Goal: Information Seeking & Learning: Check status

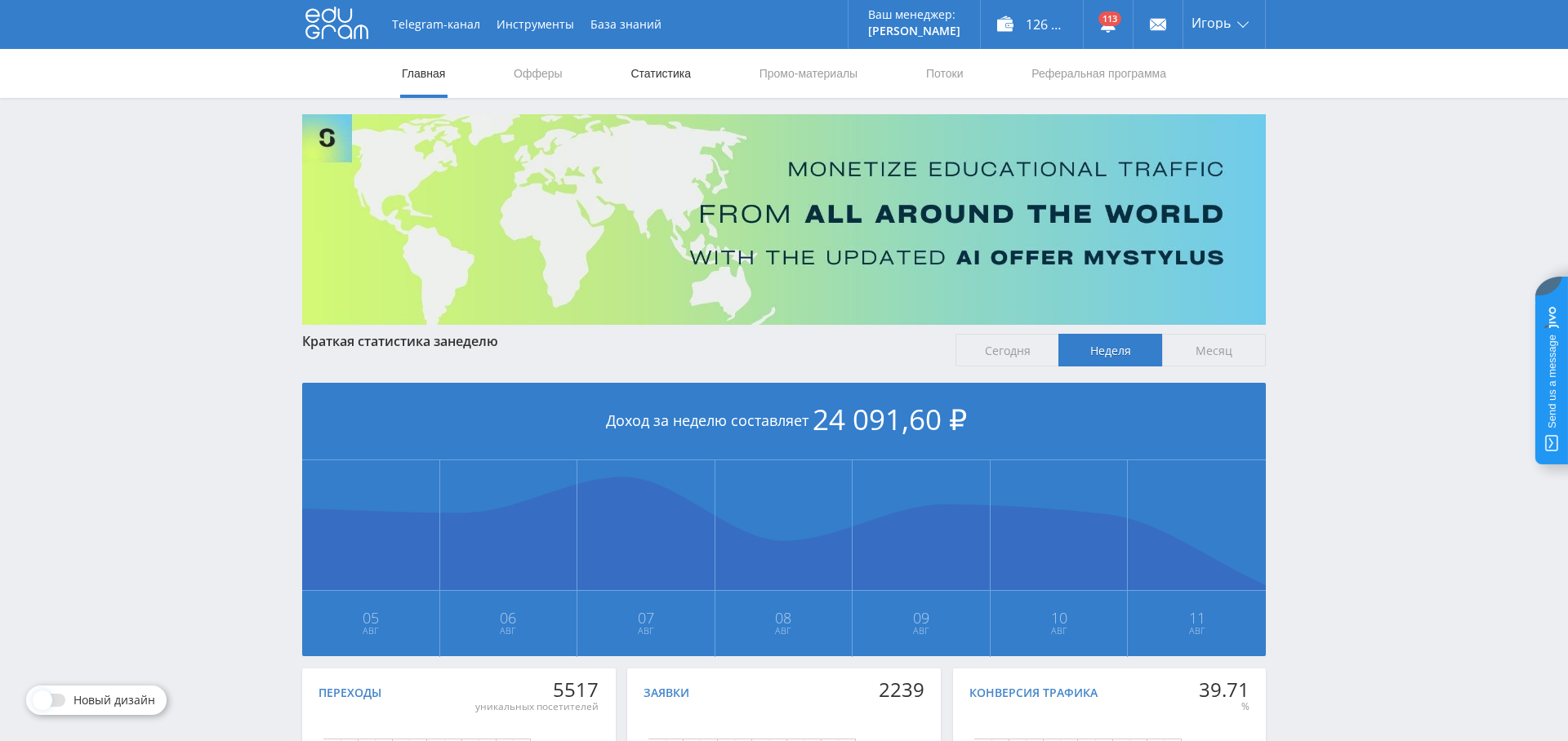
click at [639, 74] on link "Статистика" at bounding box center [660, 73] width 63 height 49
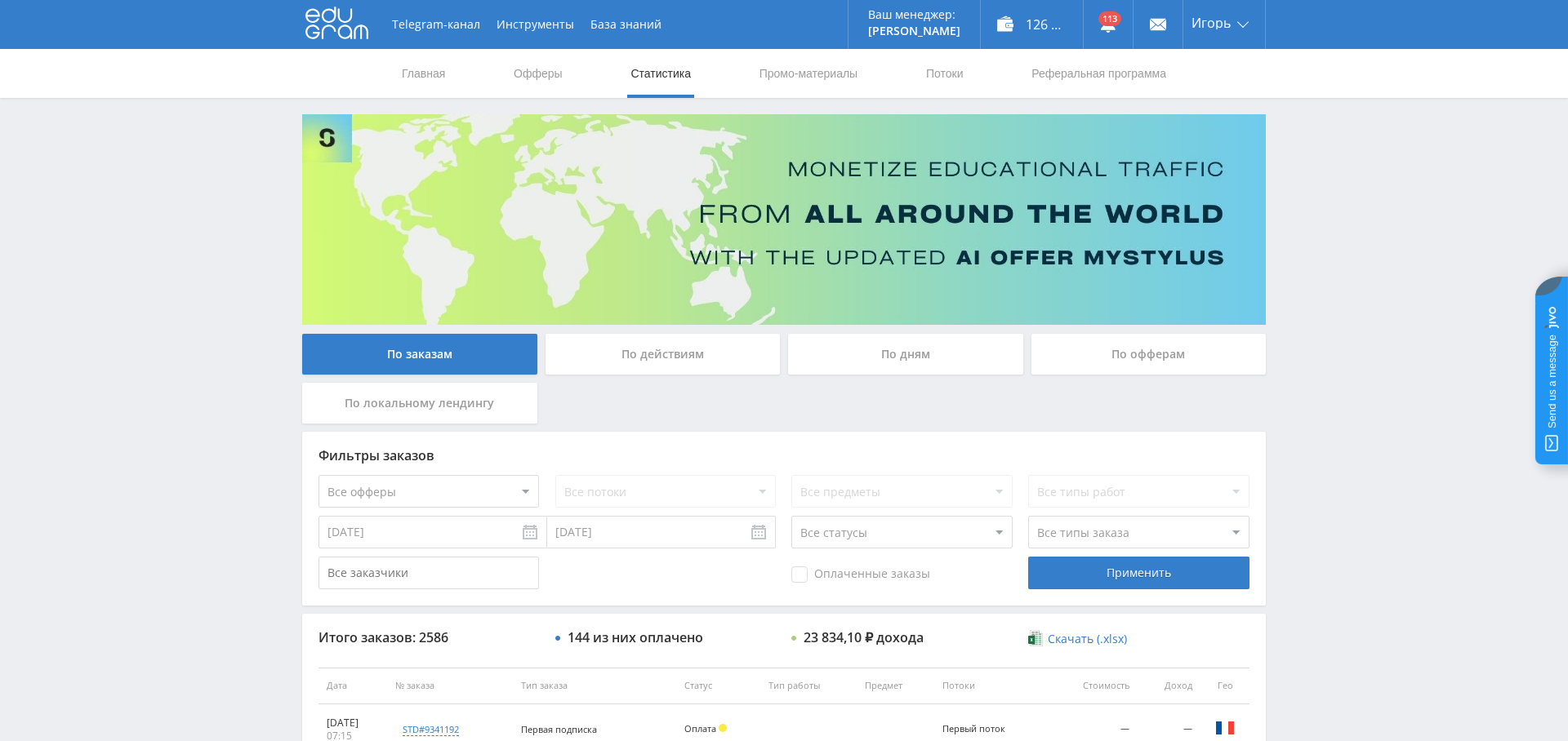
click at [905, 368] on div "По дням" at bounding box center [905, 355] width 235 height 41
click at [0, 0] on input "По дням" at bounding box center [0, 0] width 0 height 0
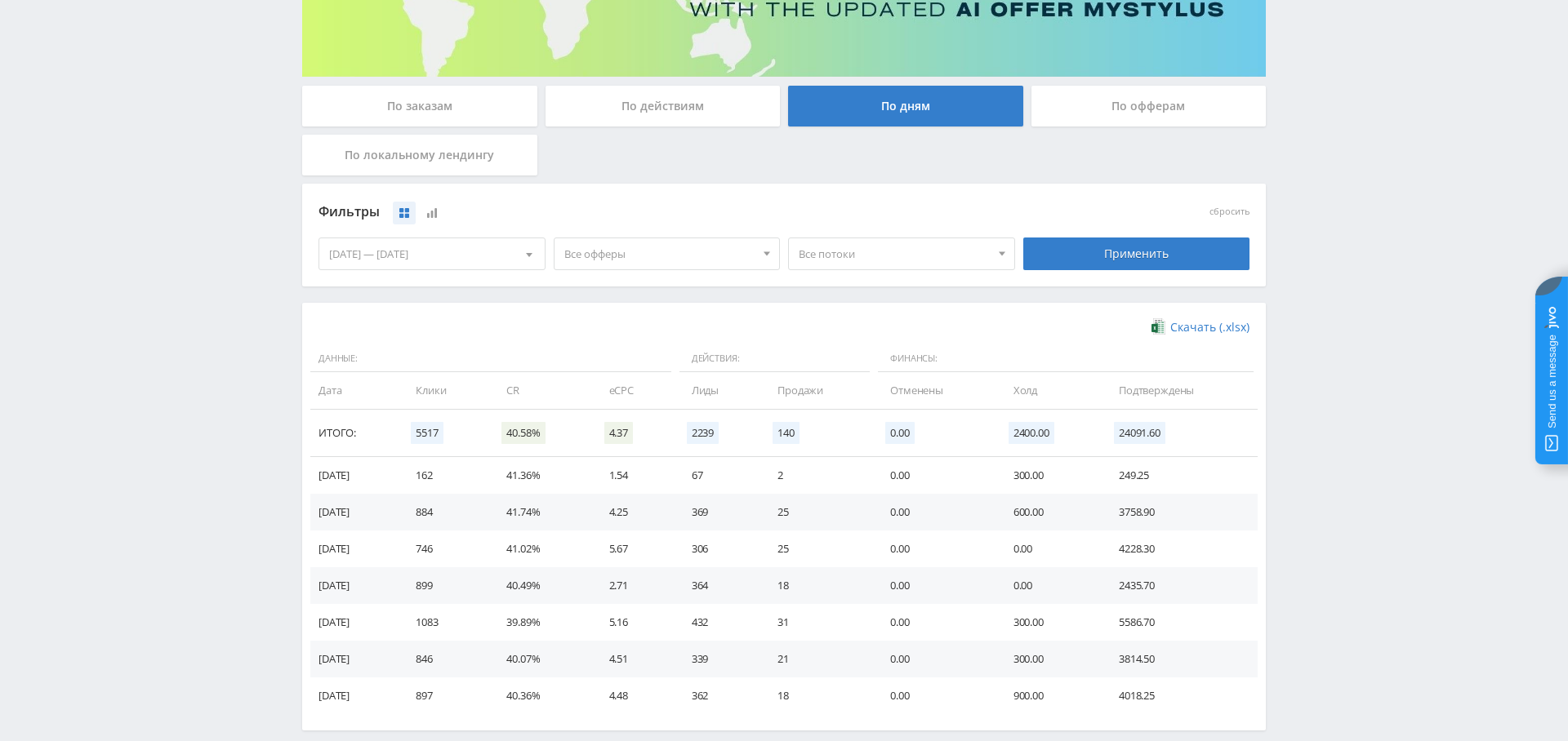
scroll to position [281, 0]
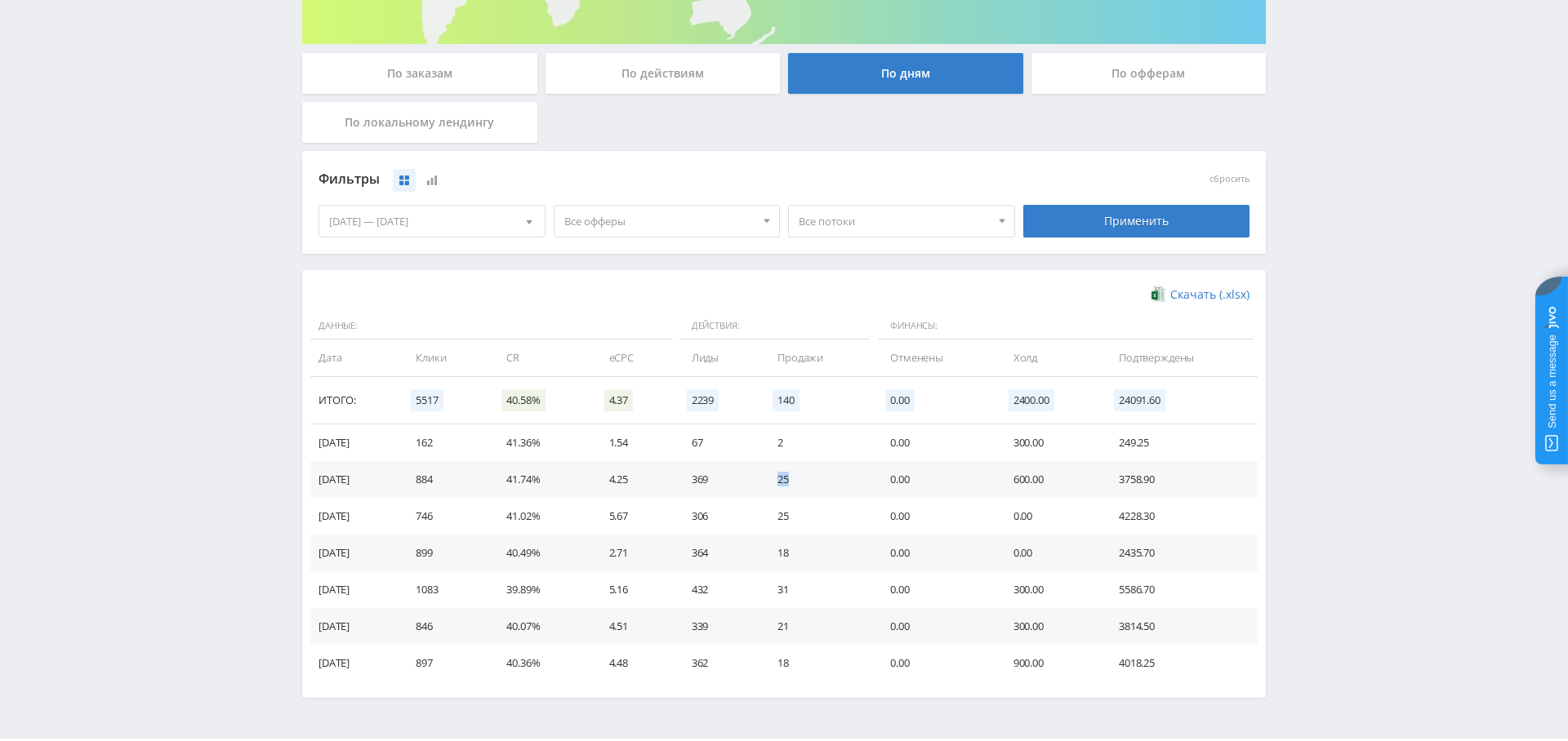
drag, startPoint x: 782, startPoint y: 476, endPoint x: 828, endPoint y: 493, distance: 49.0
click at [828, 489] on td "25" at bounding box center [817, 479] width 113 height 37
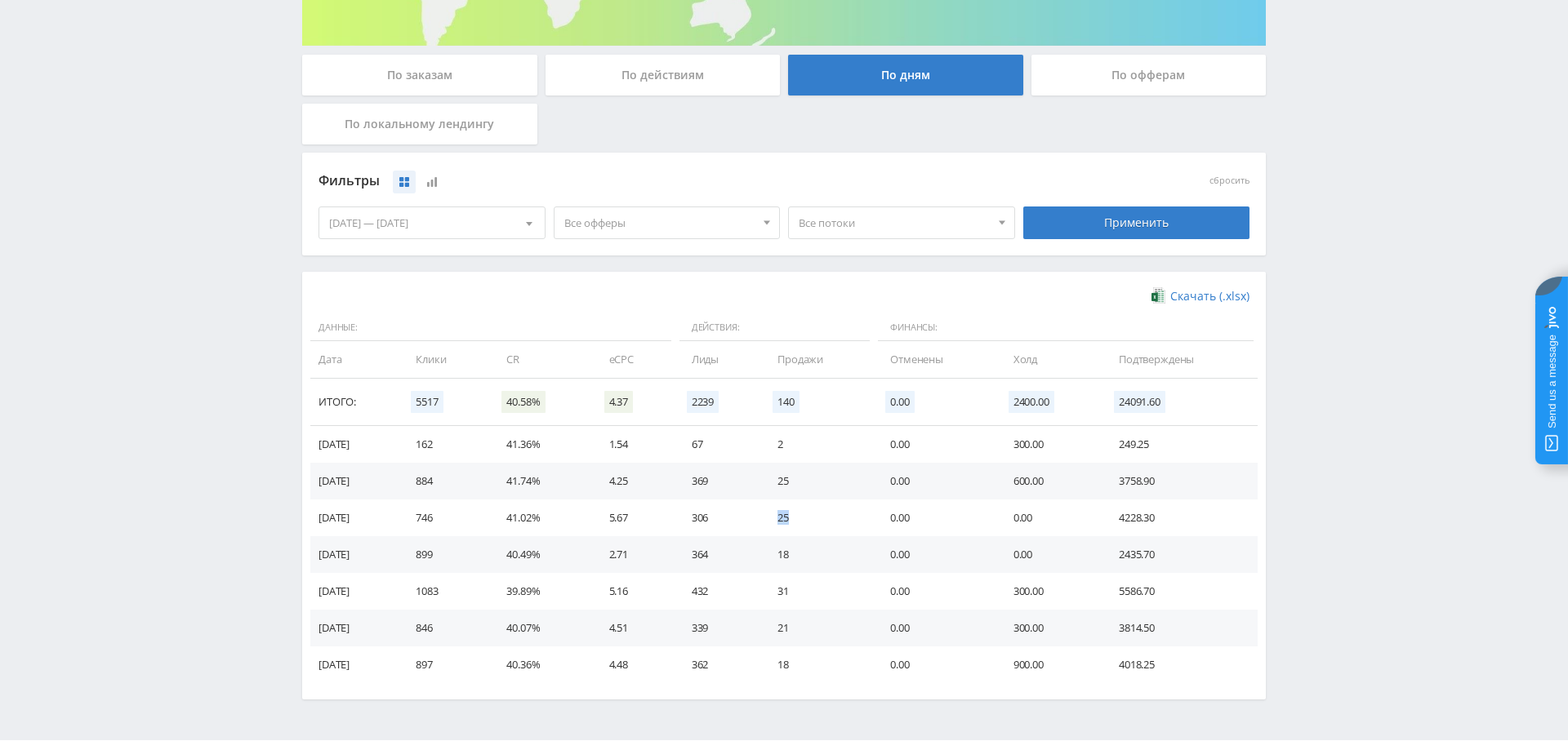
drag, startPoint x: 781, startPoint y: 516, endPoint x: 822, endPoint y: 526, distance: 42.2
click at [824, 526] on td "25" at bounding box center [817, 518] width 113 height 37
drag, startPoint x: 787, startPoint y: 591, endPoint x: 805, endPoint y: 609, distance: 25.5
click at [826, 597] on td "31" at bounding box center [817, 591] width 113 height 37
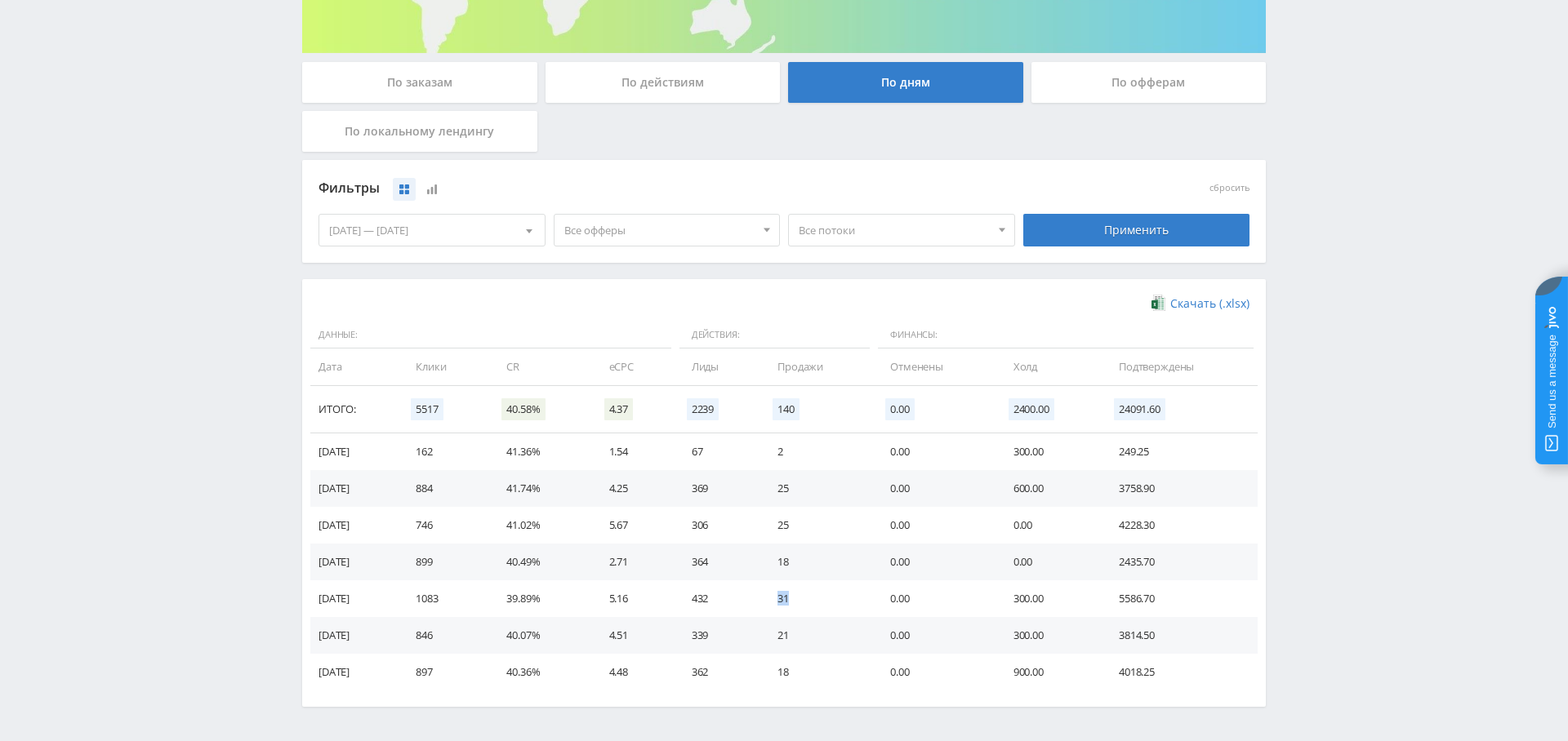
scroll to position [266, 0]
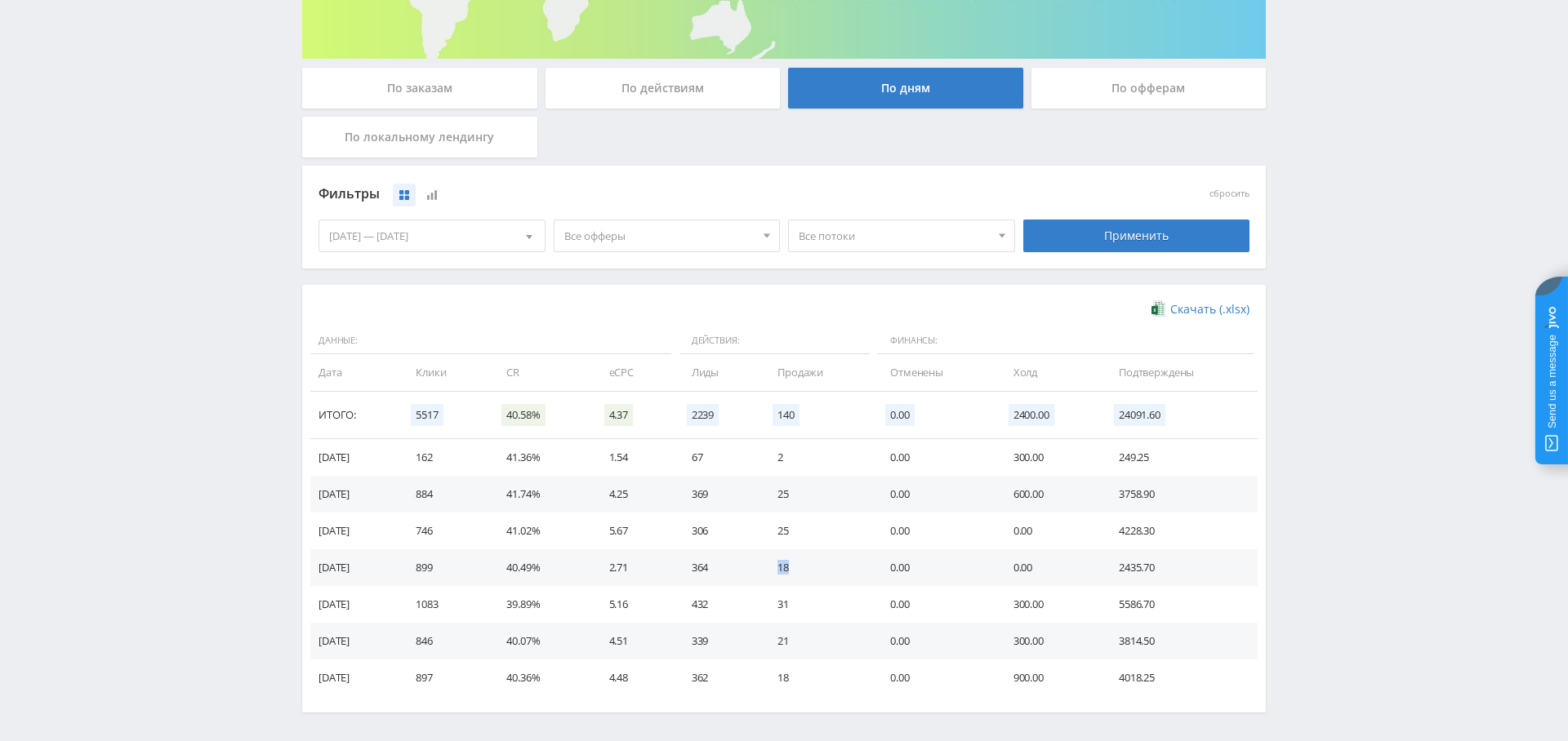
drag, startPoint x: 792, startPoint y: 567, endPoint x: 813, endPoint y: 566, distance: 21.0
click at [813, 566] on td "18" at bounding box center [817, 568] width 113 height 37
drag, startPoint x: 799, startPoint y: 487, endPoint x: 812, endPoint y: 500, distance: 18.4
click at [815, 494] on td "25" at bounding box center [817, 494] width 113 height 37
drag, startPoint x: 789, startPoint y: 528, endPoint x: 893, endPoint y: 540, distance: 104.7
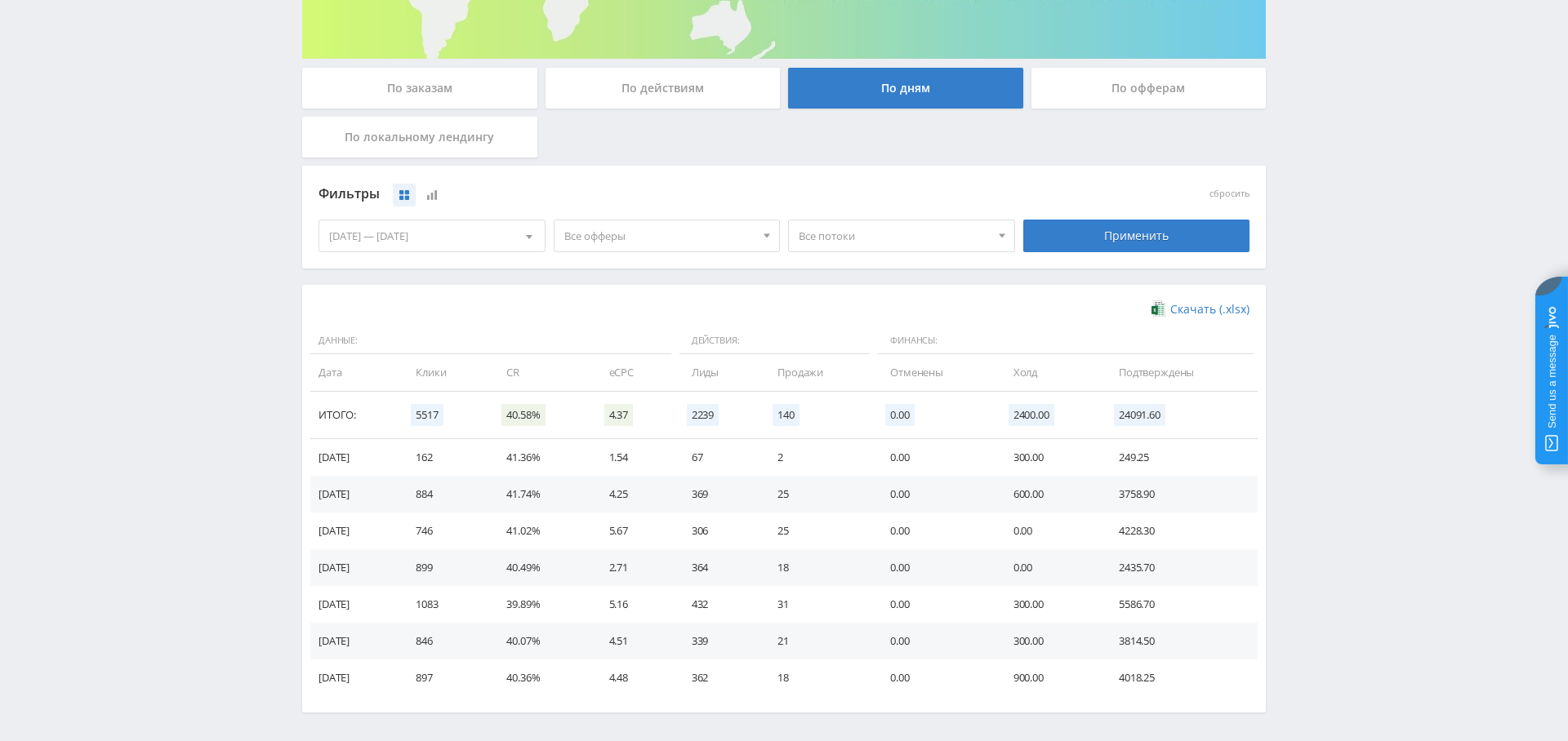
click at [874, 533] on td "25" at bounding box center [817, 531] width 113 height 37
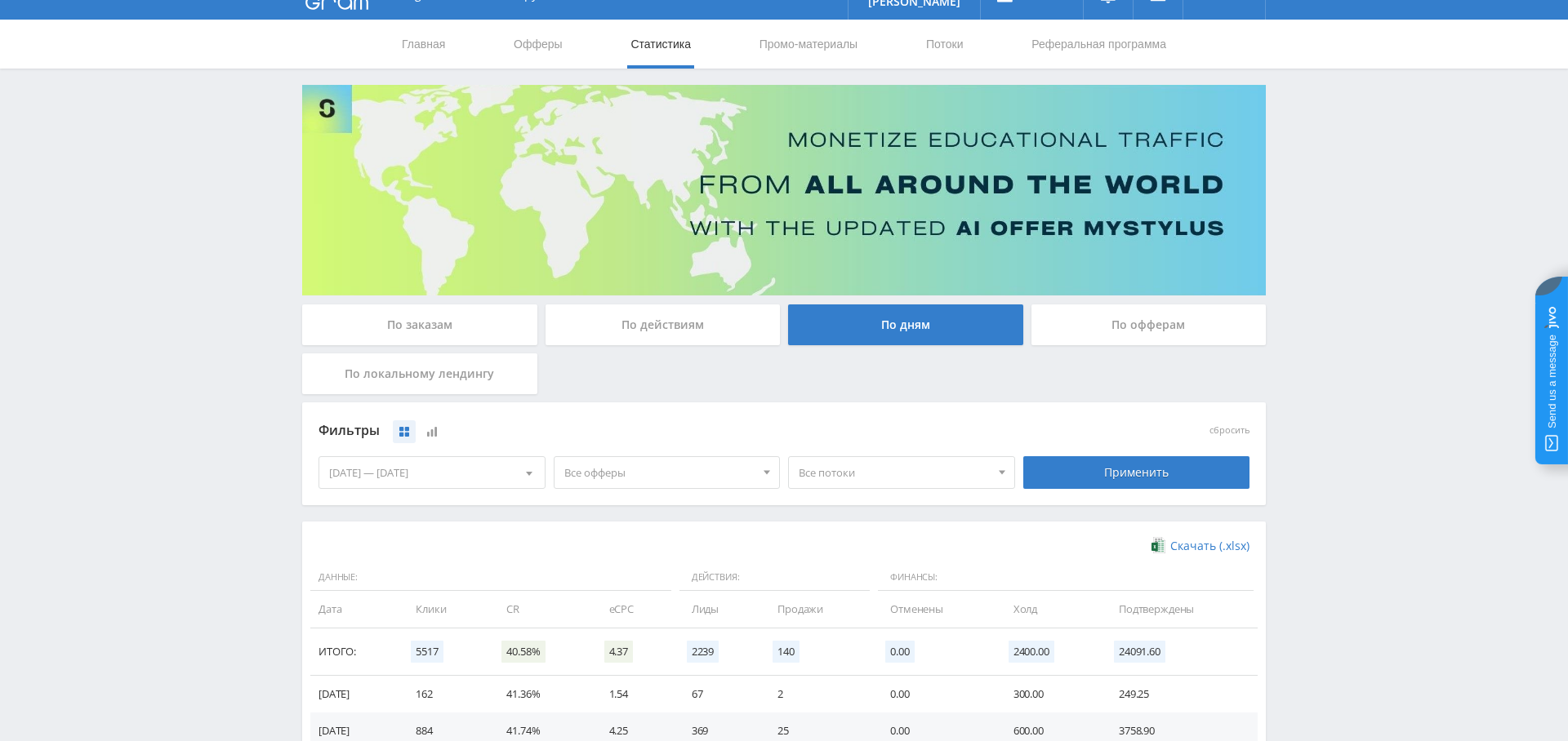
scroll to position [0, 0]
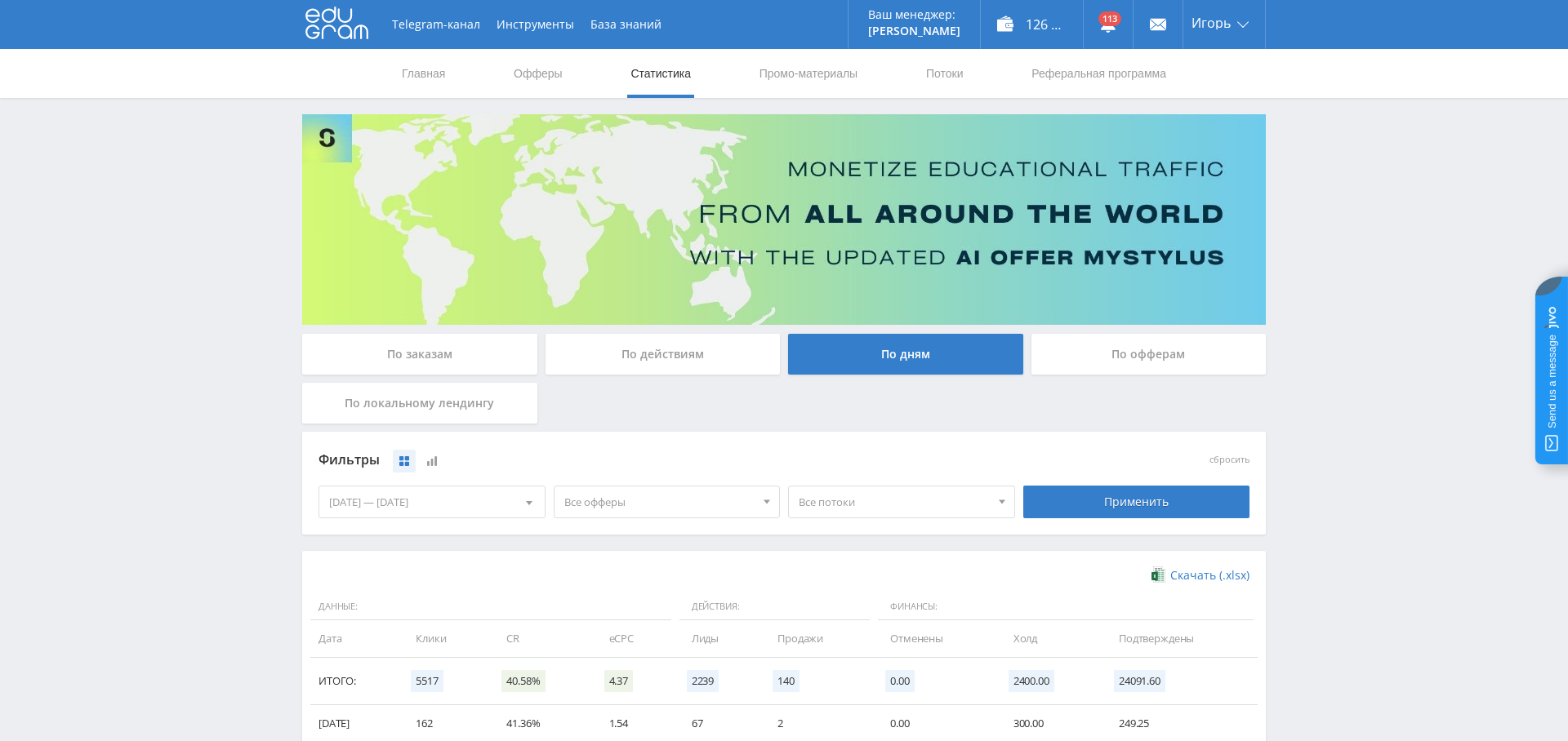
click at [622, 512] on span "Все офферы" at bounding box center [659, 502] width 191 height 31
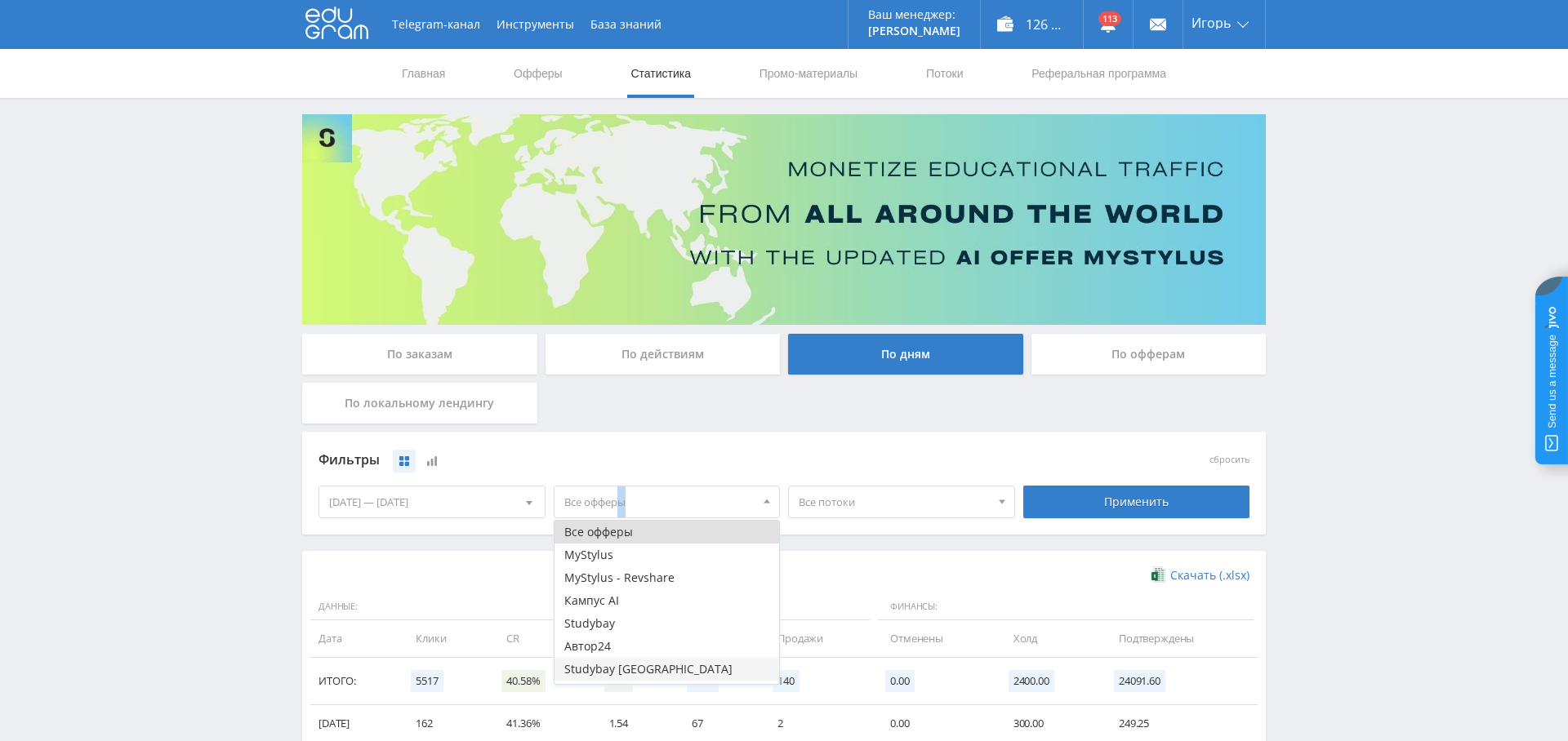
scroll to position [20, 0]
click at [655, 673] on button "Study AI (RevShare)" at bounding box center [668, 673] width 226 height 23
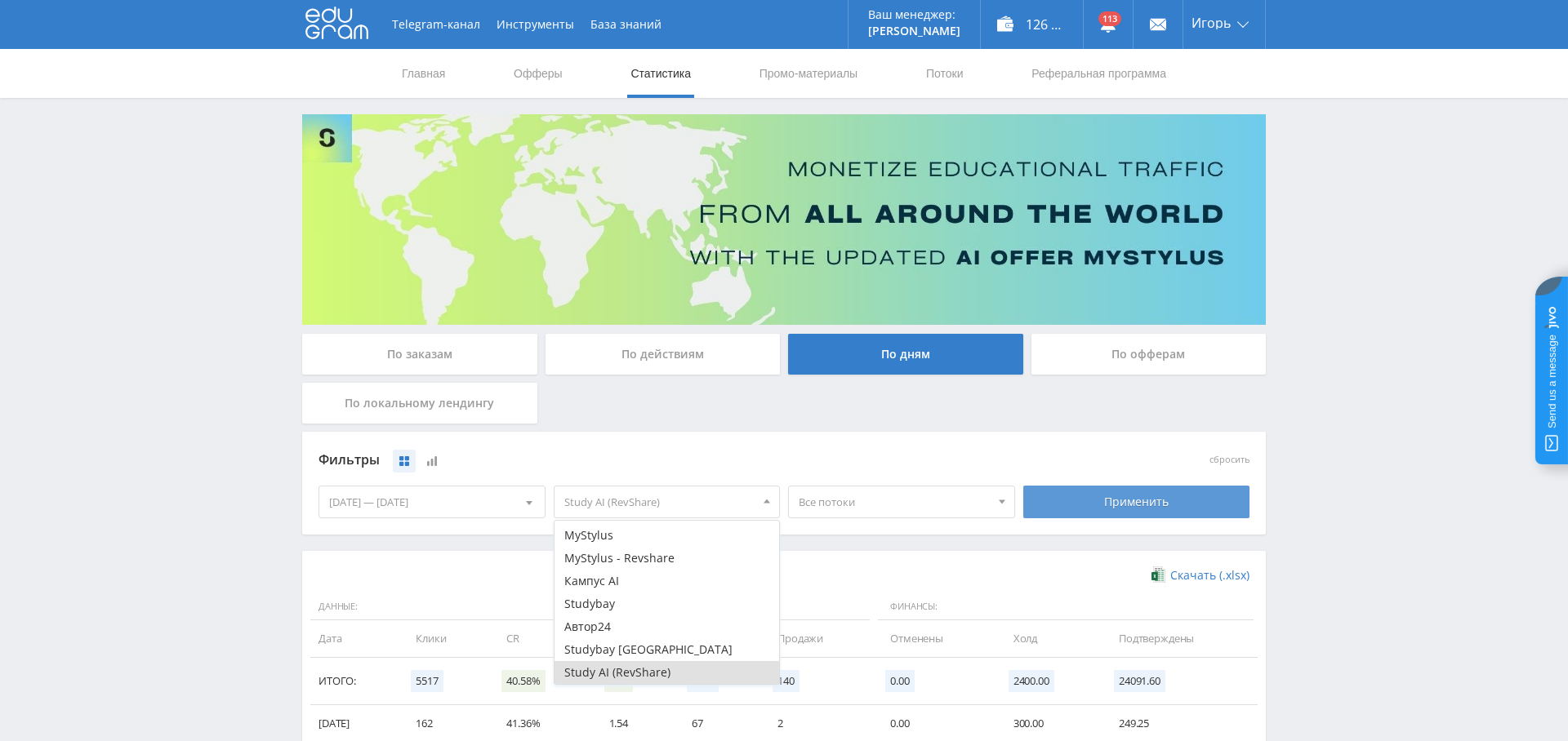
click at [1141, 503] on div "Применить" at bounding box center [1137, 502] width 227 height 32
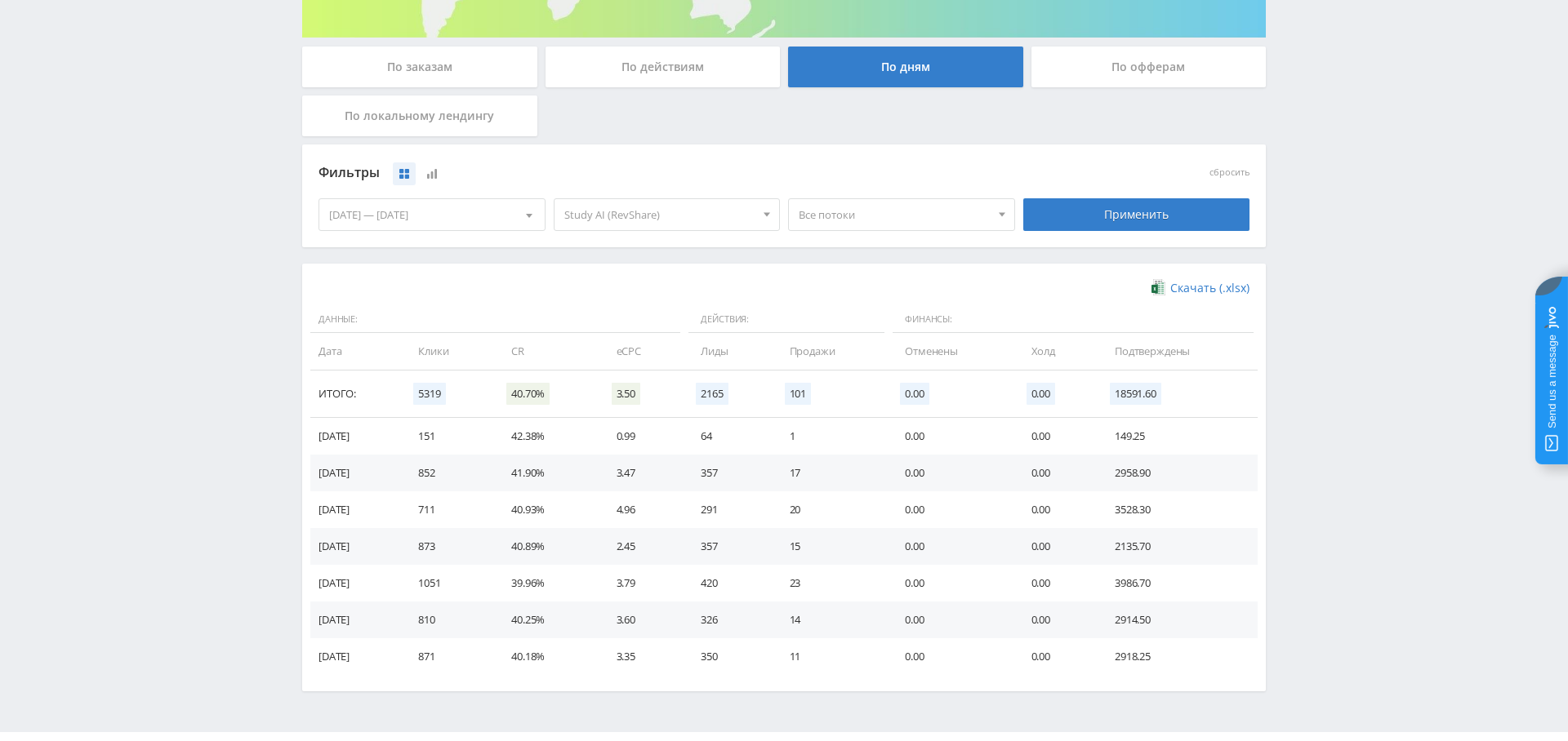
scroll to position [289, 0]
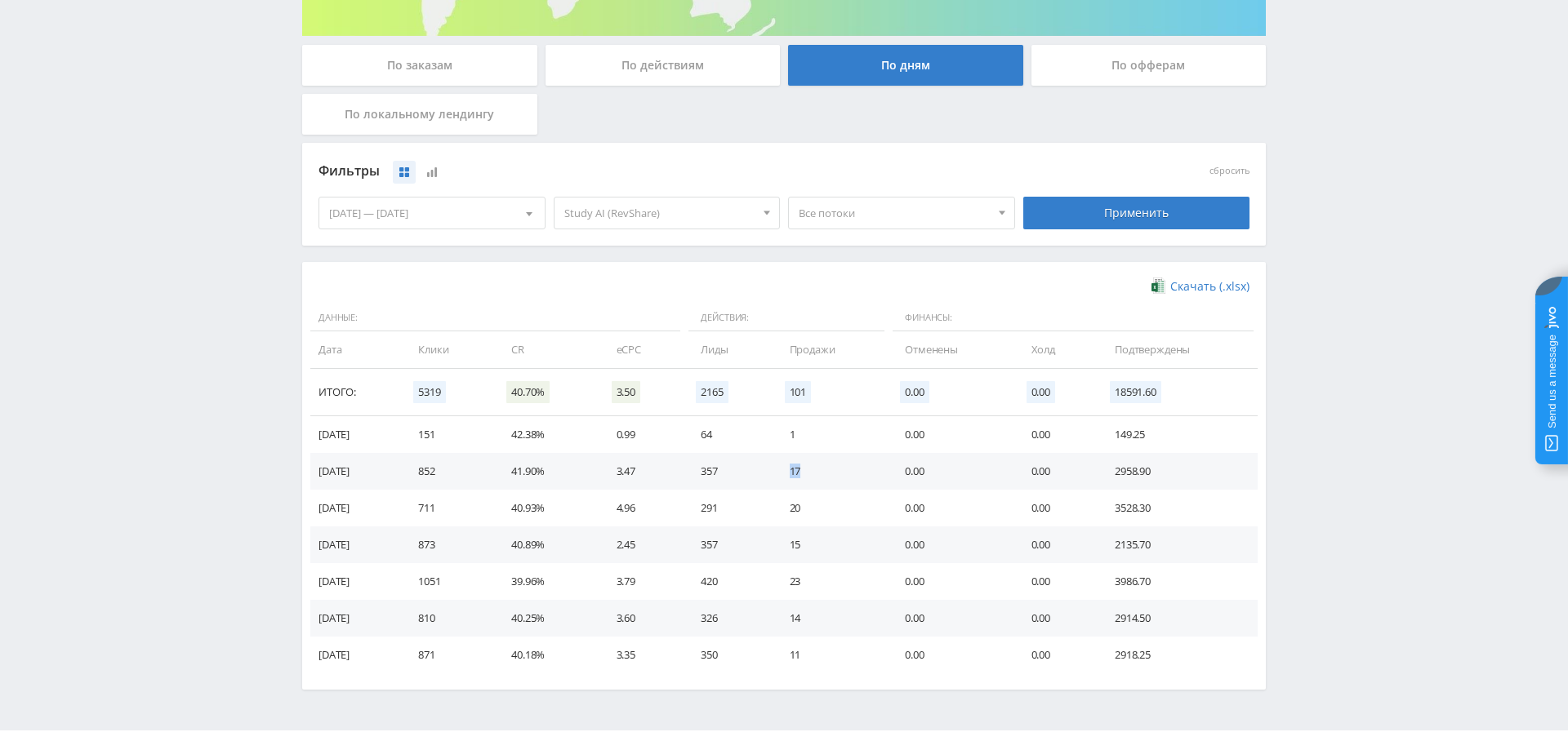
drag, startPoint x: 816, startPoint y: 472, endPoint x: 788, endPoint y: 515, distance: 51.3
click at [815, 482] on td "17" at bounding box center [830, 471] width 115 height 37
drag, startPoint x: 821, startPoint y: 504, endPoint x: 829, endPoint y: 505, distance: 8.1
click at [830, 505] on td "20" at bounding box center [830, 508] width 115 height 37
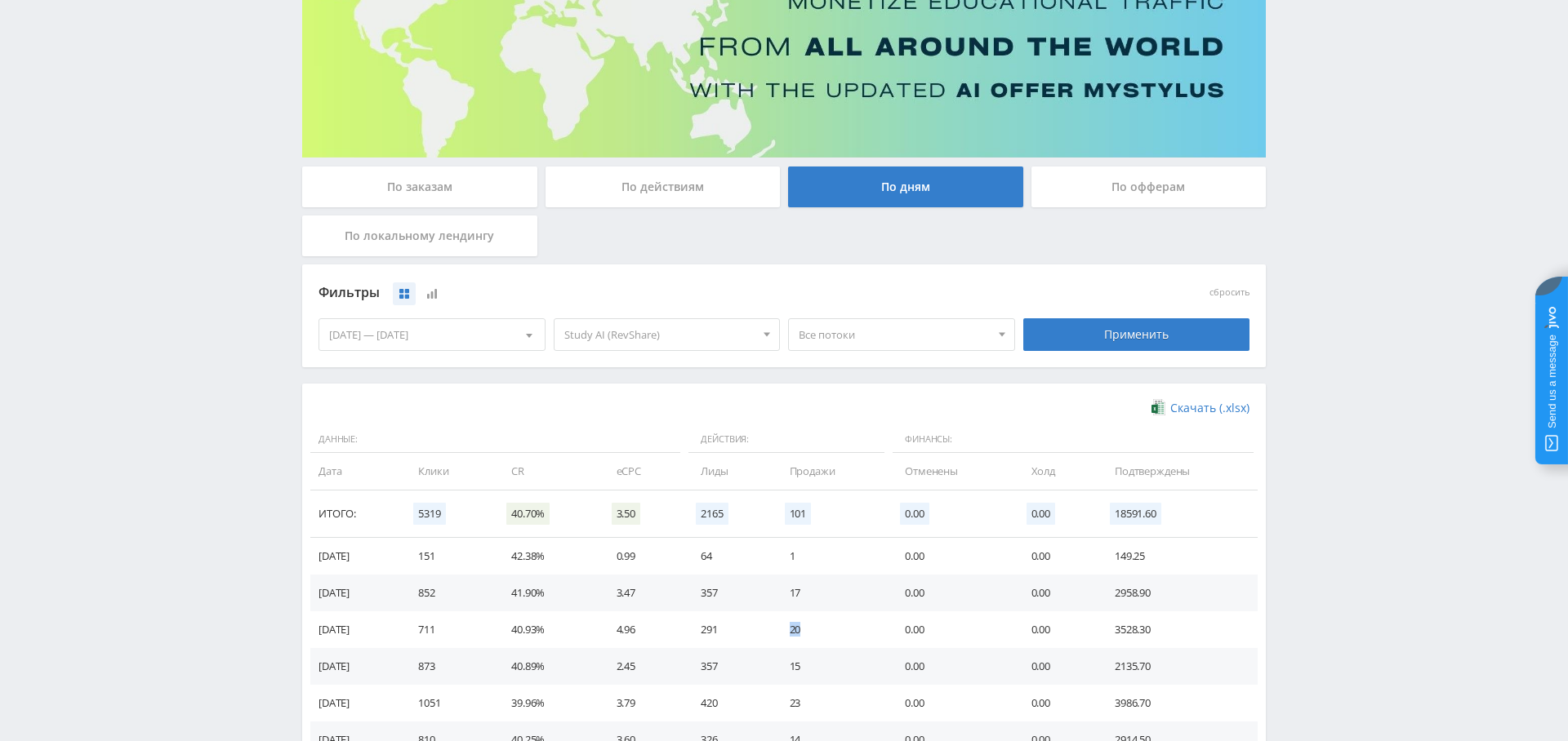
scroll to position [0, 0]
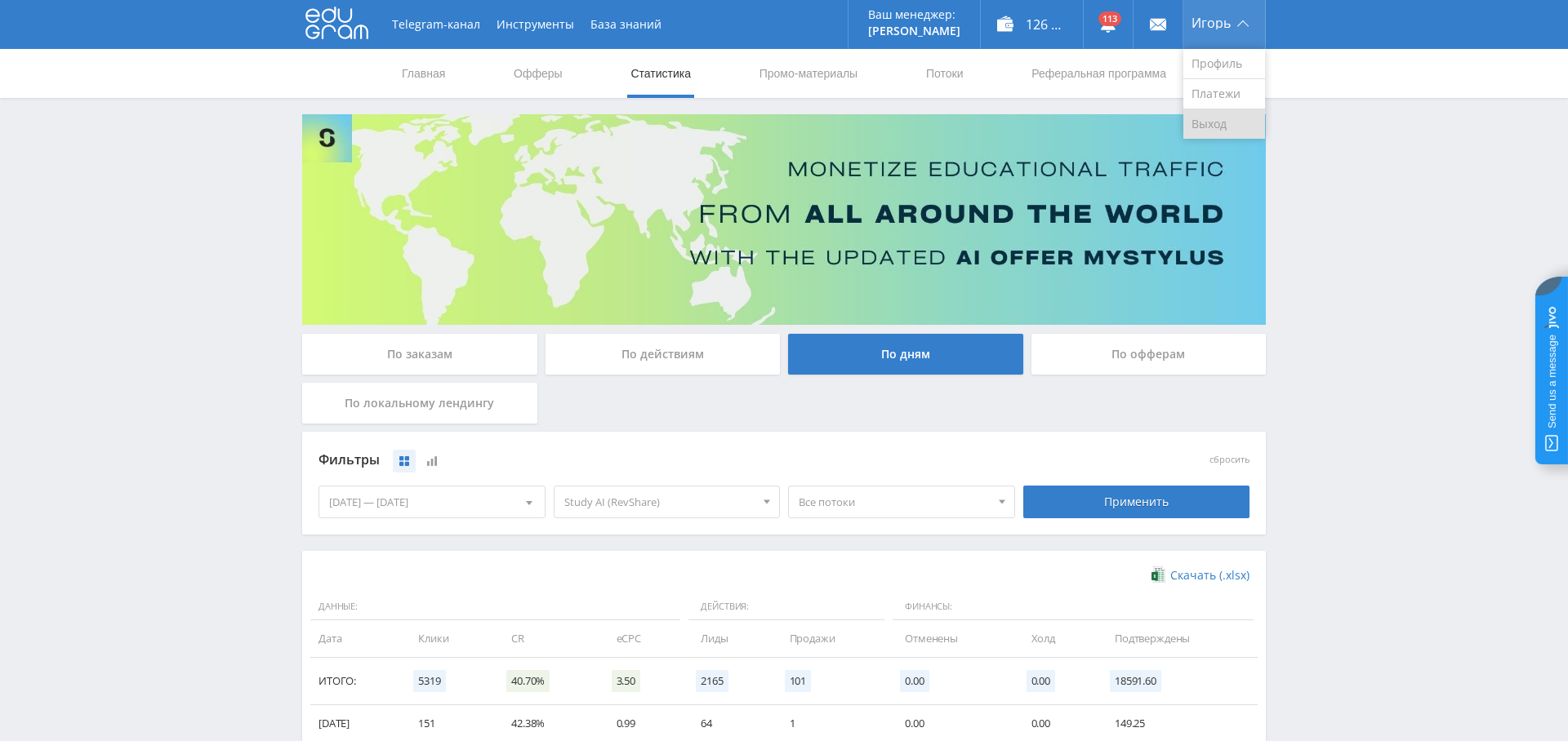
click at [1223, 126] on link "Выход" at bounding box center [1224, 124] width 82 height 29
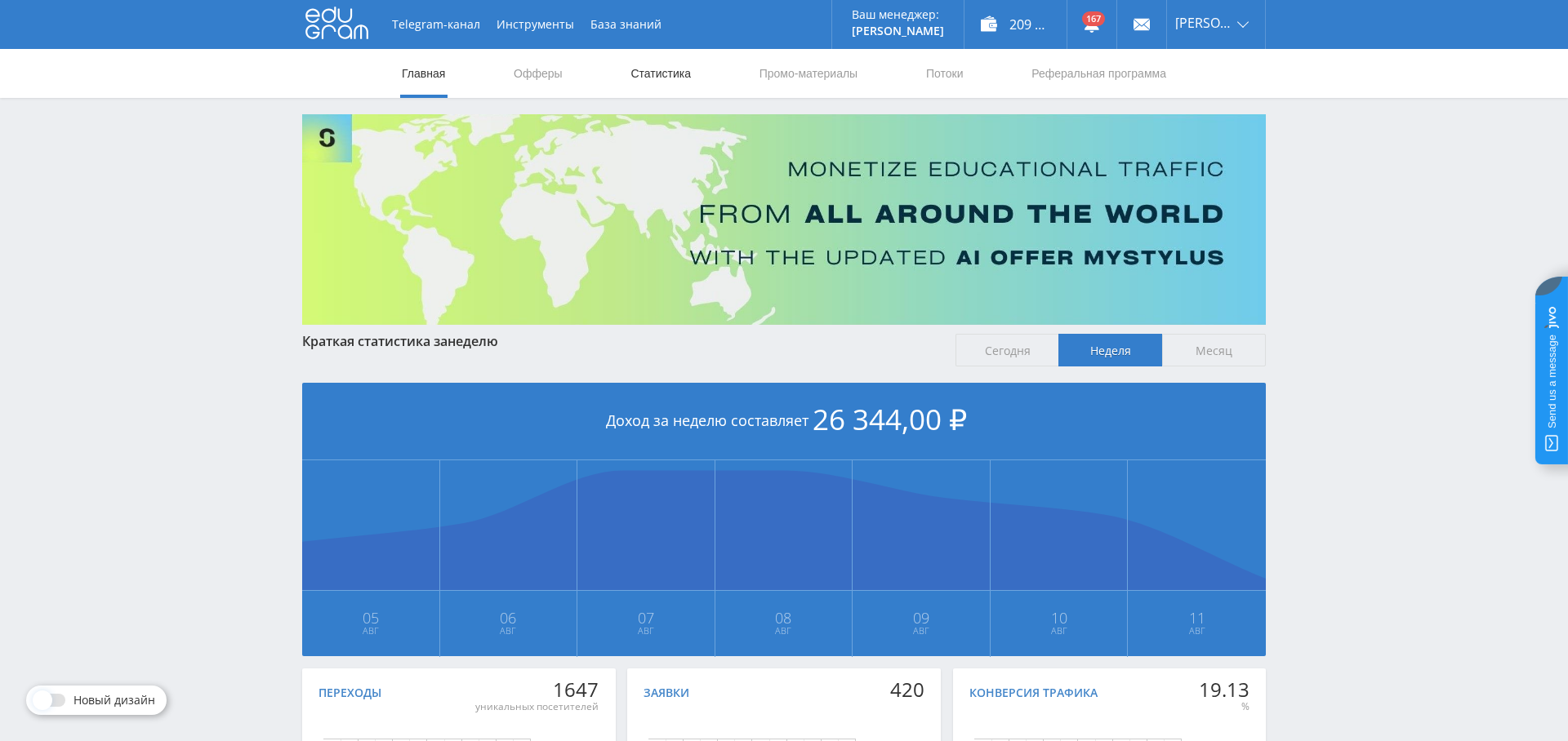
click at [683, 69] on link "Статистика" at bounding box center [660, 73] width 63 height 49
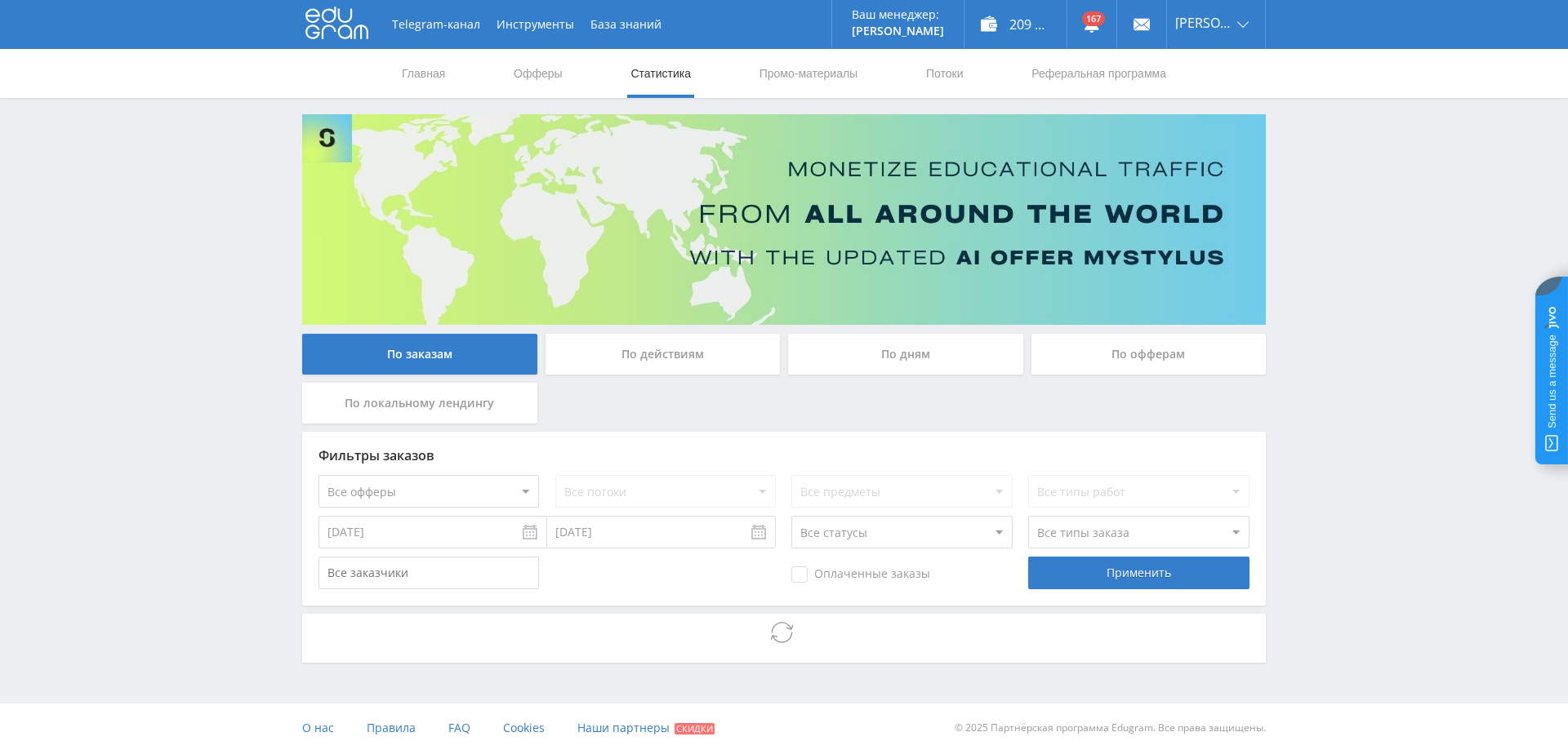
click at [905, 356] on div "По дням" at bounding box center [905, 355] width 235 height 41
click at [0, 0] on input "По дням" at bounding box center [0, 0] width 0 height 0
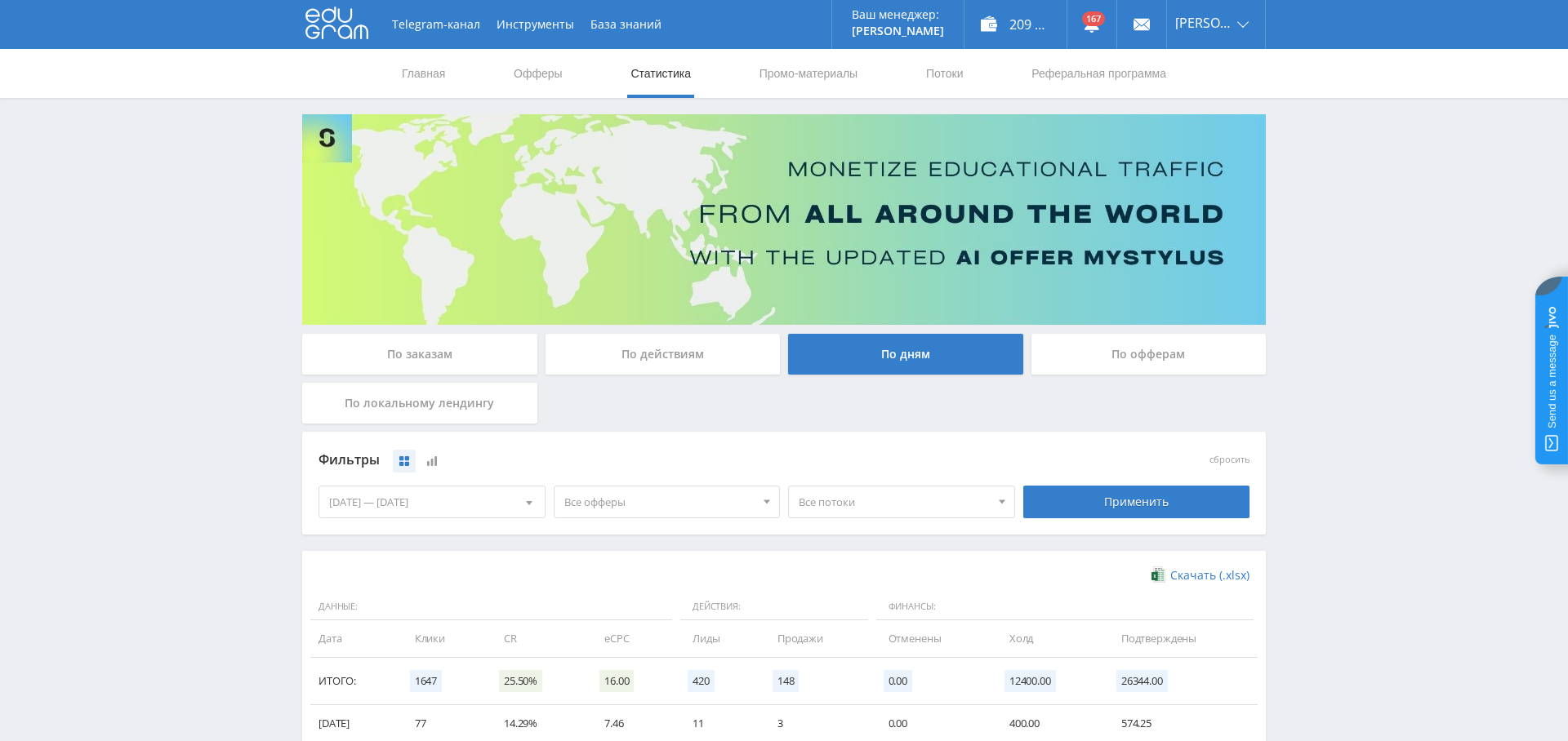
drag, startPoint x: 646, startPoint y: 488, endPoint x: 649, endPoint y: 510, distance: 22.2
click at [646, 488] on span "Все офферы" at bounding box center [659, 502] width 191 height 31
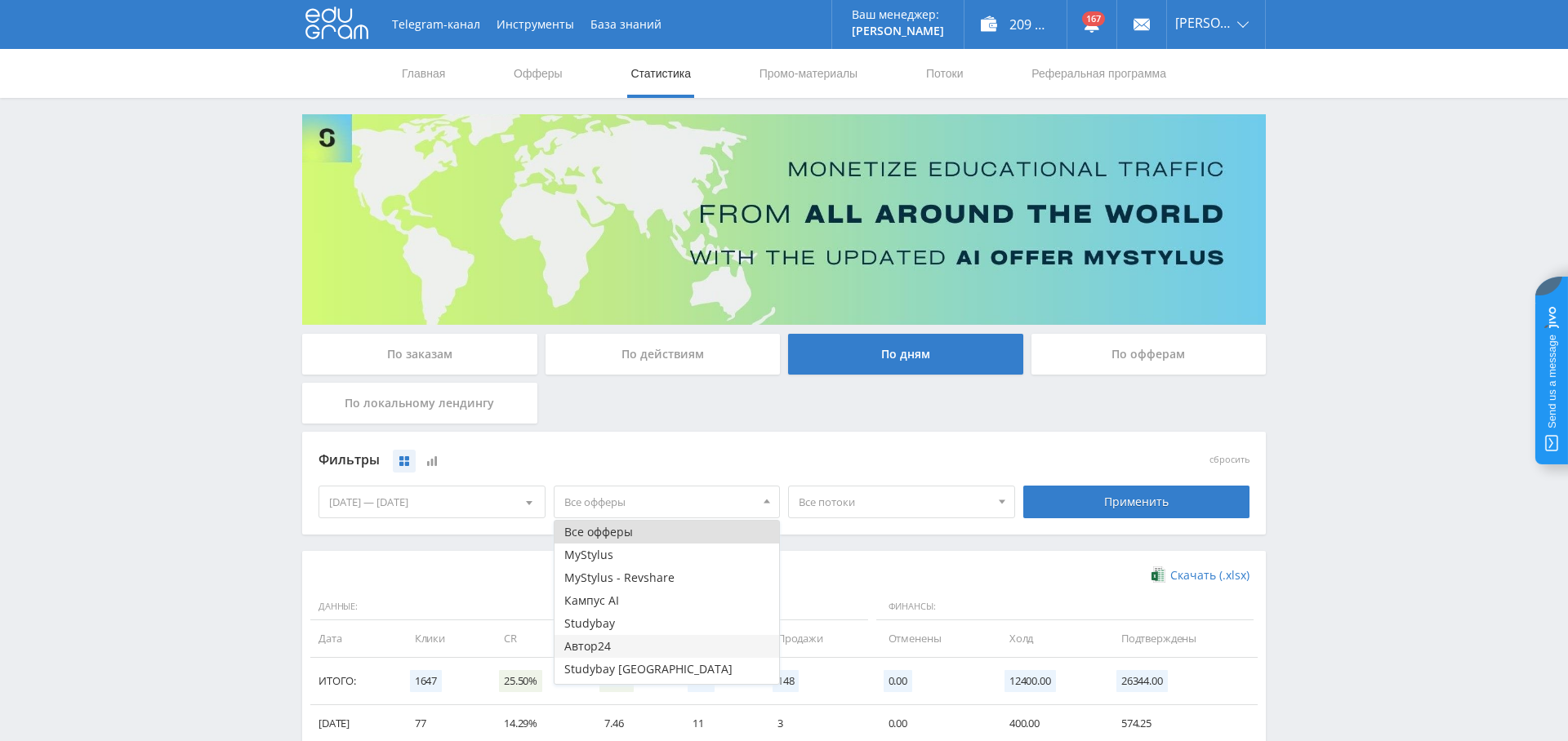
scroll to position [43, 0]
click at [649, 664] on button "Study AI (RevShare)" at bounding box center [668, 673] width 226 height 23
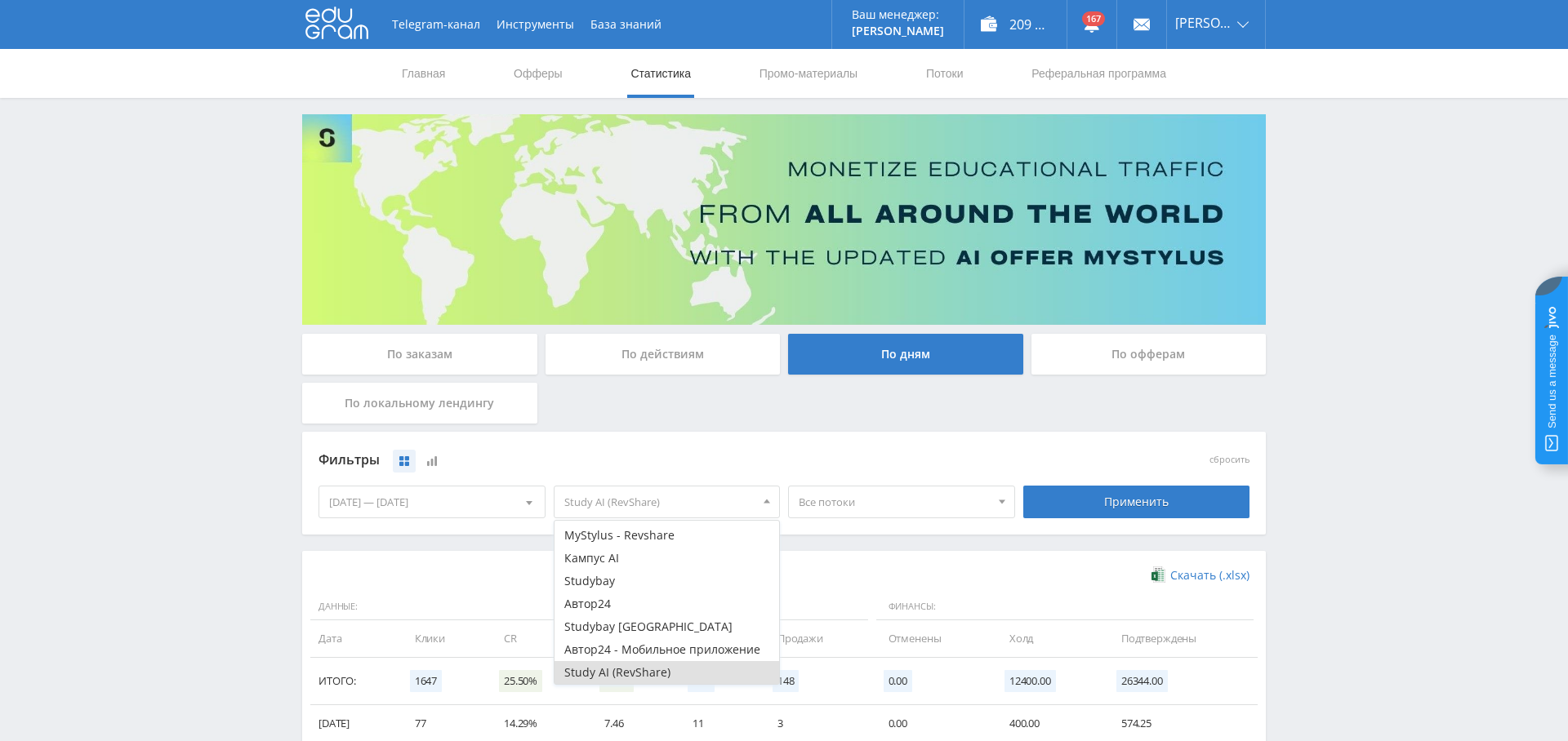
click at [1182, 479] on div "Применить" at bounding box center [1136, 502] width 235 height 45
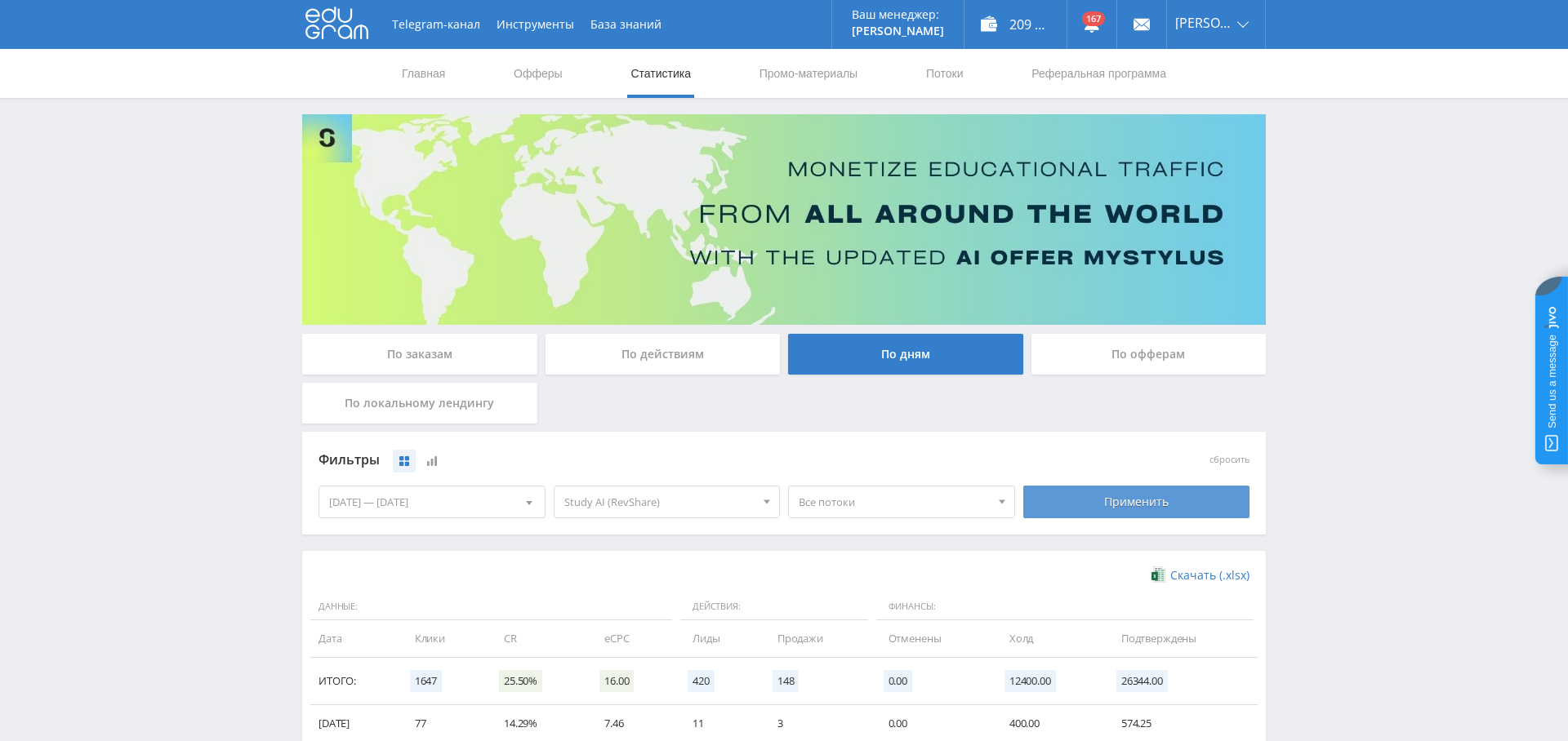
drag, startPoint x: 1155, startPoint y: 491, endPoint x: 1147, endPoint y: 502, distance: 13.6
click at [1154, 491] on div "Применить" at bounding box center [1137, 502] width 227 height 32
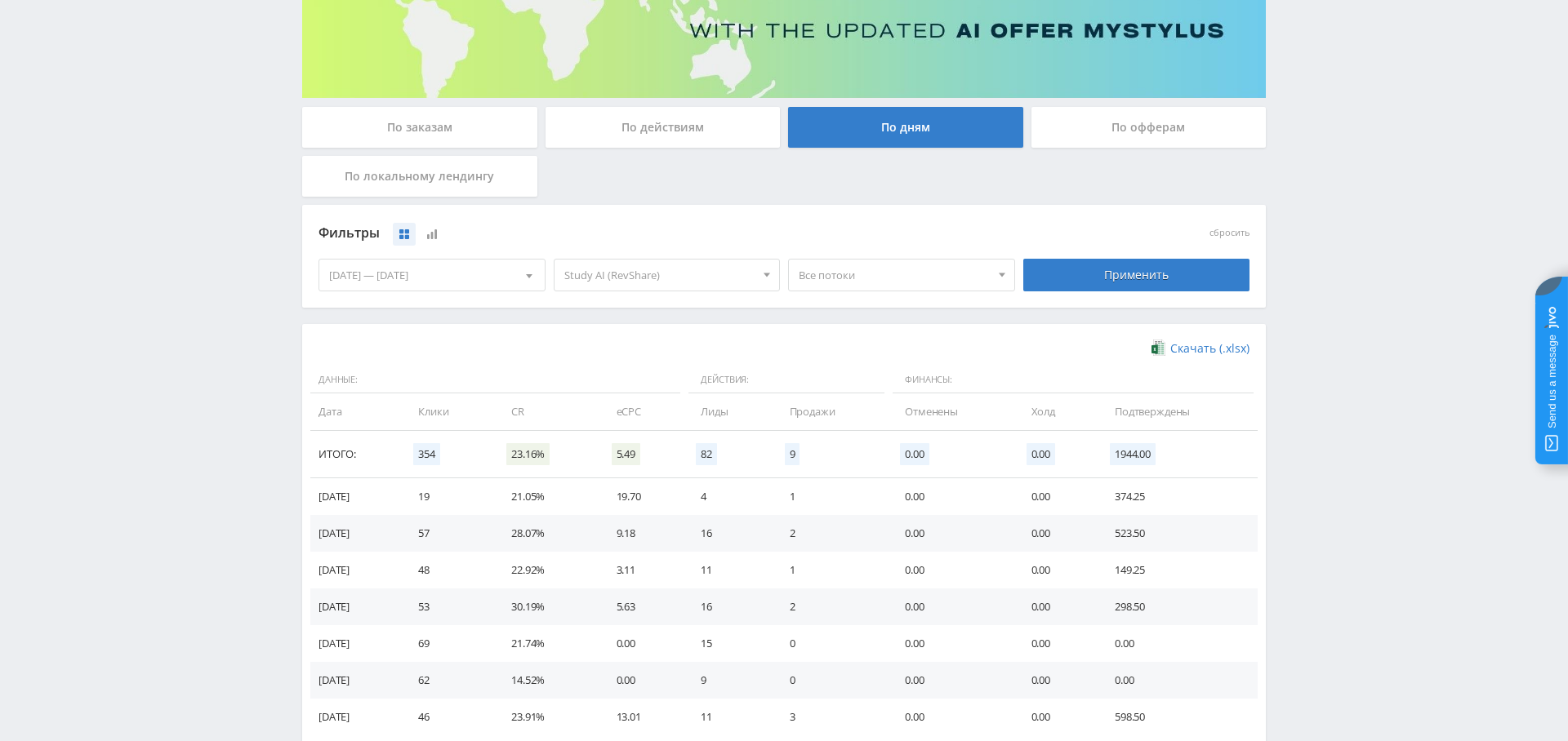
scroll to position [278, 0]
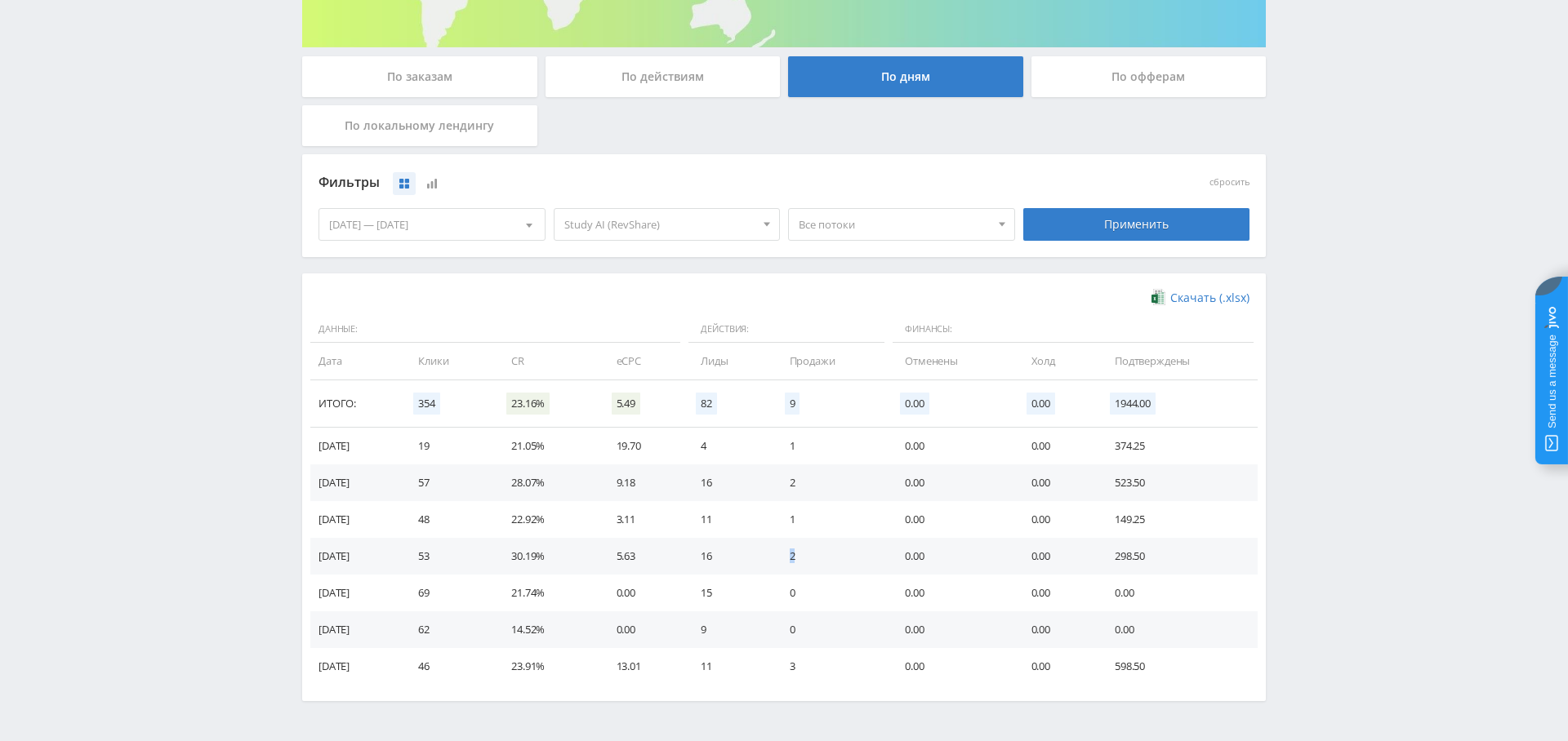
drag, startPoint x: 799, startPoint y: 556, endPoint x: 844, endPoint y: 558, distance: 45.0
click at [852, 559] on td "2" at bounding box center [830, 556] width 115 height 37
drag, startPoint x: 803, startPoint y: 516, endPoint x: 824, endPoint y: 519, distance: 21.2
click at [824, 519] on td "1" at bounding box center [830, 519] width 115 height 37
click at [842, 482] on td "2" at bounding box center [830, 482] width 115 height 37
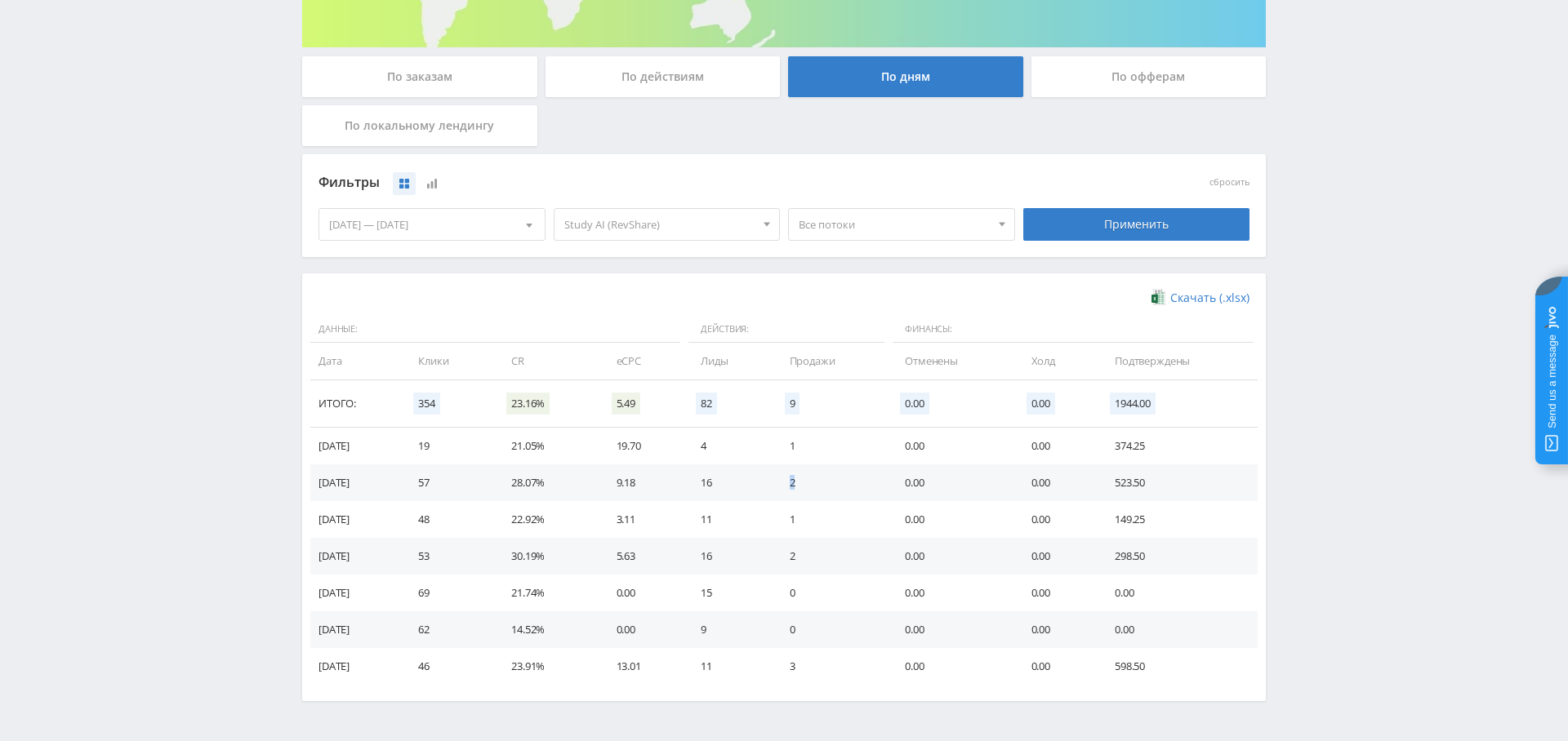
scroll to position [0, 0]
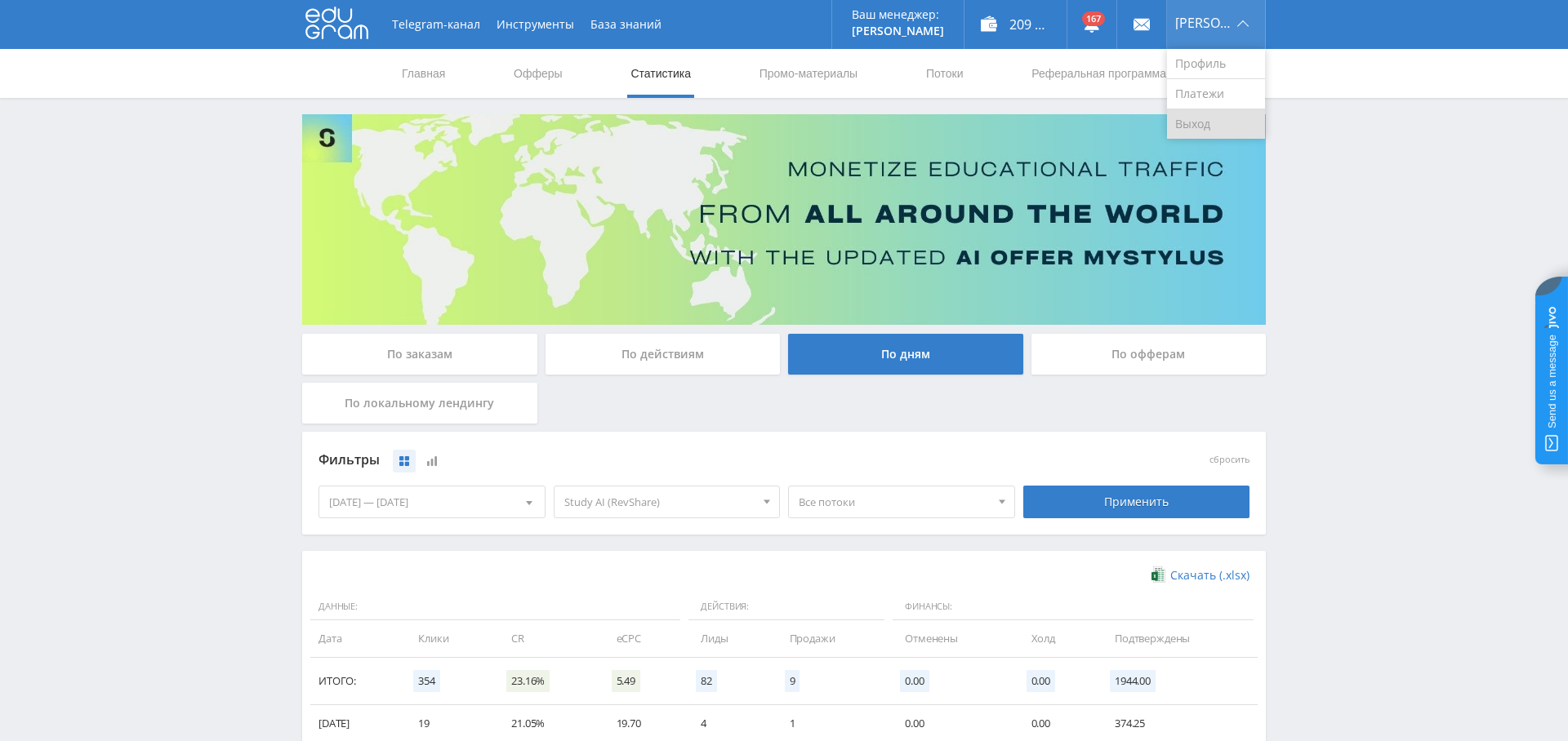
click at [1229, 118] on link "Выход" at bounding box center [1216, 124] width 98 height 29
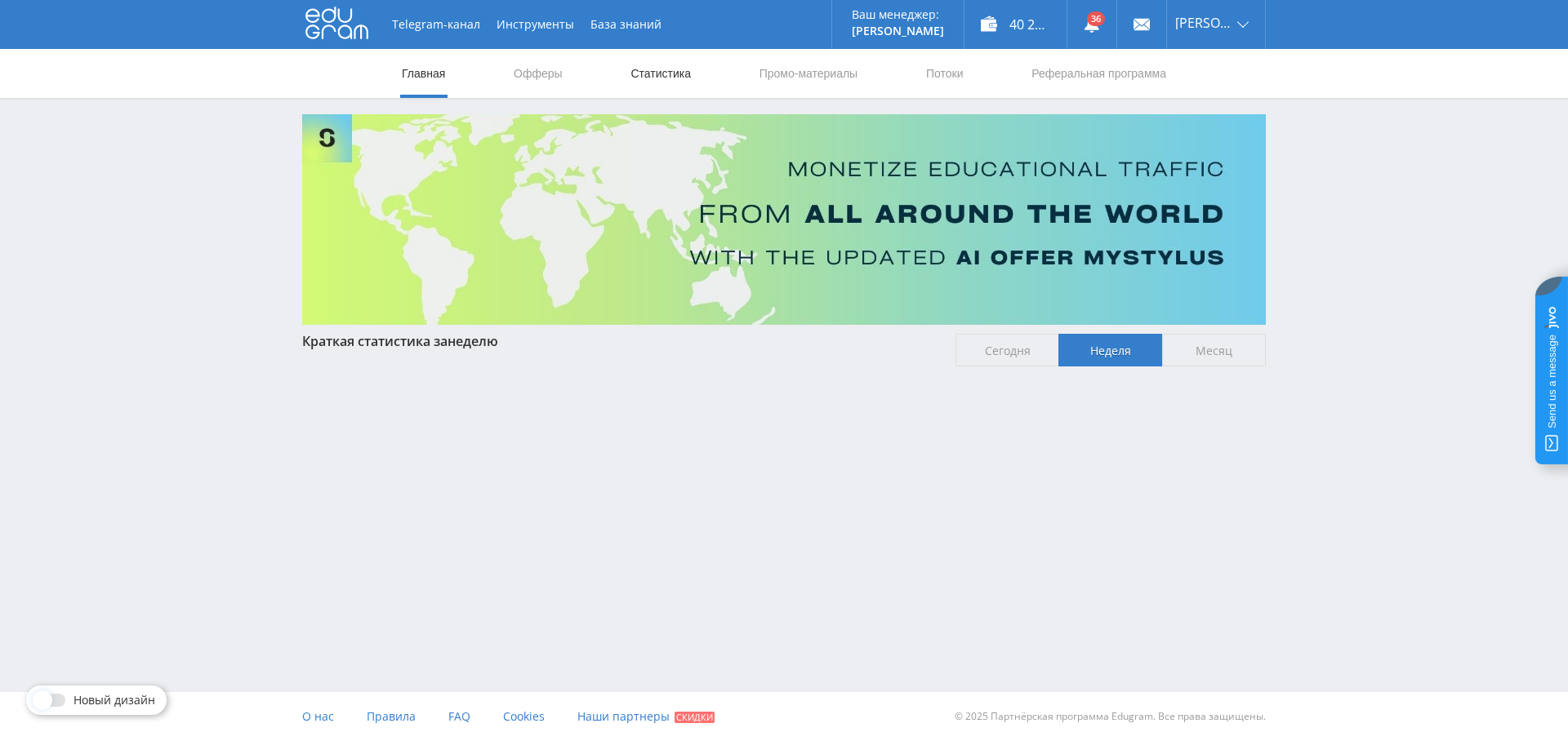
click at [664, 76] on link "Статистика" at bounding box center [660, 73] width 63 height 49
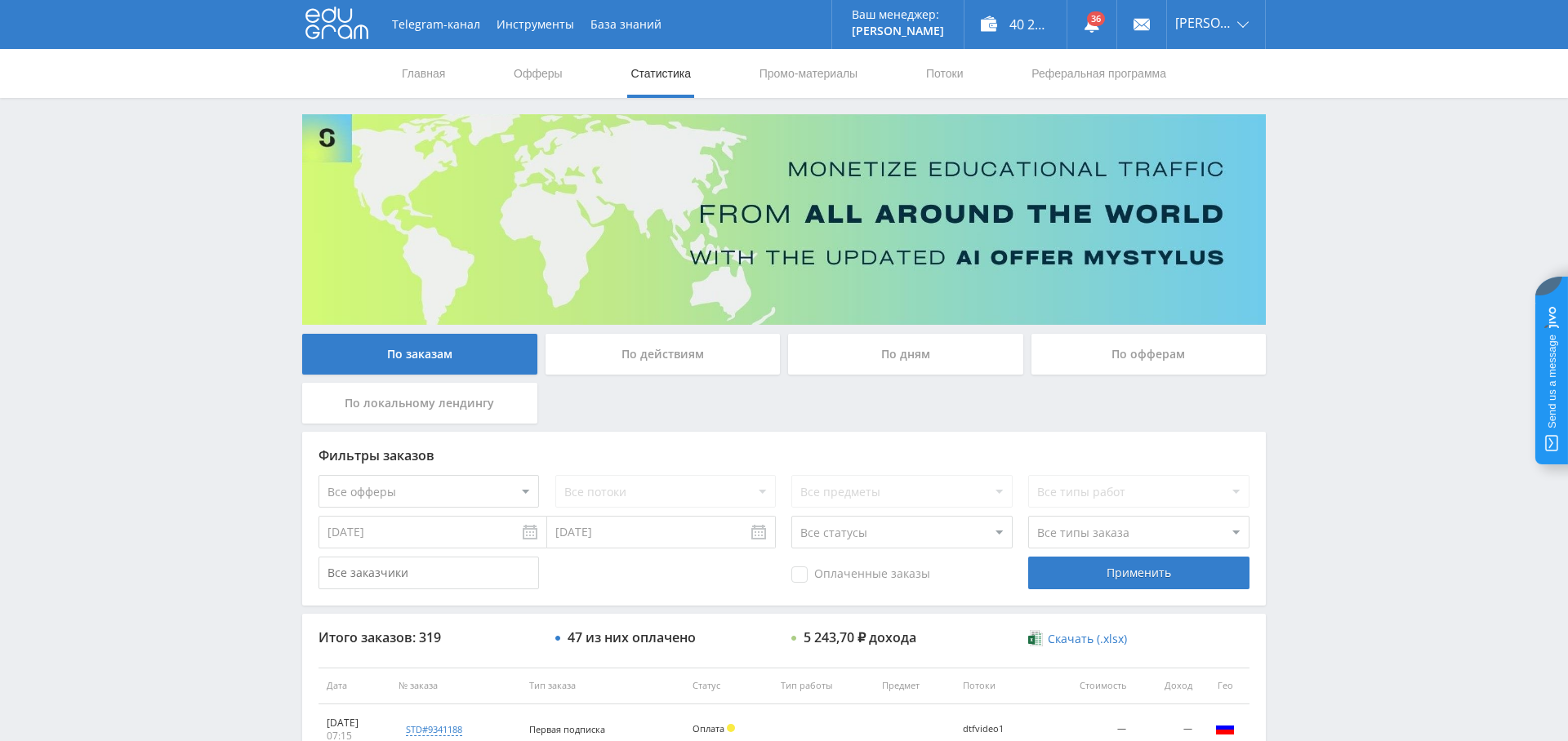
click at [875, 339] on div "По дням" at bounding box center [905, 355] width 235 height 41
click at [0, 0] on input "По дням" at bounding box center [0, 0] width 0 height 0
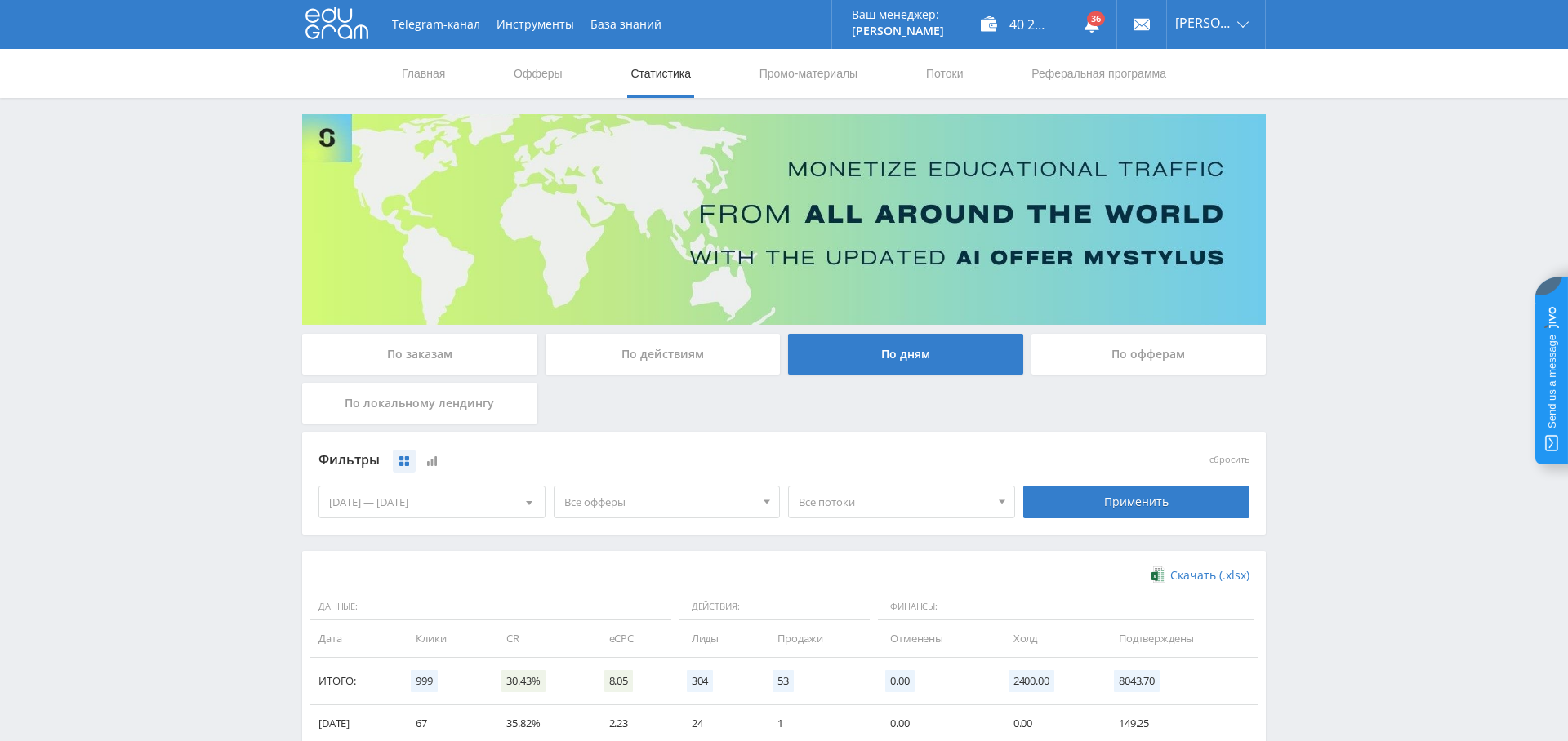
click at [670, 503] on span "Все офферы" at bounding box center [659, 502] width 191 height 31
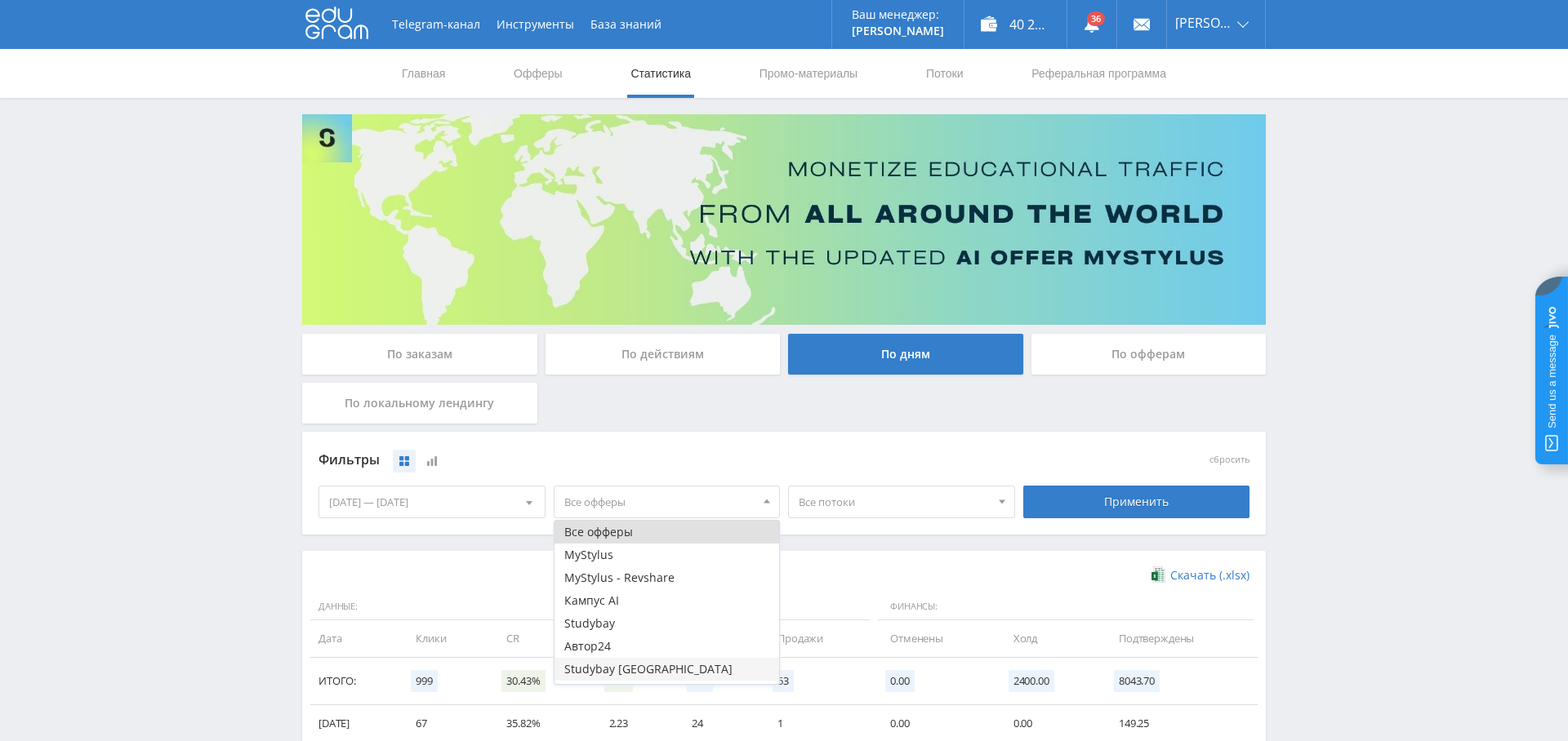
scroll to position [20, 0]
click at [647, 665] on button "Study AI (RevShare)" at bounding box center [668, 673] width 226 height 23
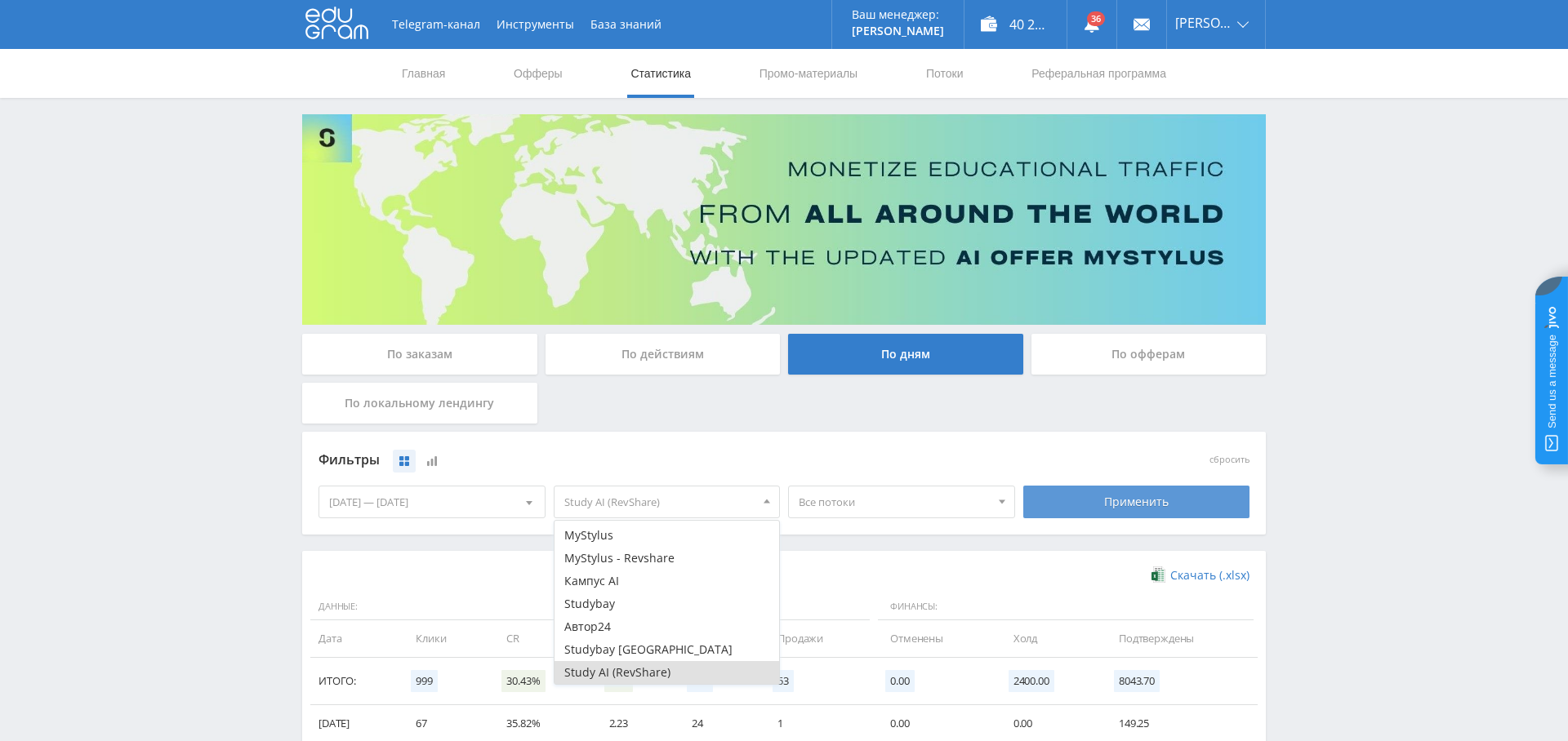
click at [1137, 497] on div "Применить" at bounding box center [1137, 502] width 227 height 32
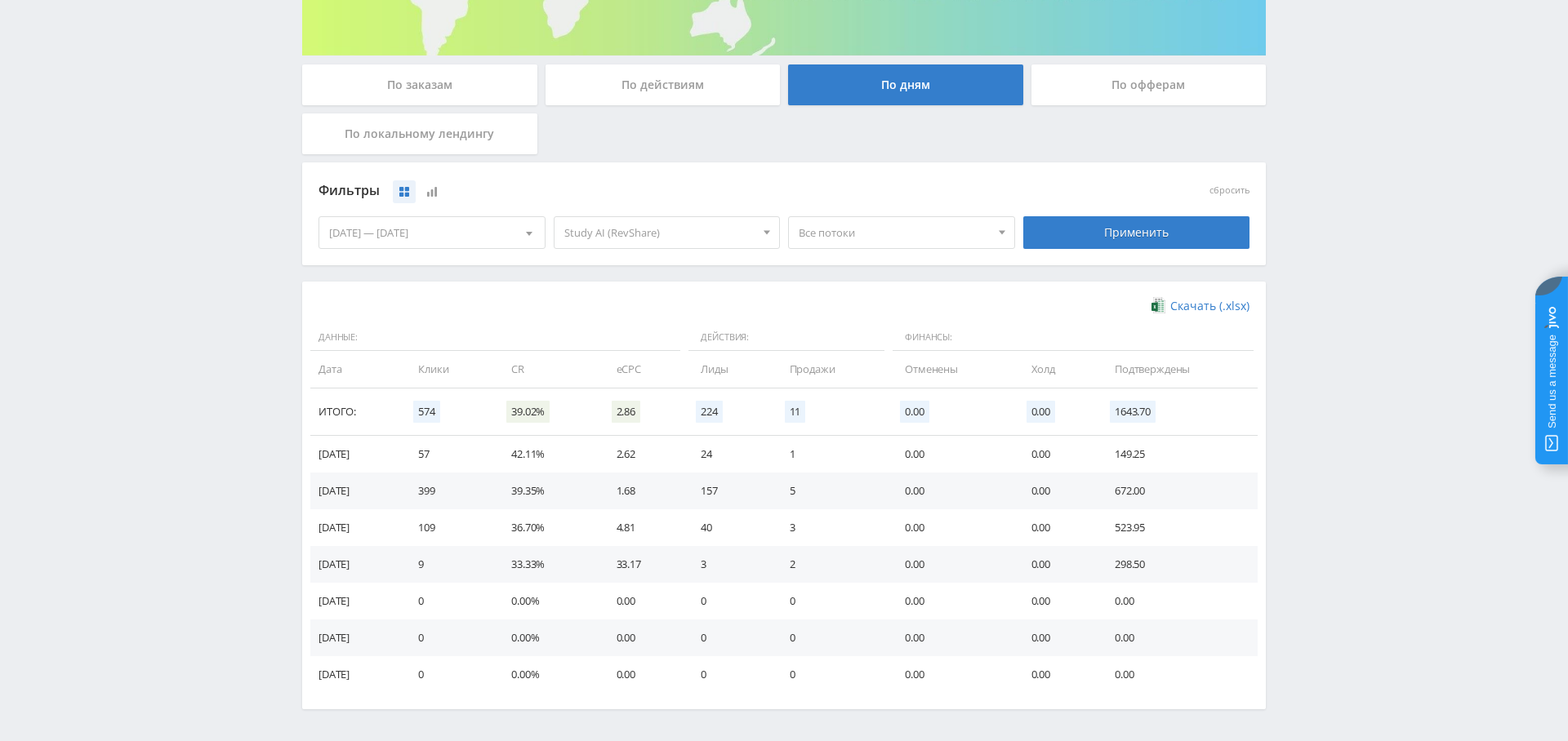
scroll to position [326, 0]
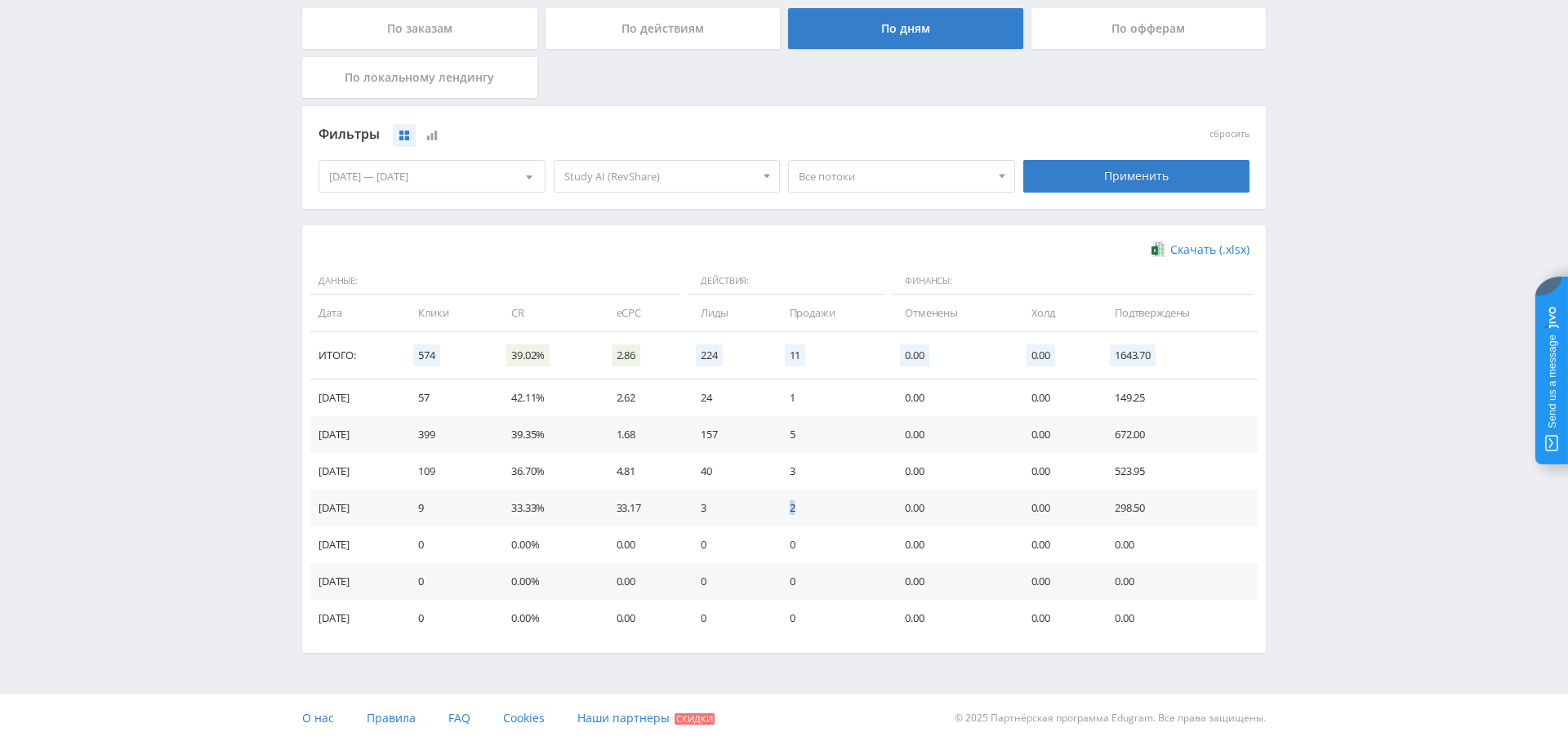
drag, startPoint x: 801, startPoint y: 507, endPoint x: 801, endPoint y: 498, distance: 9.0
click at [812, 501] on td "2" at bounding box center [830, 508] width 115 height 37
click at [836, 474] on td "3" at bounding box center [830, 471] width 115 height 37
click at [829, 434] on td "5" at bounding box center [830, 434] width 115 height 37
drag, startPoint x: 718, startPoint y: 438, endPoint x: 795, endPoint y: 494, distance: 95.2
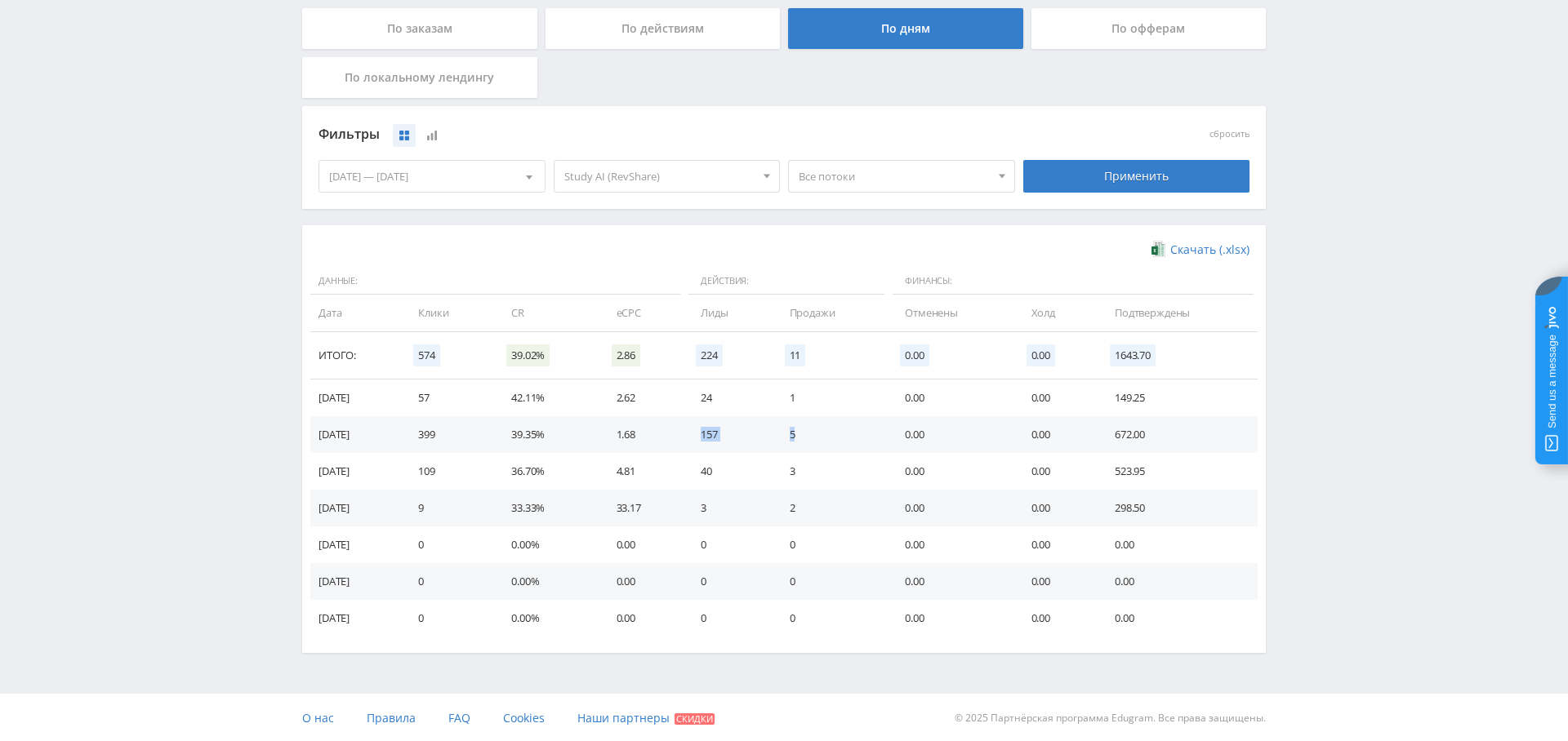
click at [841, 439] on tr "10.08.2025 399 39.35% 1.68 157 5 0.00 0.00 672.00" at bounding box center [784, 434] width 947 height 37
drag, startPoint x: 431, startPoint y: 431, endPoint x: 1080, endPoint y: 439, distance: 649.0
click at [1006, 441] on tr "10.08.2025 399 39.35% 1.68 157 5 0.00 0.00 672.00" at bounding box center [784, 434] width 947 height 37
drag, startPoint x: 1139, startPoint y: 440, endPoint x: 1162, endPoint y: 440, distance: 23.0
click at [1164, 440] on td "672.00" at bounding box center [1178, 434] width 159 height 37
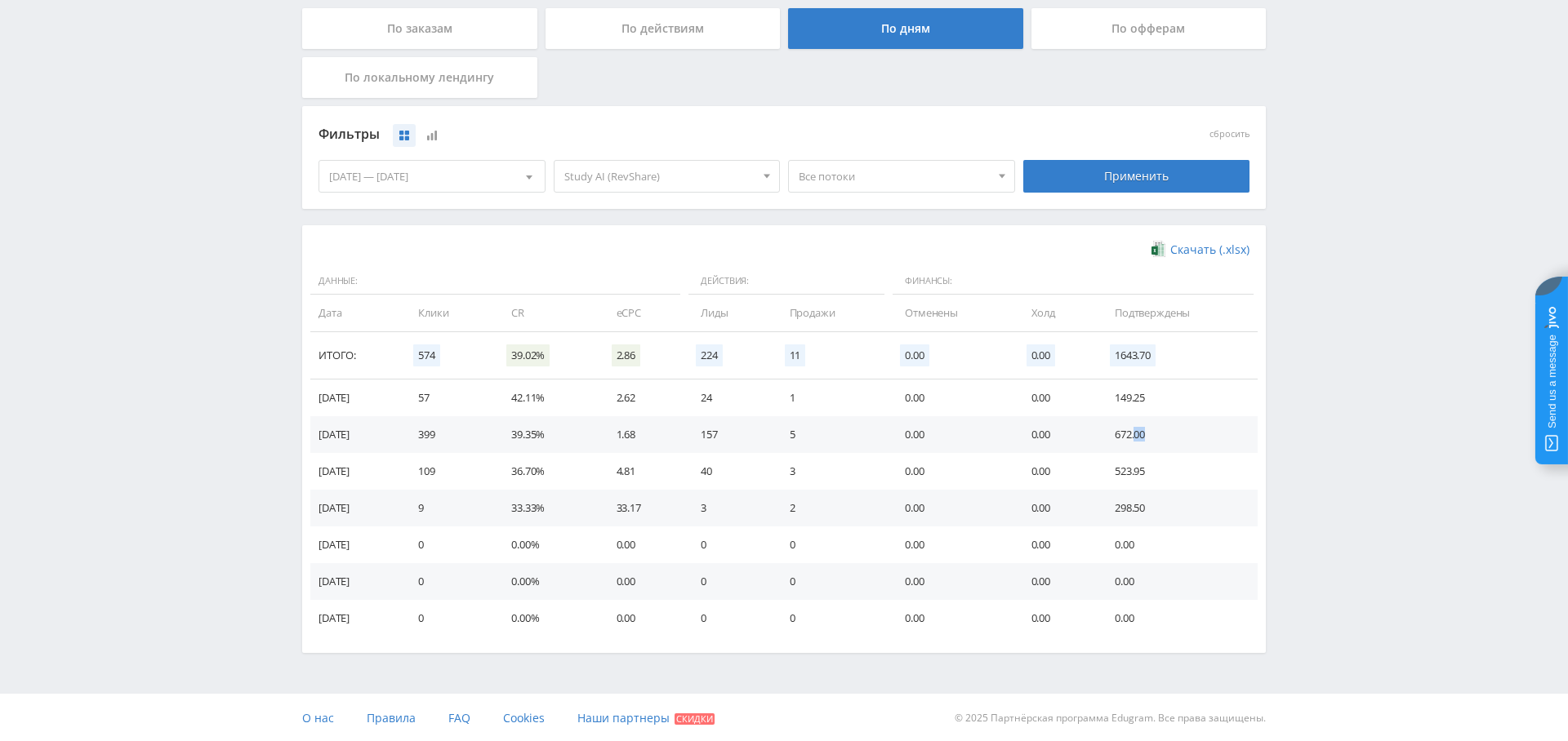
scroll to position [0, 0]
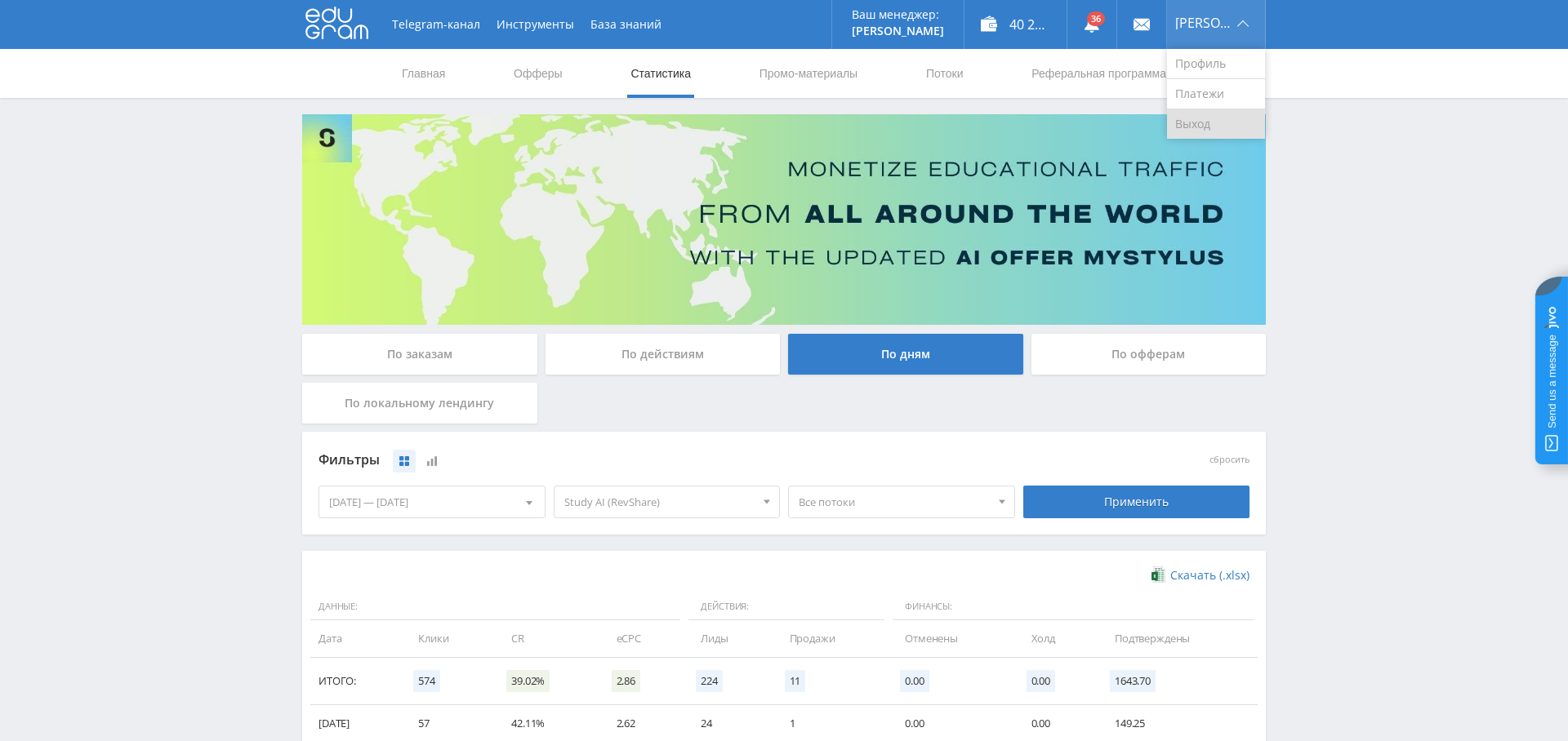
click at [1209, 119] on link "Выход" at bounding box center [1216, 124] width 98 height 29
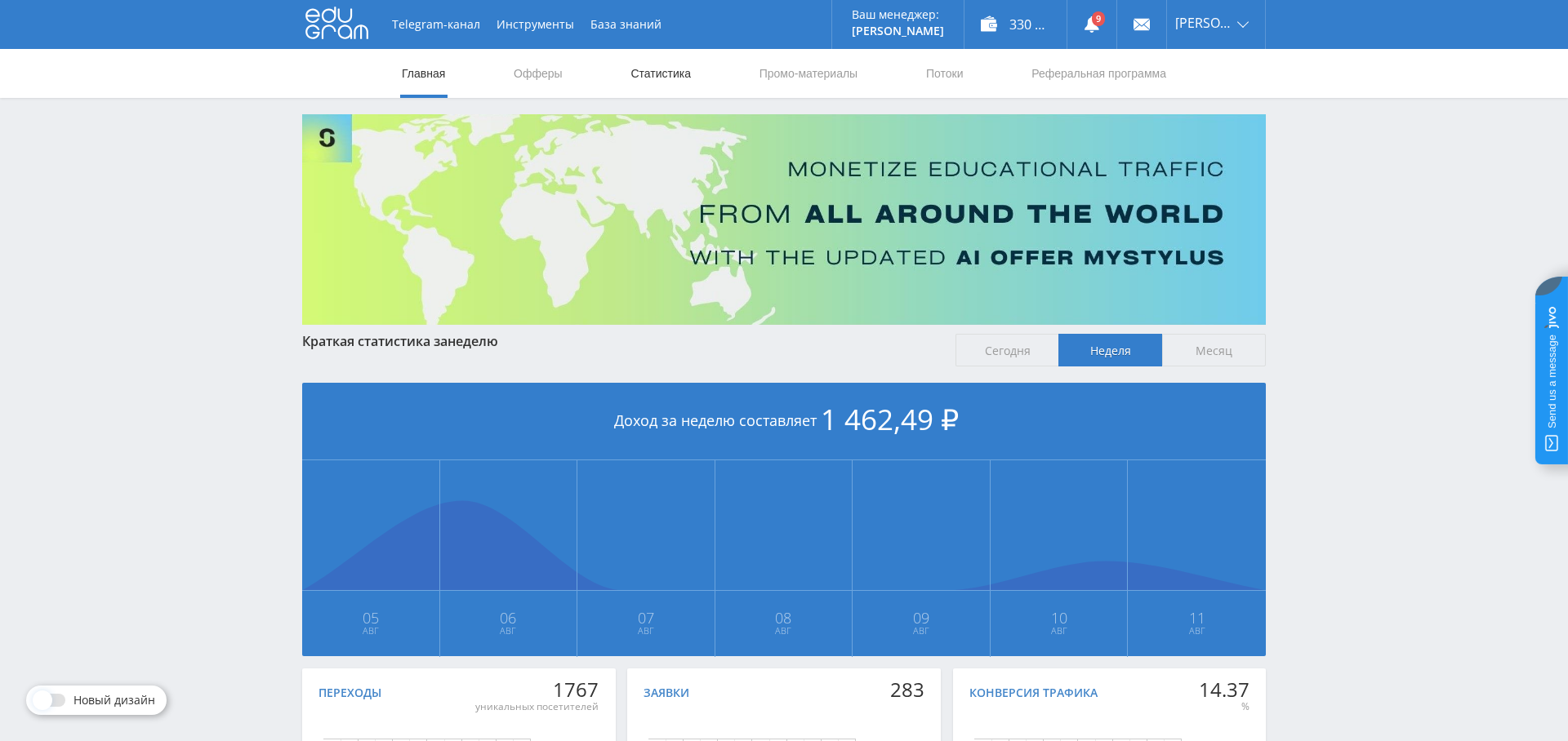
click at [657, 76] on link "Статистика" at bounding box center [660, 73] width 63 height 49
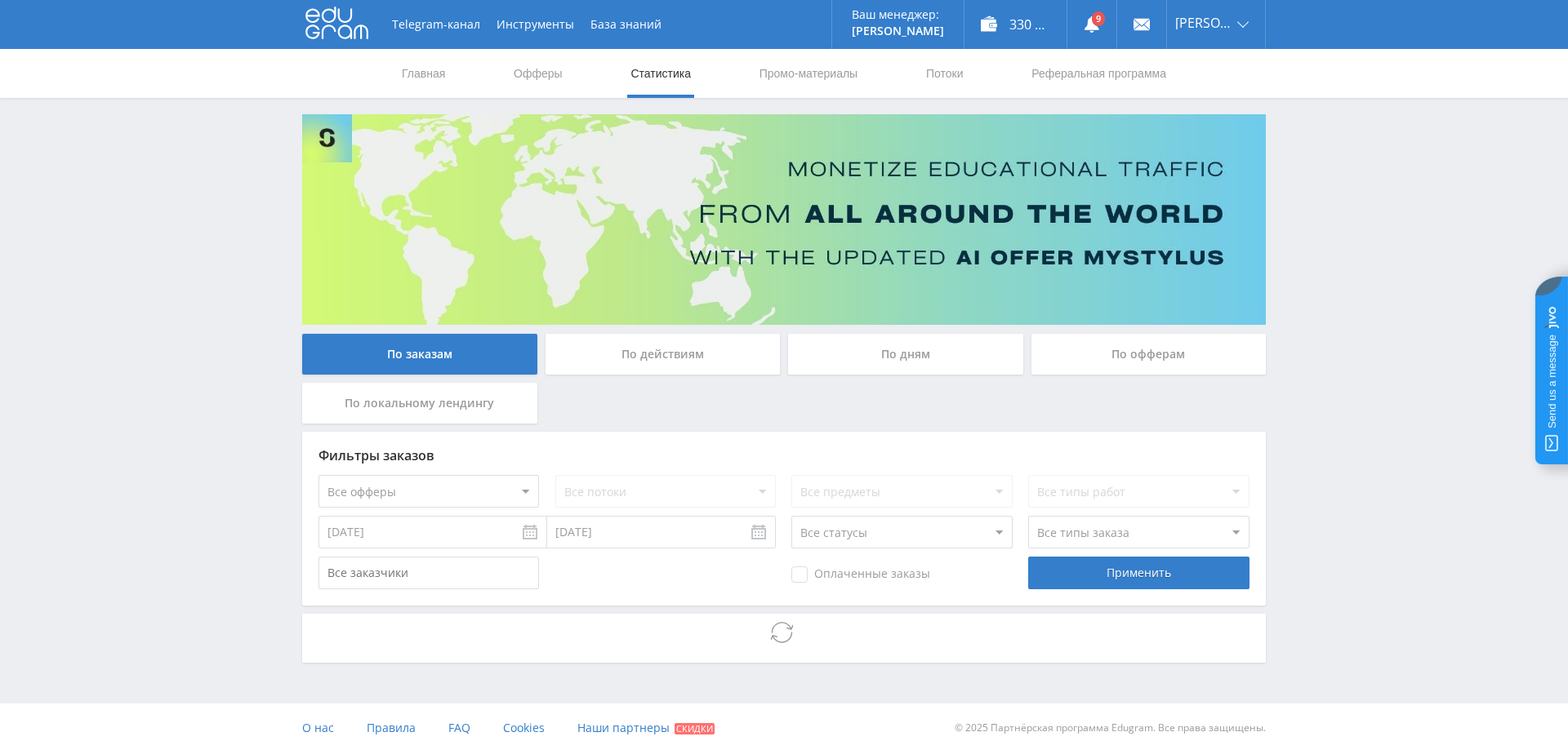
click at [923, 358] on div "По дням" at bounding box center [905, 355] width 235 height 41
click at [0, 0] on input "По дням" at bounding box center [0, 0] width 0 height 0
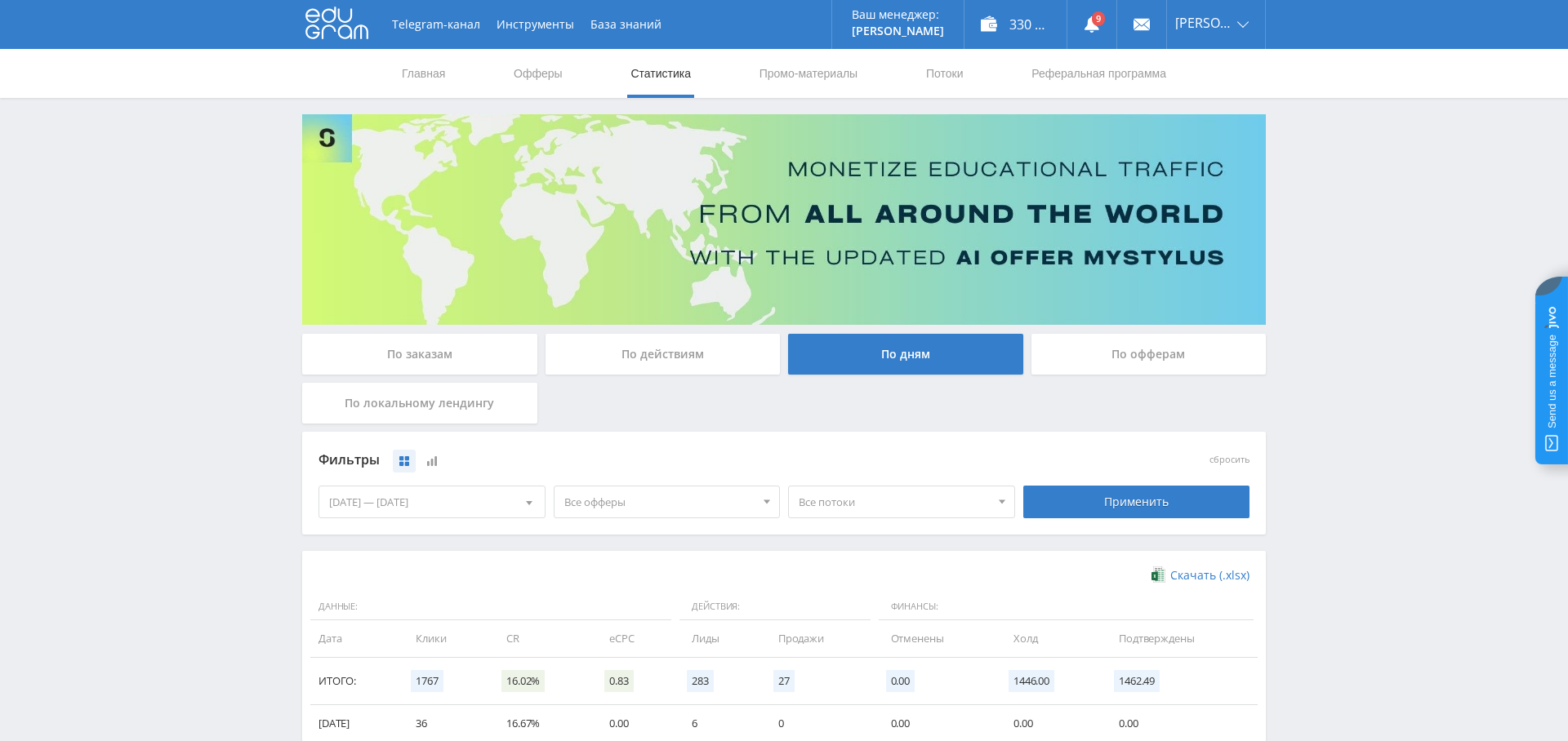
click at [670, 500] on span "Все офферы" at bounding box center [659, 502] width 191 height 31
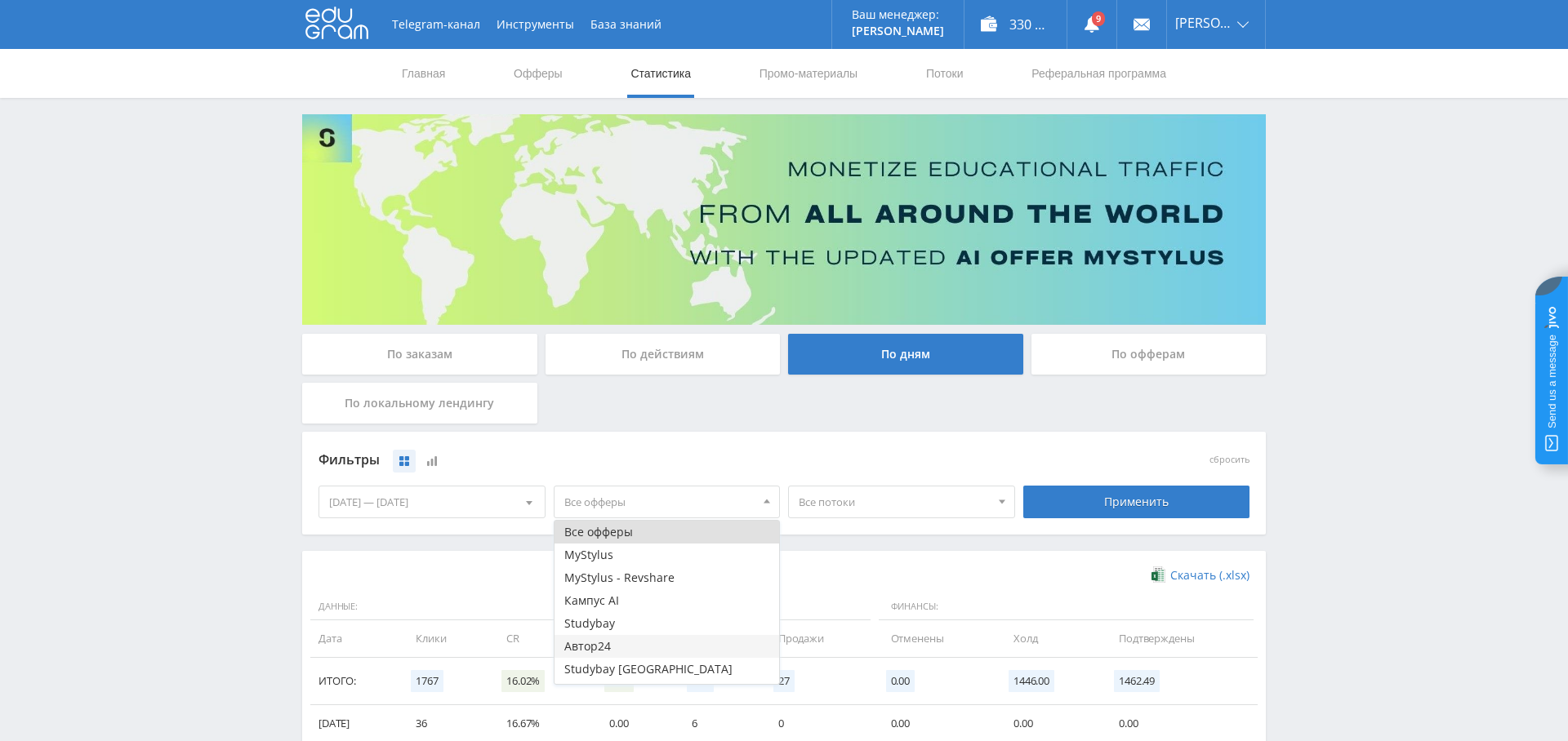
scroll to position [65, 0]
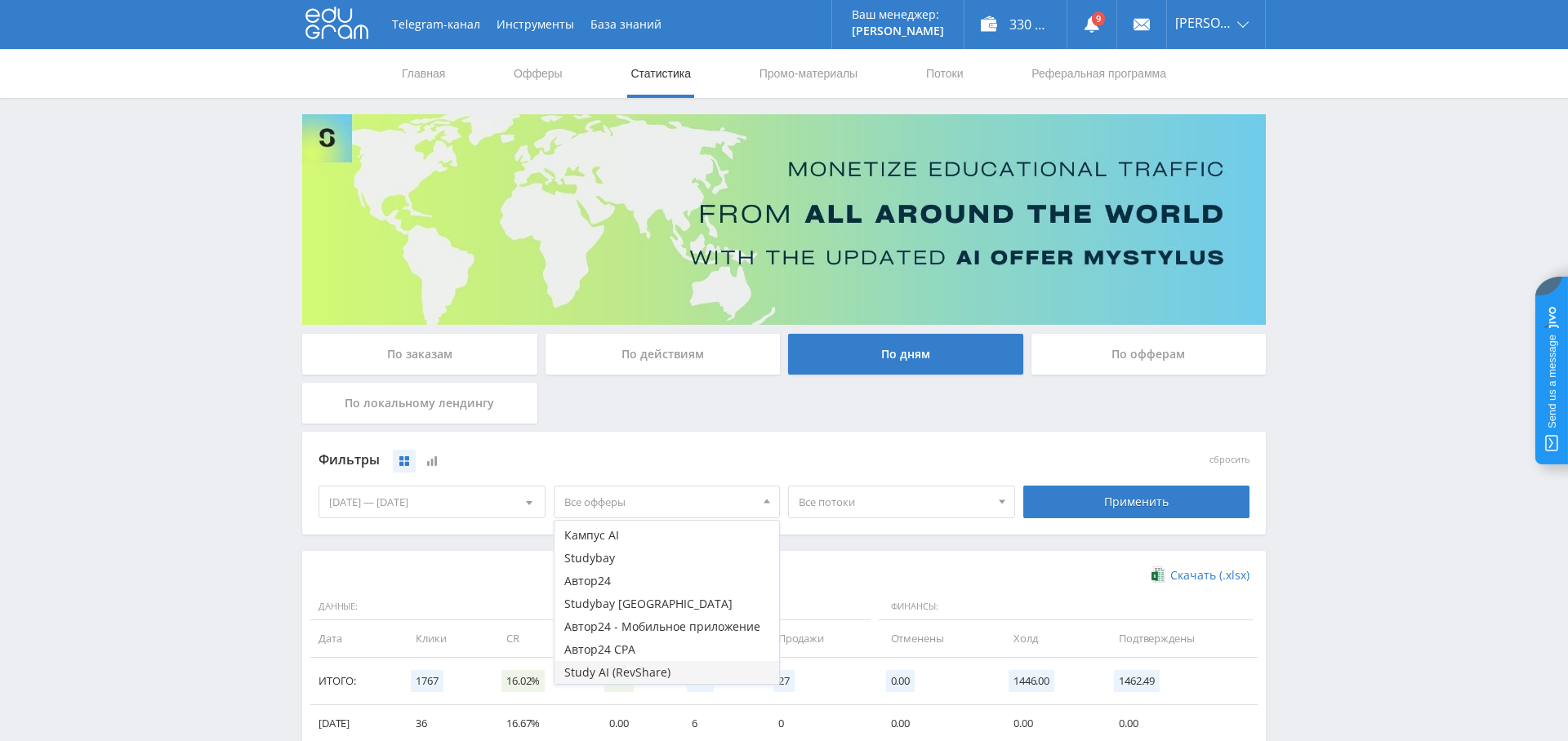
click at [652, 673] on button "Study AI (RevShare)" at bounding box center [668, 673] width 226 height 23
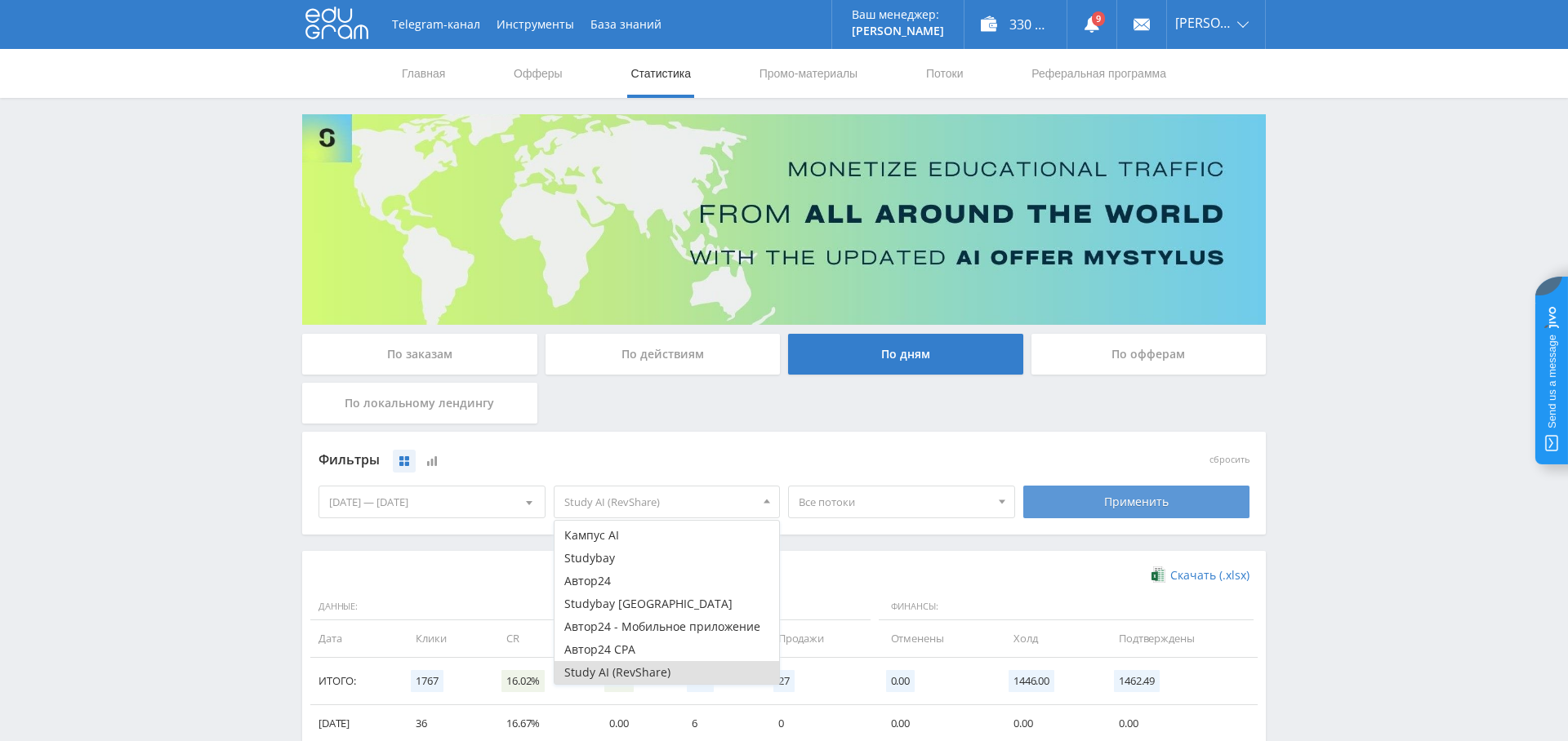
click at [1130, 500] on div "Применить" at bounding box center [1137, 502] width 227 height 32
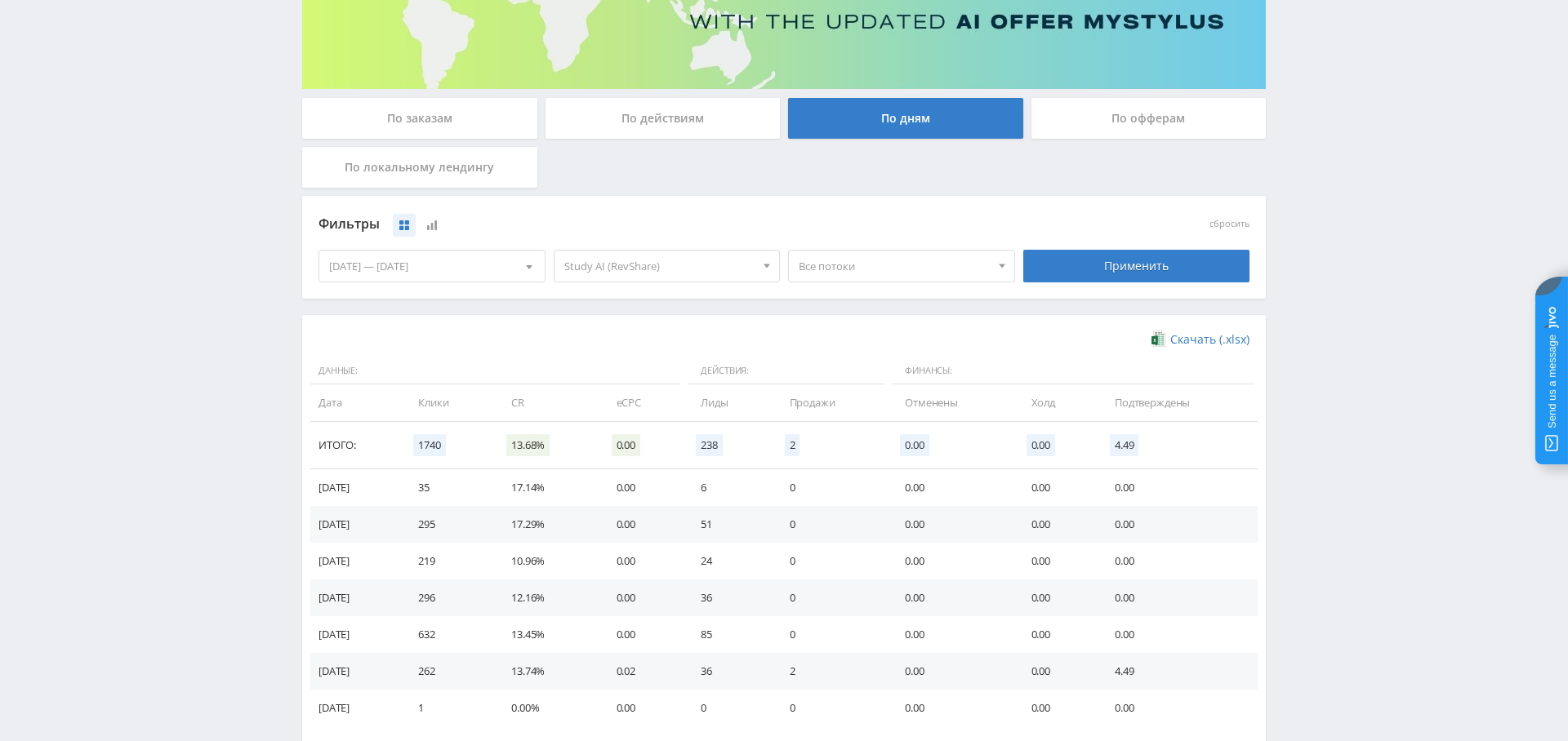
scroll to position [326, 0]
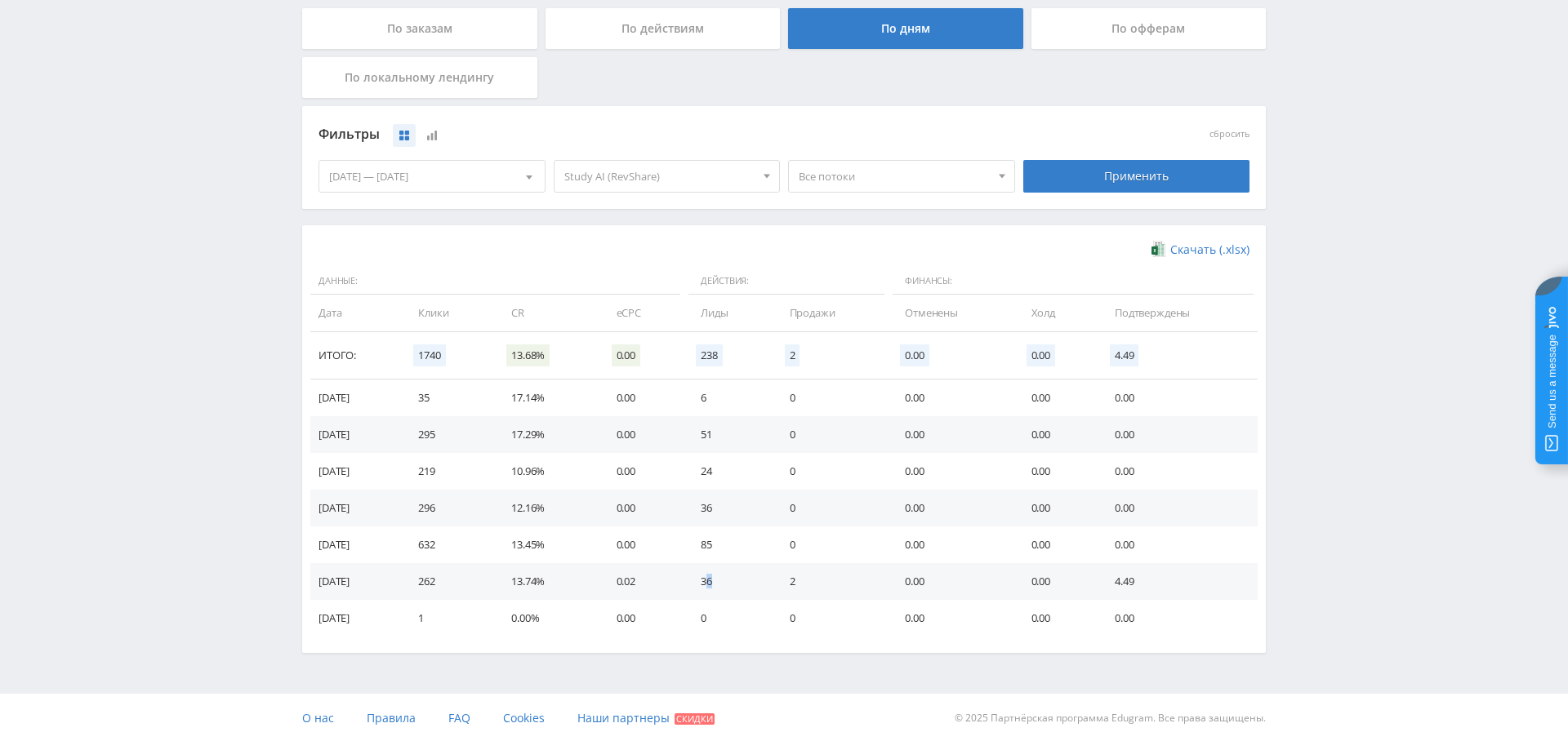
click at [724, 581] on td "36" at bounding box center [728, 581] width 88 height 37
click at [730, 544] on td "85" at bounding box center [728, 544] width 88 height 37
click at [734, 506] on td "36" at bounding box center [728, 508] width 88 height 37
drag, startPoint x: 738, startPoint y: 467, endPoint x: 715, endPoint y: 458, distance: 24.7
click at [742, 465] on td "24" at bounding box center [728, 471] width 88 height 37
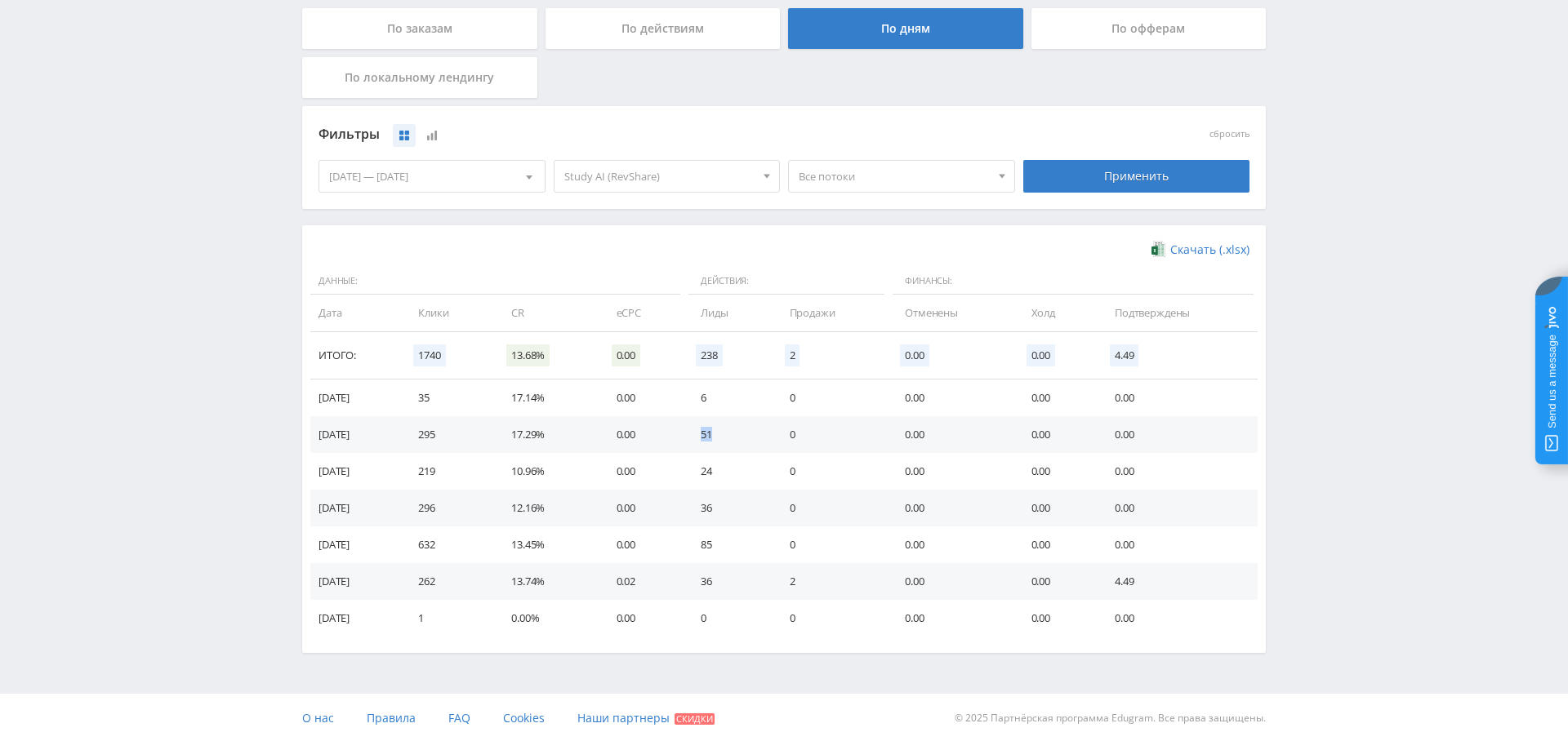
drag, startPoint x: 704, startPoint y: 432, endPoint x: 731, endPoint y: 437, distance: 27.5
click at [731, 437] on td "51" at bounding box center [728, 434] width 88 height 37
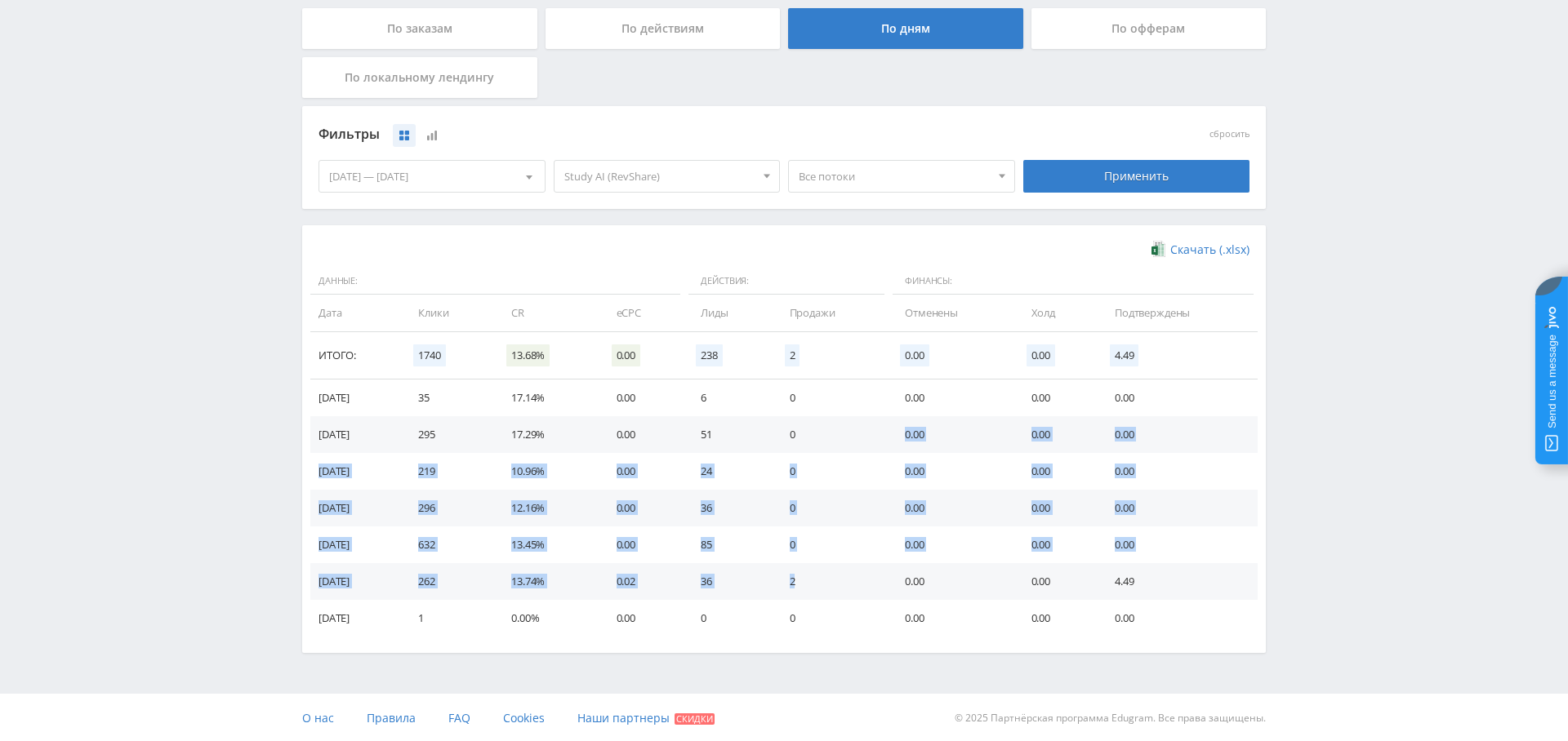
drag, startPoint x: 809, startPoint y: 438, endPoint x: 795, endPoint y: 584, distance: 146.7
click at [805, 585] on tbody "11.08.2025 35 17.14% 0.00 6 0 0.00 0.00 0.00 10.08.2025 295 17.29% 0.00 51 0 0.…" at bounding box center [784, 508] width 947 height 257
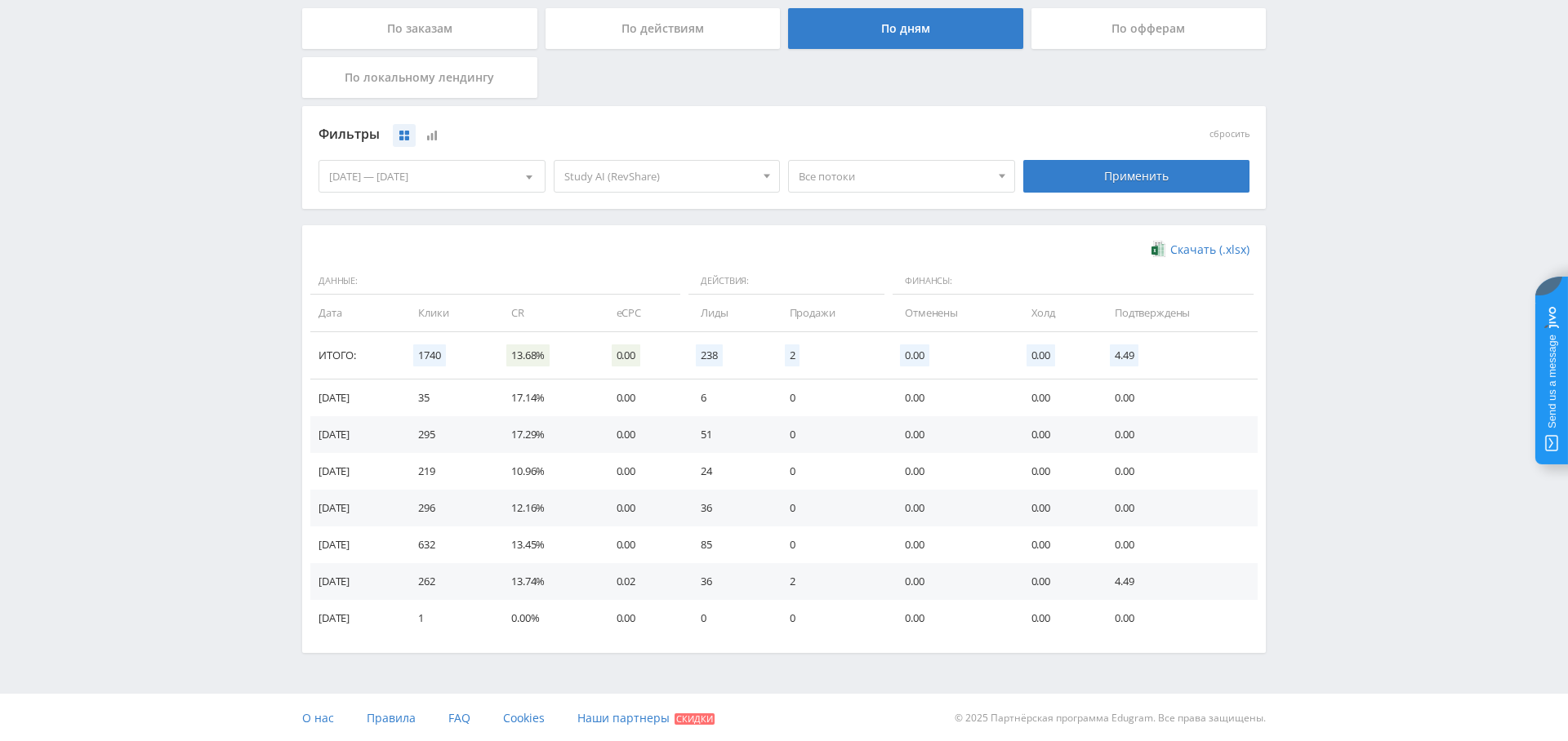
click at [799, 579] on td "2" at bounding box center [830, 581] width 115 height 37
drag, startPoint x: 737, startPoint y: 505, endPoint x: 752, endPoint y: 507, distance: 15.1
click at [751, 507] on td "36" at bounding box center [728, 508] width 88 height 37
click at [766, 467] on td "24" at bounding box center [728, 471] width 88 height 37
drag, startPoint x: 710, startPoint y: 431, endPoint x: 785, endPoint y: 439, distance: 75.4
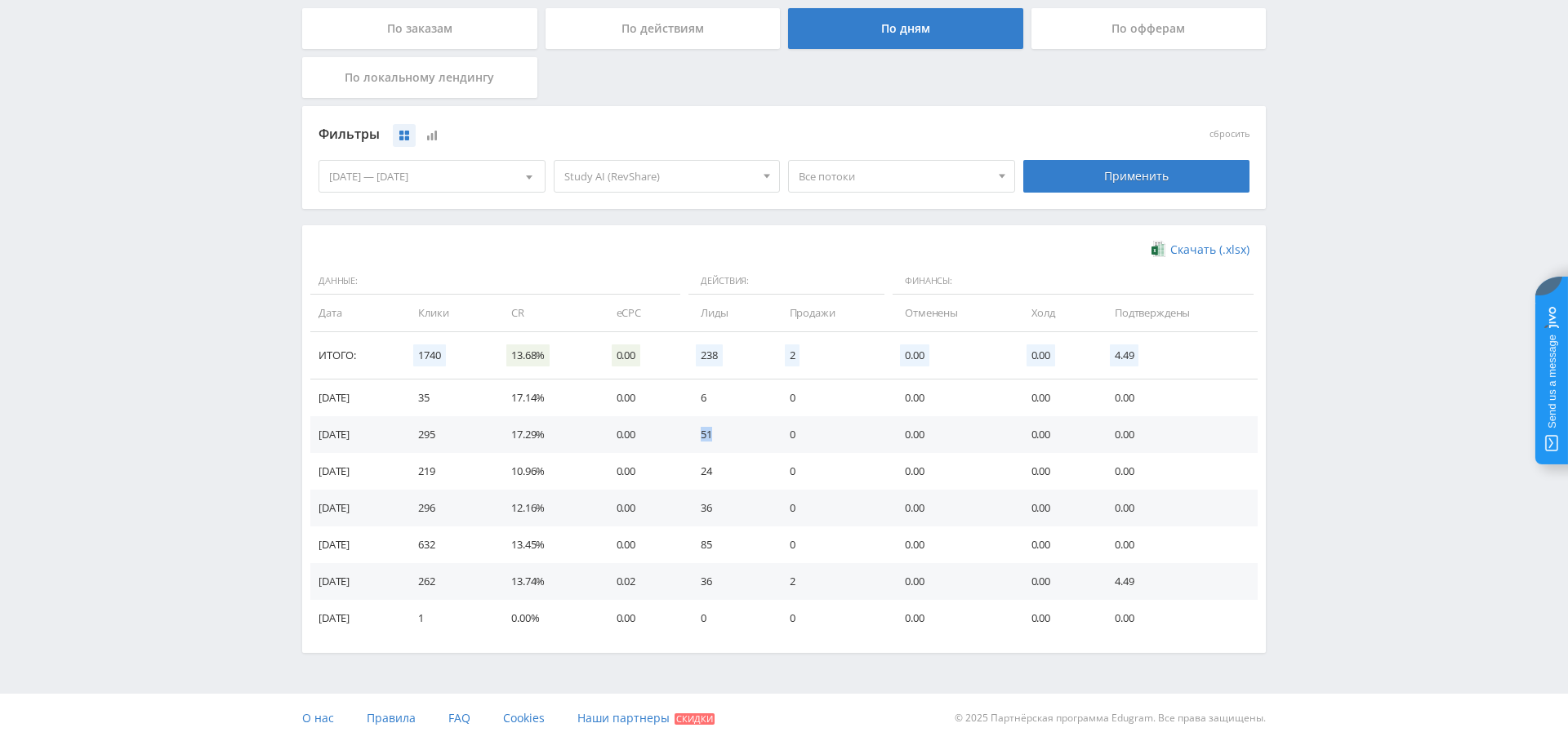
click at [760, 430] on td "51" at bounding box center [728, 434] width 88 height 37
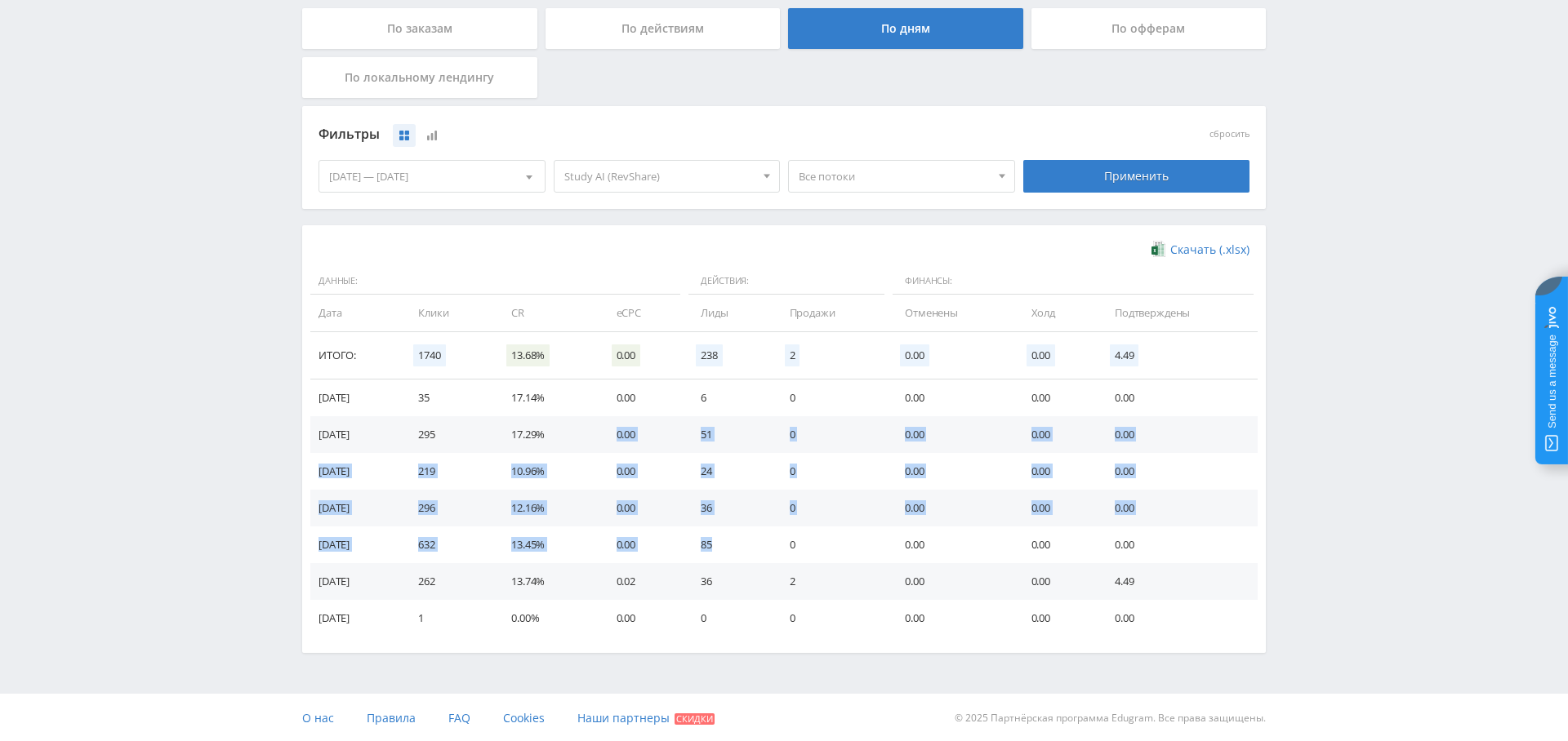
drag, startPoint x: 728, startPoint y: 538, endPoint x: 606, endPoint y: 438, distance: 157.7
click at [605, 438] on tbody "11.08.2025 35 17.14% 0.00 6 0 0.00 0.00 0.00 10.08.2025 295 17.29% 0.00 51 0 0.…" at bounding box center [784, 508] width 947 height 257
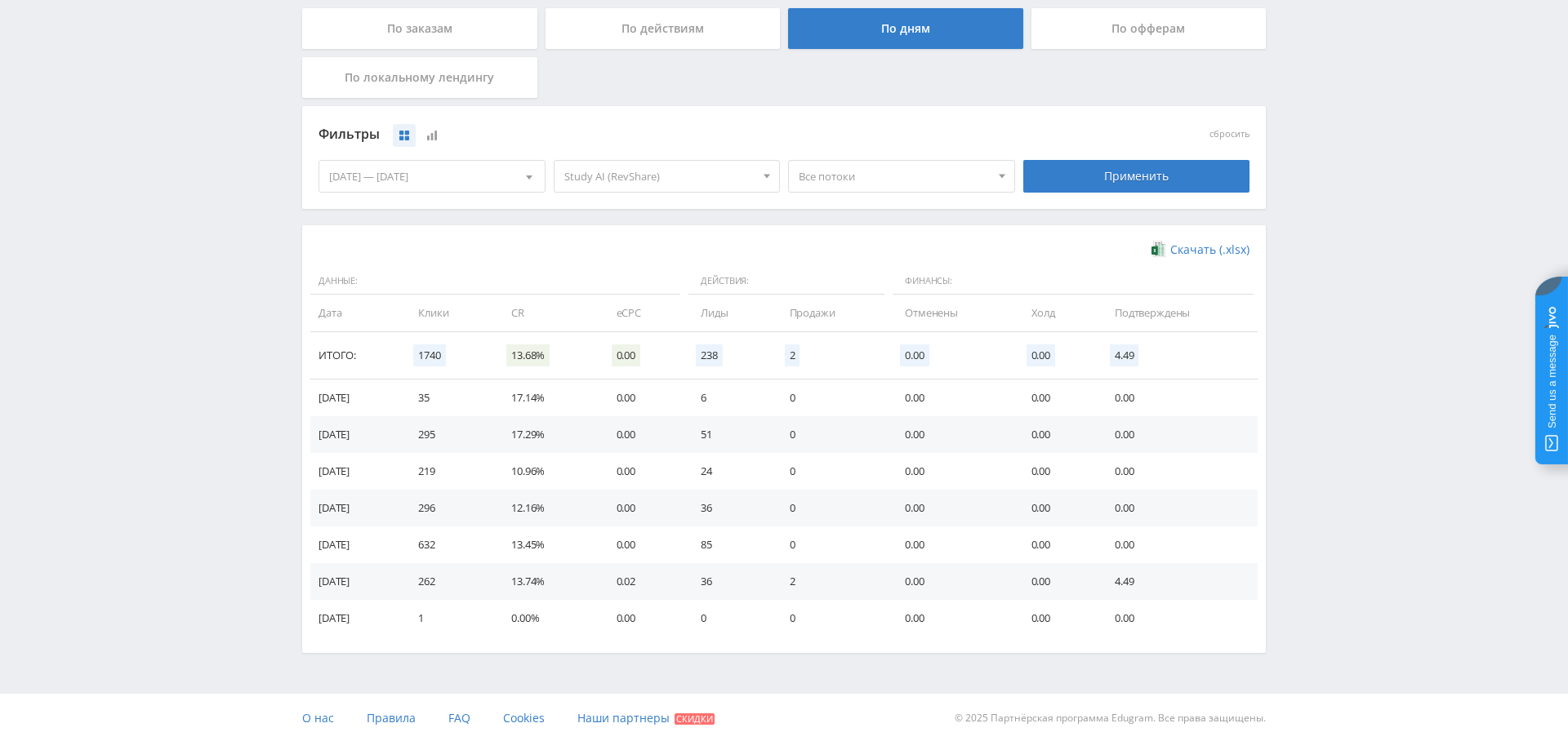
click at [724, 426] on td "51" at bounding box center [728, 434] width 88 height 37
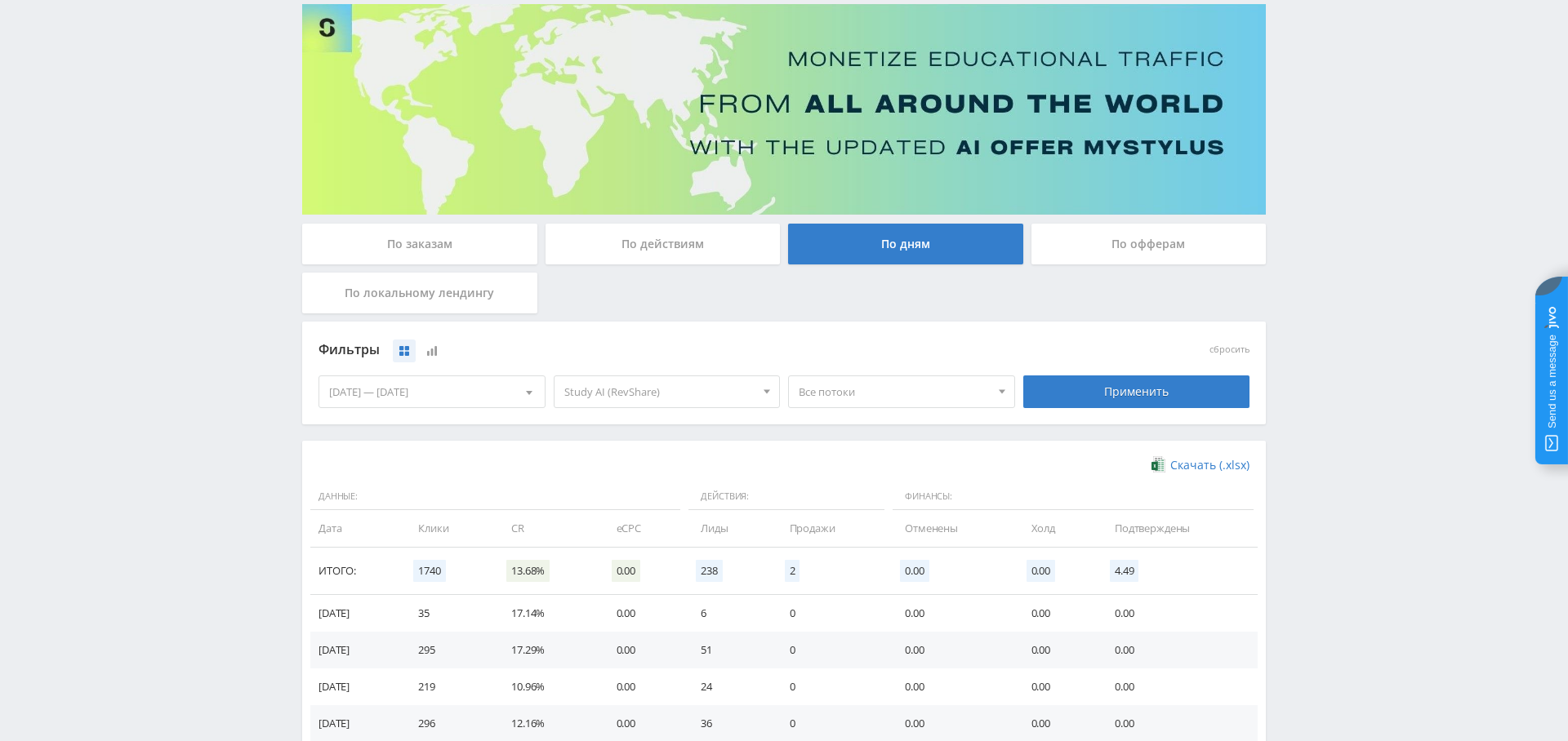
scroll to position [0, 0]
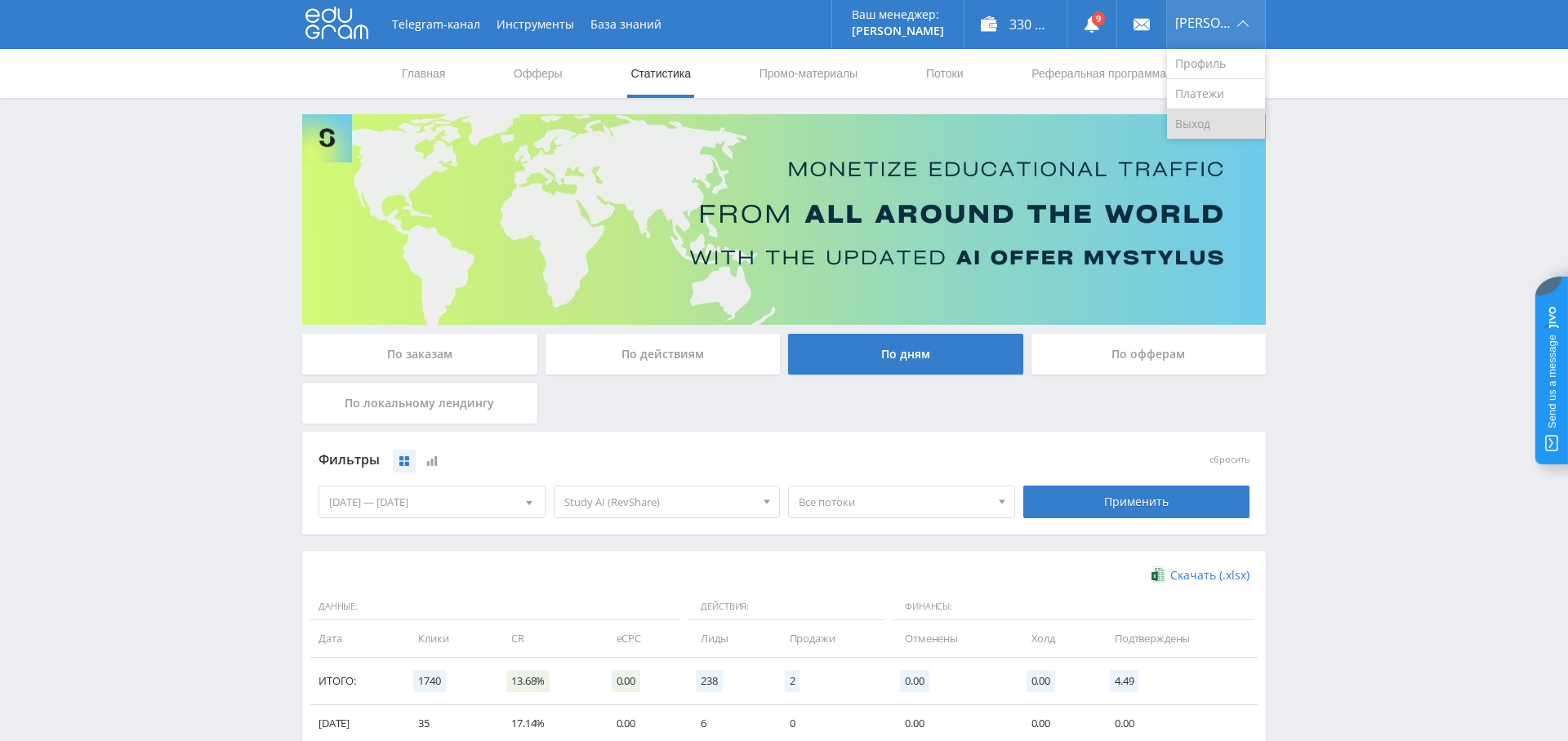
click at [1218, 126] on link "Выход" at bounding box center [1216, 124] width 98 height 29
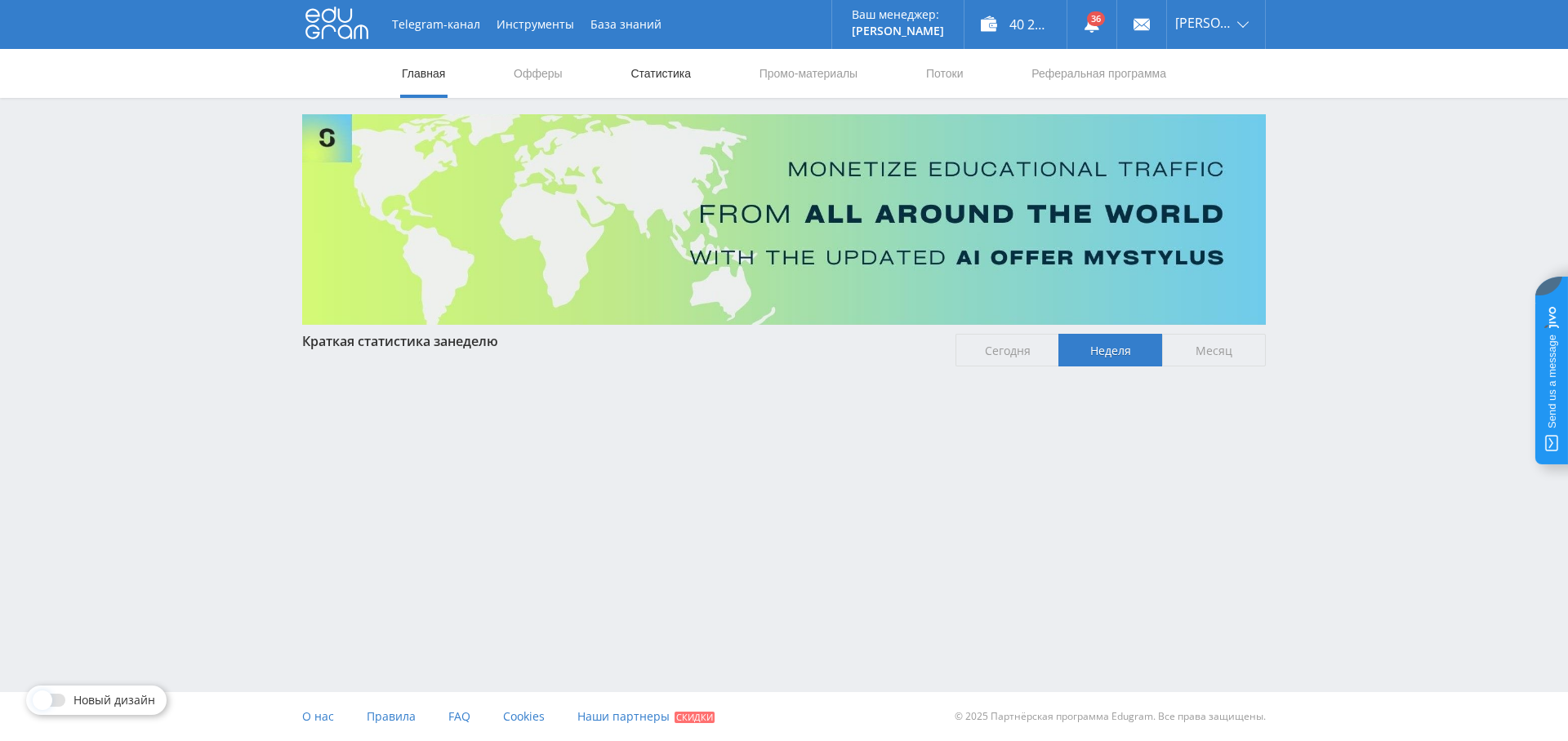
click at [662, 74] on link "Статистика" at bounding box center [660, 73] width 63 height 49
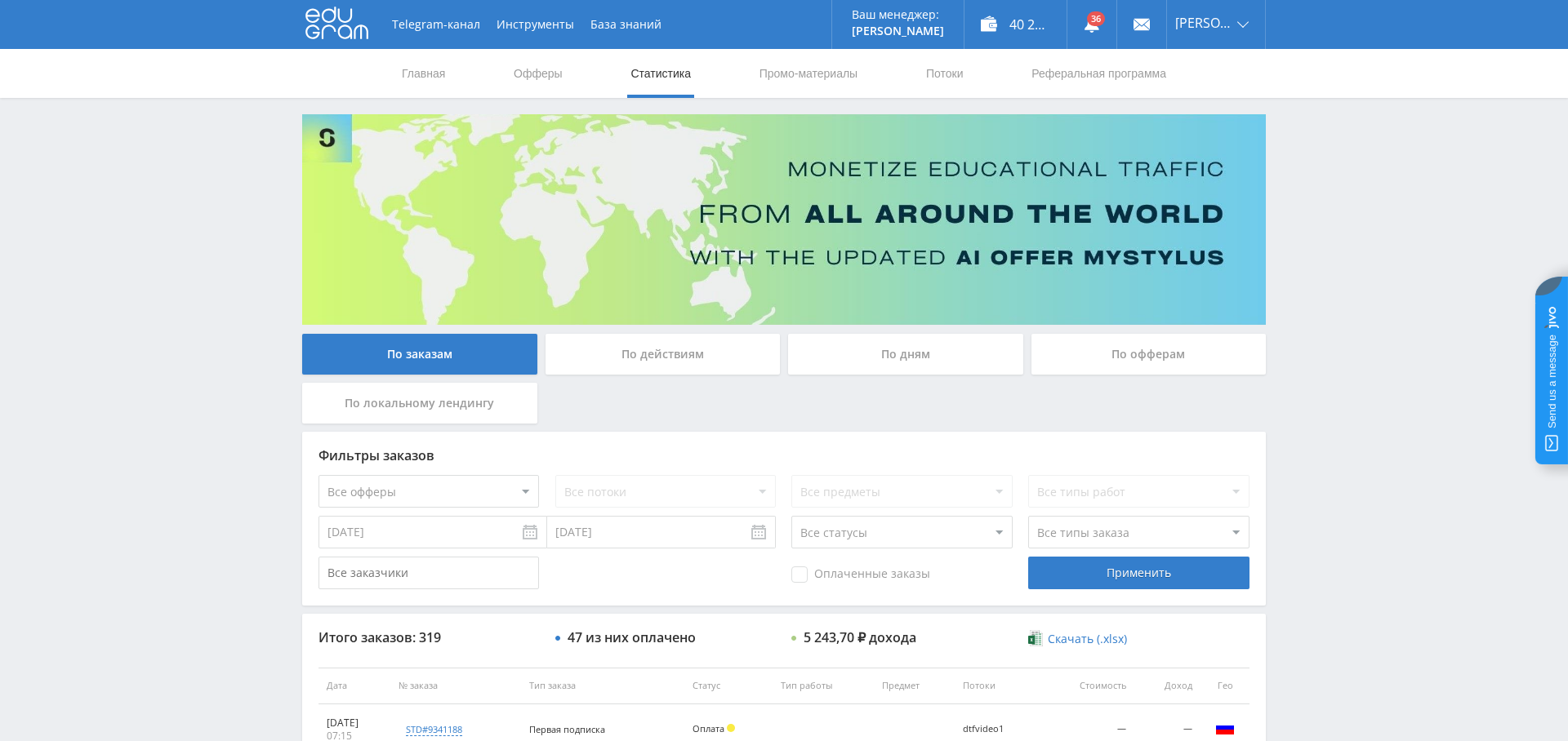
click at [482, 491] on select "Все офферы MyStylus MyStylus - Revshare Кампус AI Studybay Автор24 Studybay Bra…" at bounding box center [428, 491] width 221 height 32
select select "376"
click at [673, 491] on select "Все потоки dtfmuzgpt5 dtfmuzgpt5 dtfkodstud2 workkod2 dtfvideo1 tengpt5opl dtfo…" at bounding box center [665, 491] width 221 height 32
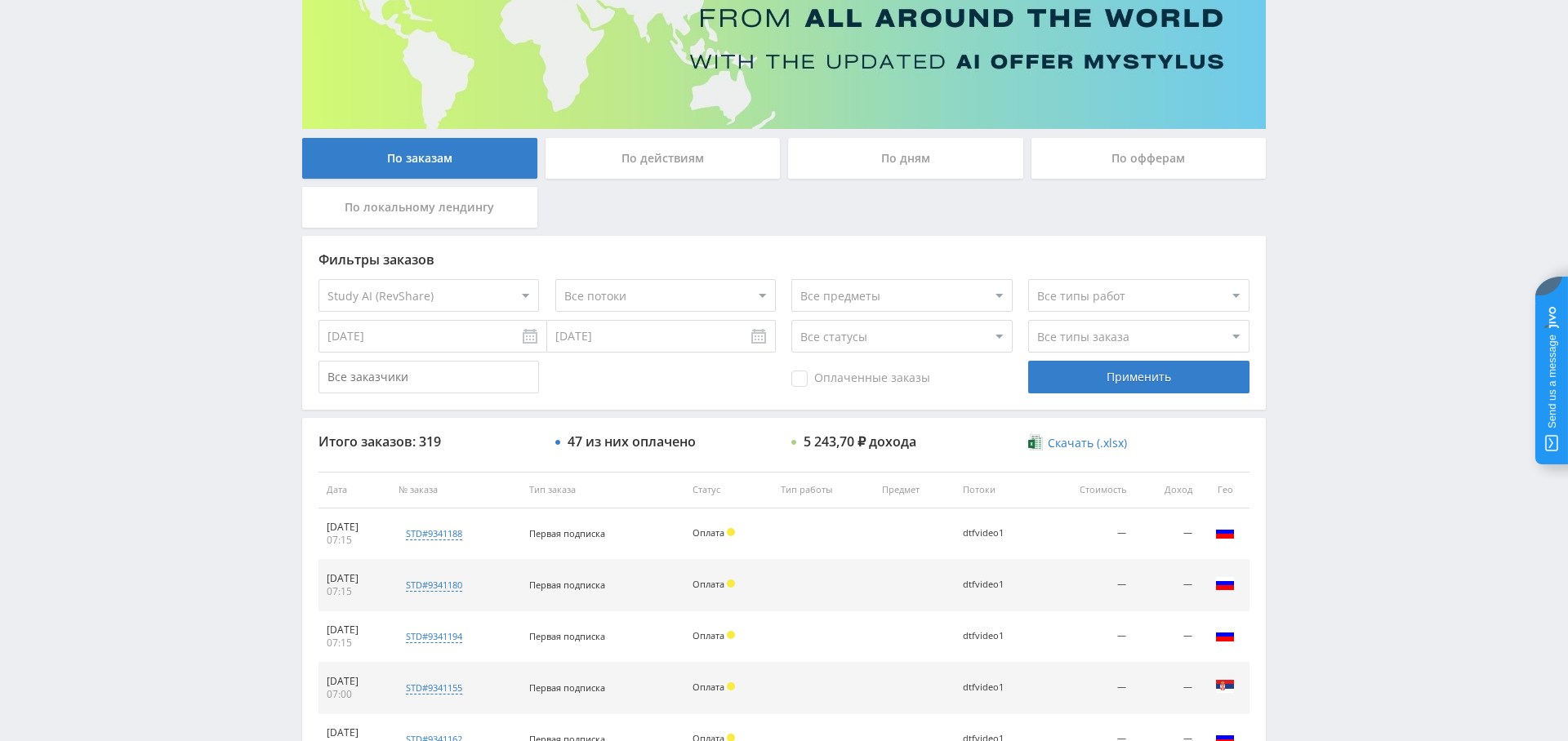
scroll to position [197, 0]
click at [850, 370] on span "Оплаченные заказы" at bounding box center [861, 378] width 139 height 16
click at [0, 0] on input "Оплаченные заказы" at bounding box center [0, 0] width 0 height 0
click at [1088, 386] on div "Применить" at bounding box center [1138, 376] width 221 height 32
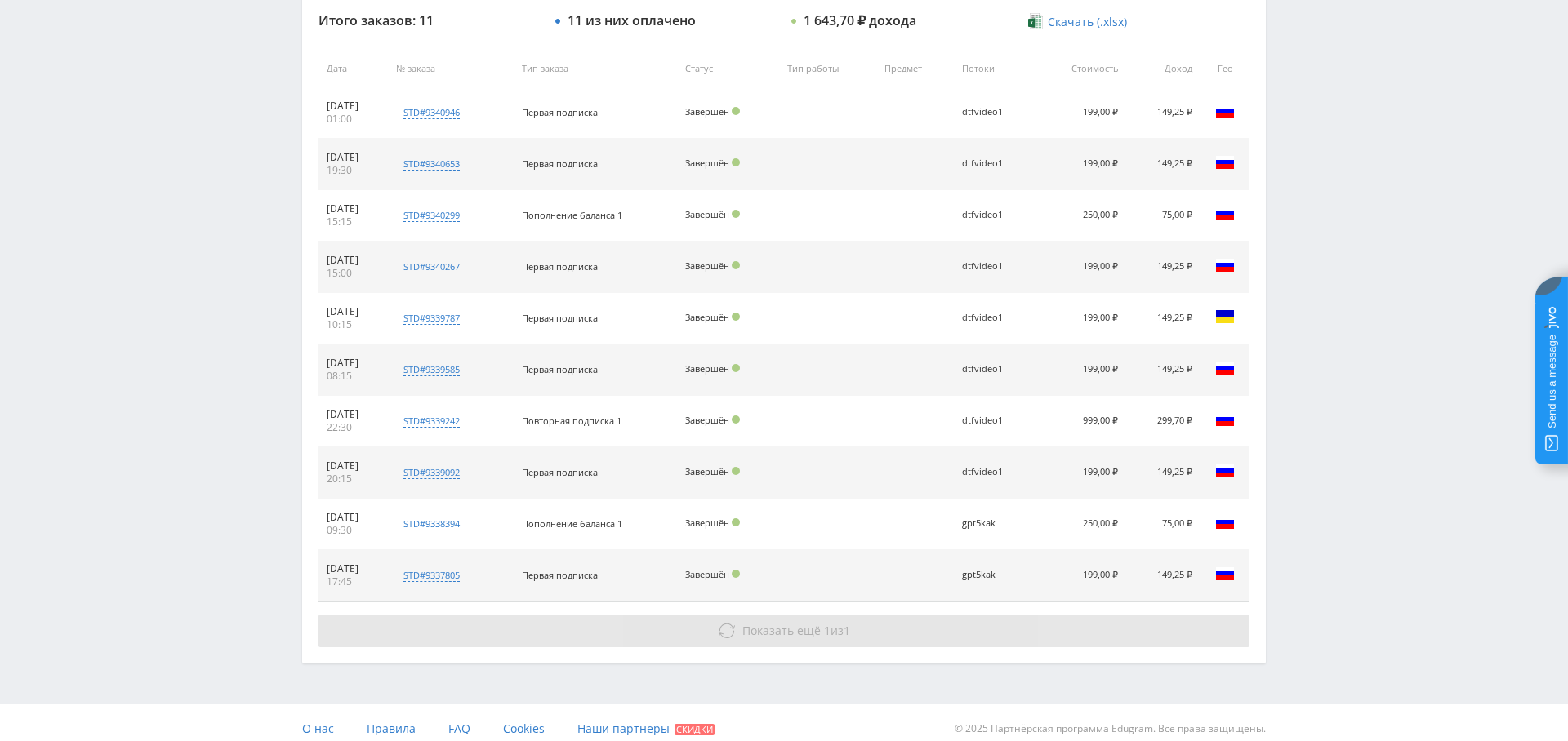
scroll to position [626, 0]
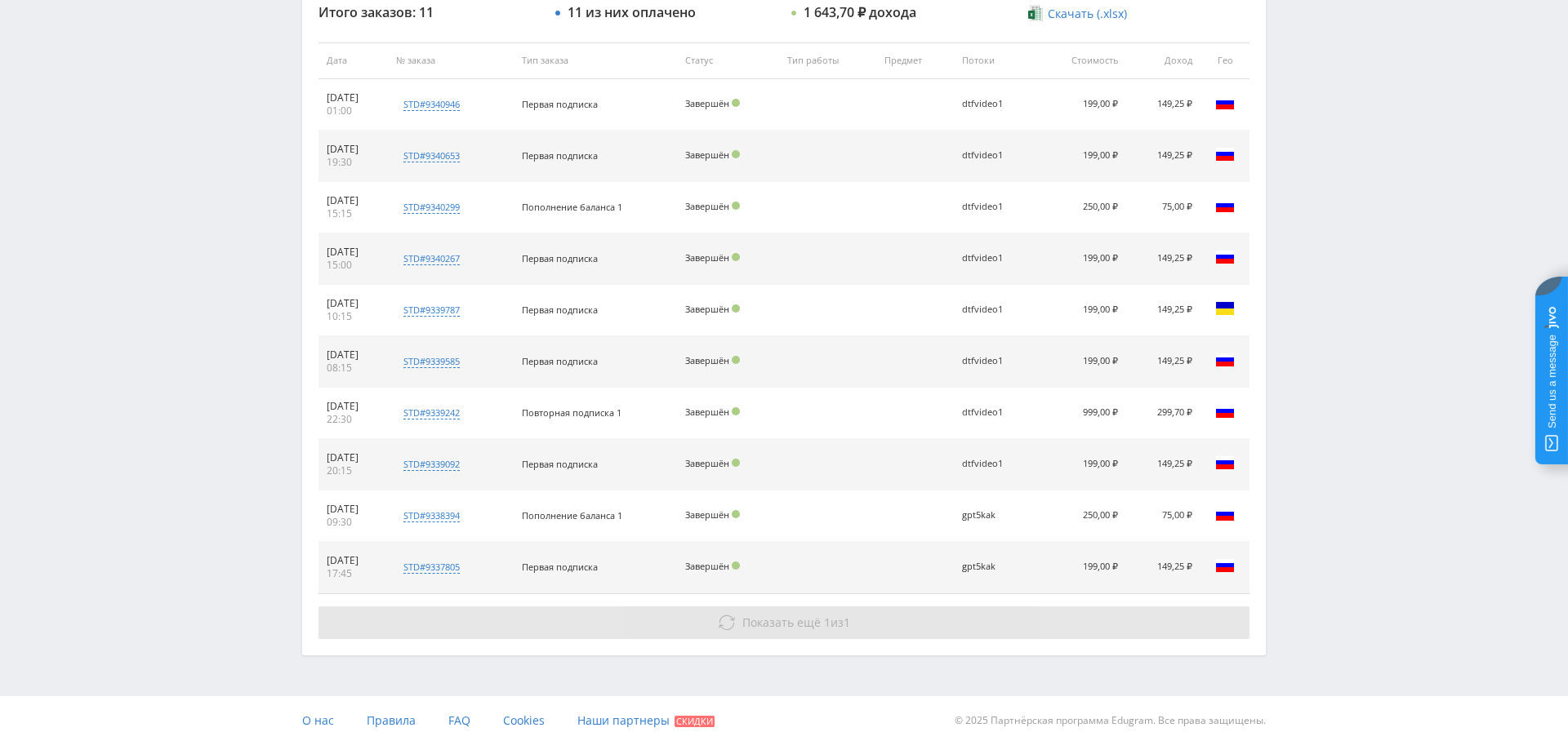
click at [812, 615] on span "Показать ещё" at bounding box center [781, 622] width 79 height 15
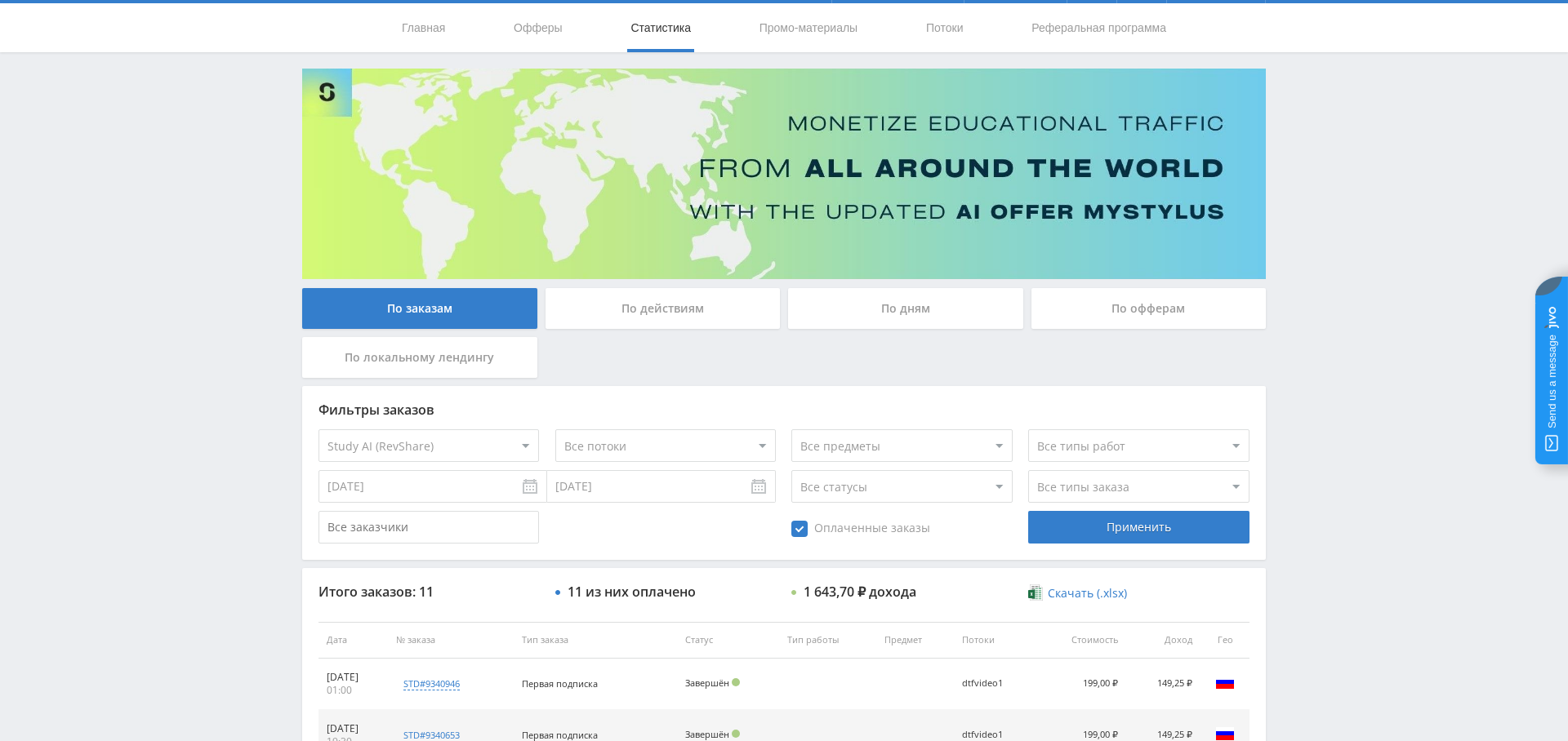
scroll to position [0, 0]
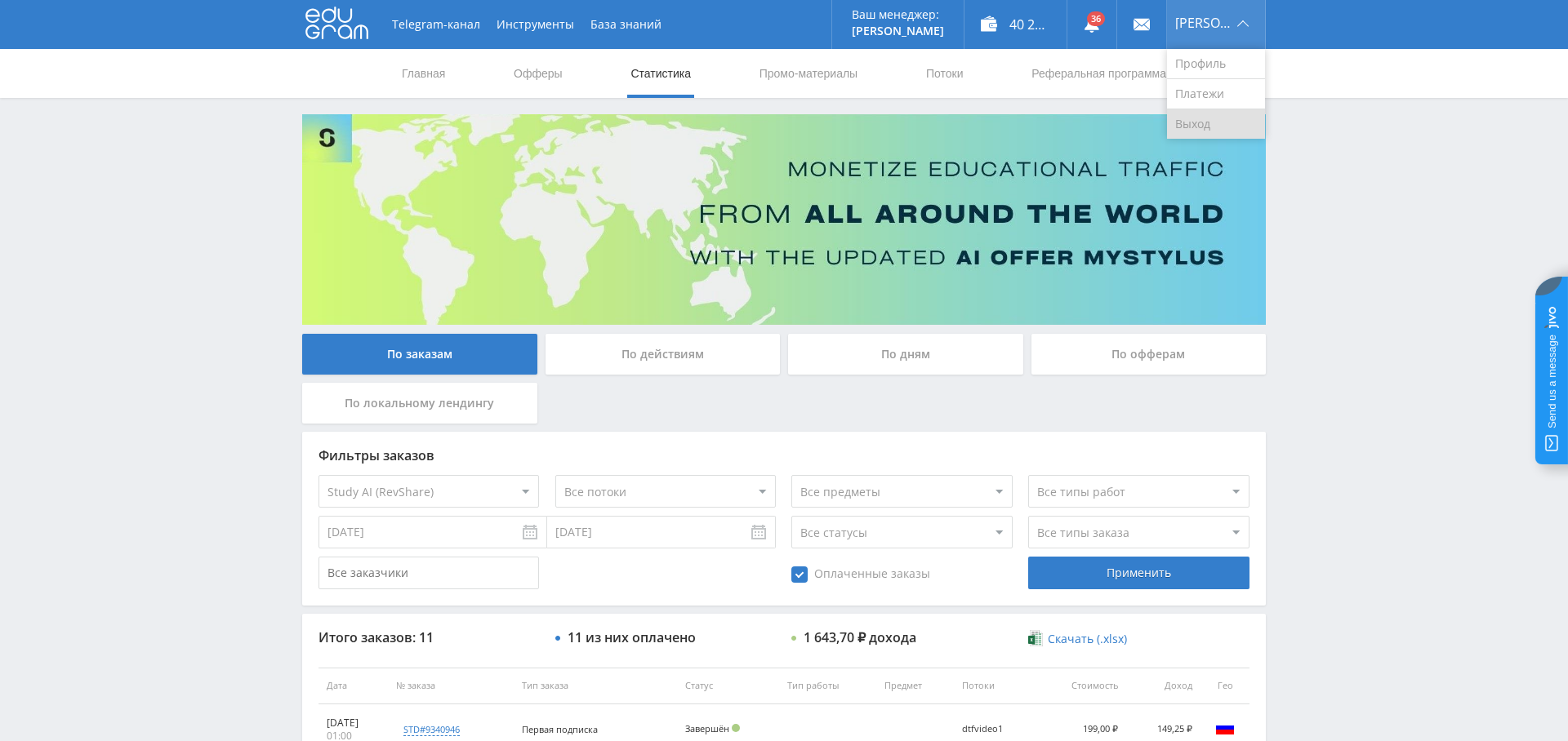
click at [1216, 131] on link "Выход" at bounding box center [1216, 124] width 98 height 29
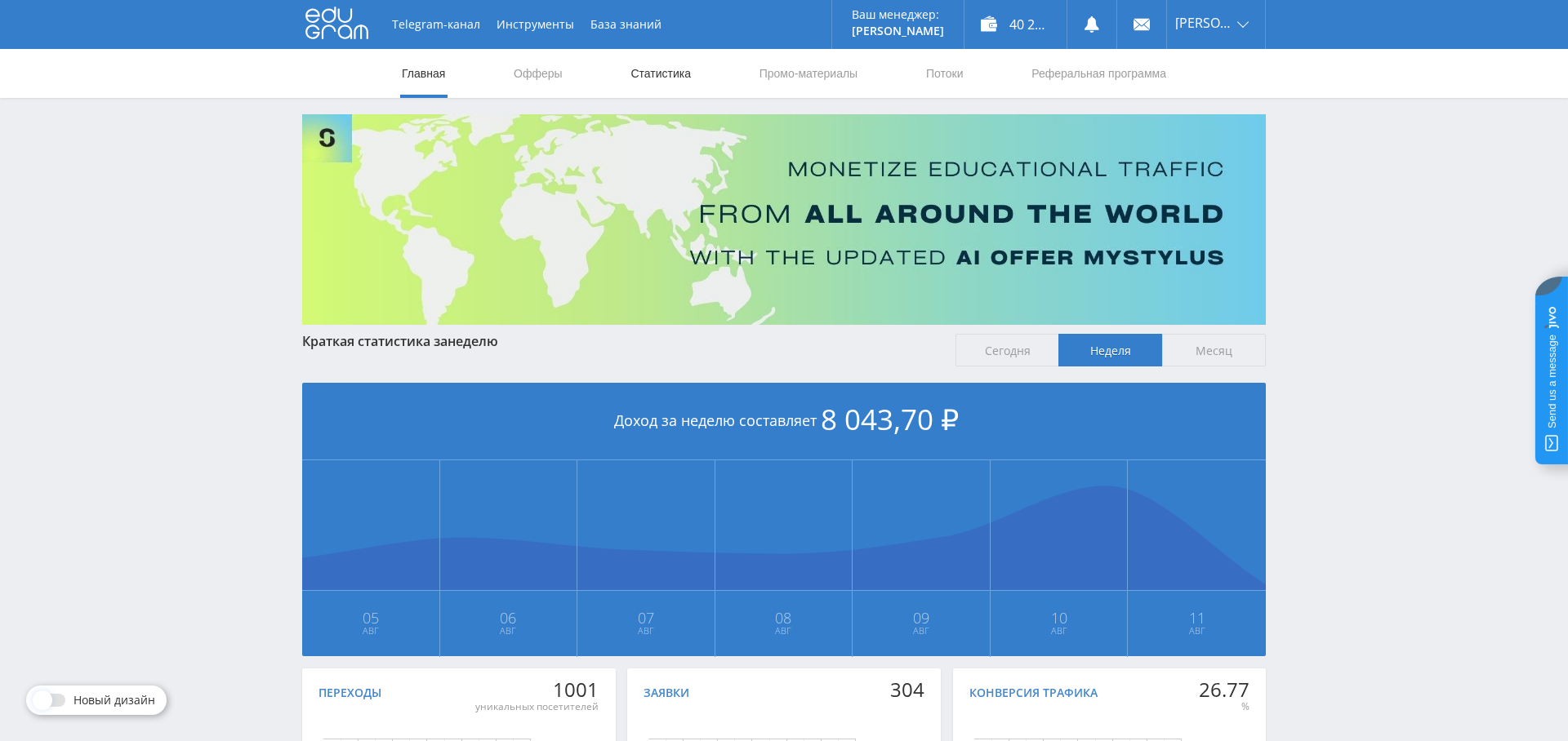
click at [677, 77] on link "Статистика" at bounding box center [660, 73] width 63 height 49
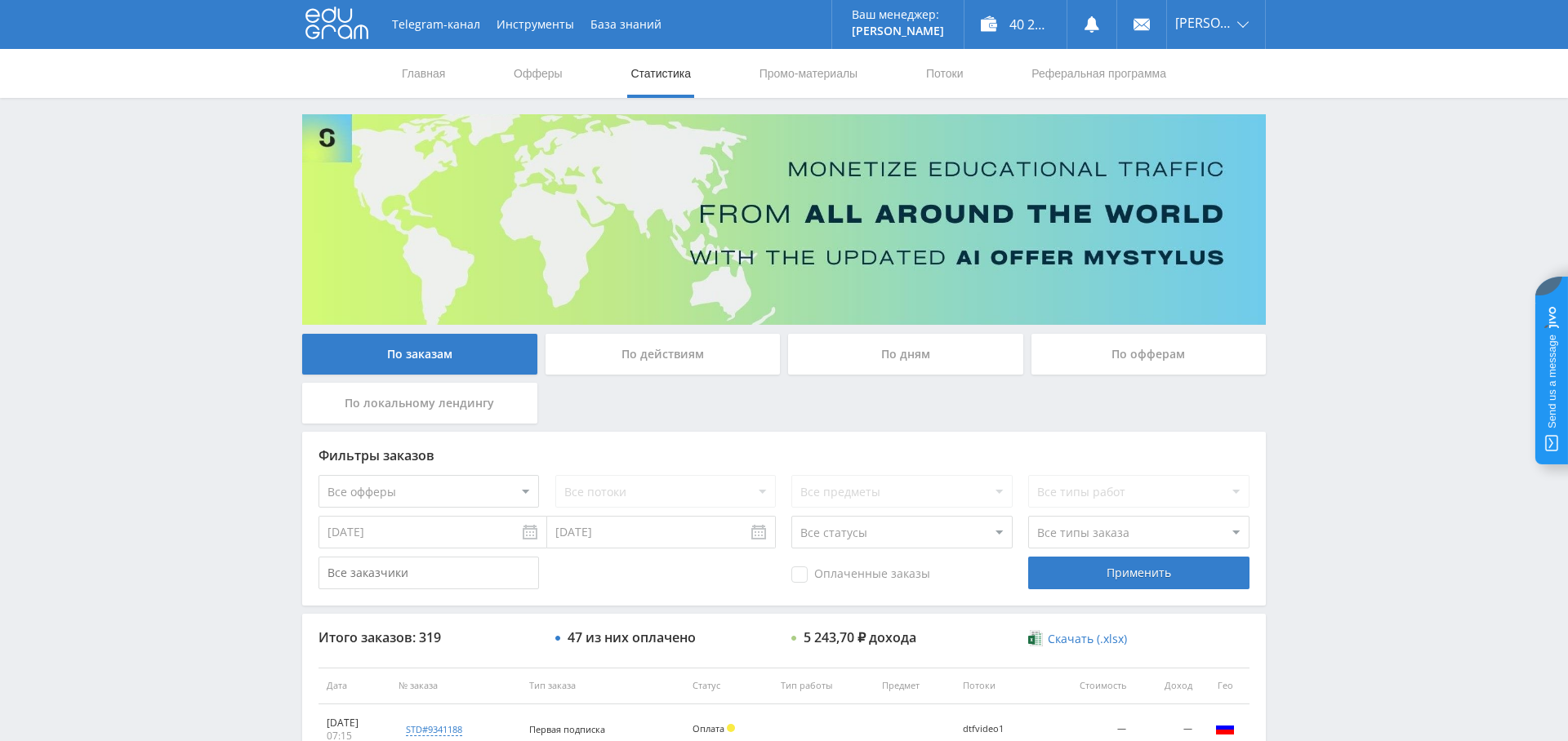
click at [425, 485] on select "Все офферы MyStylus MyStylus - Revshare Кампус AI Studybay Автор24 Studybay Bra…" at bounding box center [428, 491] width 221 height 32
select select "376"
click at [1135, 571] on div "Применить" at bounding box center [1138, 573] width 221 height 32
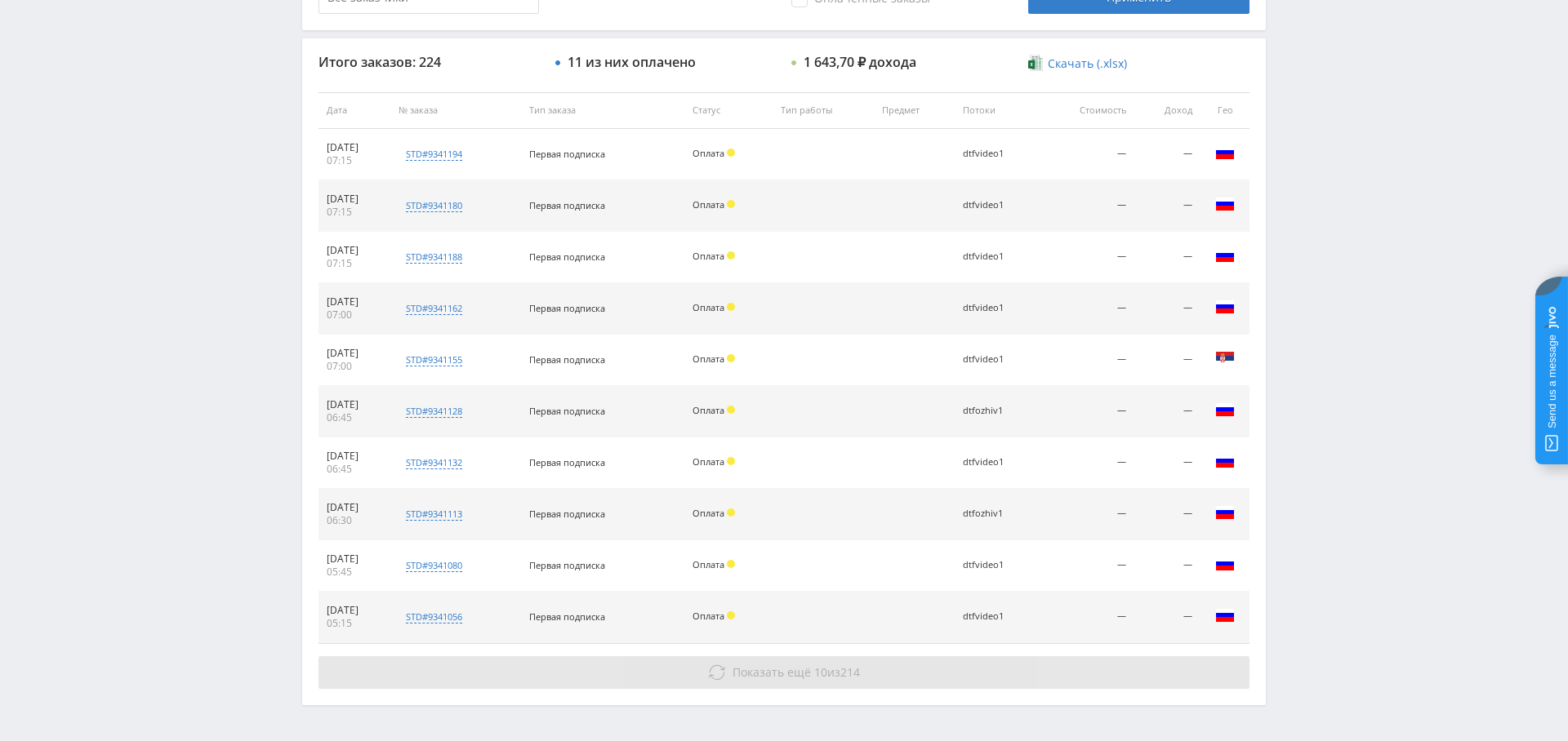
scroll to position [626, 0]
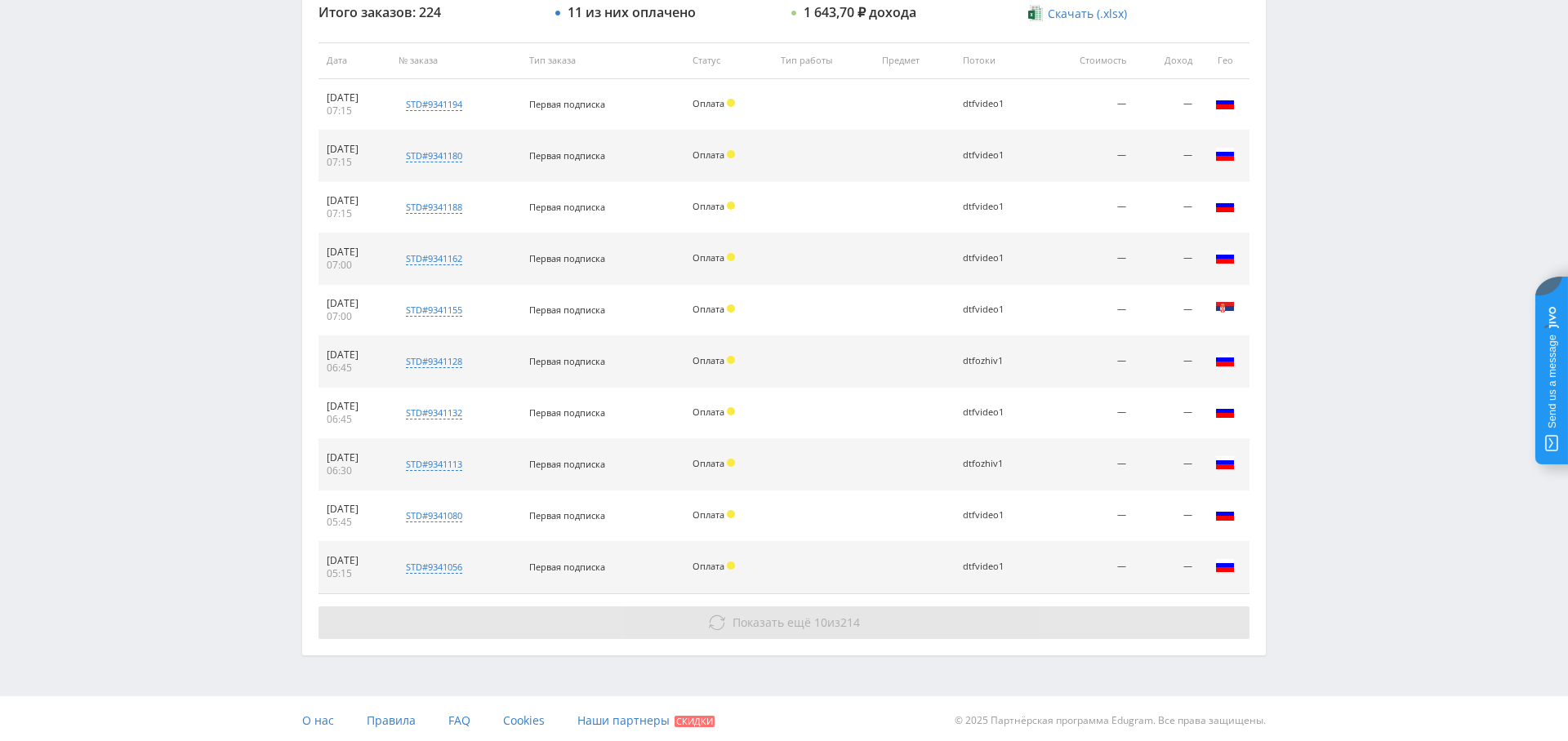
click at [800, 618] on span "Показать ещё" at bounding box center [772, 622] width 79 height 15
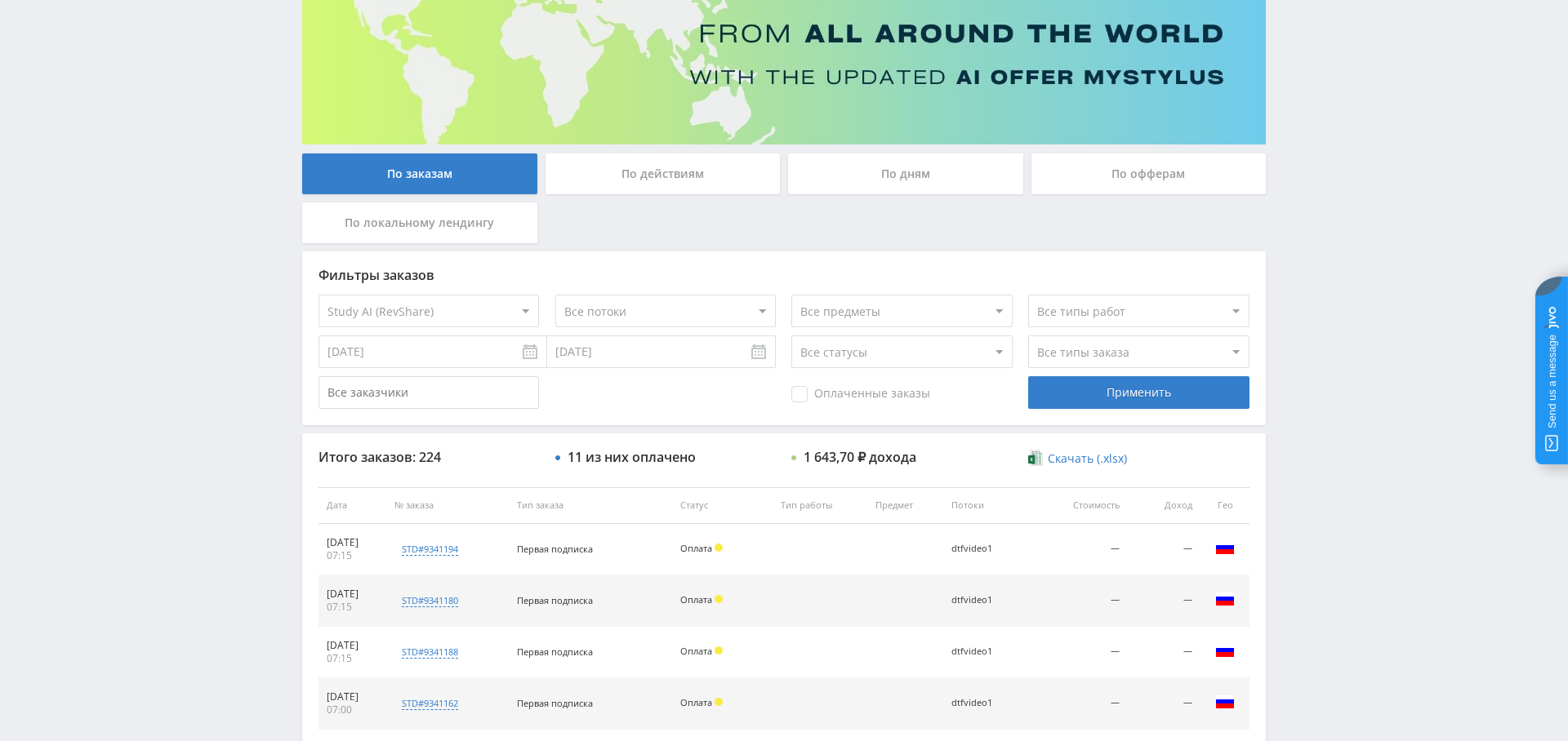
scroll to position [0, 0]
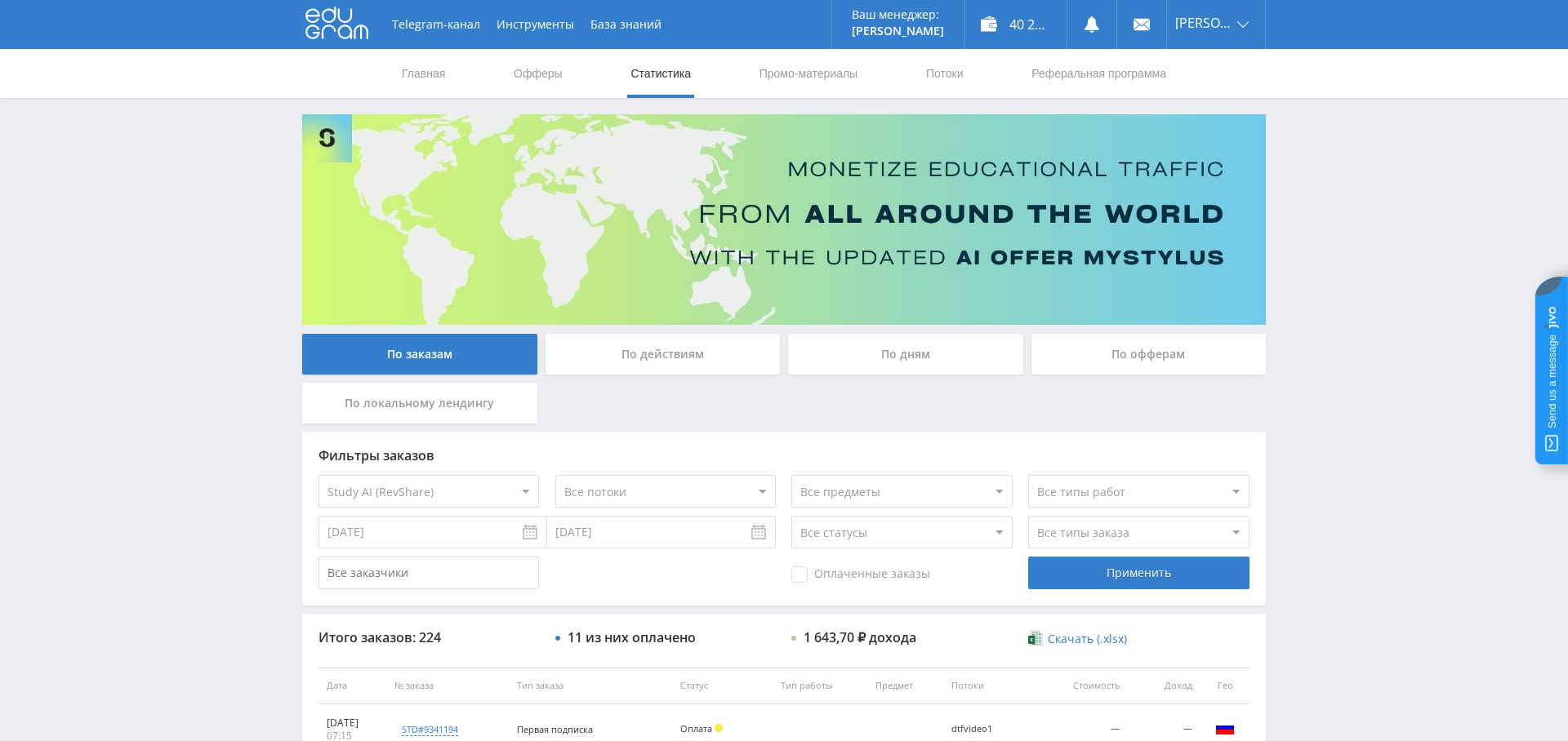
drag, startPoint x: 834, startPoint y: 574, endPoint x: 993, endPoint y: 588, distance: 159.6
click at [834, 574] on span "Оплаченные заказы" at bounding box center [861, 574] width 139 height 16
click at [0, 0] on input "Оплаченные заказы" at bounding box center [0, 0] width 0 height 0
drag, startPoint x: 1117, startPoint y: 575, endPoint x: 1108, endPoint y: 574, distance: 9.1
click at [1117, 575] on div "Применить" at bounding box center [1138, 573] width 221 height 32
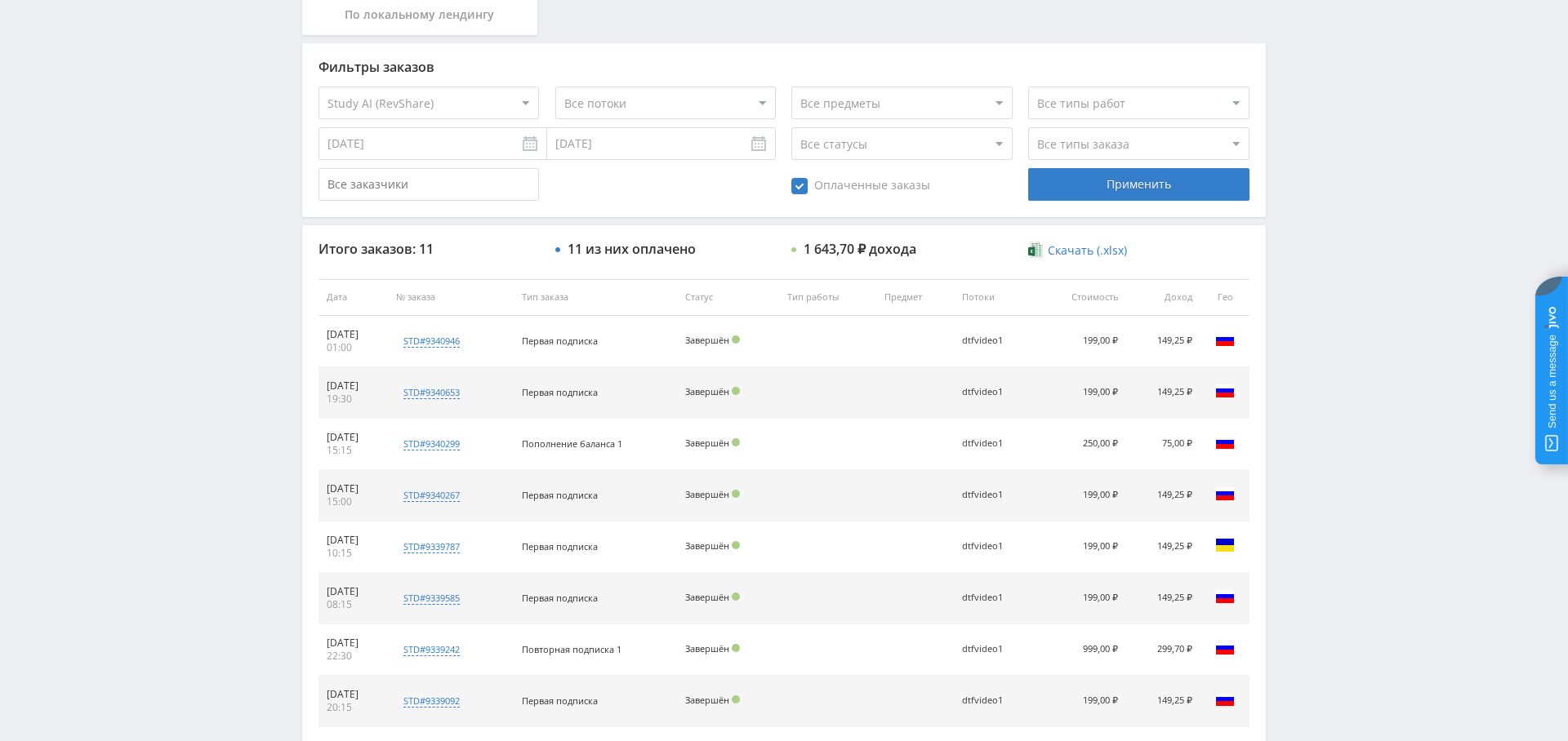
scroll to position [626, 0]
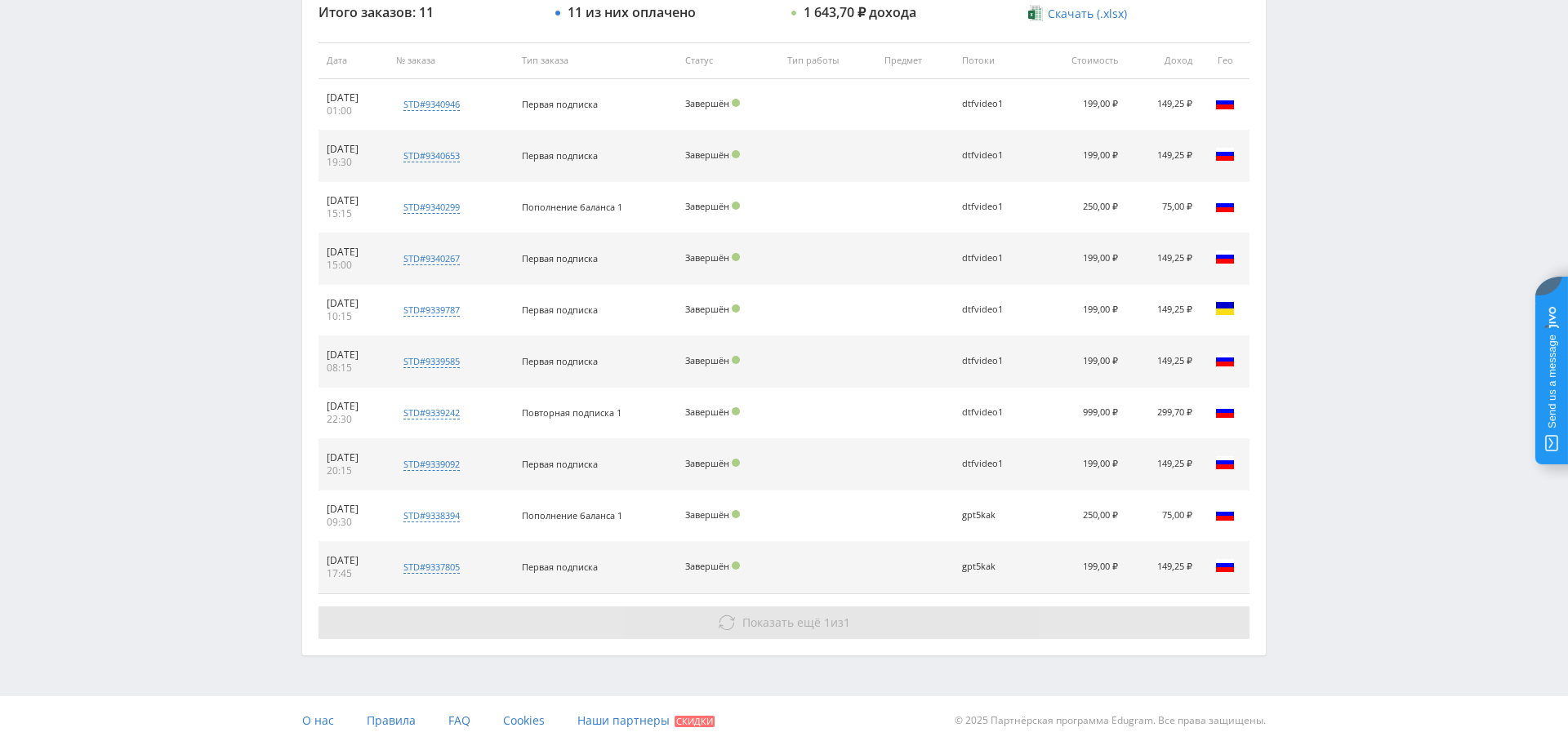
click at [779, 615] on span "Показать ещё" at bounding box center [781, 622] width 79 height 15
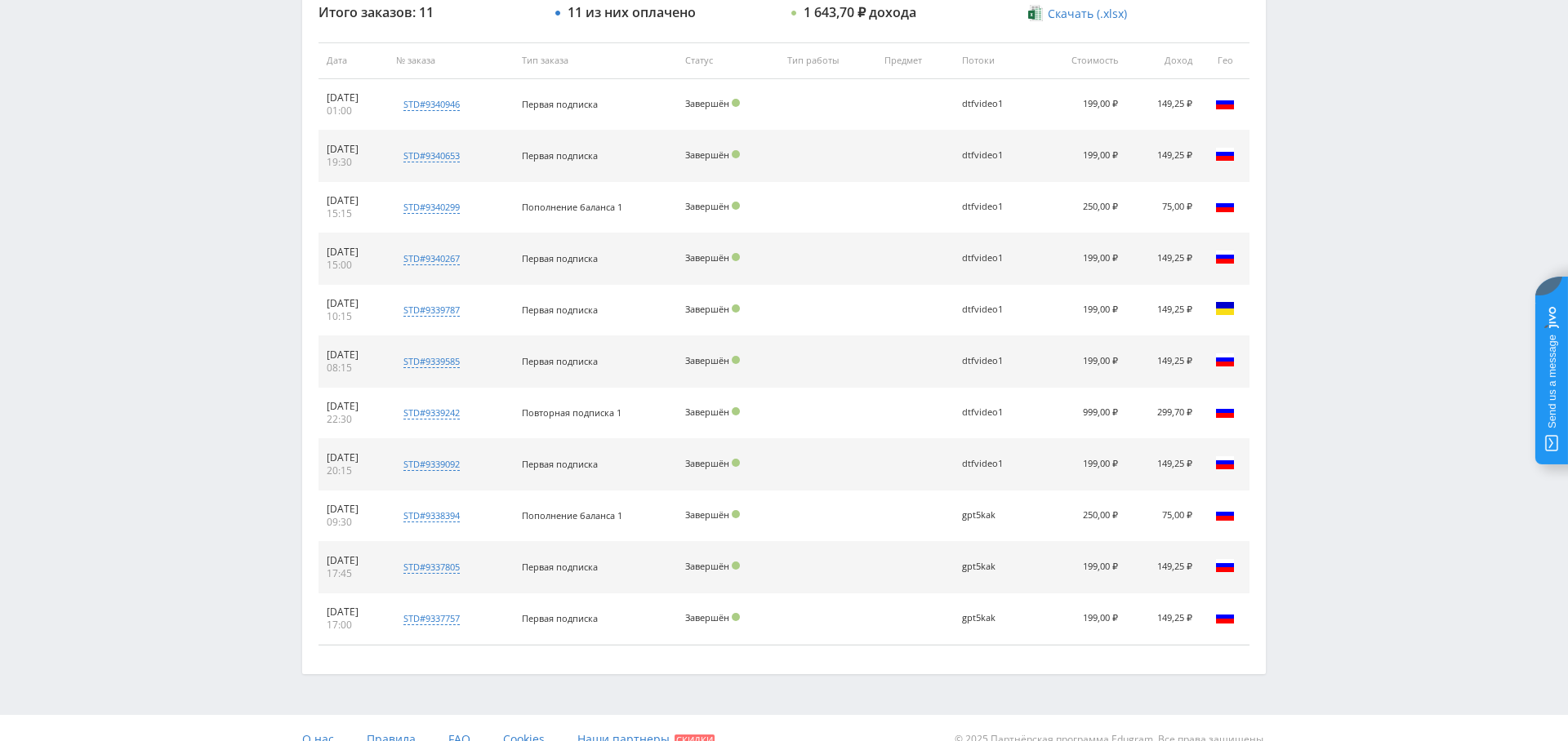
scroll to position [644, 0]
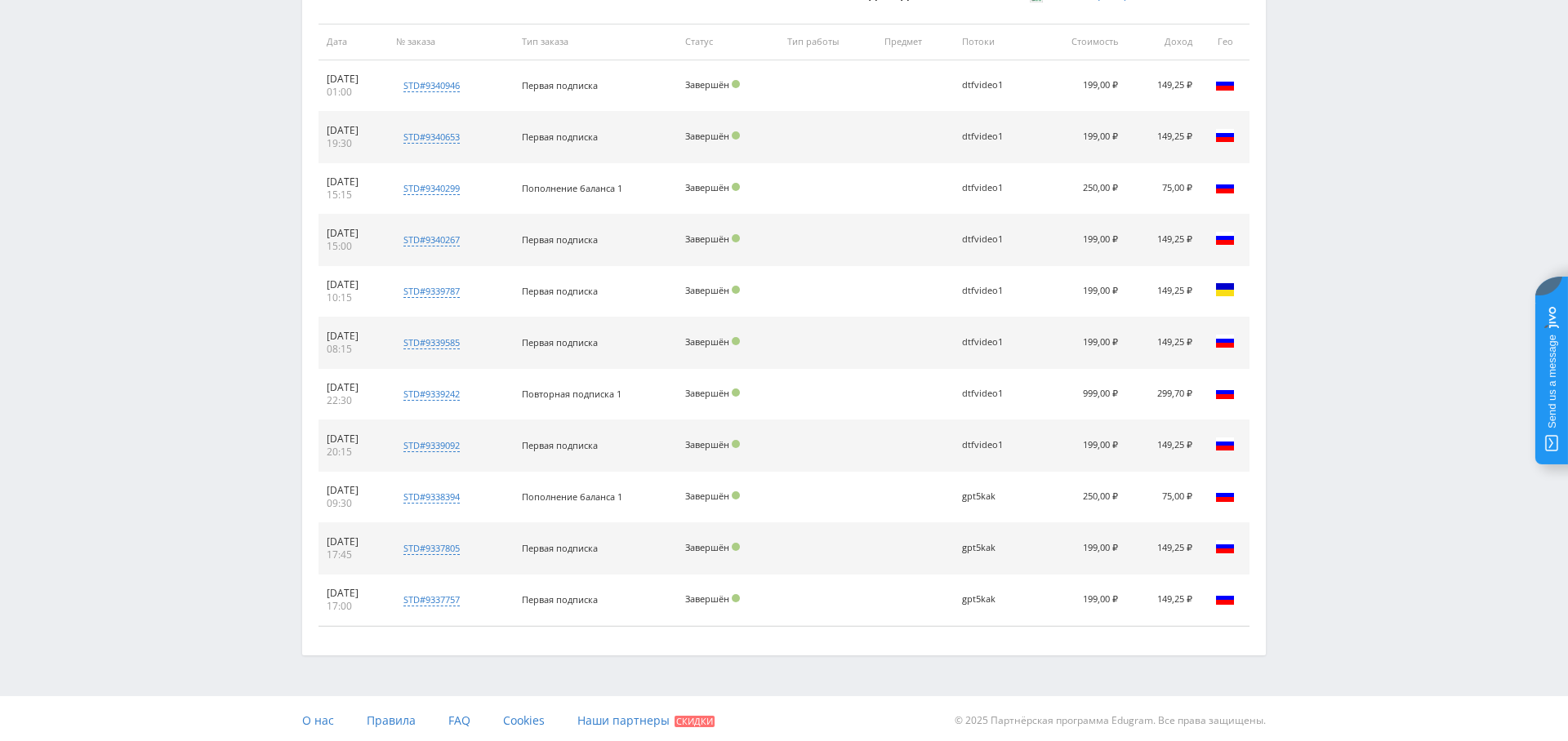
drag, startPoint x: 1199, startPoint y: 591, endPoint x: 1099, endPoint y: 550, distance: 108.1
click at [1099, 550] on tbody "11.08.2025 01:00 std#9340946 Заказчик 1618868851 Первая подписка Завершён dtfvi…" at bounding box center [783, 344] width 931 height 566
click at [1143, 482] on td "75,00 ₽" at bounding box center [1163, 498] width 74 height 51
drag, startPoint x: 569, startPoint y: 497, endPoint x: 1205, endPoint y: 500, distance: 636.0
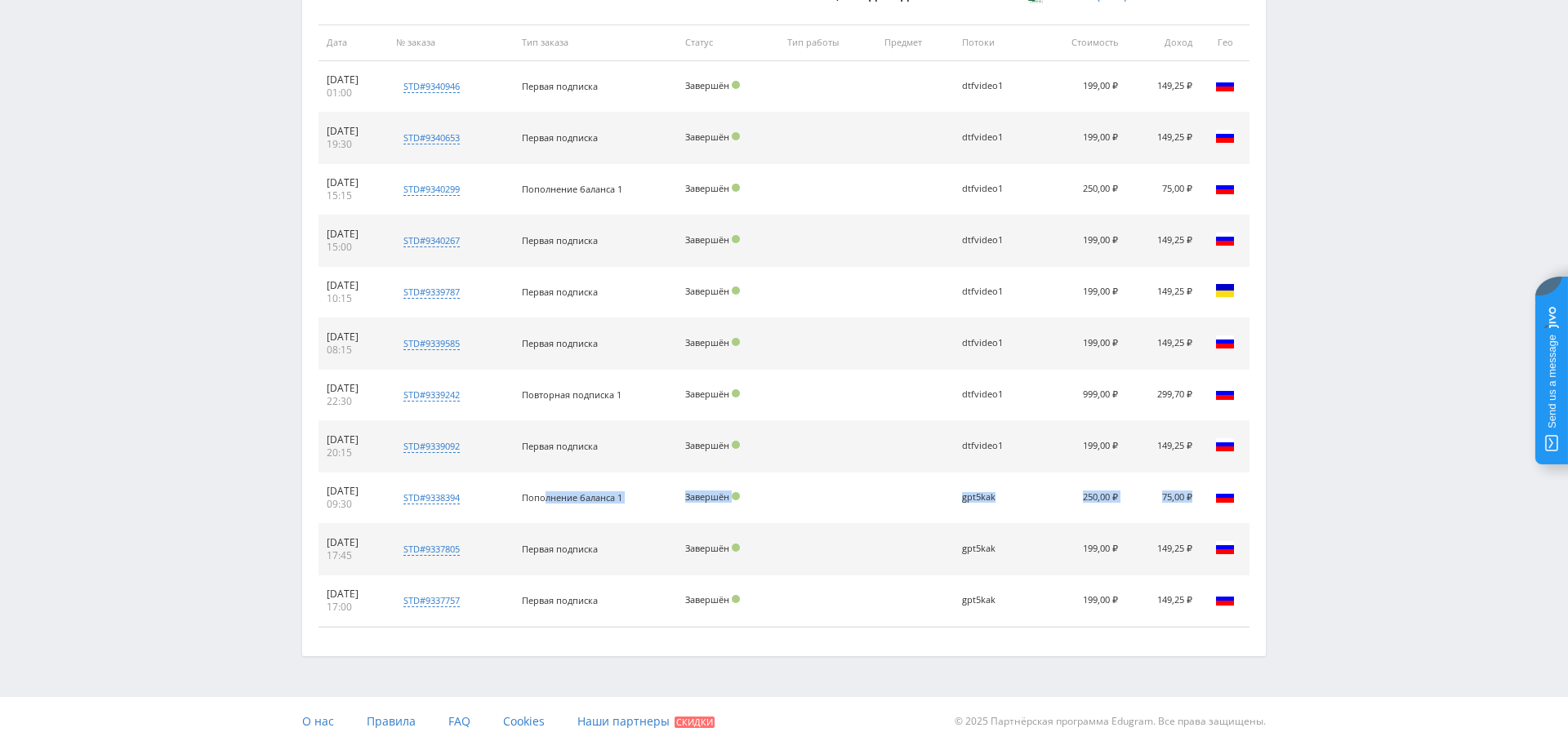
click at [1205, 500] on tr "09.08.2025 09:30 std#9338394 Заказчик 4176122736 Пополнение баланса 1 Завершён …" at bounding box center [783, 498] width 931 height 51
drag, startPoint x: 1191, startPoint y: 444, endPoint x: 584, endPoint y: 443, distance: 607.0
click at [569, 441] on tr "09.08.2025 20:15 std#9339092 Заказчик 3423011106 Первая подписка Завершён dtfvi…" at bounding box center [783, 449] width 931 height 51
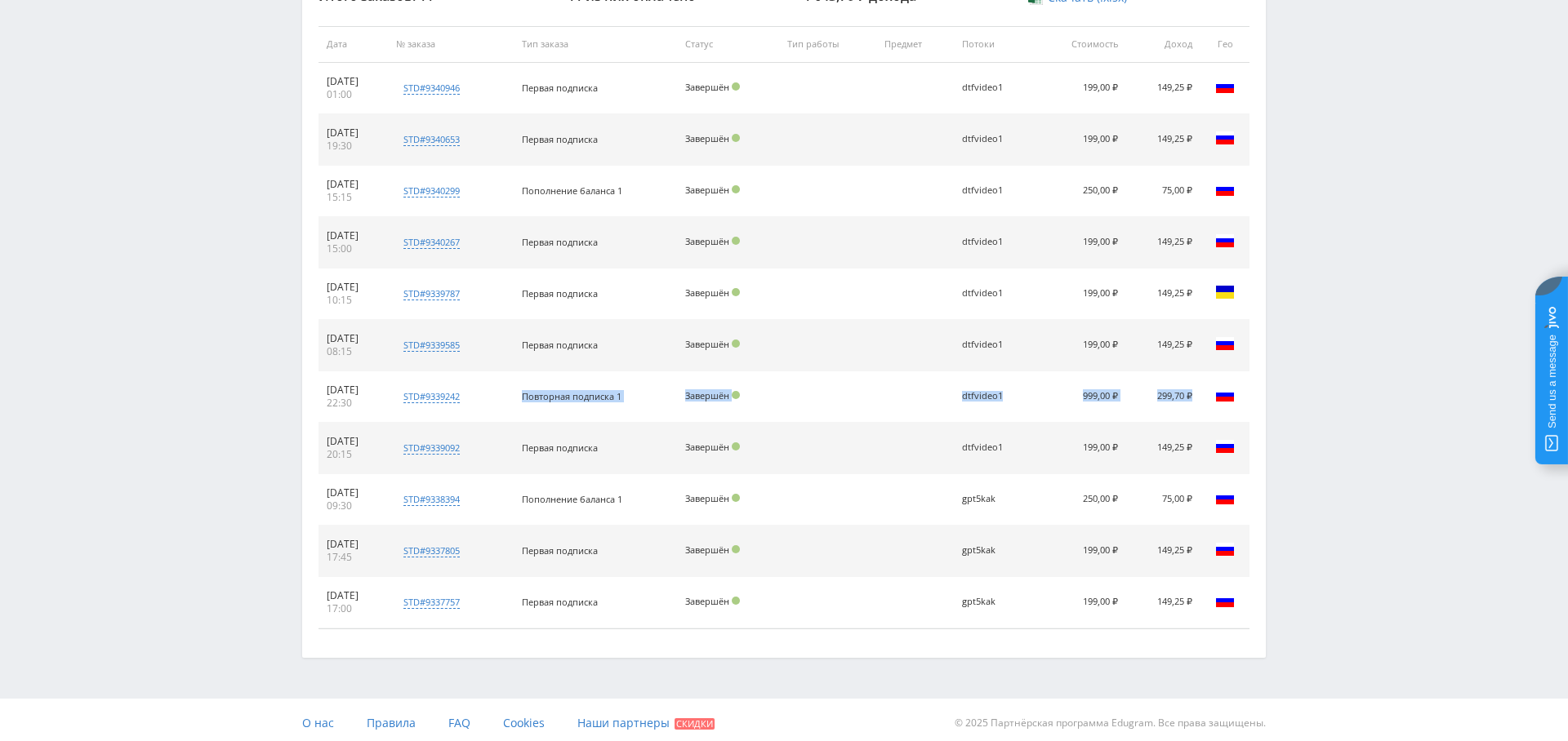
drag, startPoint x: 546, startPoint y: 393, endPoint x: 1199, endPoint y: 398, distance: 653.0
click at [1200, 398] on tr "09.08.2025 22:30 std#9339242 Заказчик 2261740072 Повторная подписка 1 Завершён …" at bounding box center [783, 397] width 931 height 51
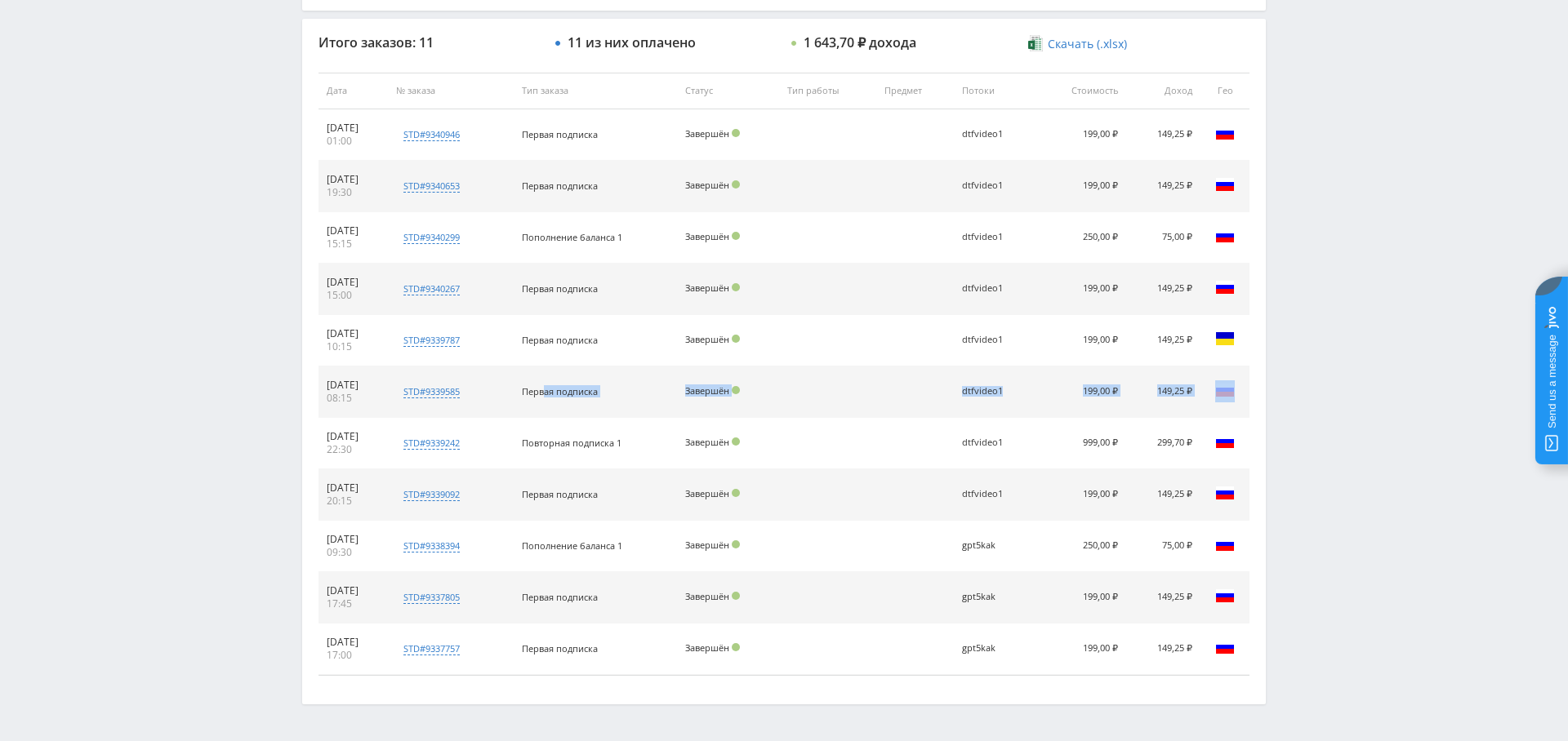
scroll to position [596, 0]
drag, startPoint x: 609, startPoint y: 391, endPoint x: 1128, endPoint y: 282, distance: 530.3
click at [1128, 282] on tbody "11.08.2025 01:00 std#9340946 Заказчик 1618868851 Первая подписка Завершён dtfvi…" at bounding box center [783, 389] width 931 height 566
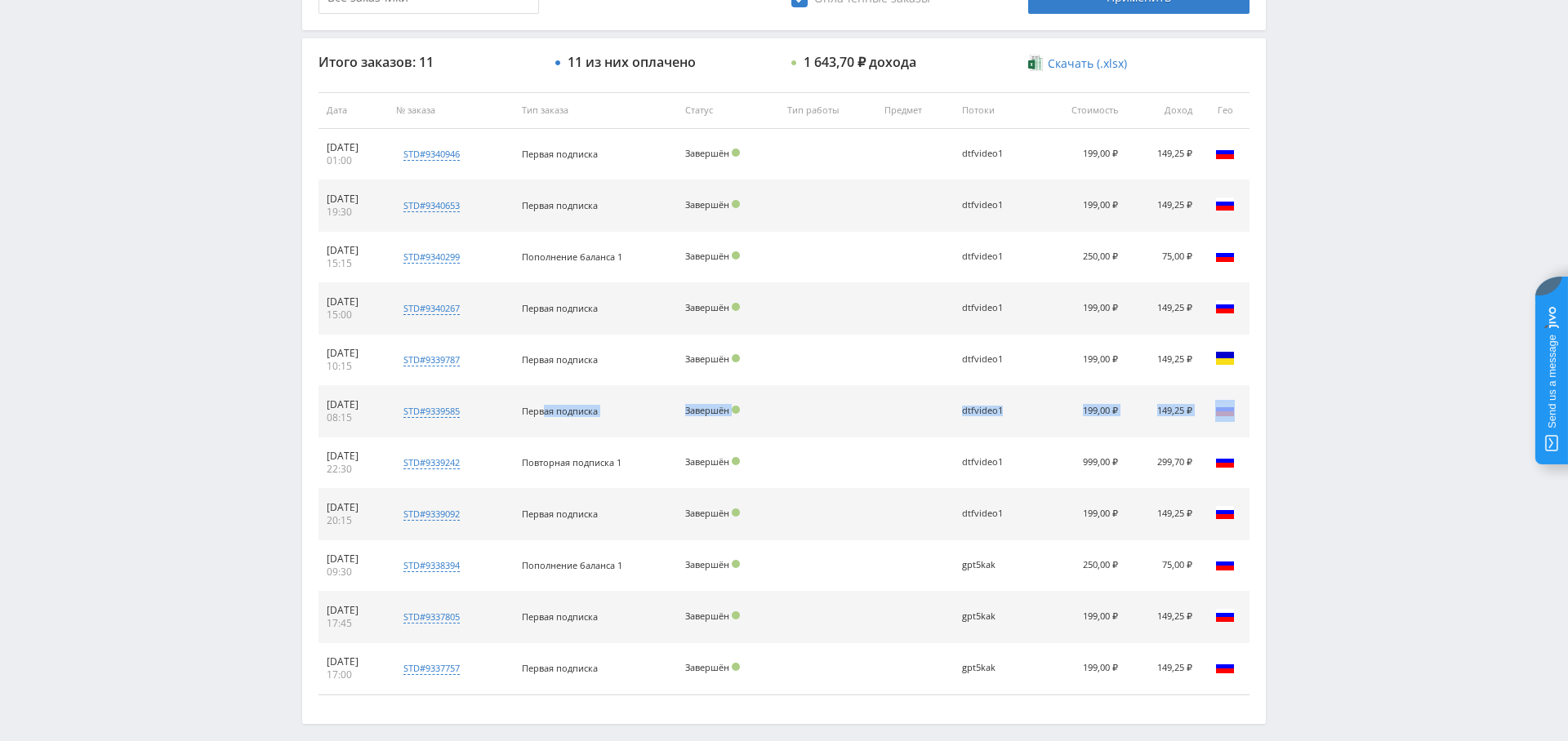
drag, startPoint x: 725, startPoint y: 255, endPoint x: 1094, endPoint y: 240, distance: 369.3
click at [1171, 253] on tr "10.08.2025 15:15 std#9340299 Заказчик 2451581268 Пополнение баланса 1 Завершён …" at bounding box center [783, 257] width 931 height 51
click at [893, 181] on td at bounding box center [915, 206] width 78 height 51
click at [601, 471] on div "Заказчик 2261740072" at bounding box center [604, 475] width 212 height 13
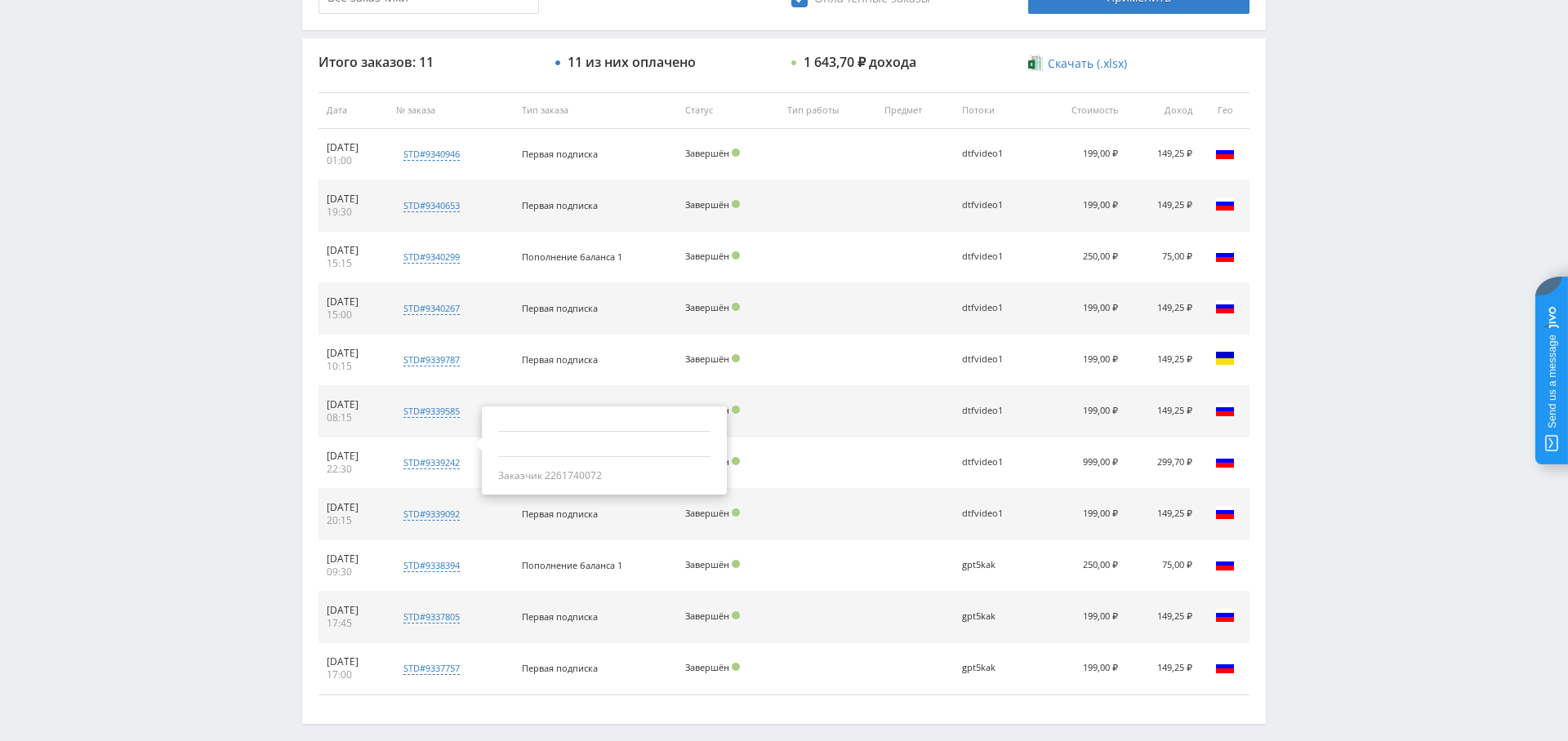
drag, startPoint x: 646, startPoint y: 451, endPoint x: 618, endPoint y: 469, distance: 33.3
click at [645, 451] on div "Заказчик 2261740072" at bounding box center [604, 450] width 245 height 88
click at [580, 477] on div "Заказчик 2261740072" at bounding box center [604, 475] width 212 height 13
drag, startPoint x: 580, startPoint y: 477, endPoint x: 644, endPoint y: 503, distance: 69.1
click at [0, 0] on div "Заказчик 2261740072" at bounding box center [0, 0] width 0 height 0
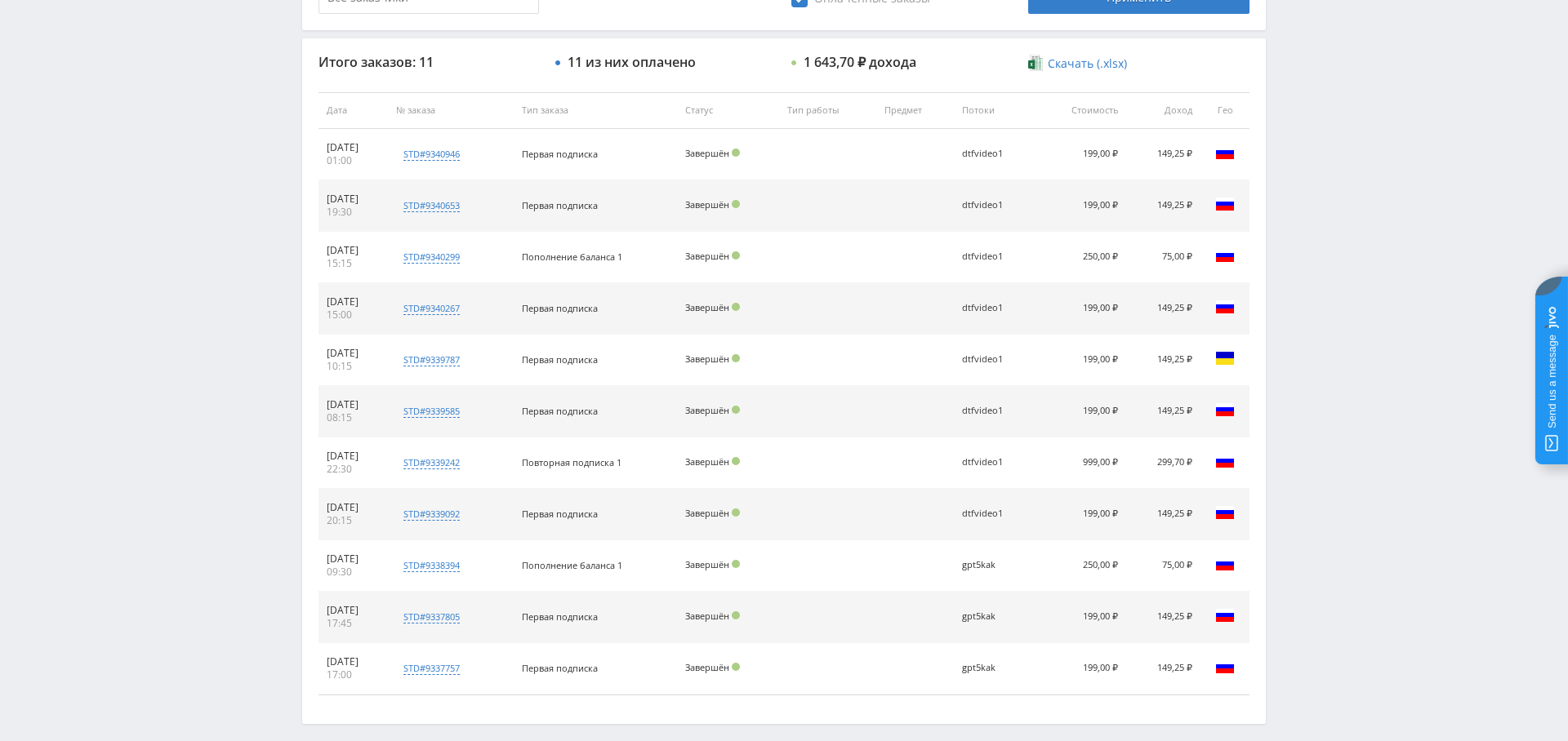
copy div "2261740072"
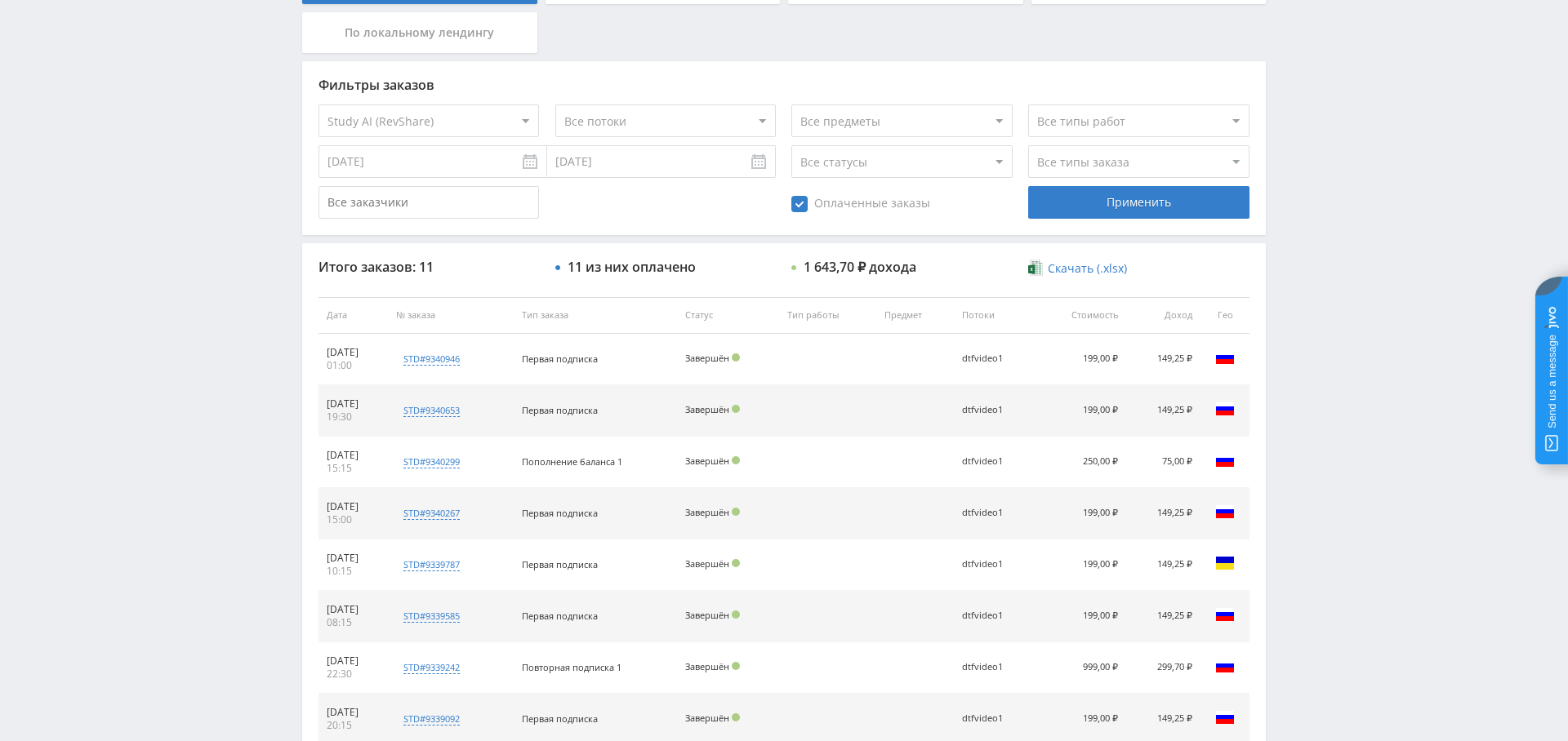
scroll to position [644, 0]
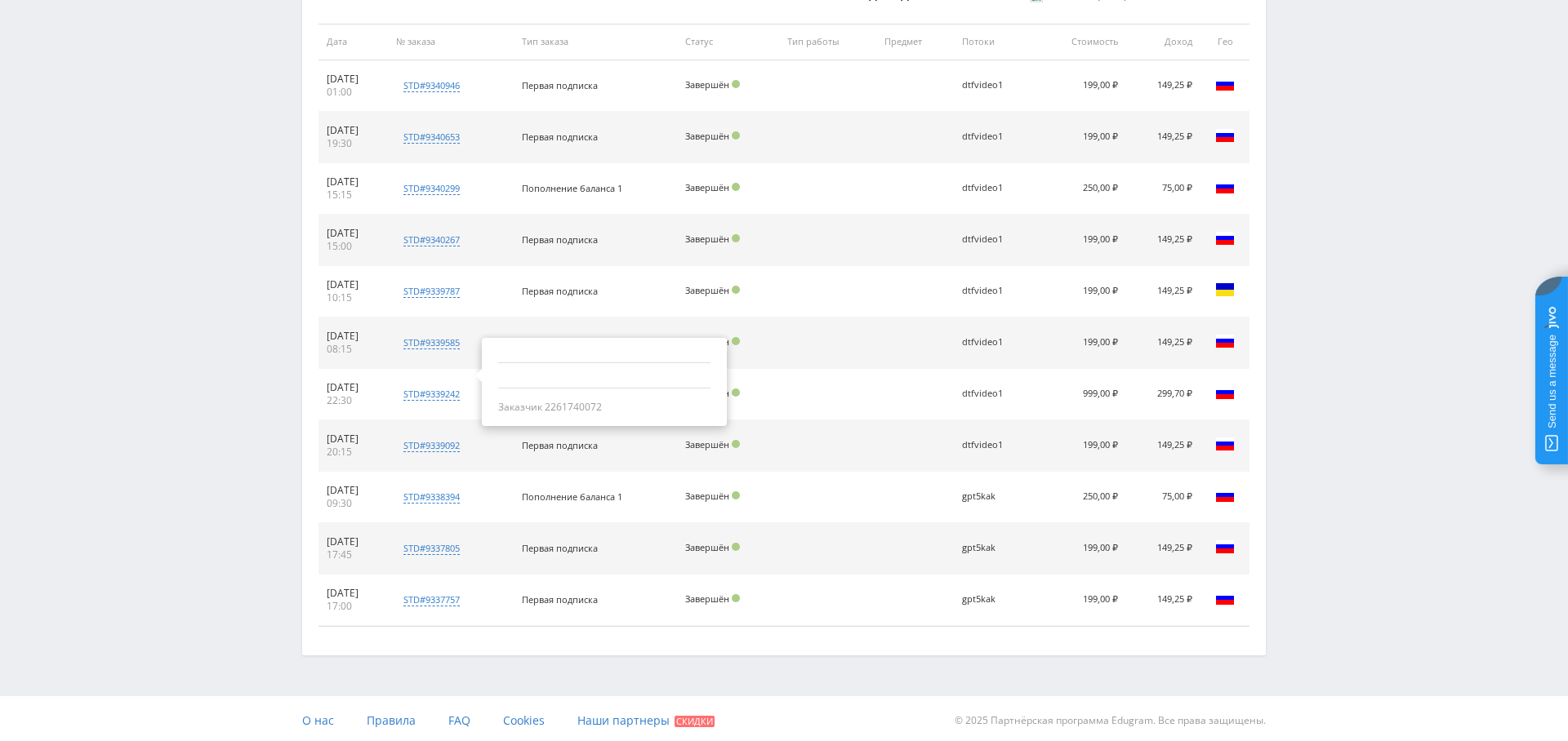
click at [550, 403] on div "Заказчик 2261740072" at bounding box center [604, 407] width 212 height 13
click at [581, 403] on div "Заказчик 2261740072" at bounding box center [604, 407] width 212 height 13
copy div "2261740072"
drag, startPoint x: 1194, startPoint y: 385, endPoint x: 439, endPoint y: 403, distance: 755.2
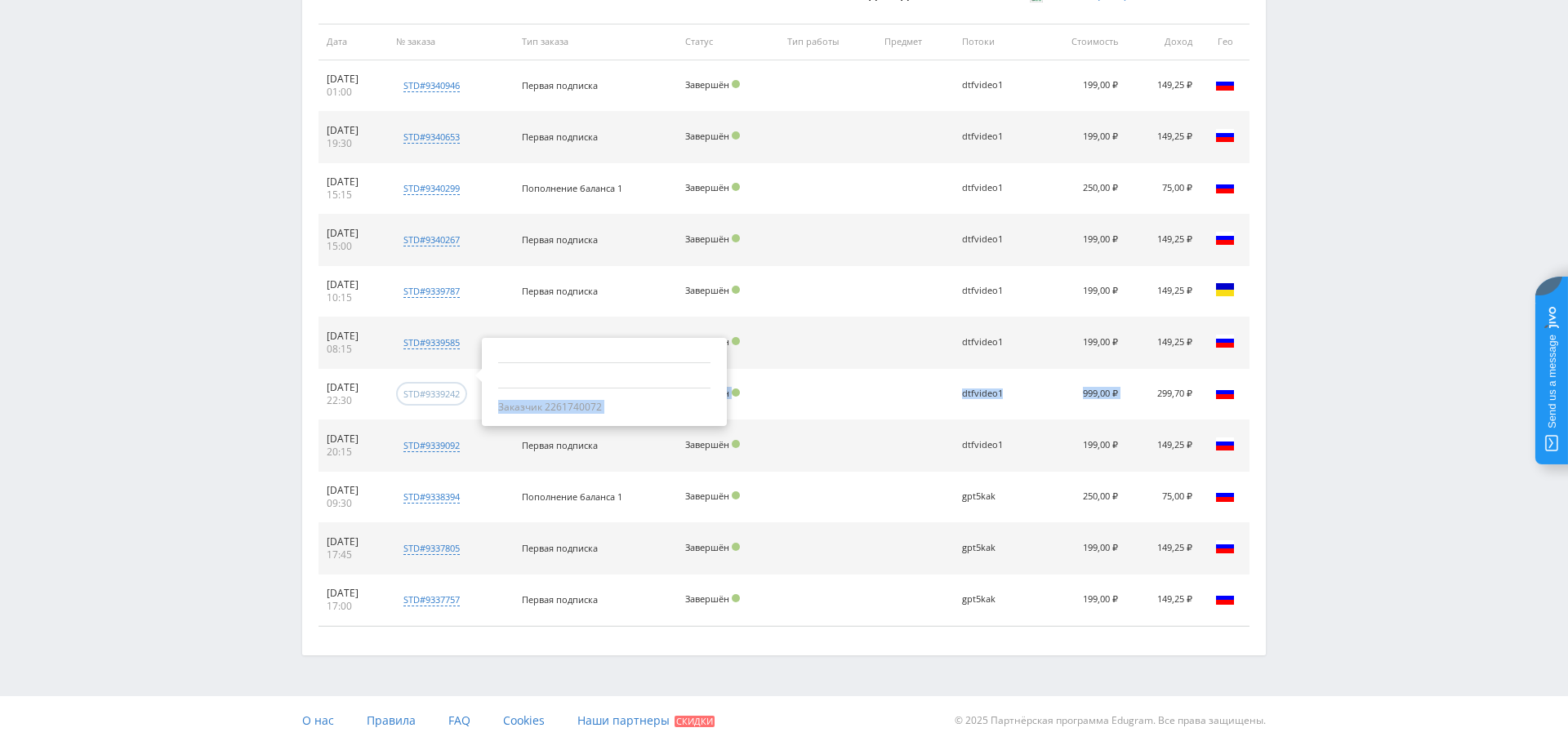
click at [434, 398] on tr "09.08.2025 22:30 std#9339242 Заказчик 2261740072 Повторная подписка 1 Завершён …" at bounding box center [783, 395] width 931 height 51
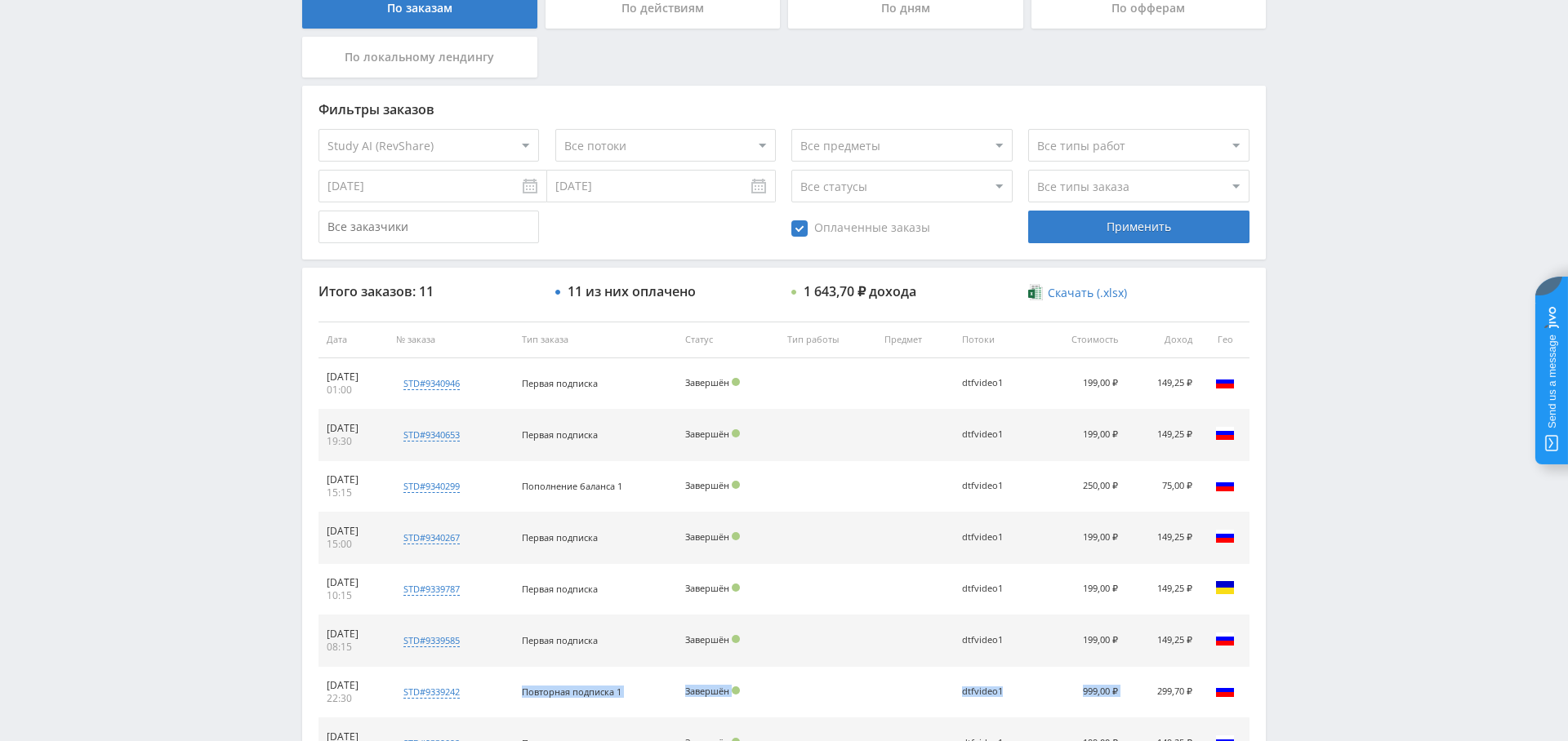
scroll to position [0, 0]
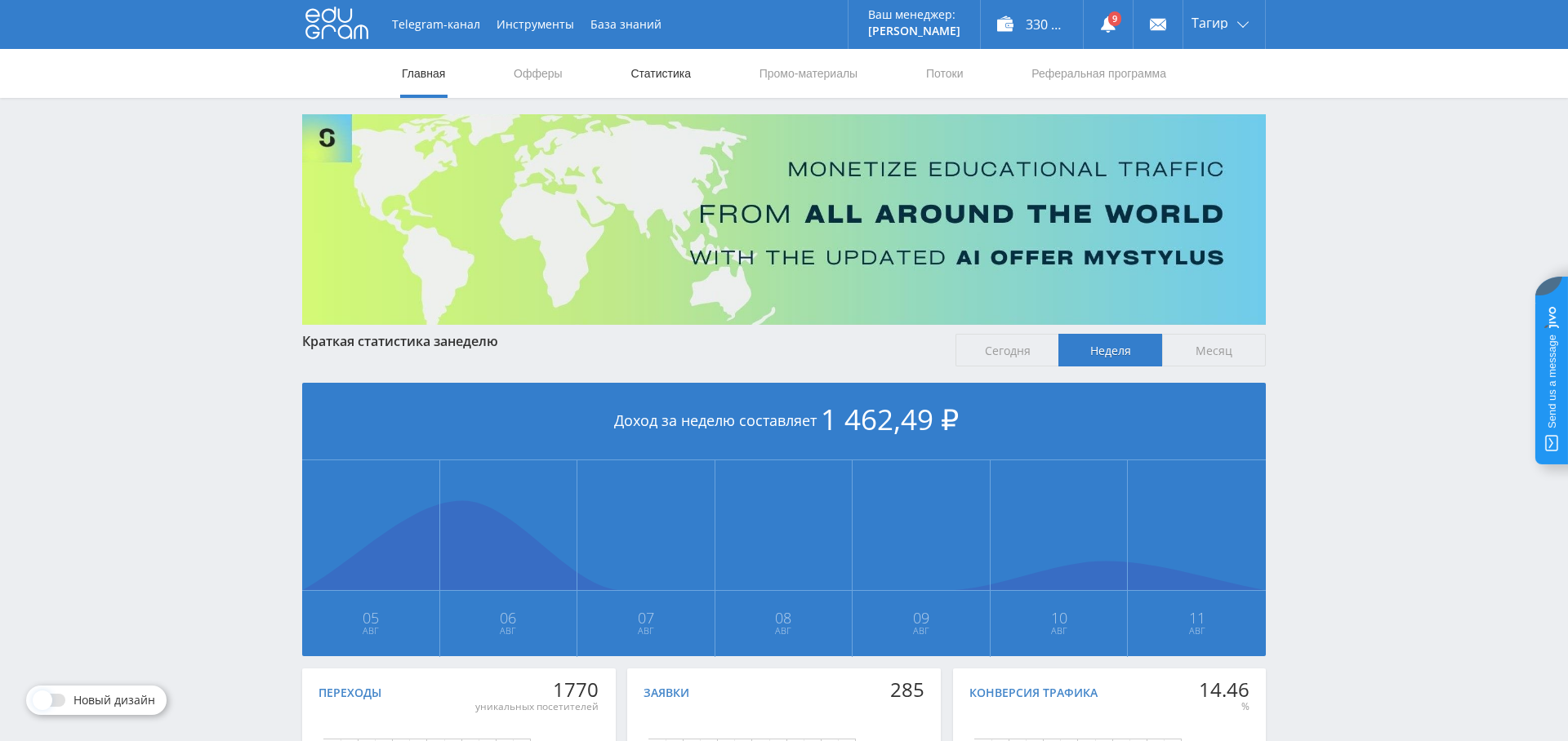
click at [680, 72] on link "Статистика" at bounding box center [660, 73] width 63 height 49
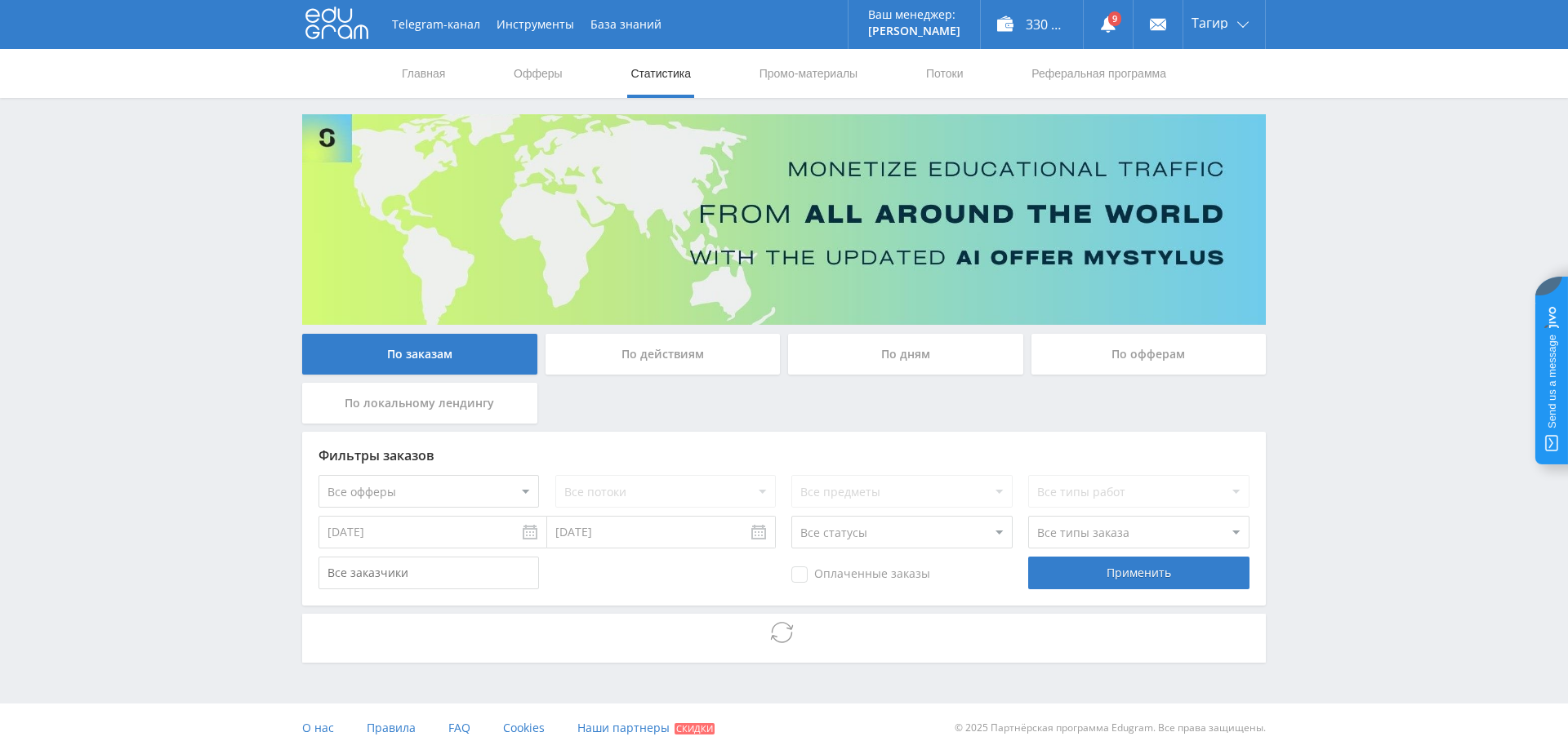
click at [855, 355] on div "По дням" at bounding box center [905, 355] width 235 height 41
click at [0, 0] on input "По дням" at bounding box center [0, 0] width 0 height 0
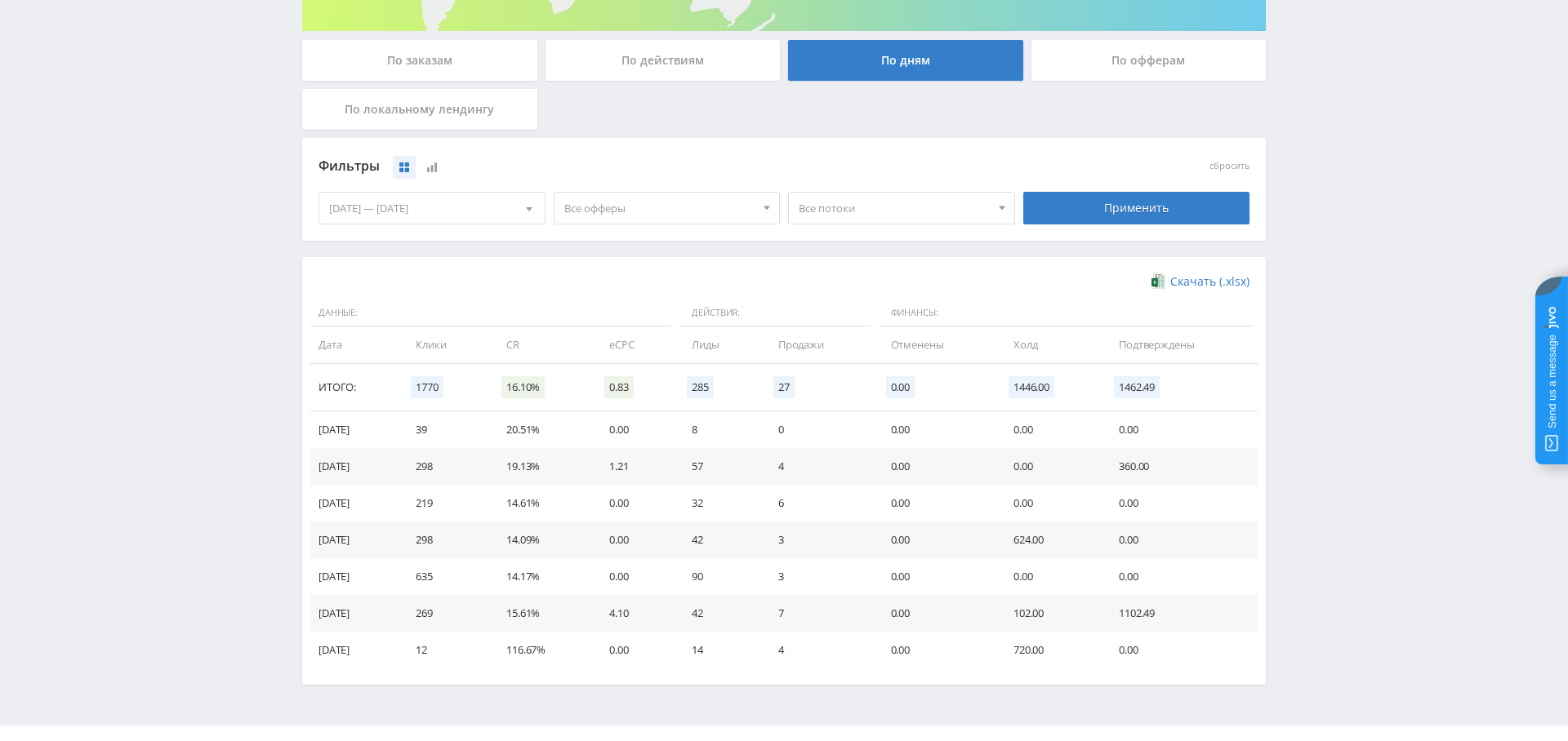
scroll to position [300, 0]
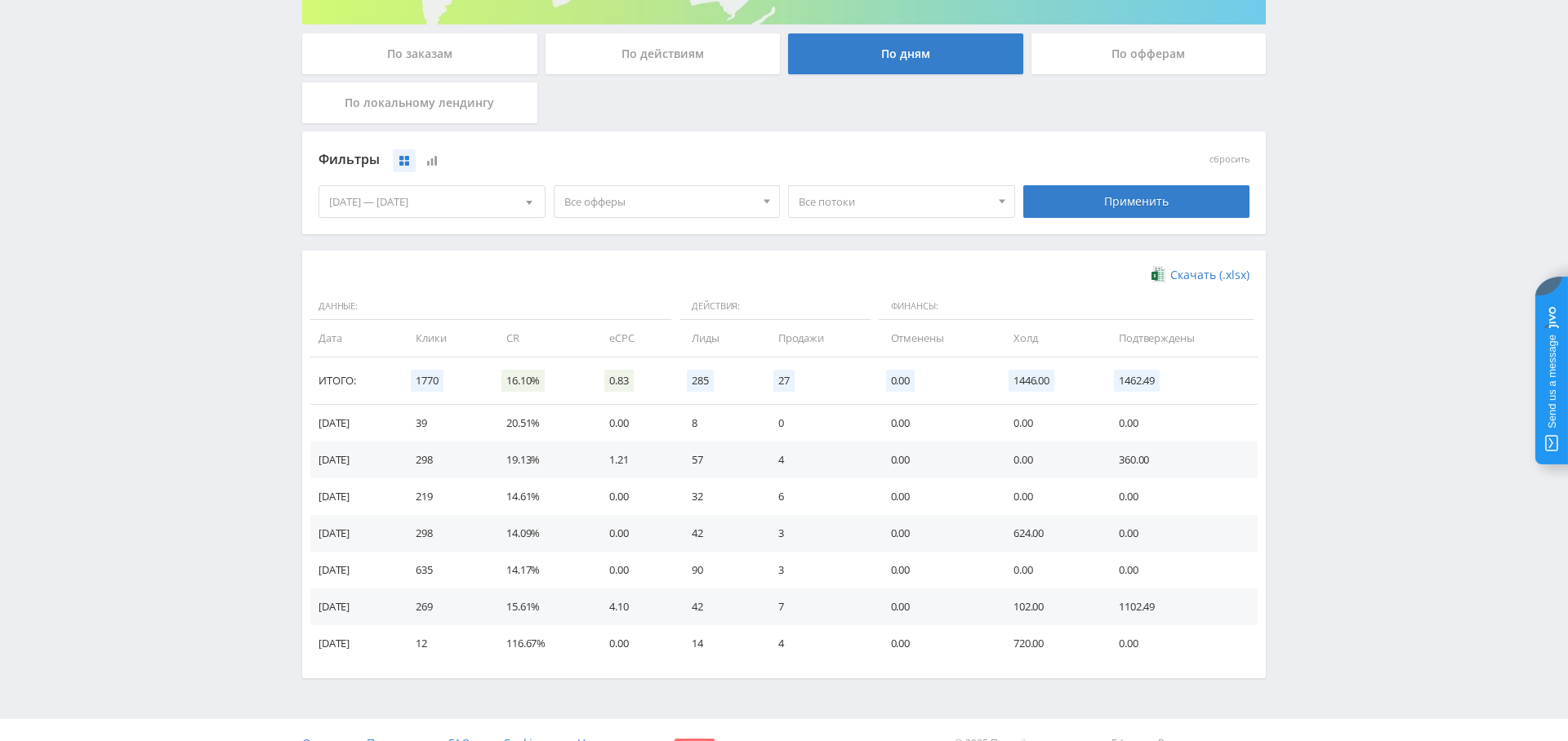
drag, startPoint x: 376, startPoint y: 530, endPoint x: 583, endPoint y: 527, distance: 207.0
click at [584, 528] on tr "08.08.2025 298 14.09% 0.00 42 3 0.00 624.00 0.00" at bounding box center [784, 533] width 947 height 37
click at [433, 531] on td "298" at bounding box center [445, 533] width 91 height 37
click at [443, 531] on td "298" at bounding box center [445, 533] width 91 height 37
click at [442, 531] on td "298" at bounding box center [445, 533] width 91 height 37
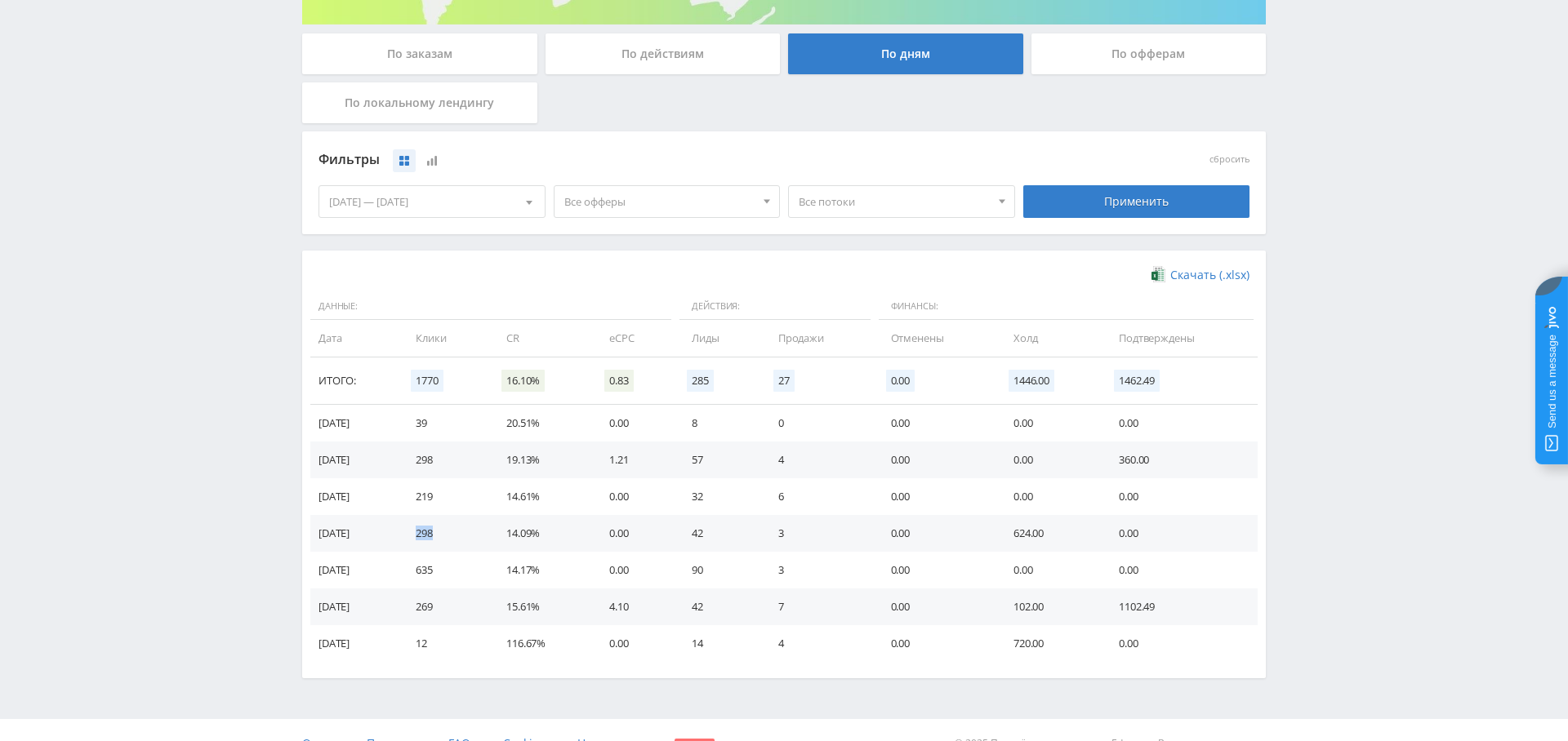
copy td "298"
click at [443, 491] on td "219" at bounding box center [445, 497] width 91 height 37
drag, startPoint x: 443, startPoint y: 491, endPoint x: 485, endPoint y: 500, distance: 43.0
click at [444, 491] on td "219" at bounding box center [445, 497] width 91 height 37
copy td "219"
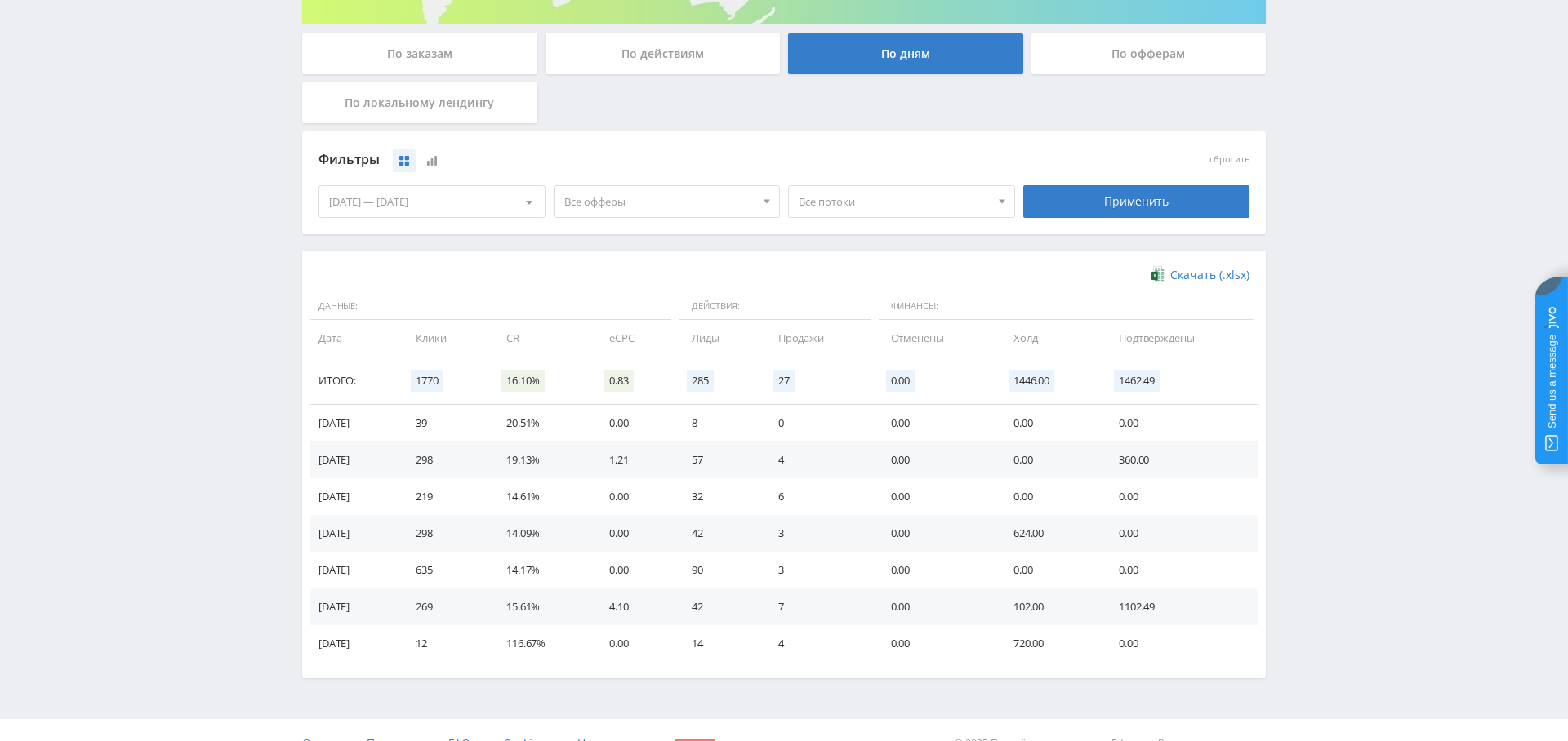
click at [444, 454] on td "298" at bounding box center [445, 460] width 91 height 37
drag, startPoint x: 444, startPoint y: 454, endPoint x: 577, endPoint y: 464, distance: 133.4
click at [446, 455] on td "298" at bounding box center [445, 460] width 91 height 37
copy td "298"
click at [712, 455] on td "57" at bounding box center [718, 460] width 85 height 37
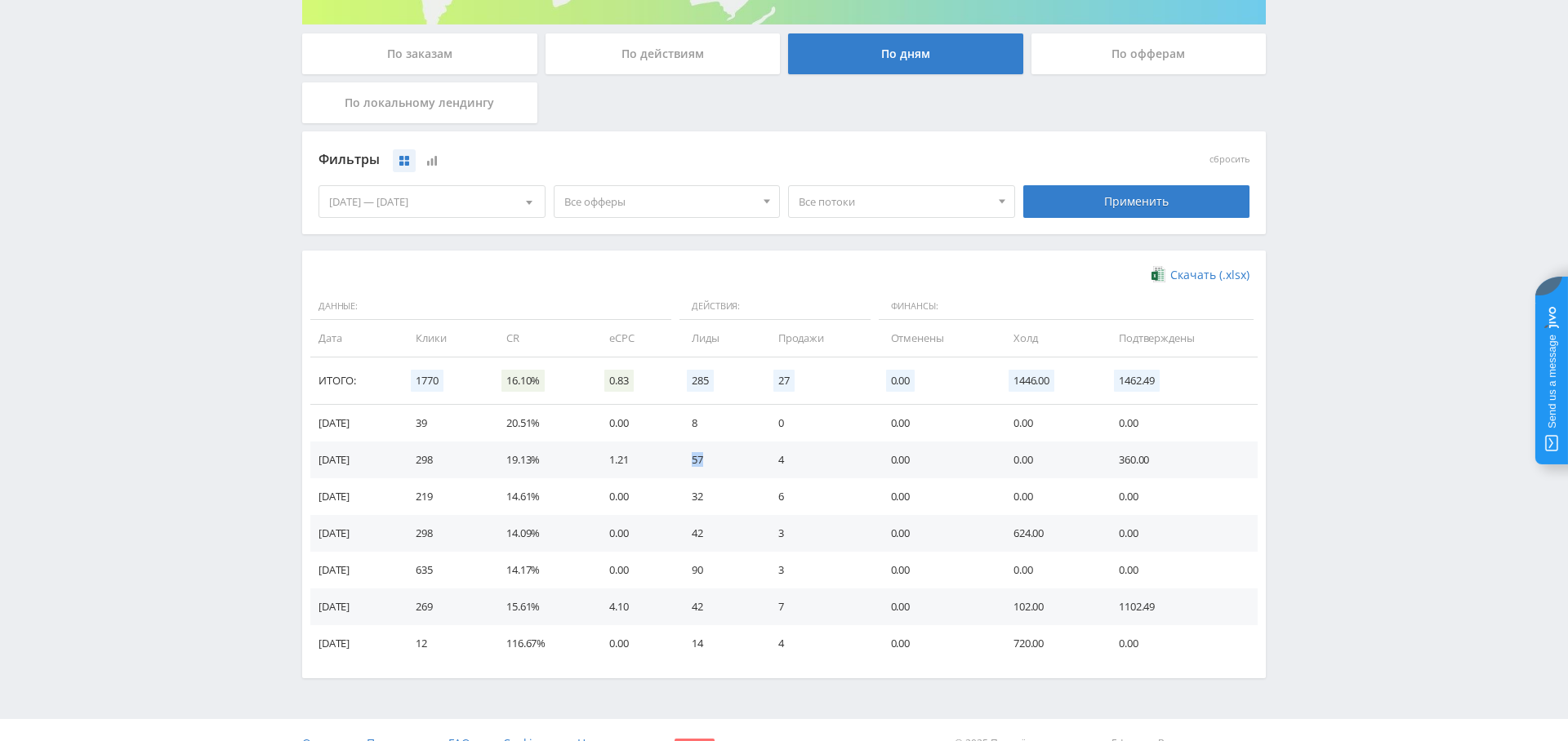
drag, startPoint x: 712, startPoint y: 455, endPoint x: 785, endPoint y: 484, distance: 78.5
click at [712, 455] on td "57" at bounding box center [718, 460] width 85 height 37
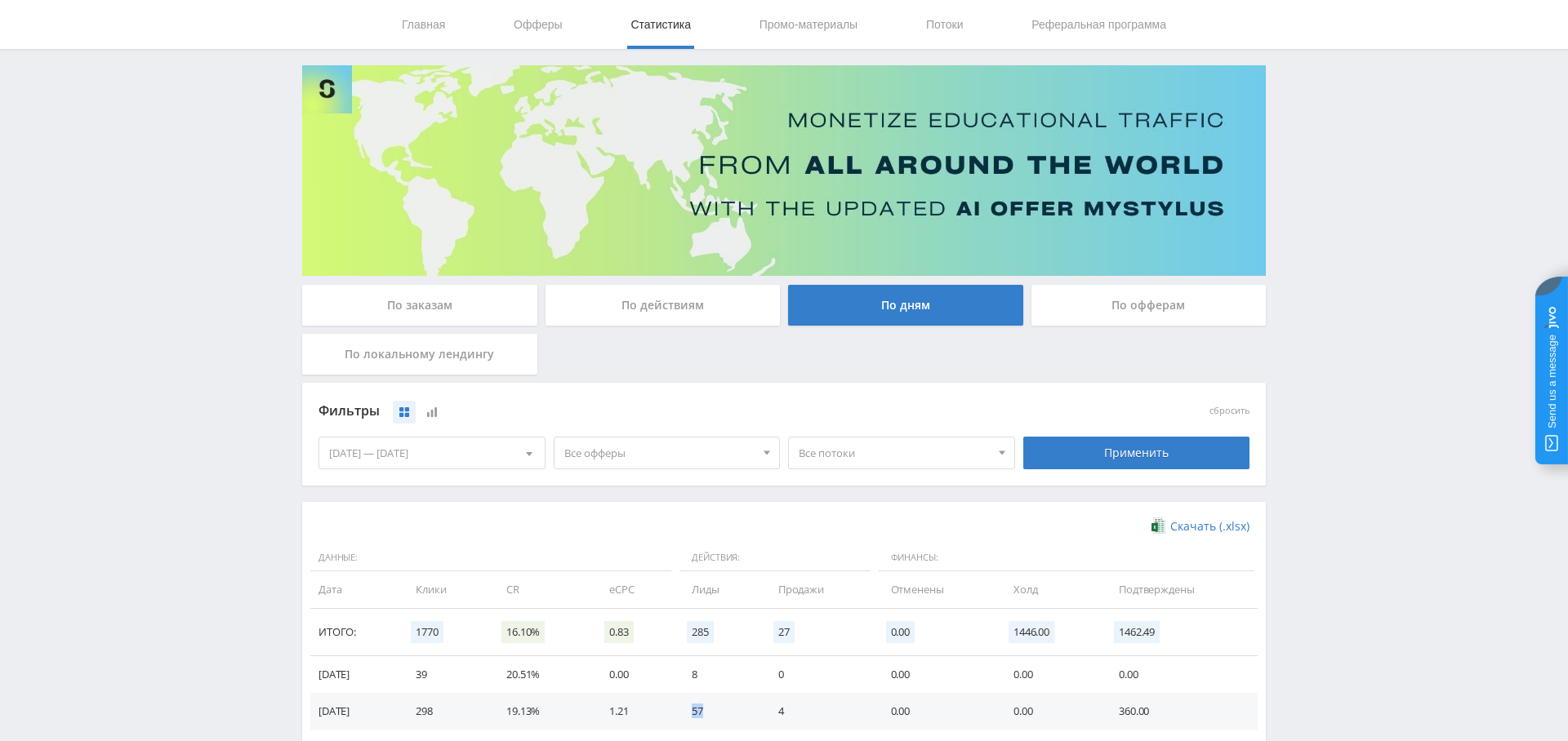
scroll to position [50, 0]
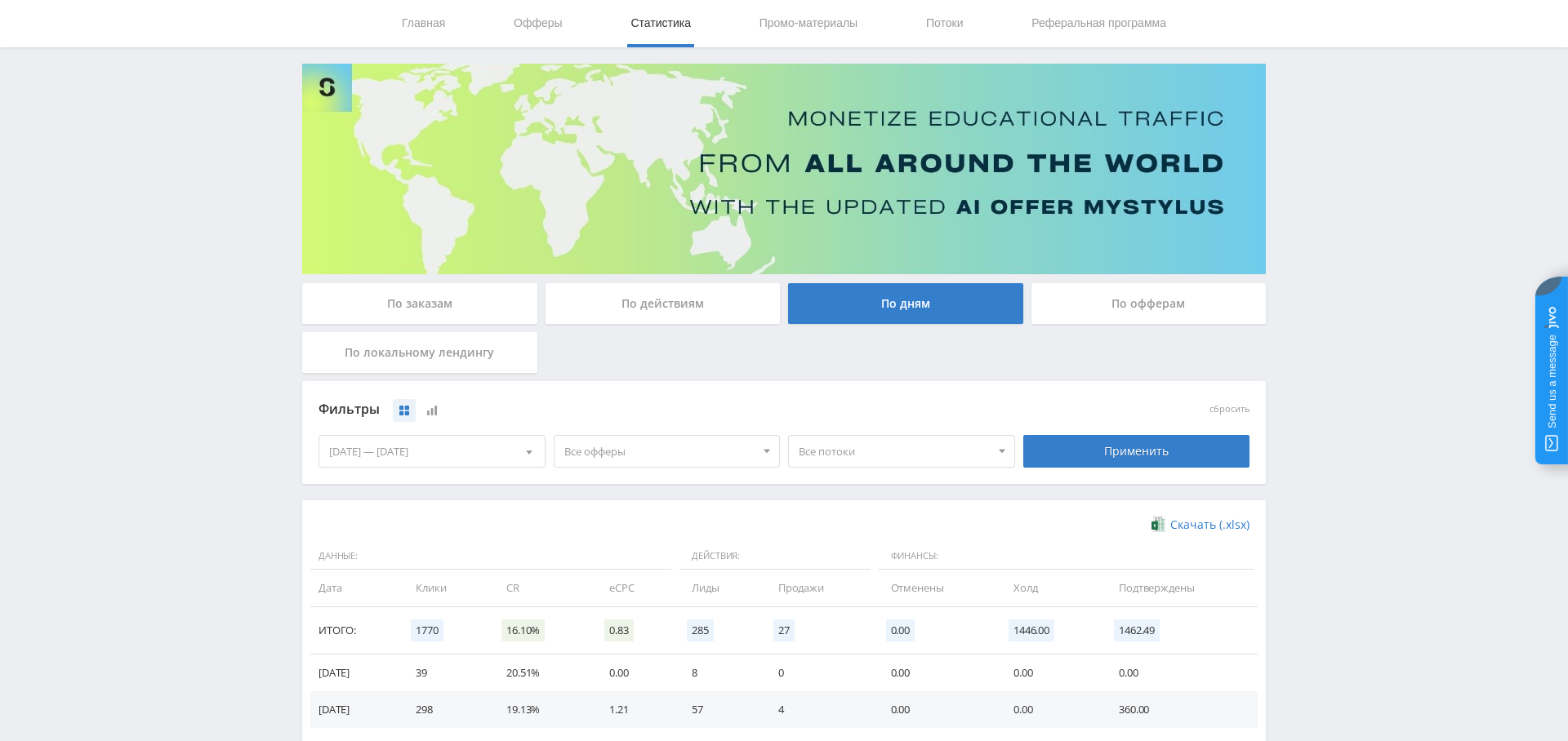
click at [633, 433] on div "Все офферы Все офферы MyStylus MyStylus - Revshare Кампус AI Studybay Автор24 S…" at bounding box center [667, 450] width 235 height 45
click at [640, 454] on span "Все офферы" at bounding box center [659, 451] width 191 height 31
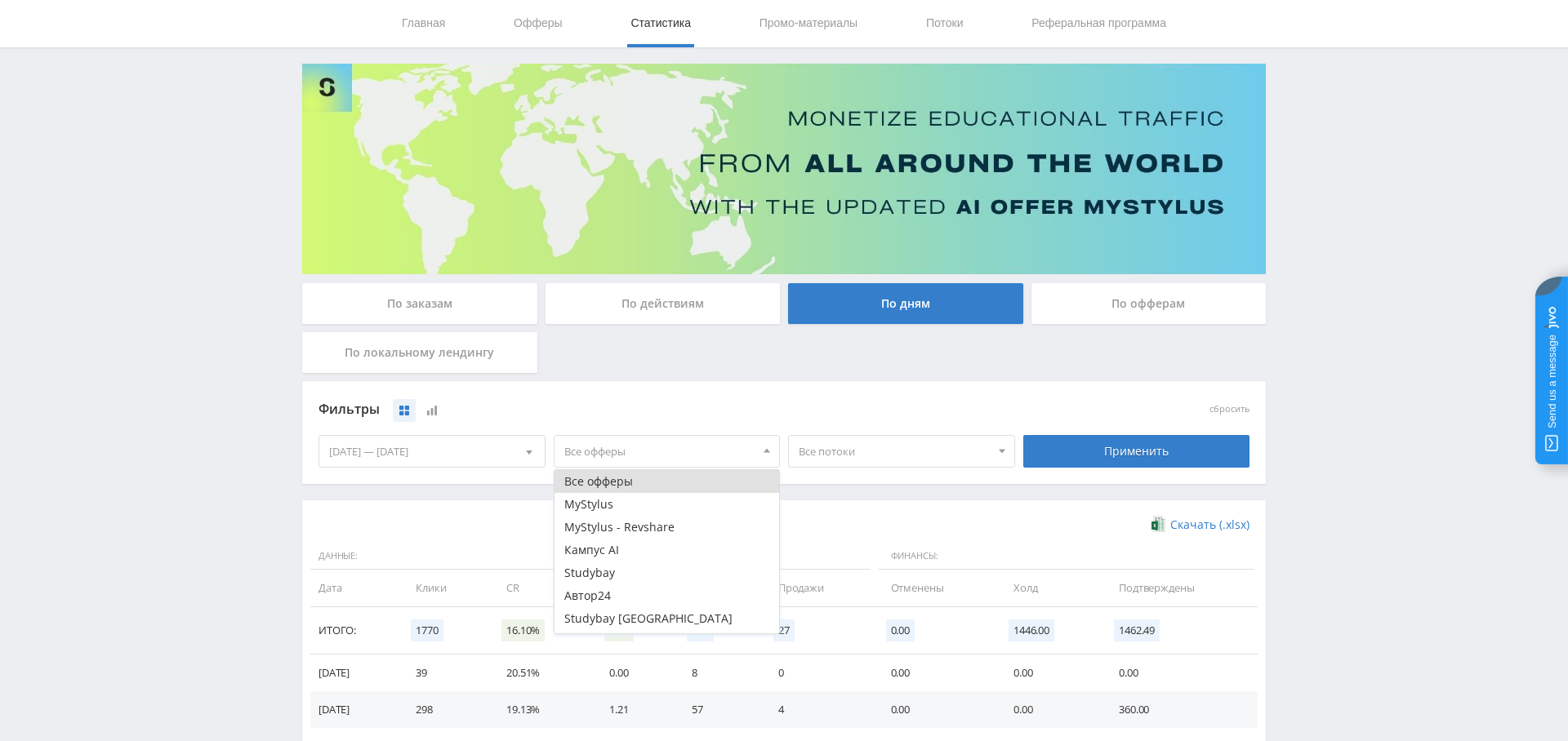
scroll to position [65, 0]
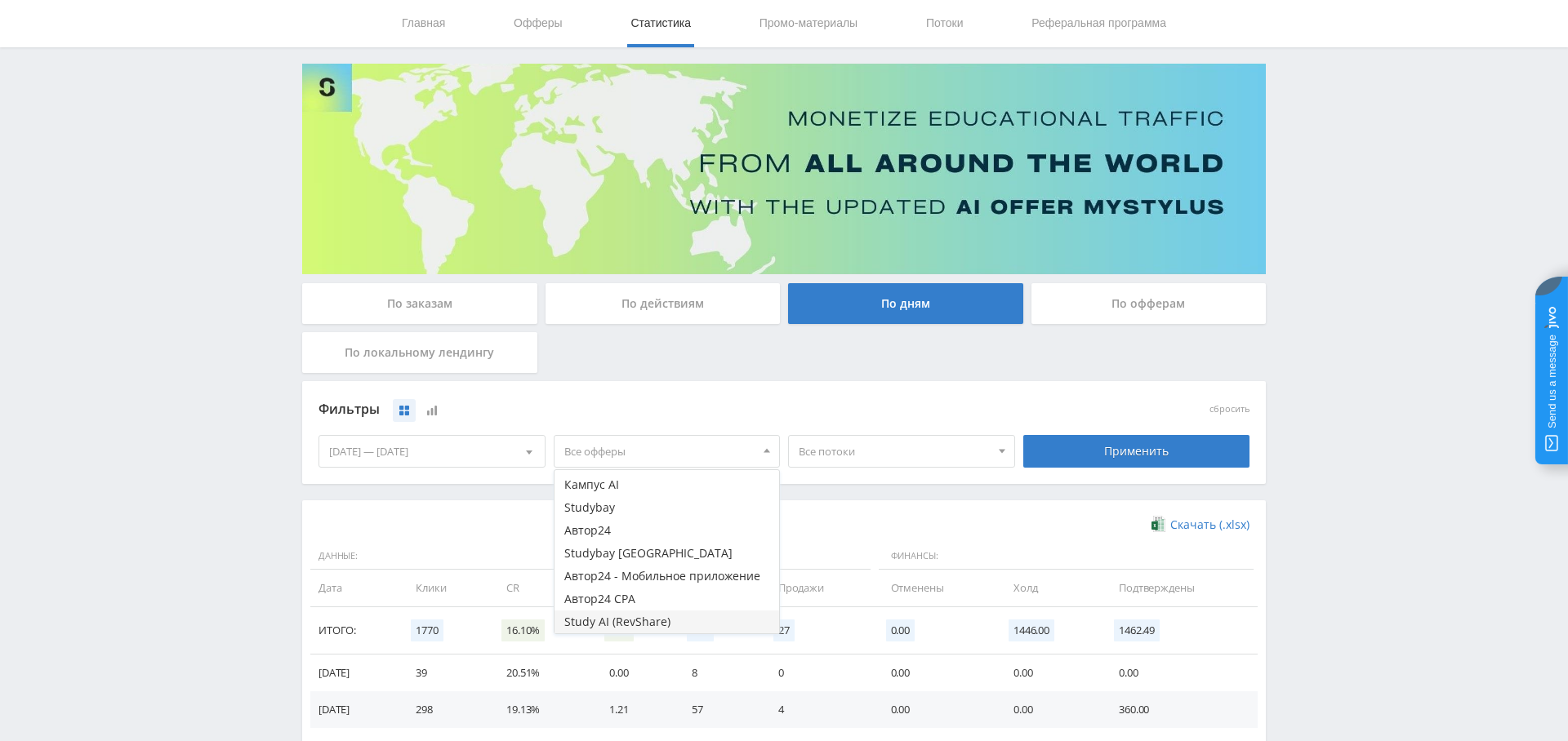
click at [646, 617] on button "Study AI (RevShare)" at bounding box center [668, 621] width 226 height 23
click at [1106, 449] on div "Применить" at bounding box center [1137, 451] width 227 height 32
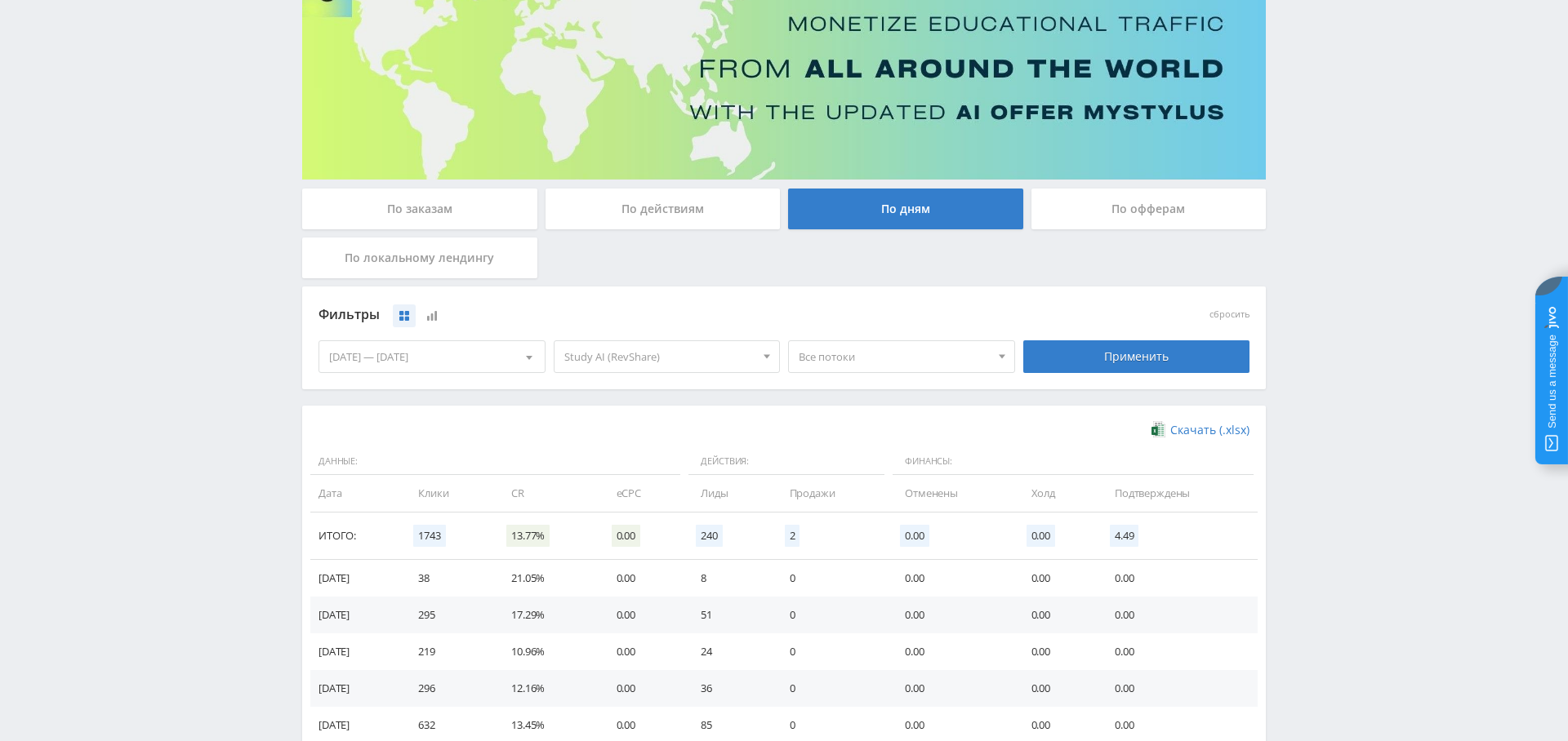
scroll to position [216, 0]
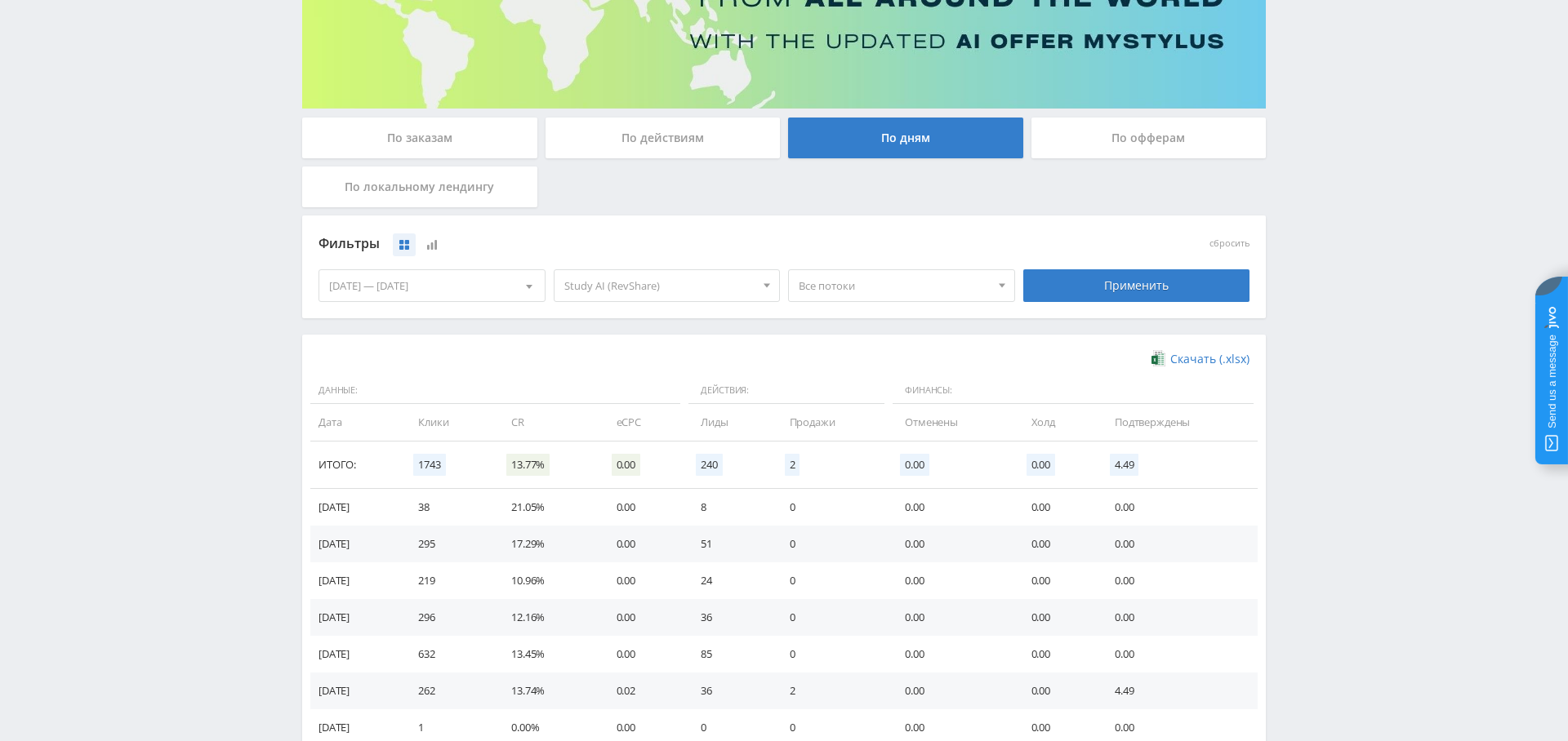
click at [446, 540] on td "295" at bounding box center [448, 544] width 93 height 37
click at [451, 544] on td "295" at bounding box center [448, 544] width 93 height 37
copy td "295"
click at [719, 545] on td "51" at bounding box center [728, 544] width 88 height 37
drag, startPoint x: 719, startPoint y: 545, endPoint x: 869, endPoint y: 597, distance: 158.8
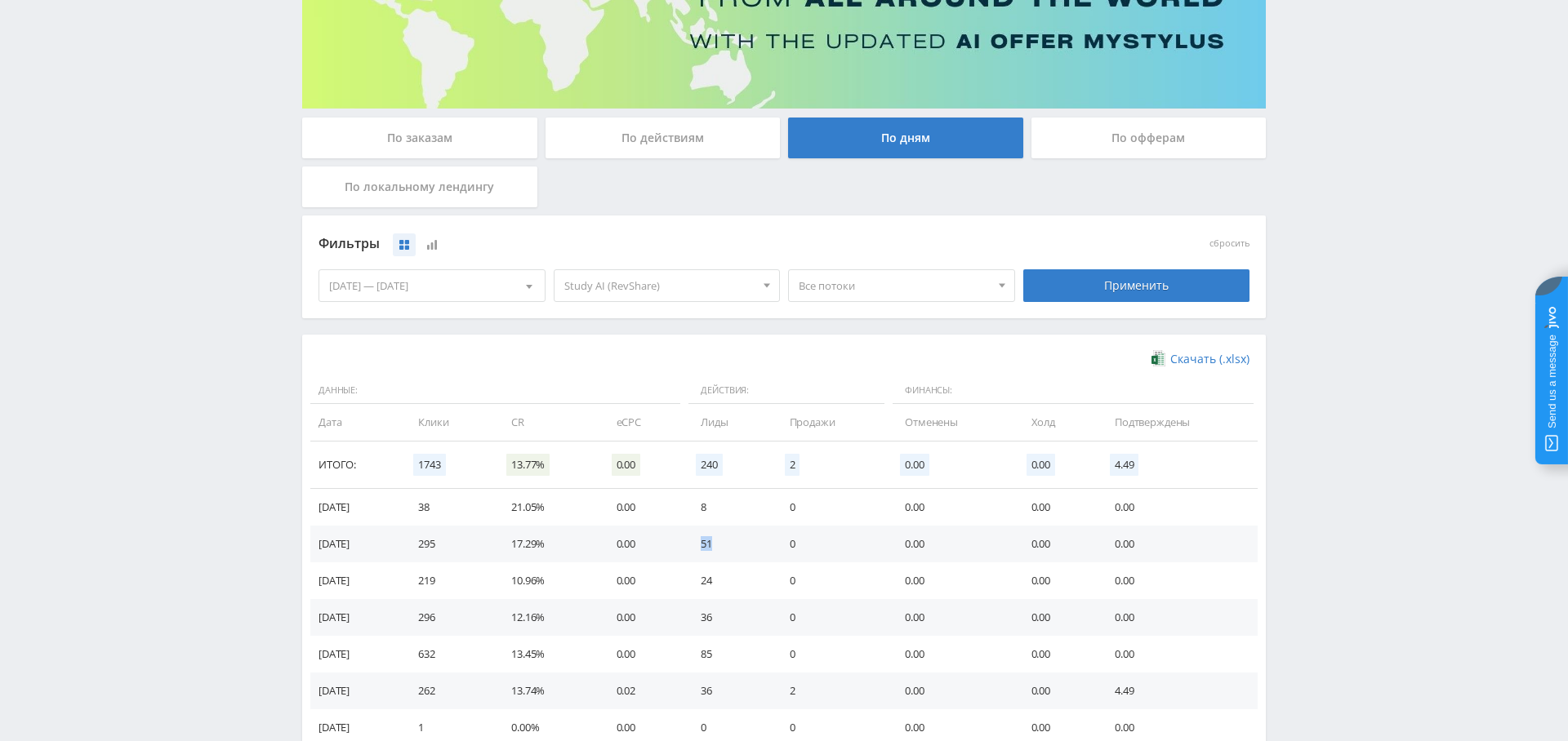
click at [719, 545] on td "51" at bounding box center [728, 544] width 88 height 37
copy td "51"
click at [443, 579] on td "219" at bounding box center [448, 580] width 93 height 37
drag, startPoint x: 443, startPoint y: 579, endPoint x: 560, endPoint y: 585, distance: 117.2
click at [453, 579] on td "219" at bounding box center [448, 580] width 93 height 37
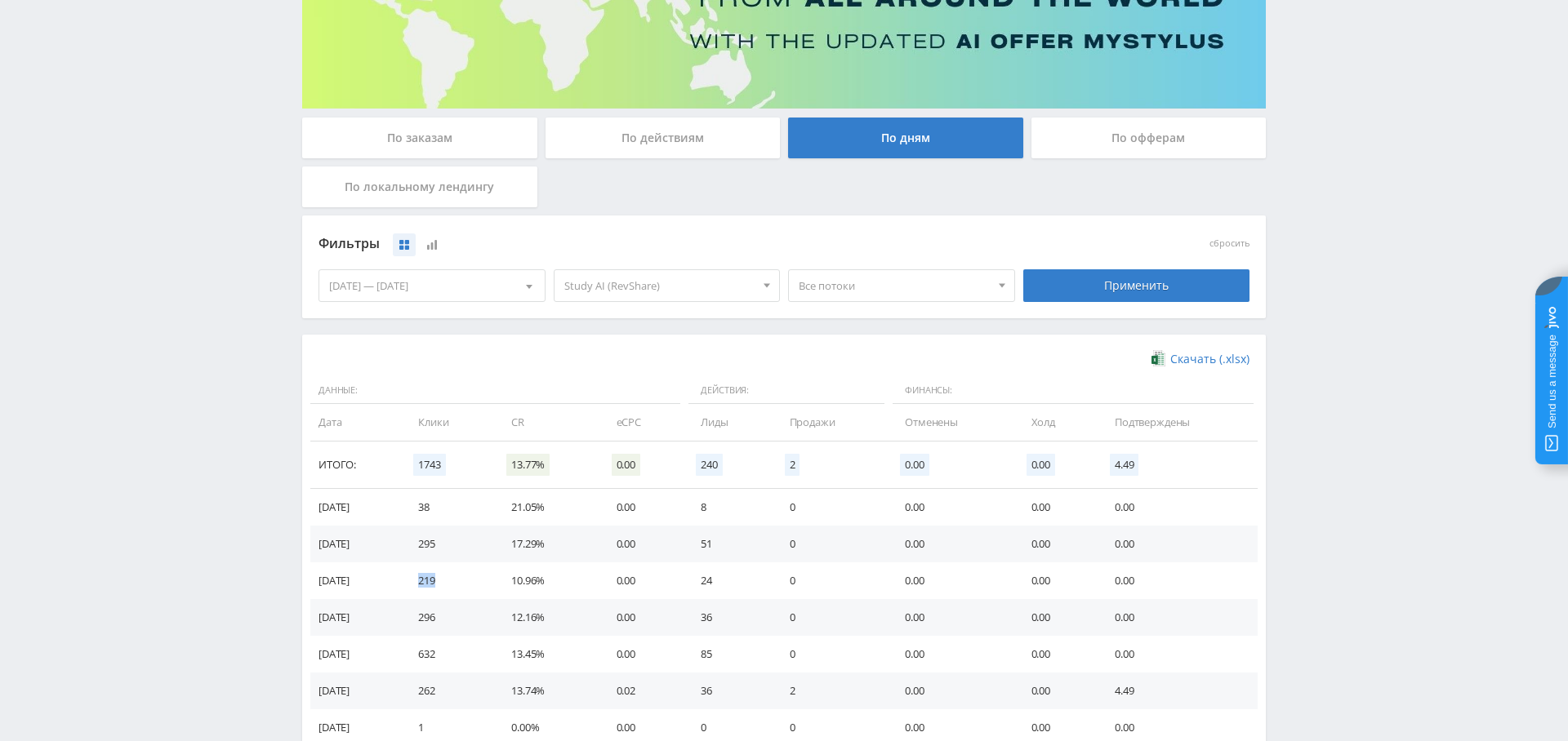
copy td "219"
click at [445, 615] on td "296" at bounding box center [448, 617] width 93 height 37
copy td "296"
click at [704, 288] on span "Study AI (RevShare)" at bounding box center [659, 285] width 191 height 31
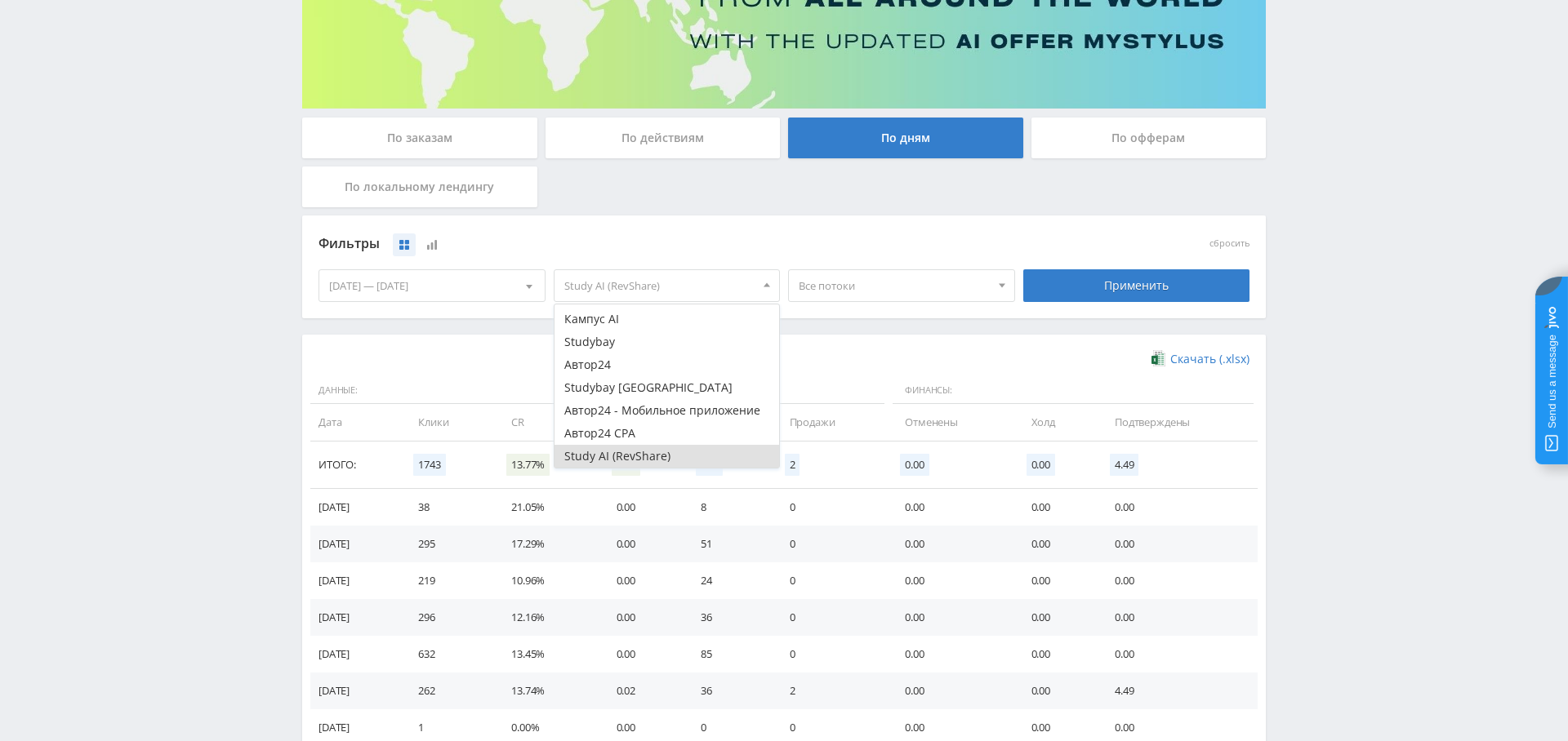
click at [836, 294] on span "Все потоки" at bounding box center [893, 285] width 191 height 31
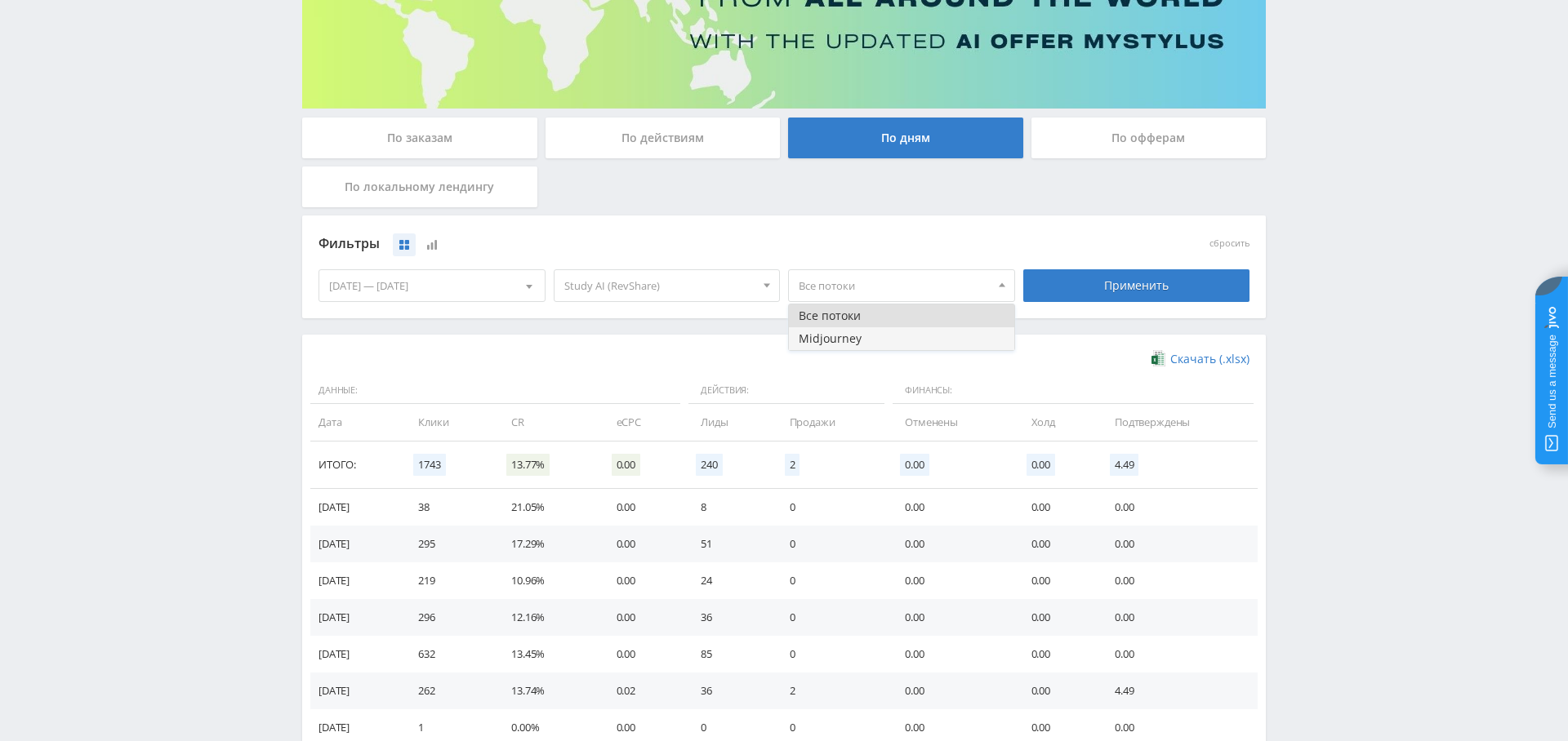
click at [858, 340] on button "Midjourney" at bounding box center [902, 338] width 226 height 23
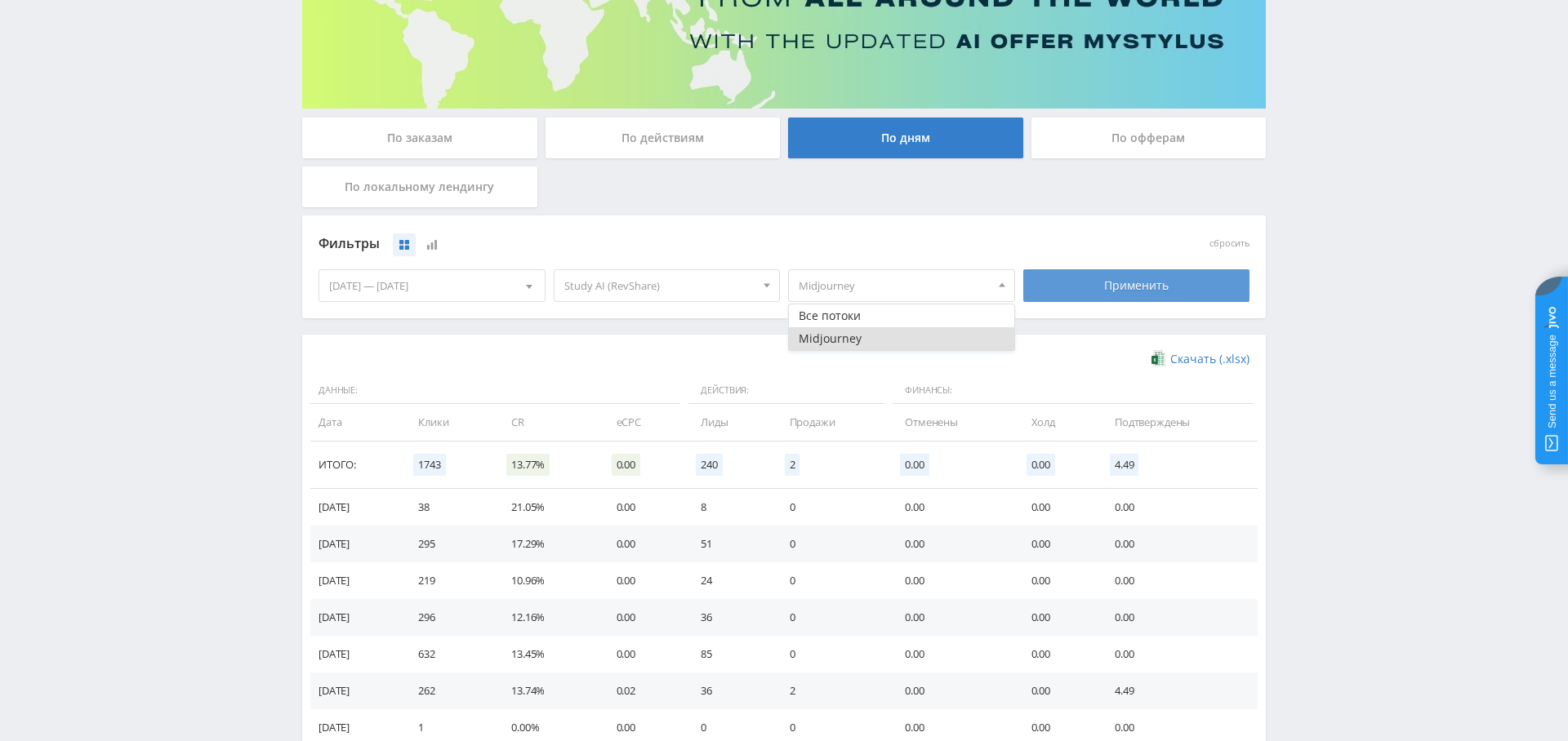
click at [1089, 290] on div "Применить" at bounding box center [1137, 285] width 227 height 32
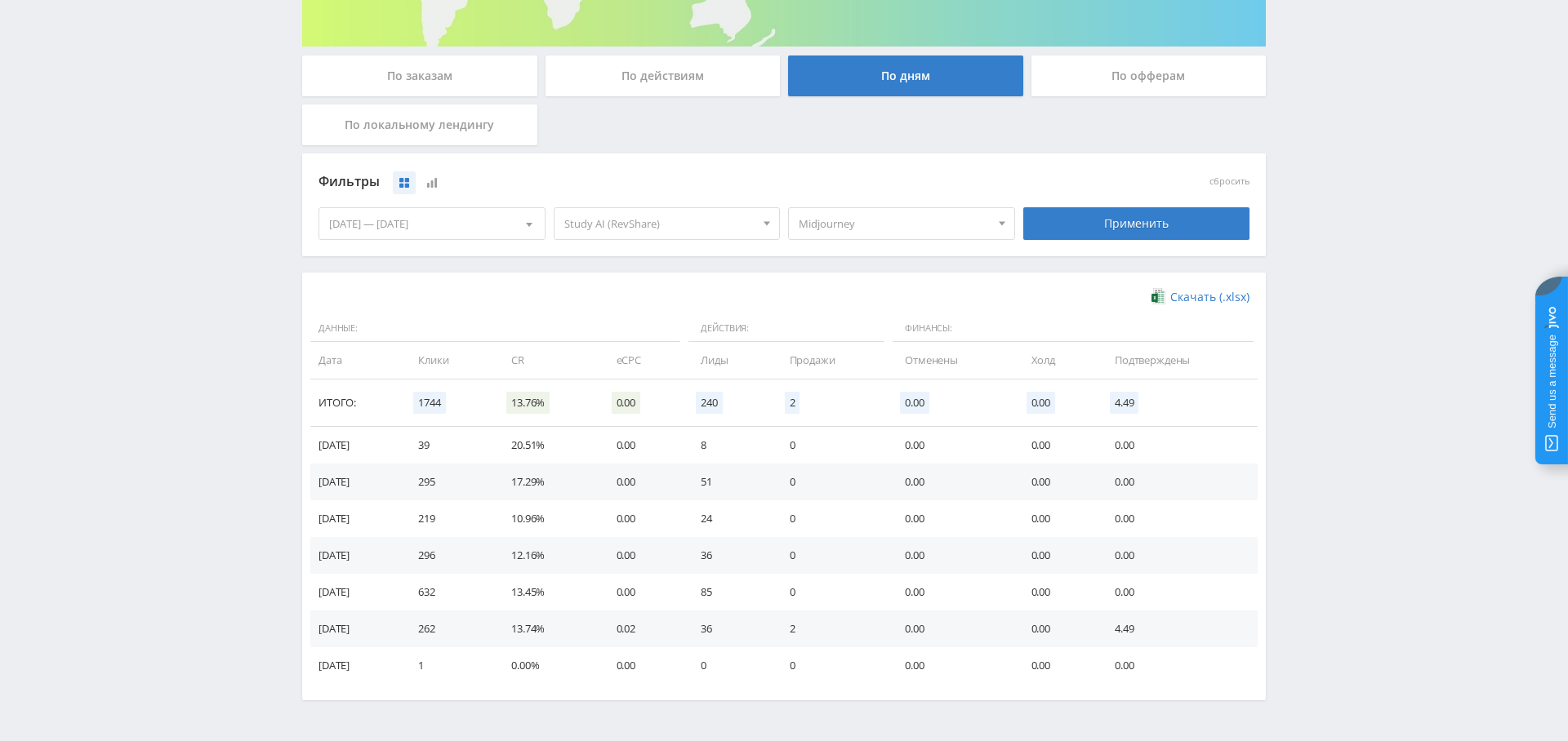
scroll to position [0, 0]
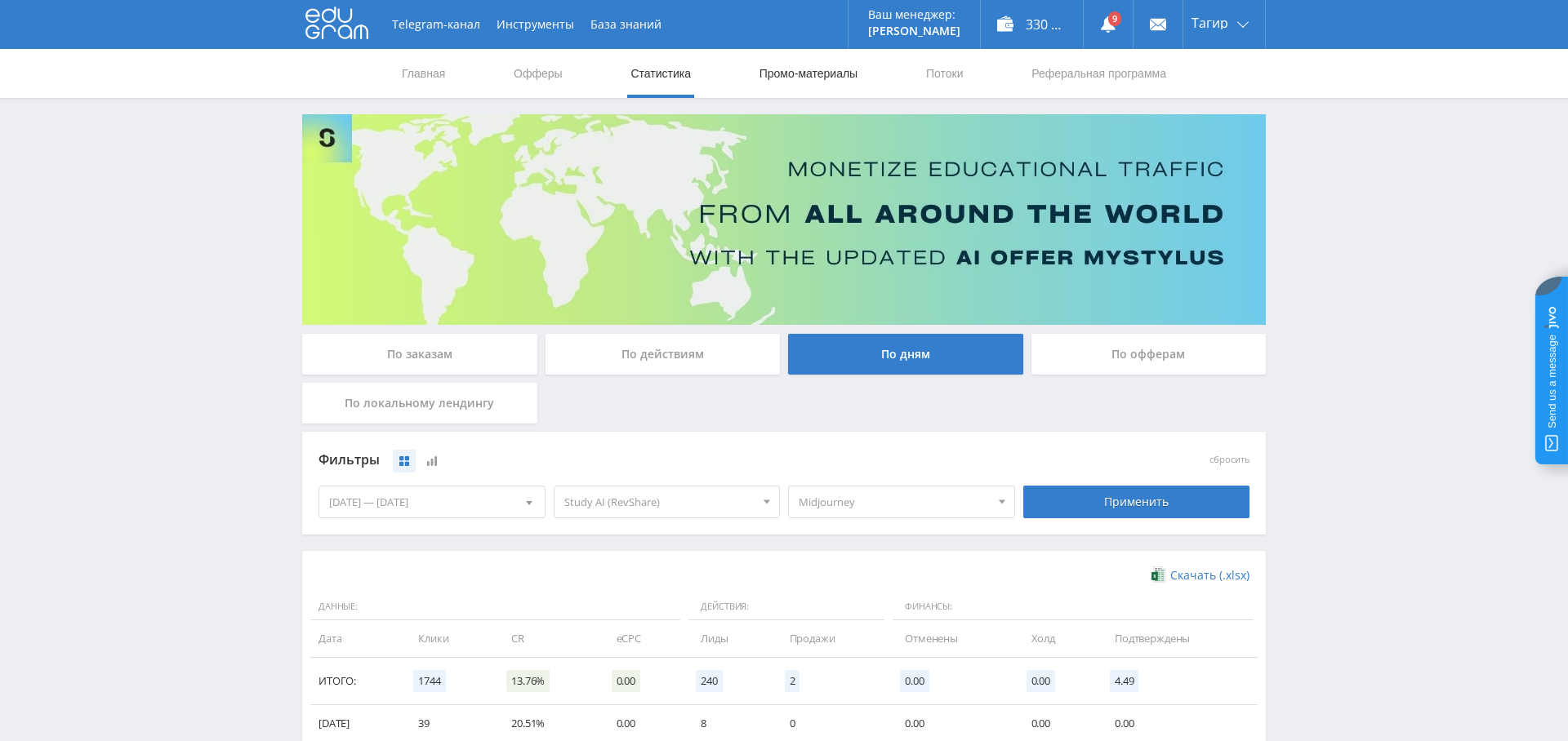
click at [815, 71] on link "Промо-материалы" at bounding box center [808, 73] width 101 height 49
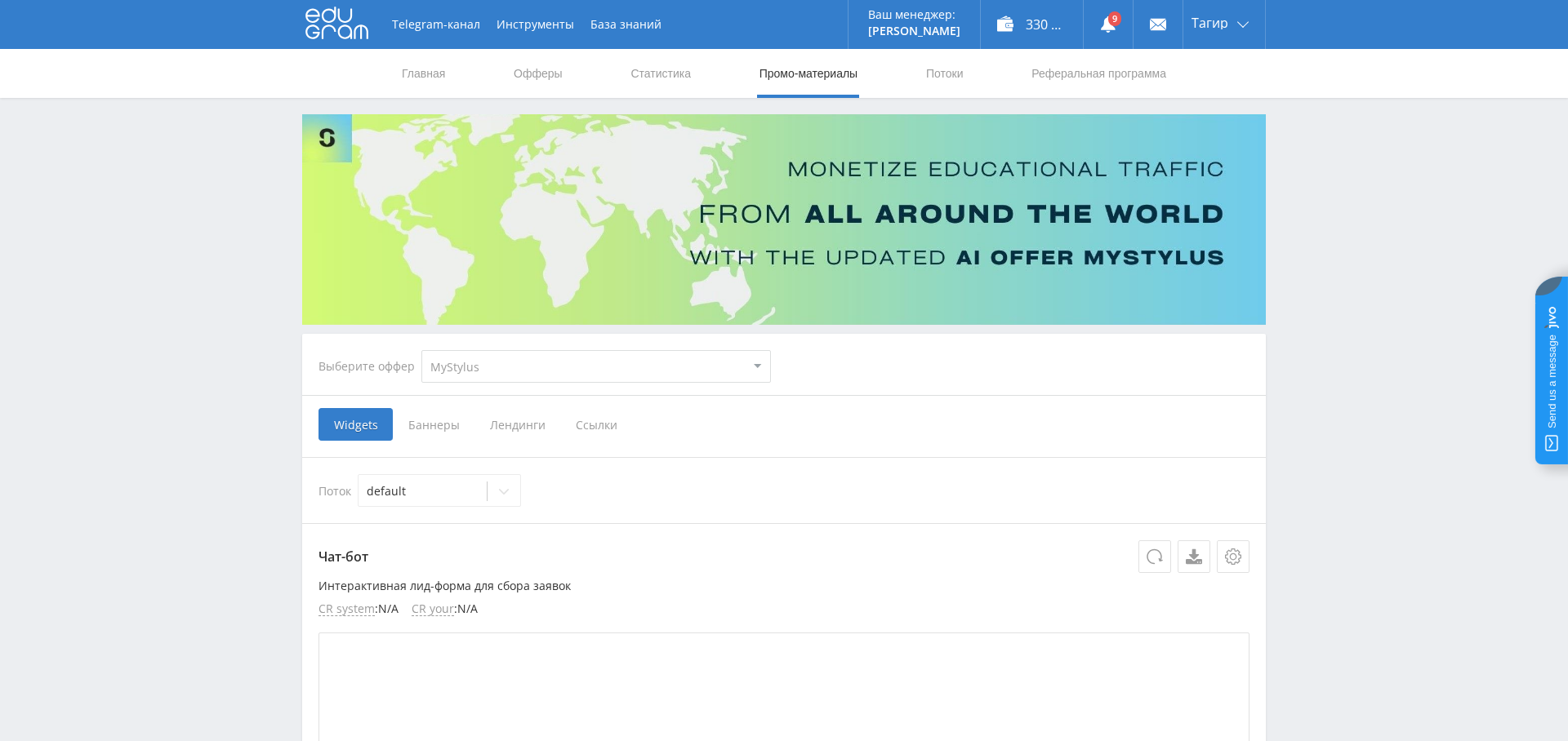
click at [656, 368] on select "MyStylus MyStylus - Revshare Кампус AI Studybay Автор24 Studybay Brazil Автор24…" at bounding box center [596, 367] width 350 height 32
select select "376"
click at [421, 350] on select "MyStylus MyStylus - Revshare Кампус AI Studybay Автор24 Studybay Brazil Автор24…" at bounding box center [596, 367] width 350 height 32
select select "376"
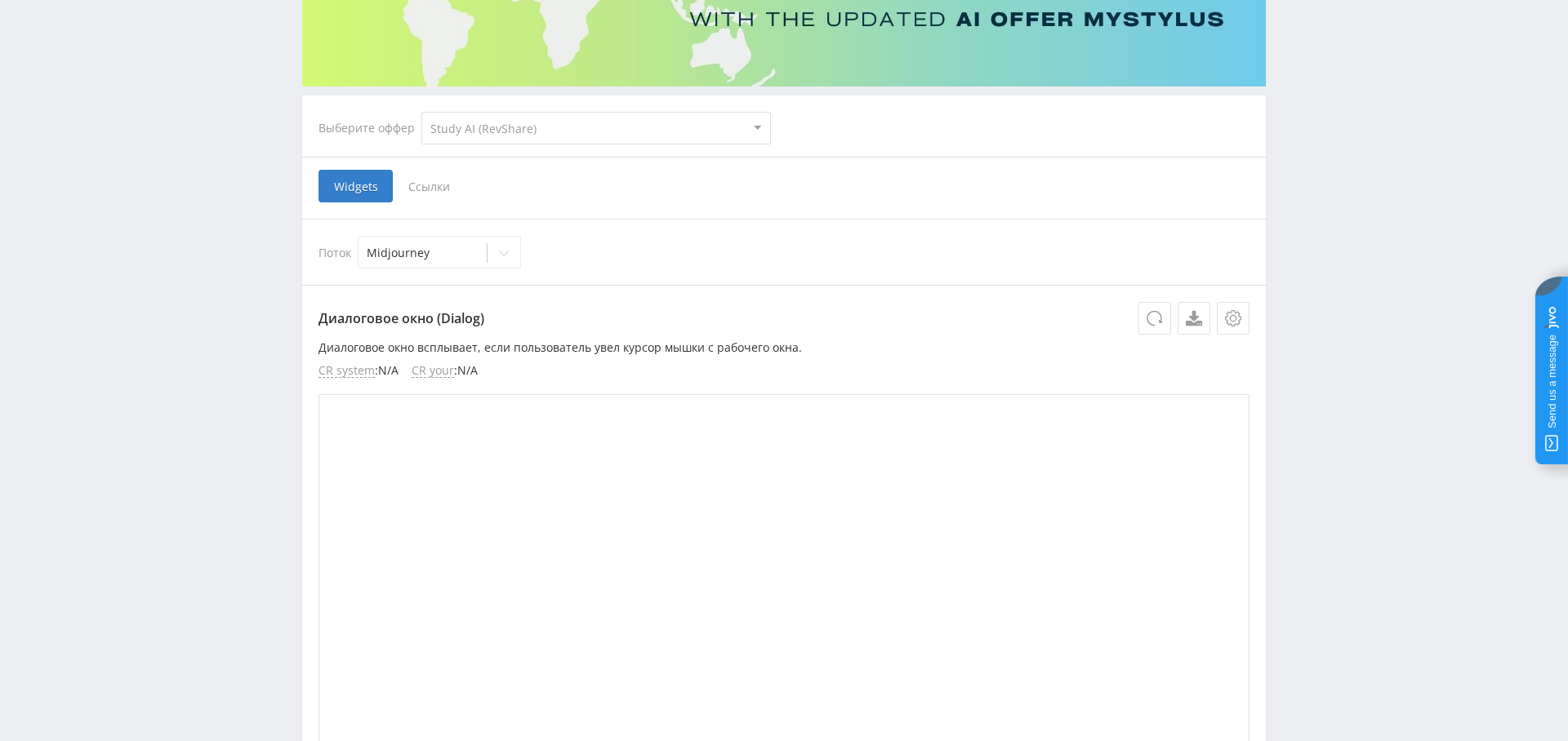
click at [437, 193] on span "Ссылки" at bounding box center [428, 186] width 73 height 32
click at [0, 0] on input "Ссылки" at bounding box center [0, 0] width 0 height 0
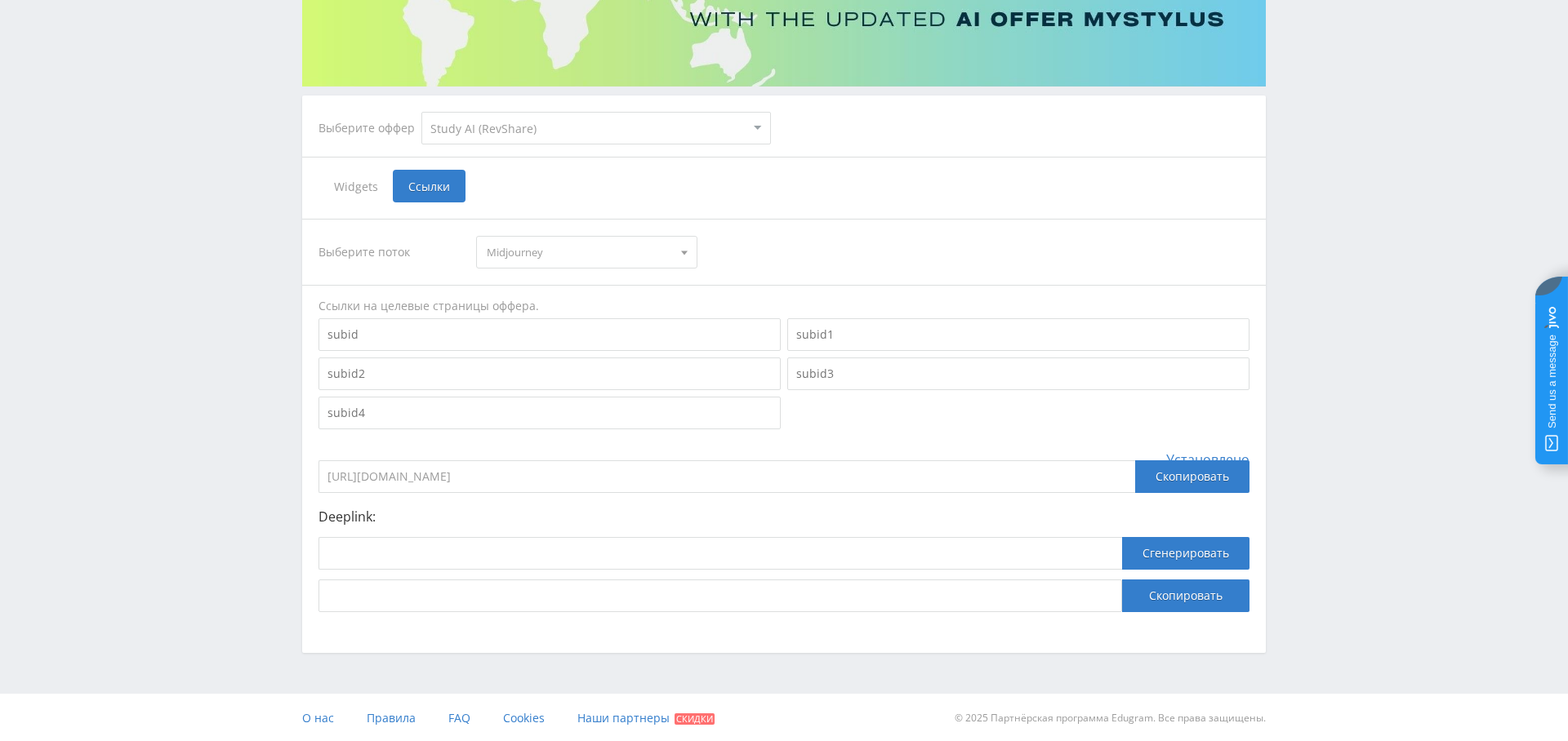
scroll to position [238, 0]
click at [1192, 473] on div "Скопировать" at bounding box center [1193, 477] width 115 height 32
click at [627, 467] on input "https://eduforms.org/?rid=0d038110c15f3c85" at bounding box center [726, 477] width 816 height 32
click at [1217, 481] on div "Скопировать" at bounding box center [1193, 477] width 115 height 32
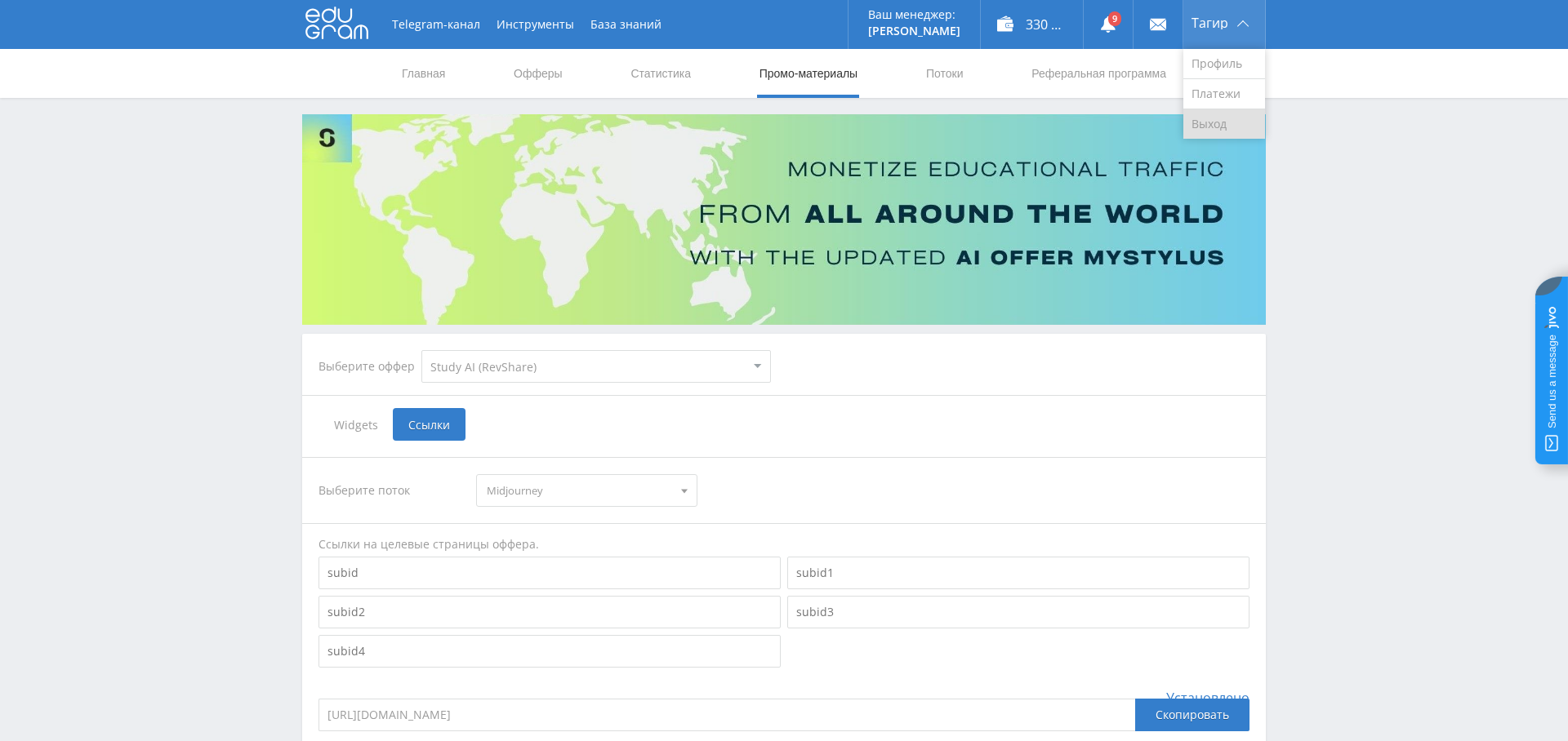
click at [1229, 119] on link "Выход" at bounding box center [1224, 124] width 82 height 29
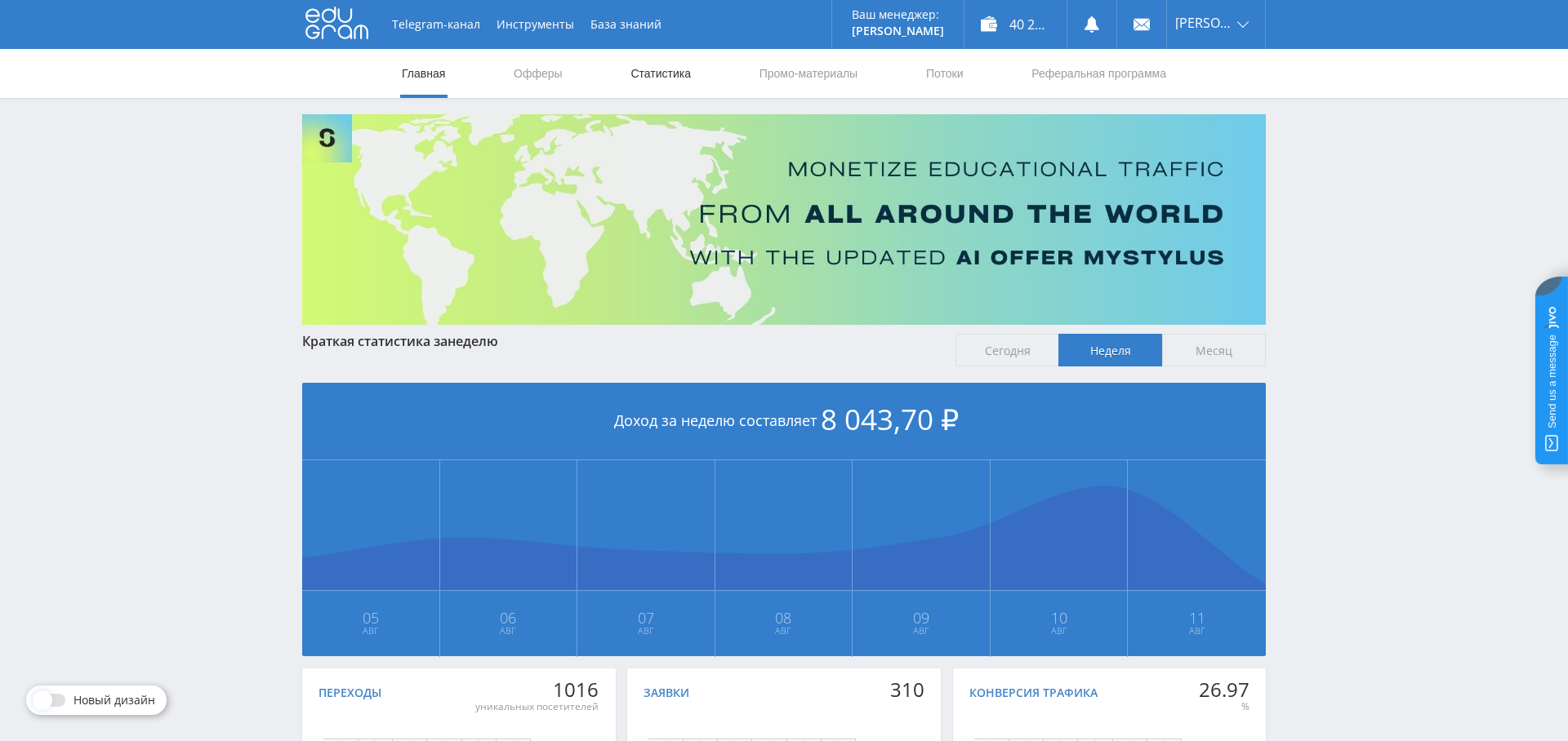
click at [658, 86] on link "Статистика" at bounding box center [660, 73] width 63 height 49
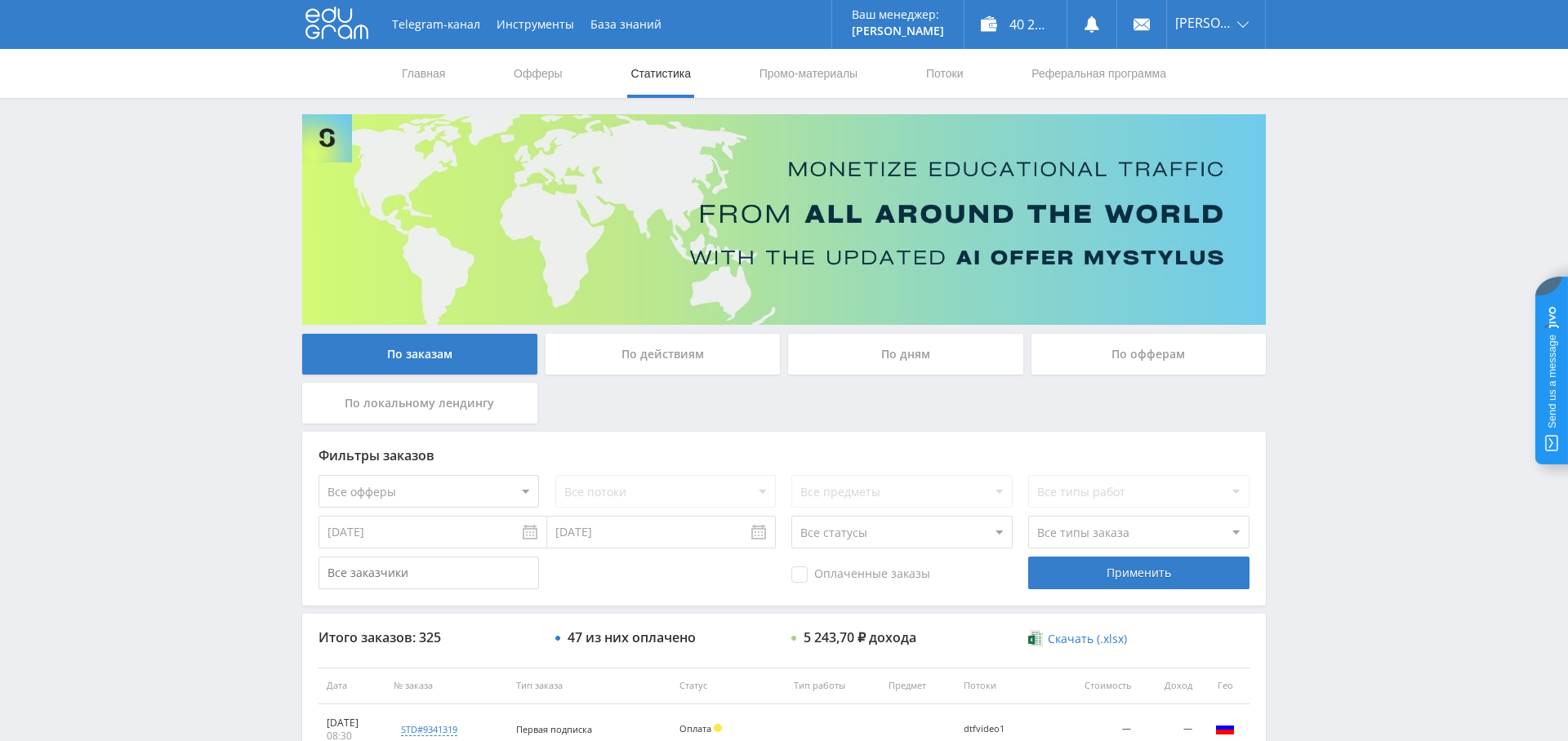
click at [975, 353] on div "По дням" at bounding box center [905, 355] width 235 height 41
click at [0, 0] on input "По дням" at bounding box center [0, 0] width 0 height 0
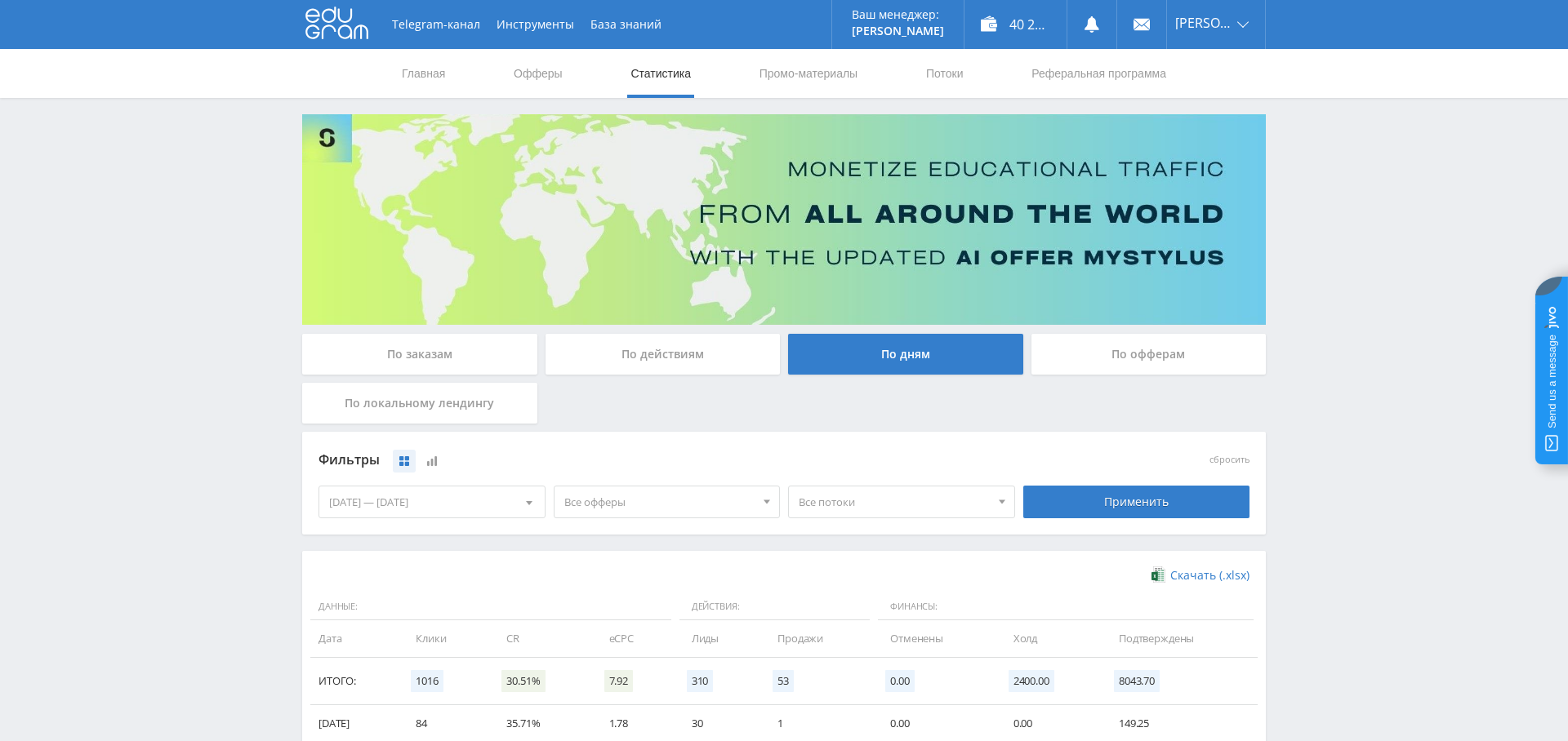
click at [683, 497] on span "Все офферы" at bounding box center [659, 502] width 191 height 31
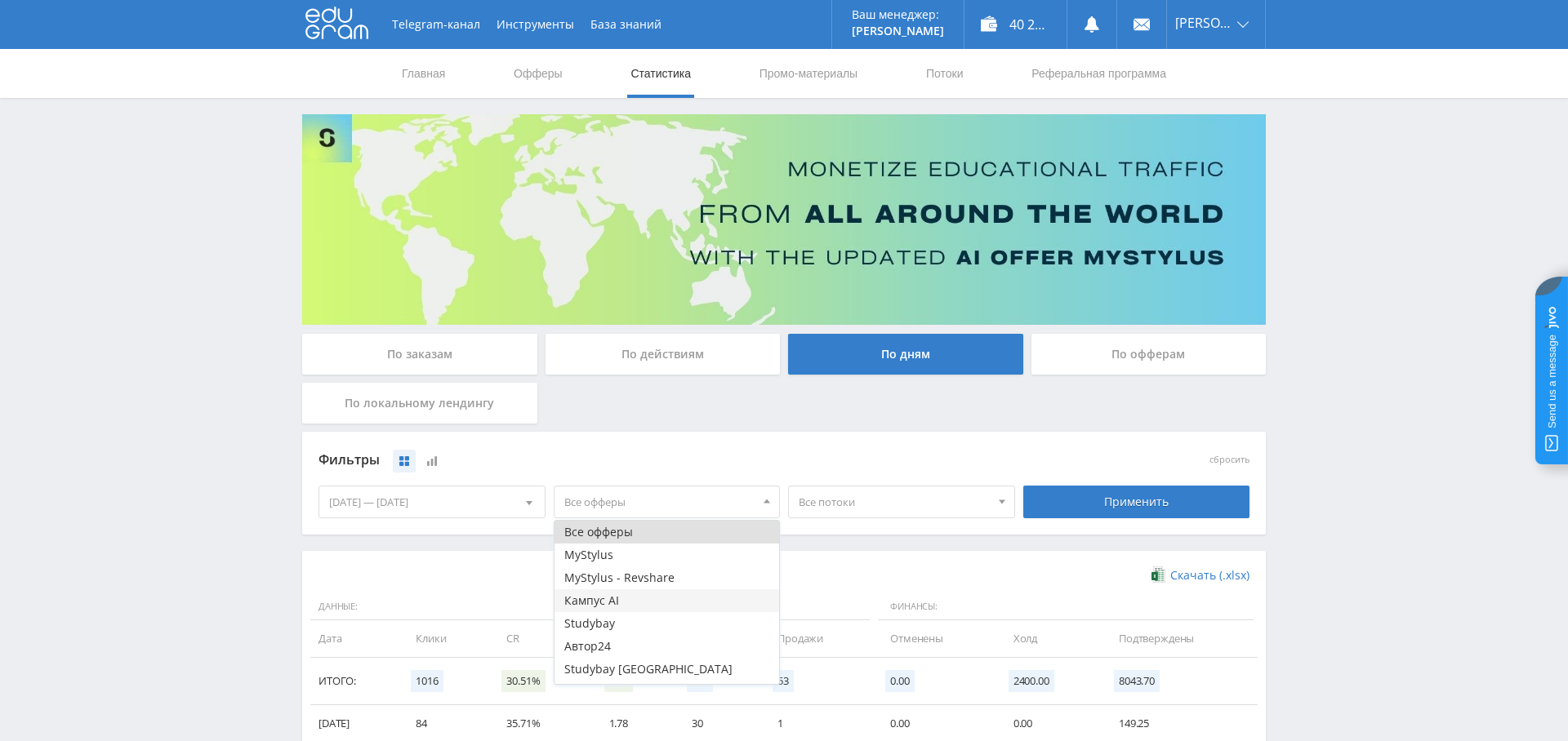
scroll to position [20, 0]
drag, startPoint x: 659, startPoint y: 665, endPoint x: 670, endPoint y: 664, distance: 11.0
click at [658, 665] on button "Study AI (RevShare)" at bounding box center [668, 673] width 226 height 23
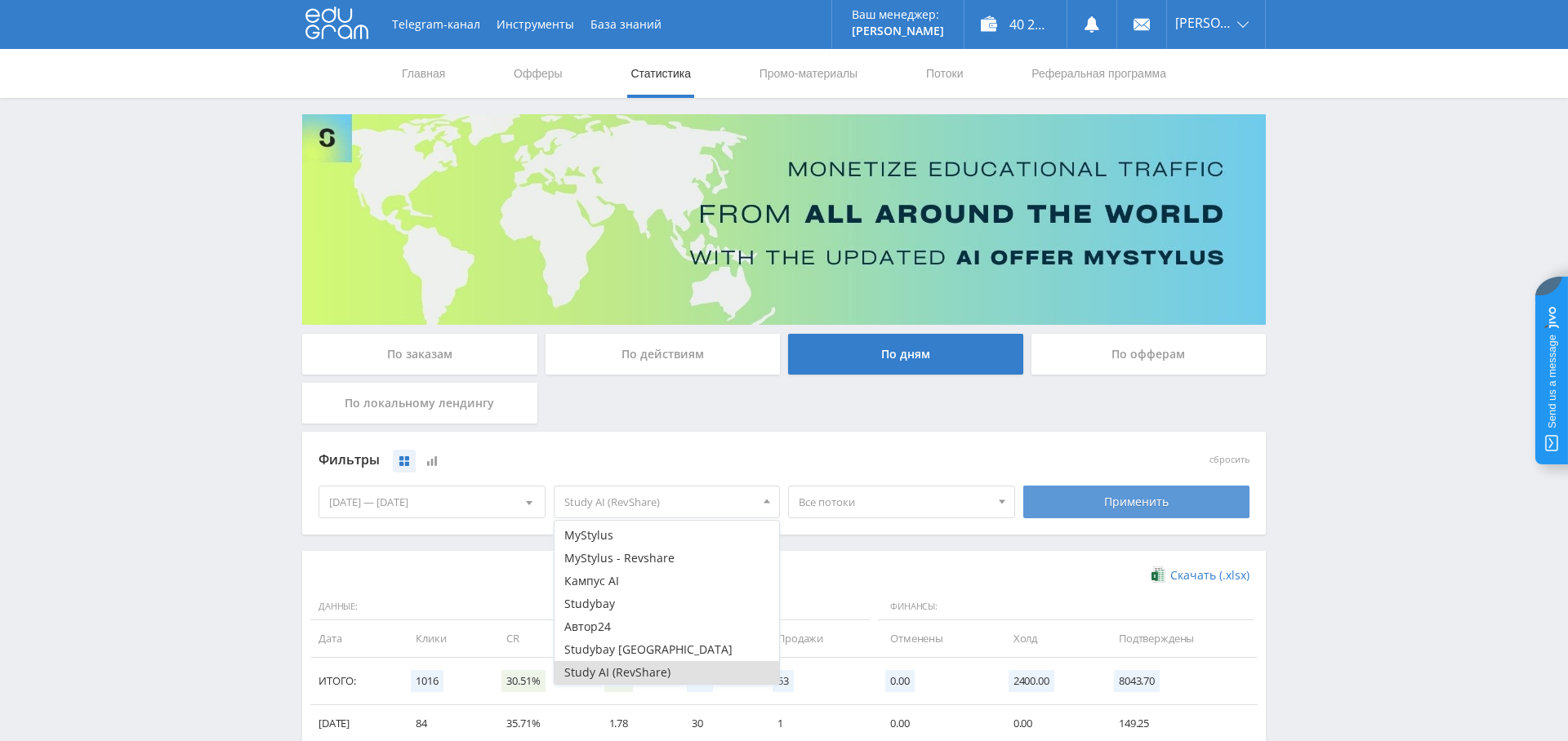
click at [1118, 486] on div "Применить" at bounding box center [1137, 502] width 227 height 32
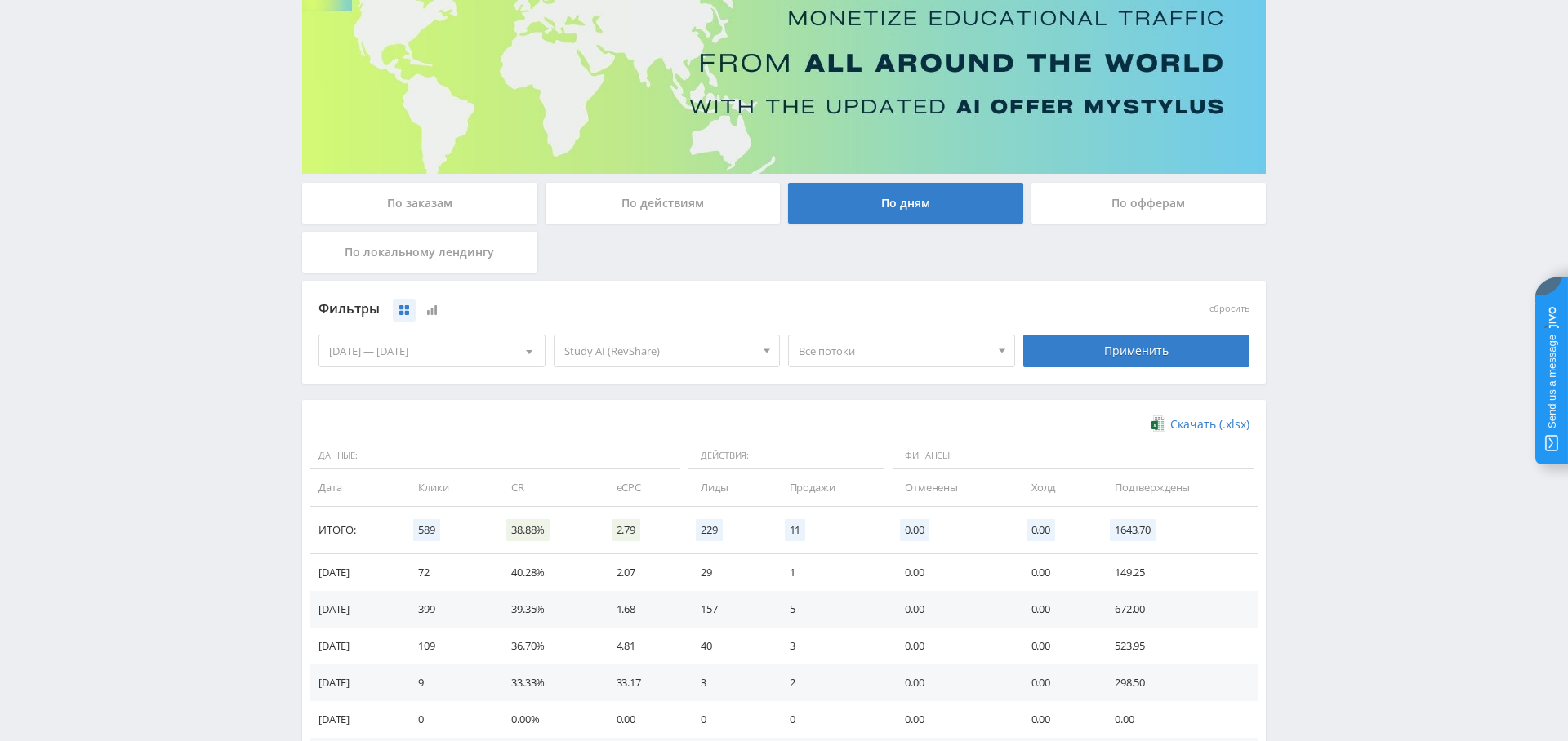
scroll to position [0, 0]
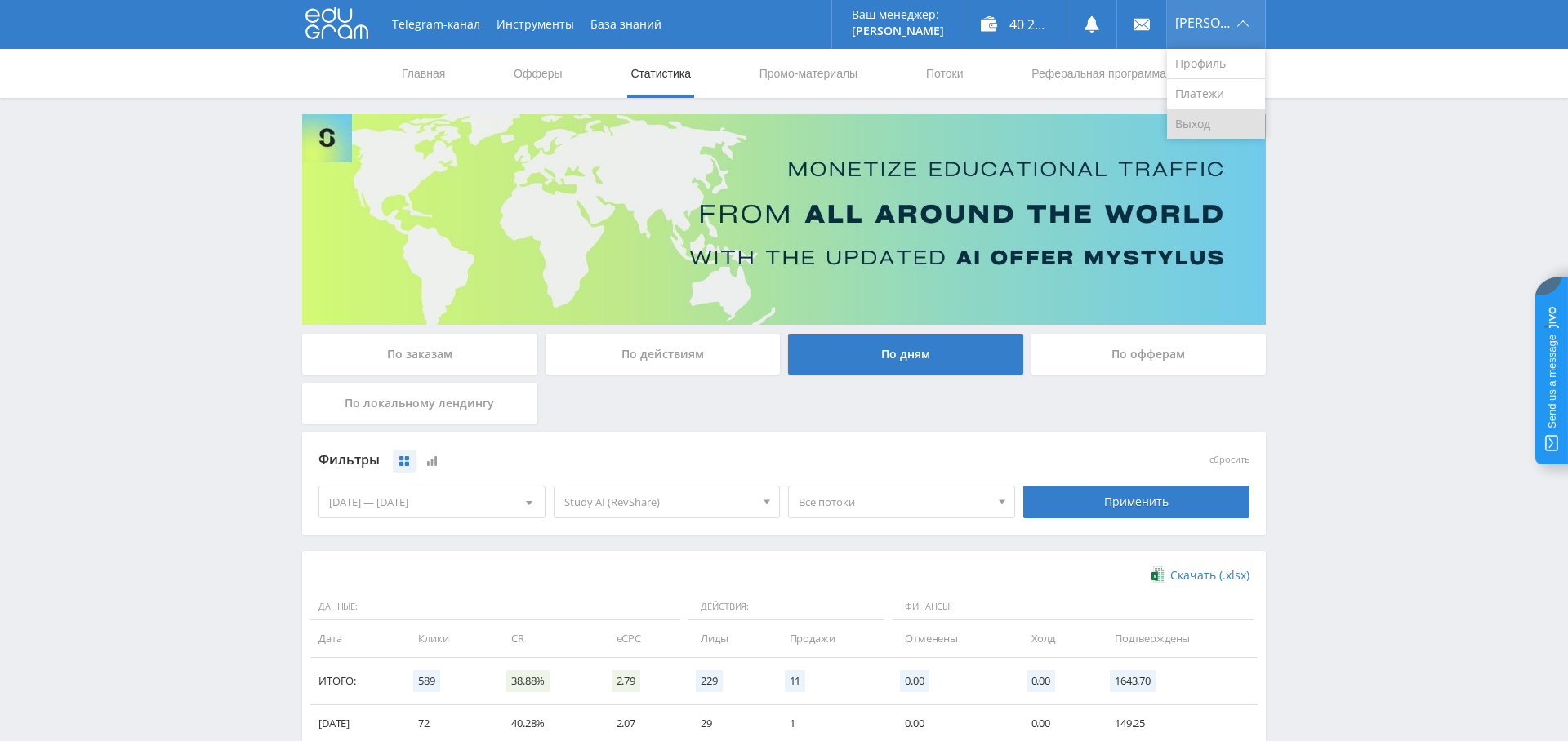
click at [1250, 120] on link "Выход" at bounding box center [1216, 124] width 98 height 29
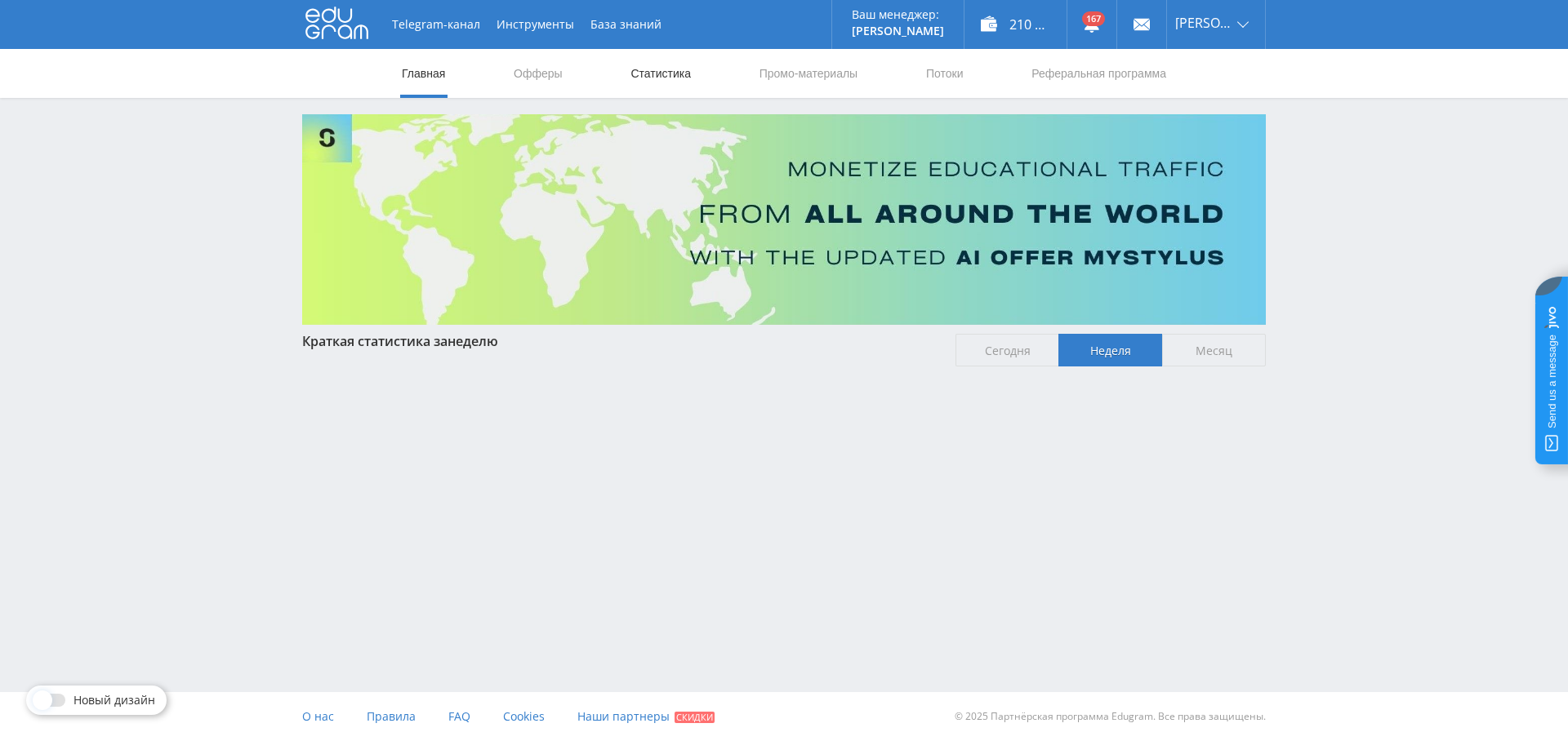
click at [661, 82] on link "Статистика" at bounding box center [660, 73] width 63 height 49
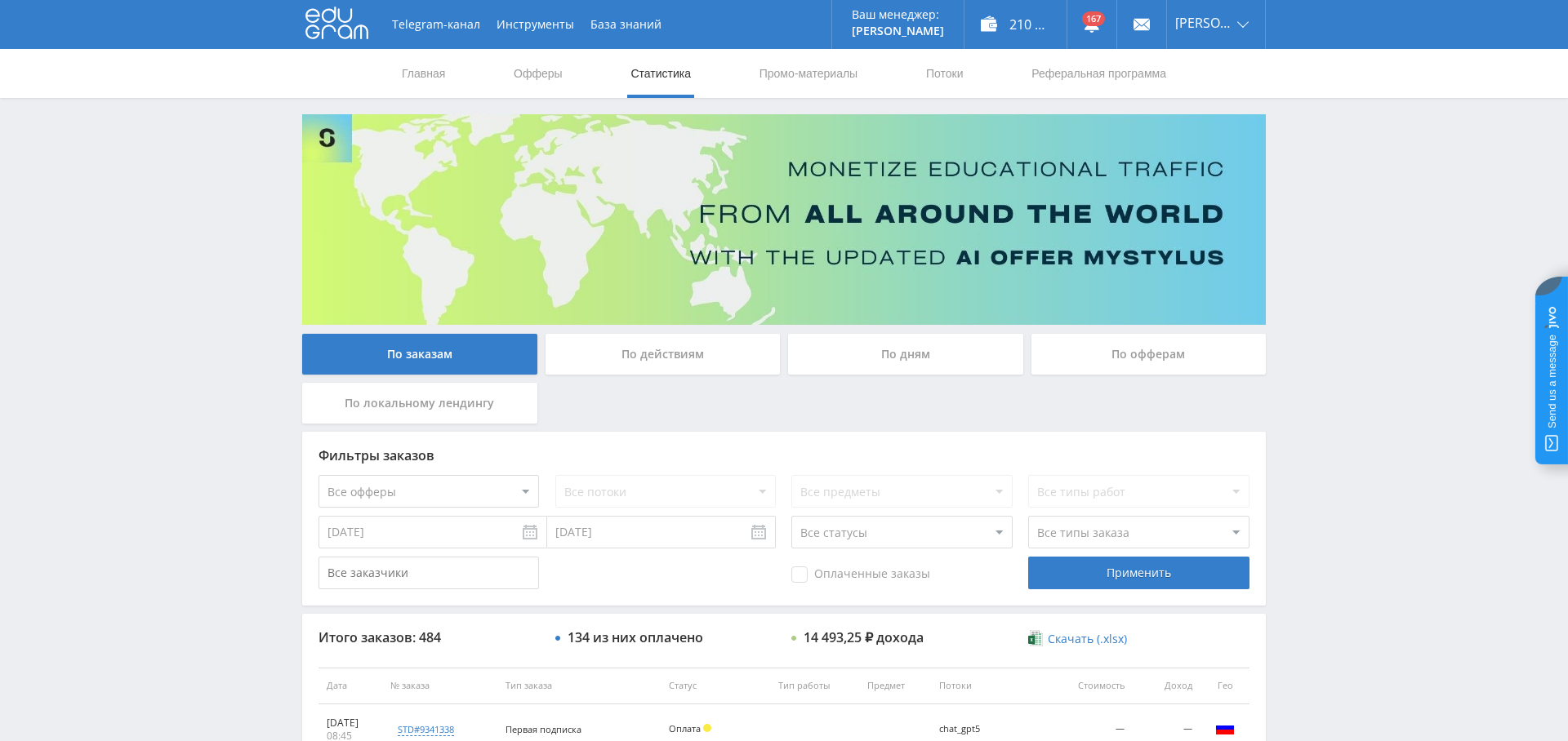
click at [912, 356] on div "По дням" at bounding box center [905, 355] width 235 height 41
click at [0, 0] on input "По дням" at bounding box center [0, 0] width 0 height 0
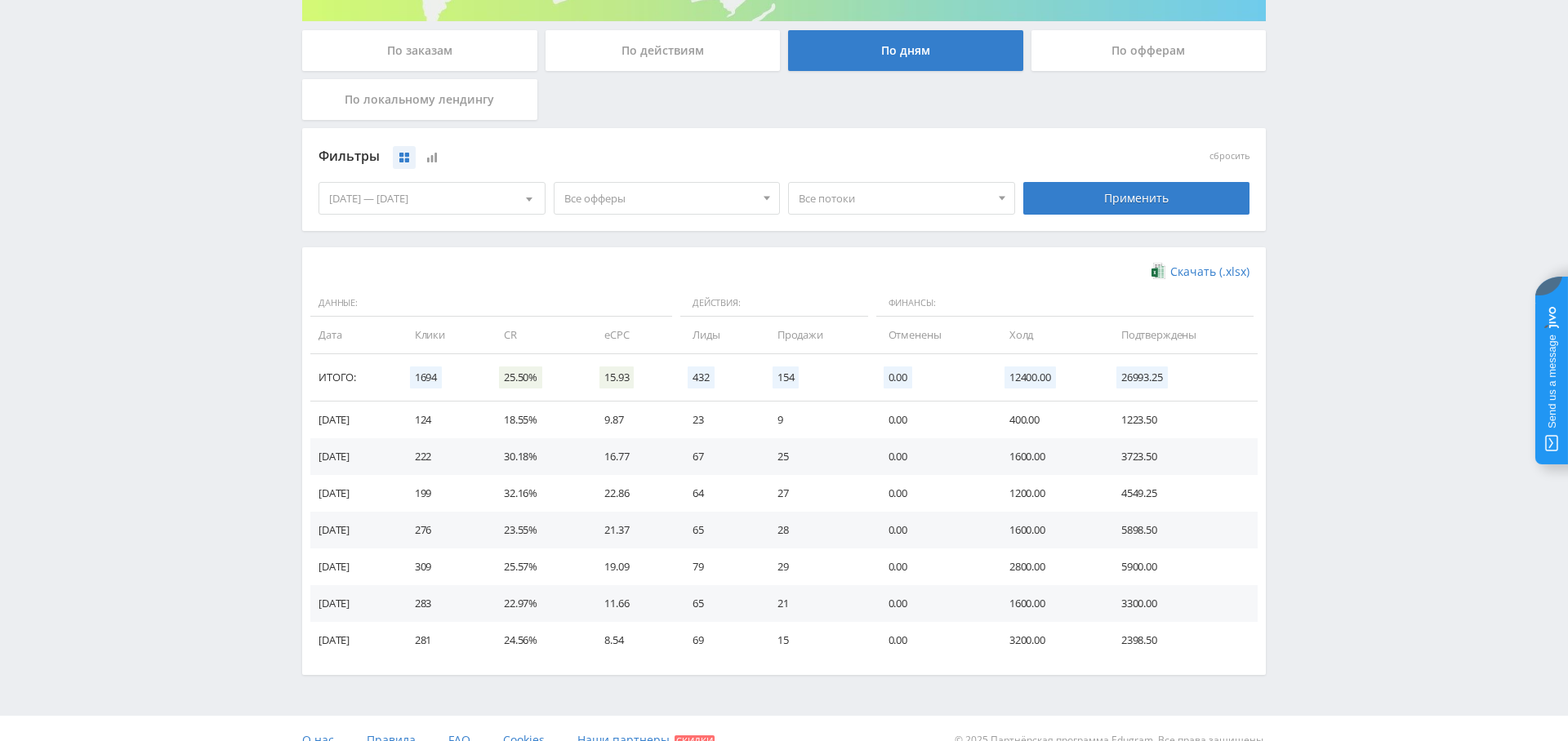
scroll to position [308, 0]
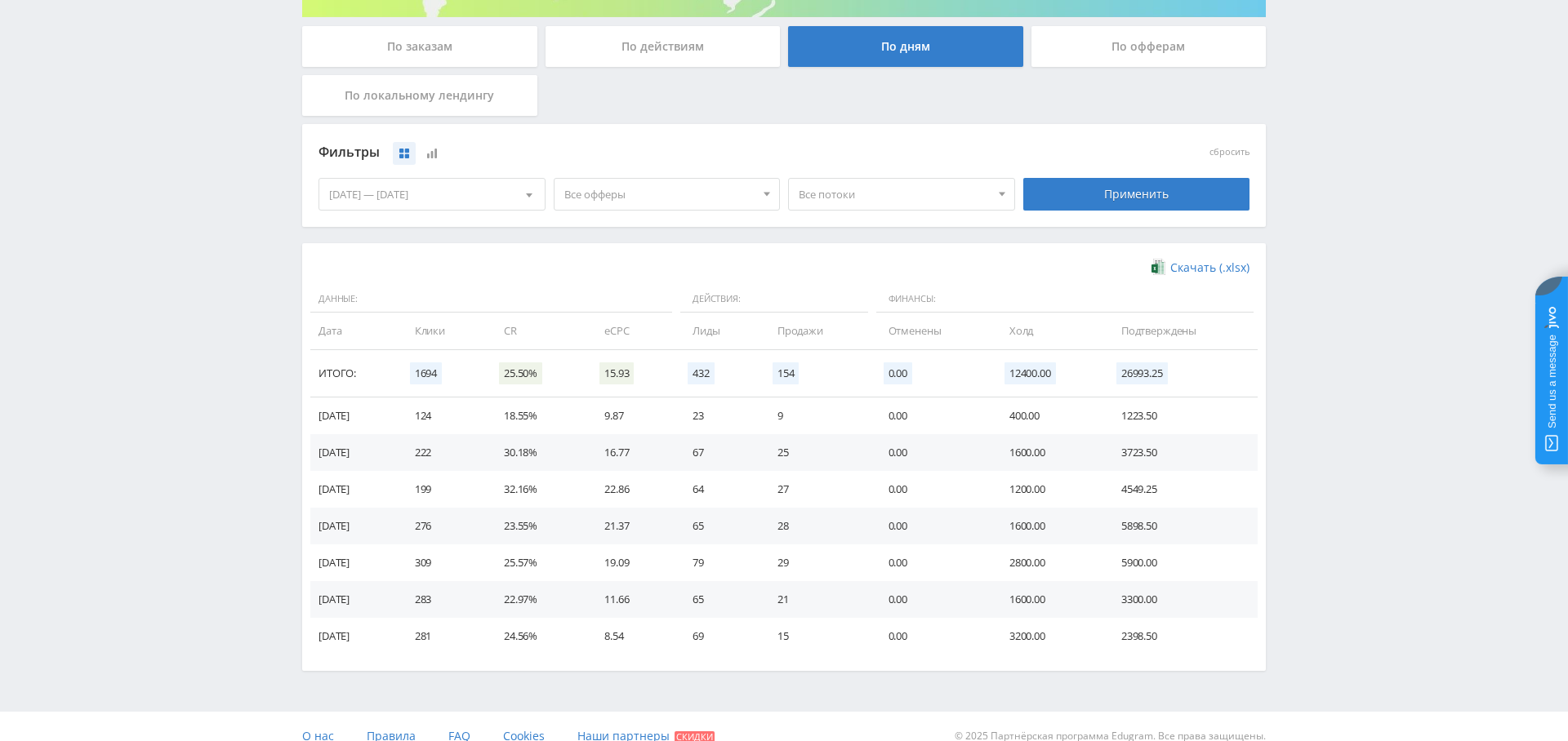
drag, startPoint x: 678, startPoint y: 190, endPoint x: 680, endPoint y: 220, distance: 30.1
click at [678, 190] on span "Все офферы" at bounding box center [659, 194] width 191 height 31
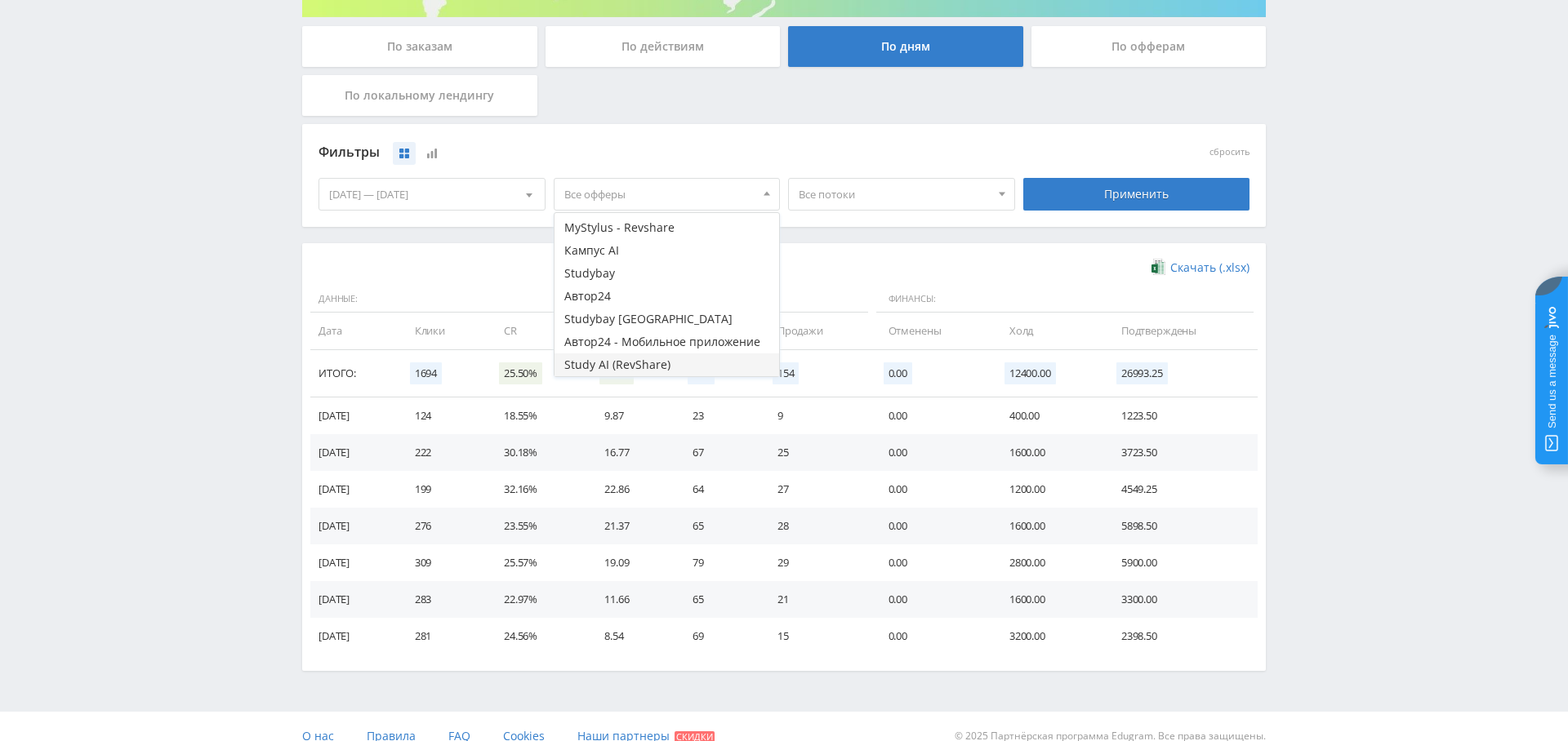
click at [645, 362] on button "Study AI (RevShare)" at bounding box center [668, 365] width 226 height 23
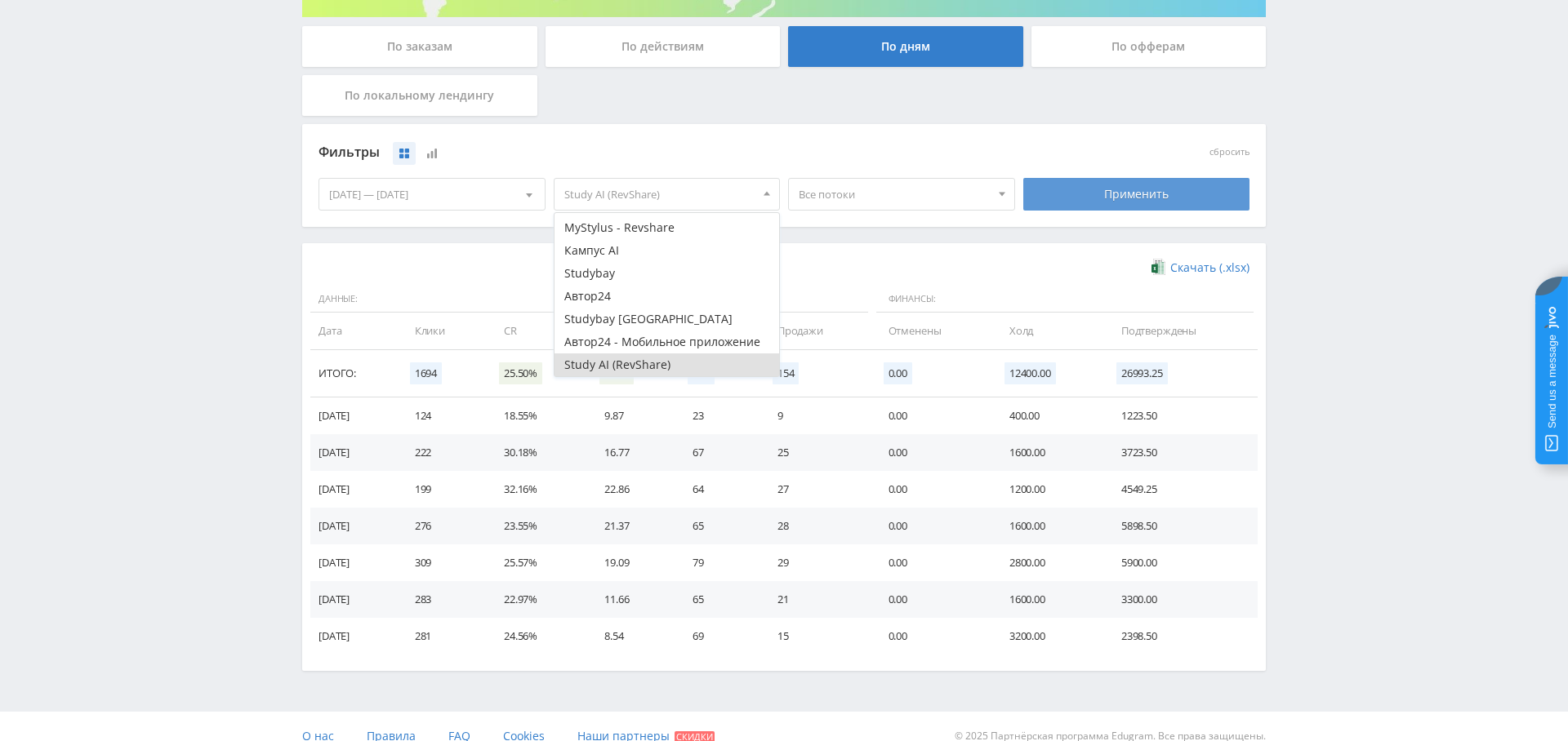
click at [1154, 183] on div "Применить" at bounding box center [1137, 194] width 227 height 32
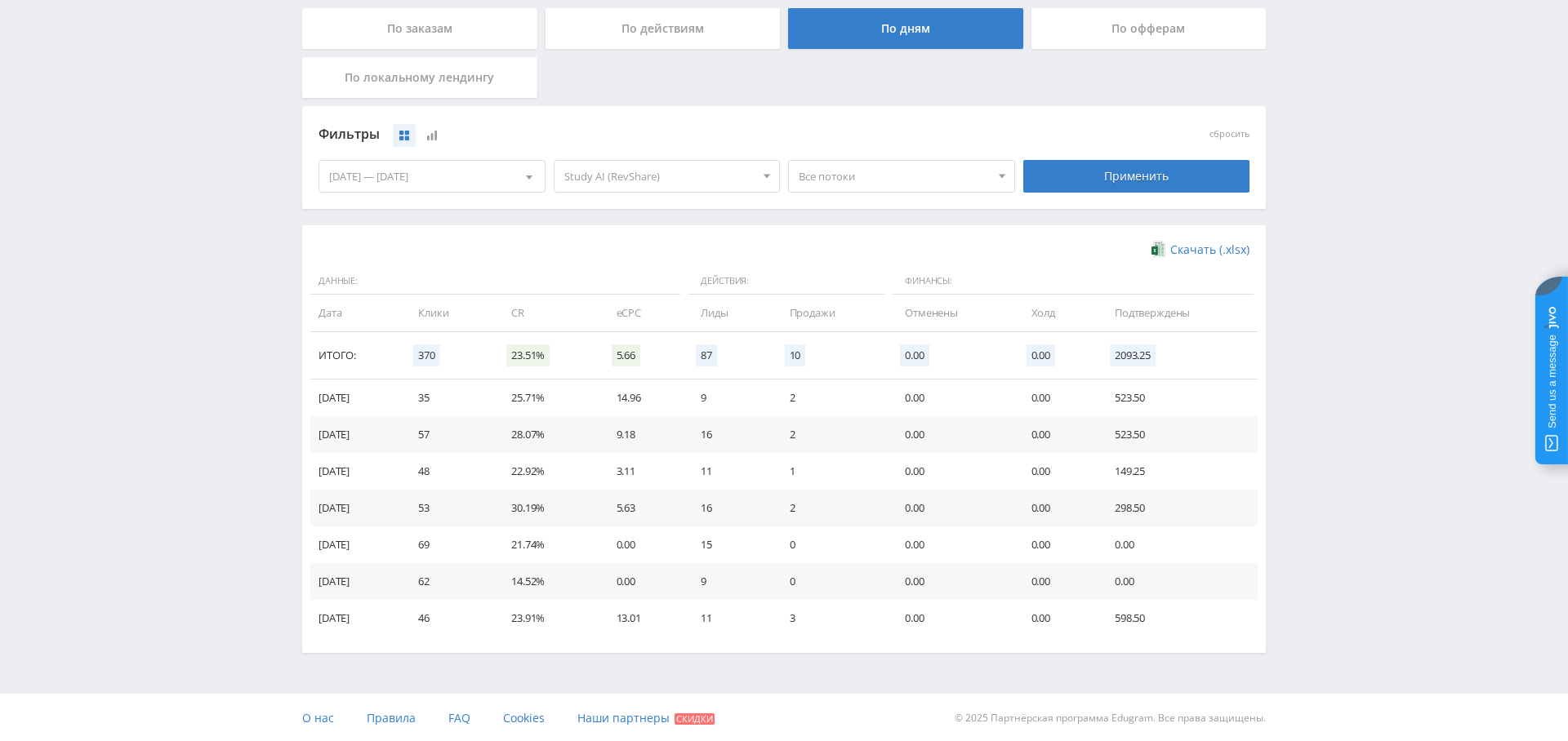
scroll to position [324, 0]
click at [692, 173] on span "Study AI (RevShare)" at bounding box center [659, 178] width 191 height 31
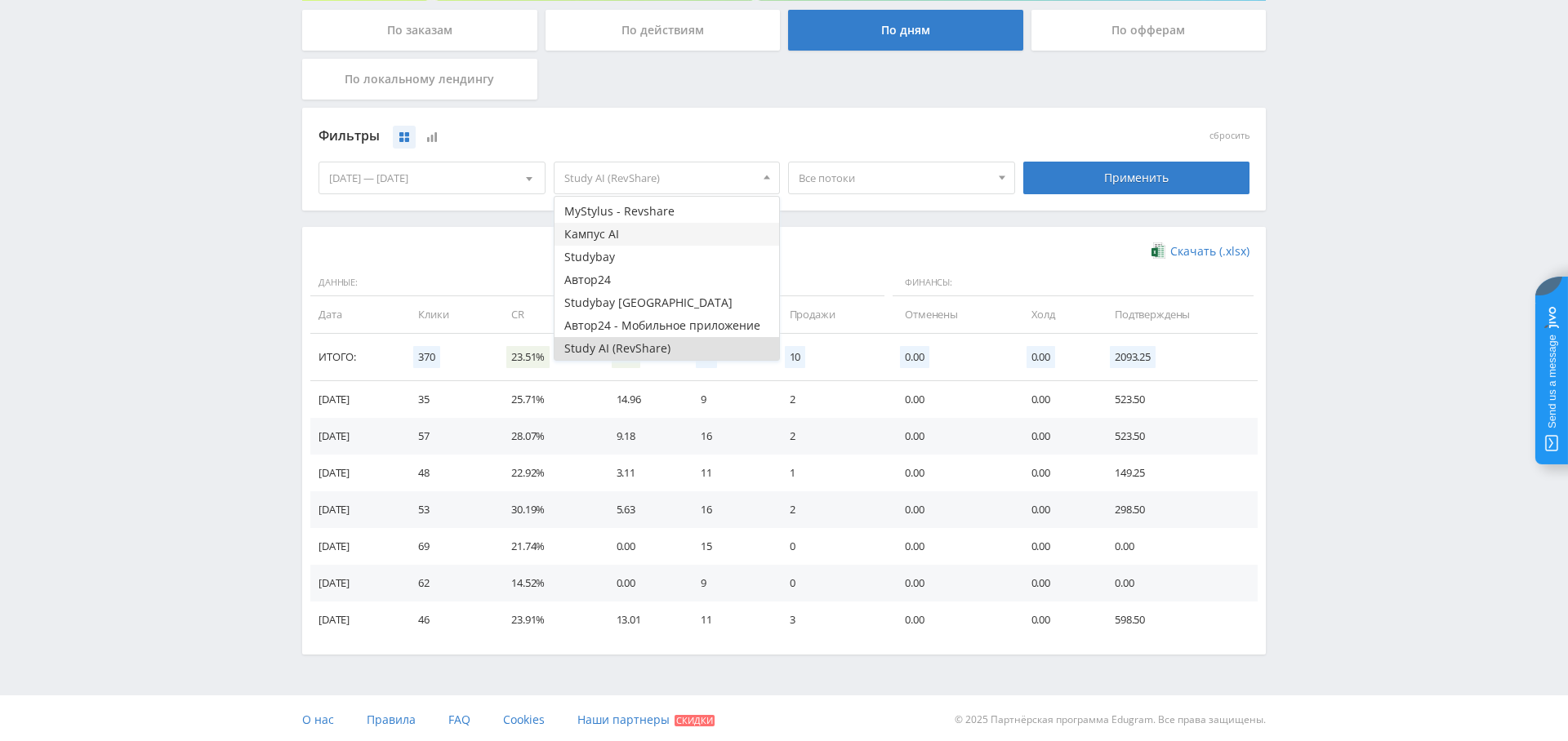
click at [663, 236] on button "Кампус AI" at bounding box center [668, 234] width 226 height 23
click at [642, 345] on button "Study AI (RevShare)" at bounding box center [668, 348] width 226 height 23
click at [1100, 187] on div "Применить" at bounding box center [1137, 178] width 227 height 32
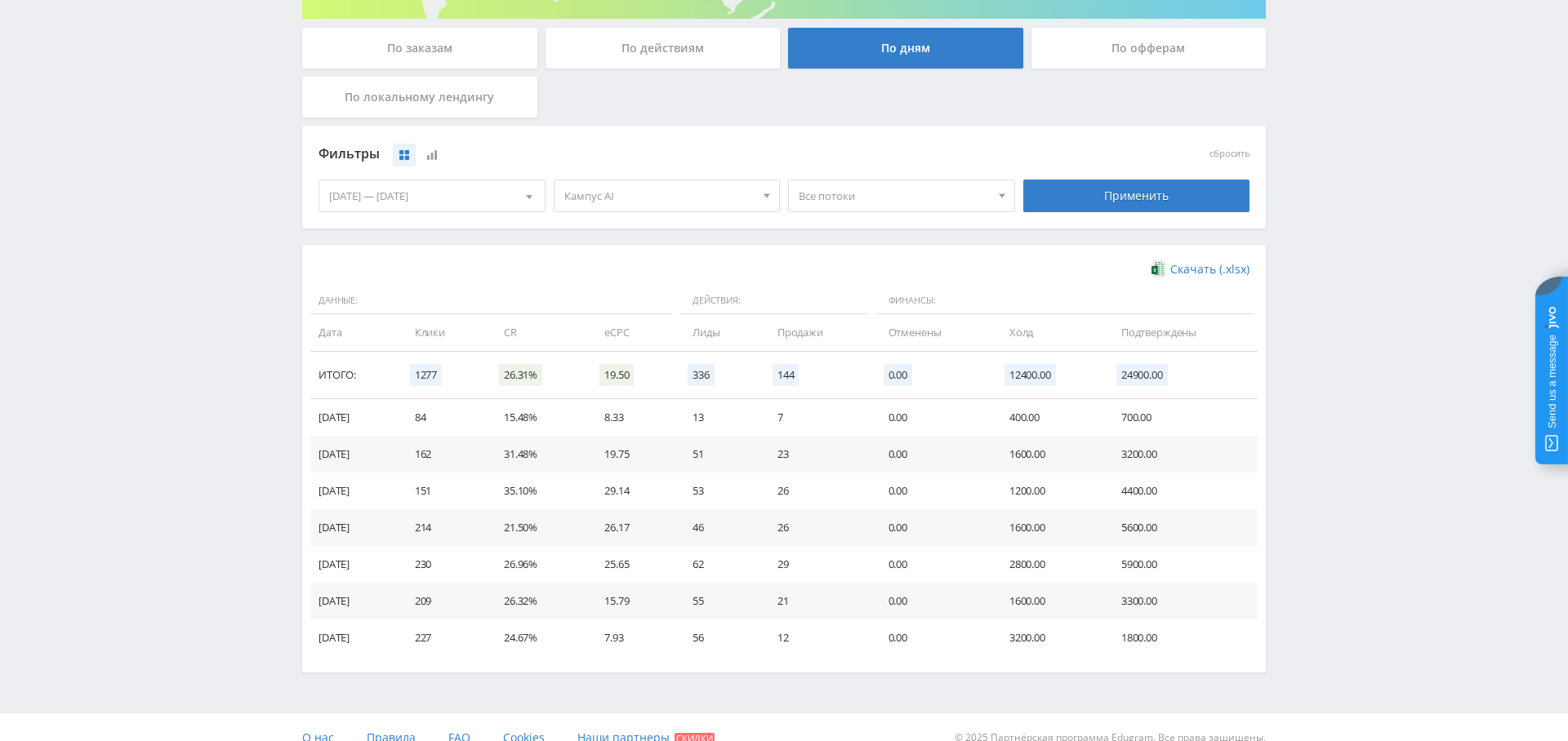
scroll to position [299, 0]
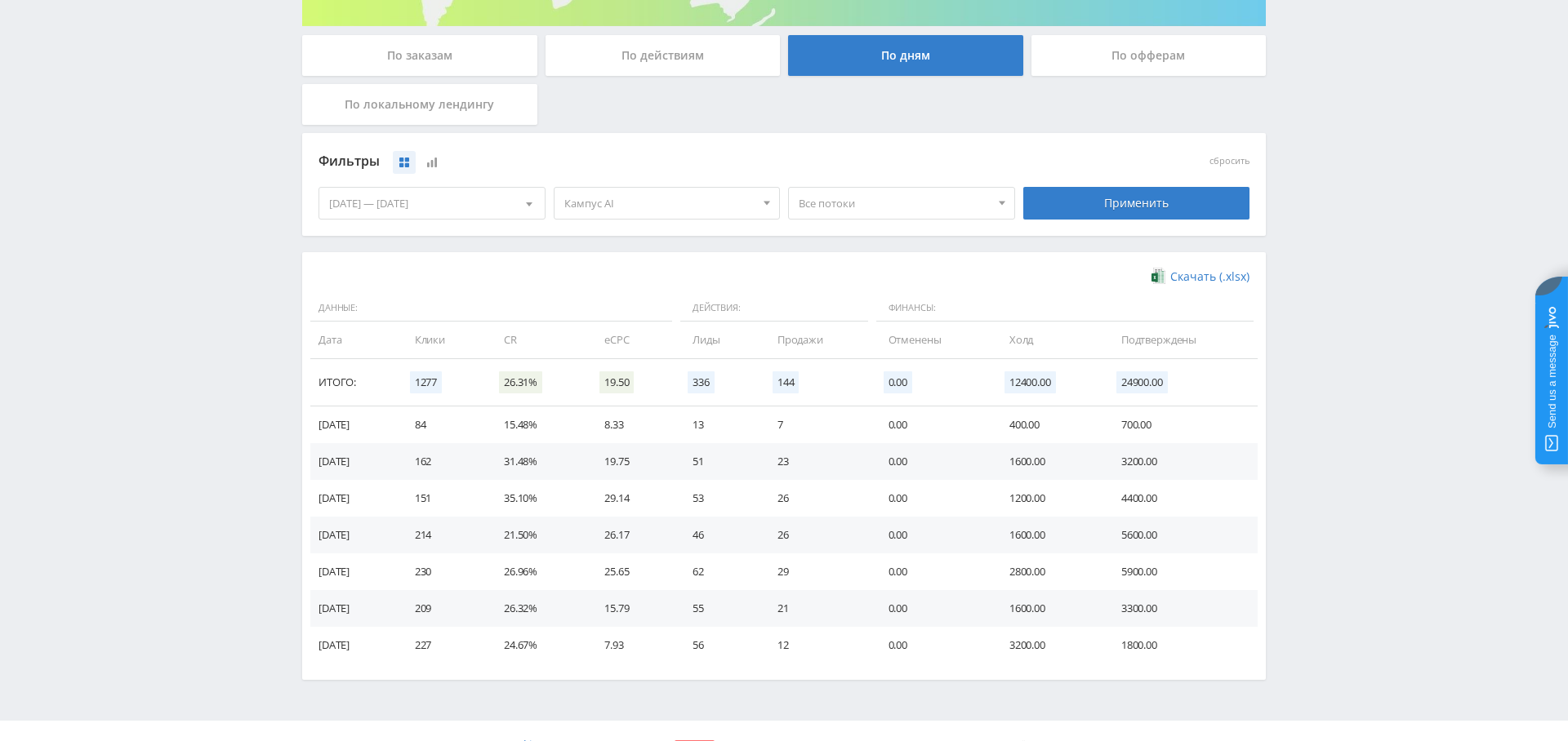
click at [700, 205] on span "Кампус AI" at bounding box center [659, 203] width 191 height 31
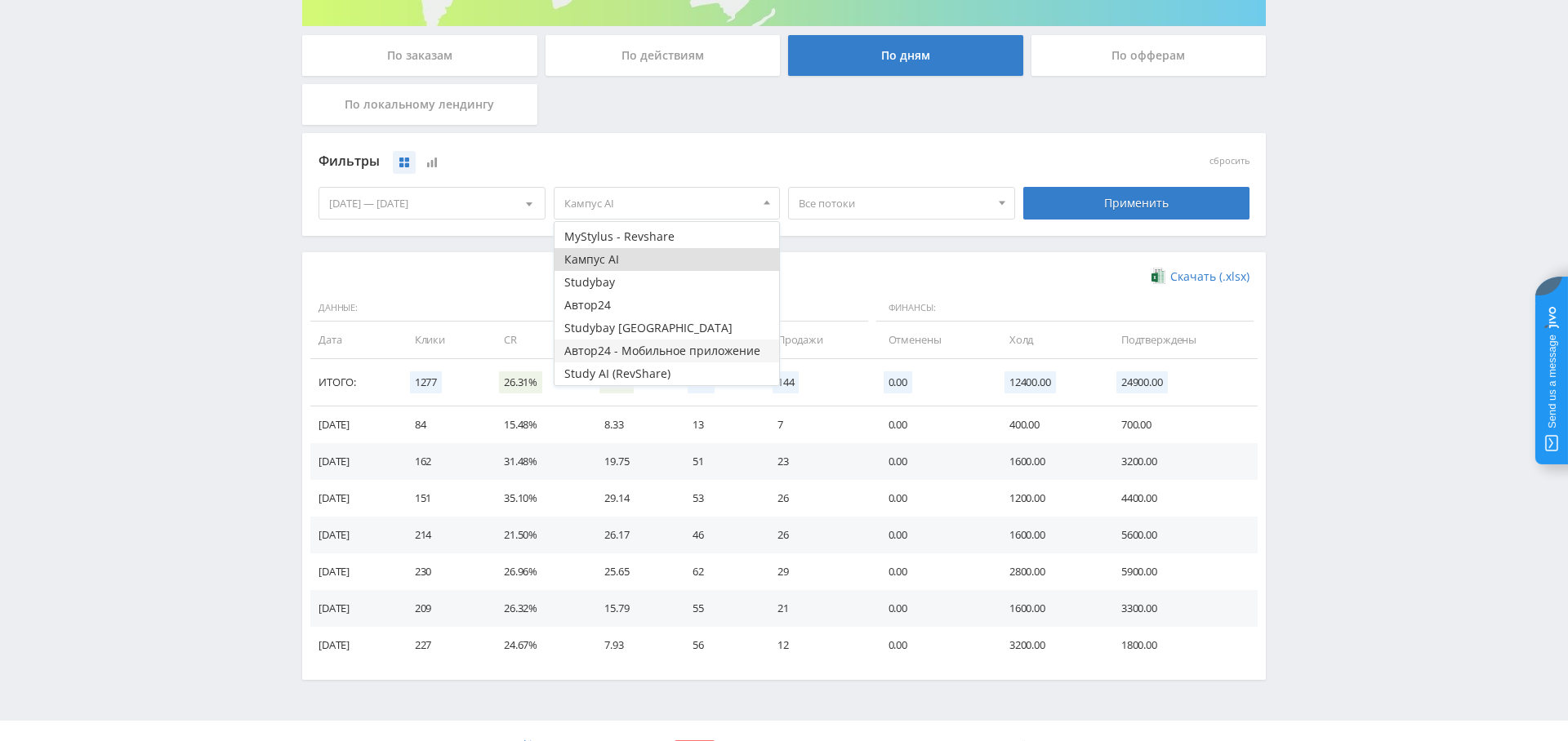
scroll to position [326, 0]
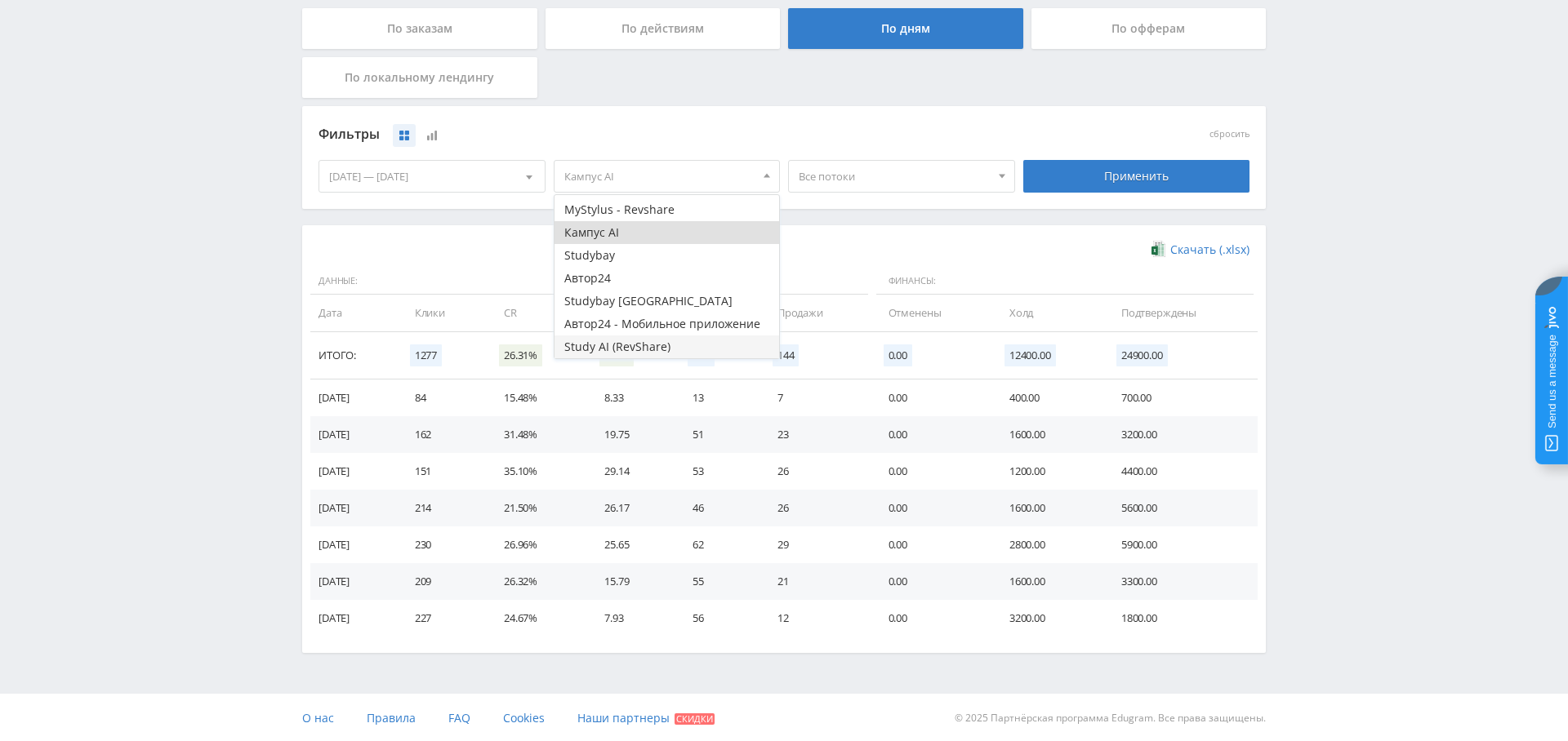
click at [665, 342] on button "Study AI (RevShare)" at bounding box center [668, 347] width 226 height 23
click at [675, 230] on button "Кампус AI" at bounding box center [668, 232] width 226 height 23
click at [1177, 178] on div "Применить" at bounding box center [1137, 176] width 227 height 32
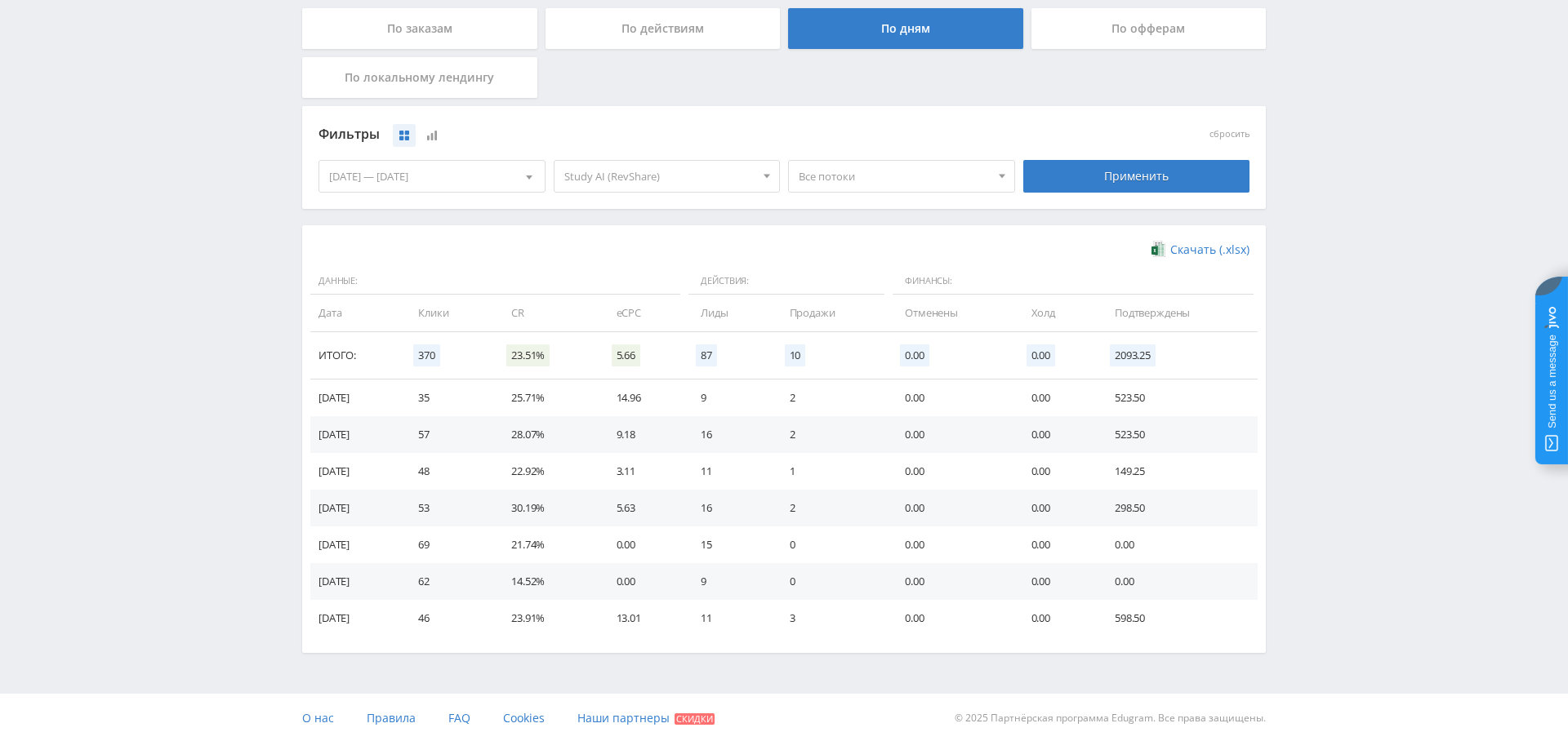
scroll to position [0, 0]
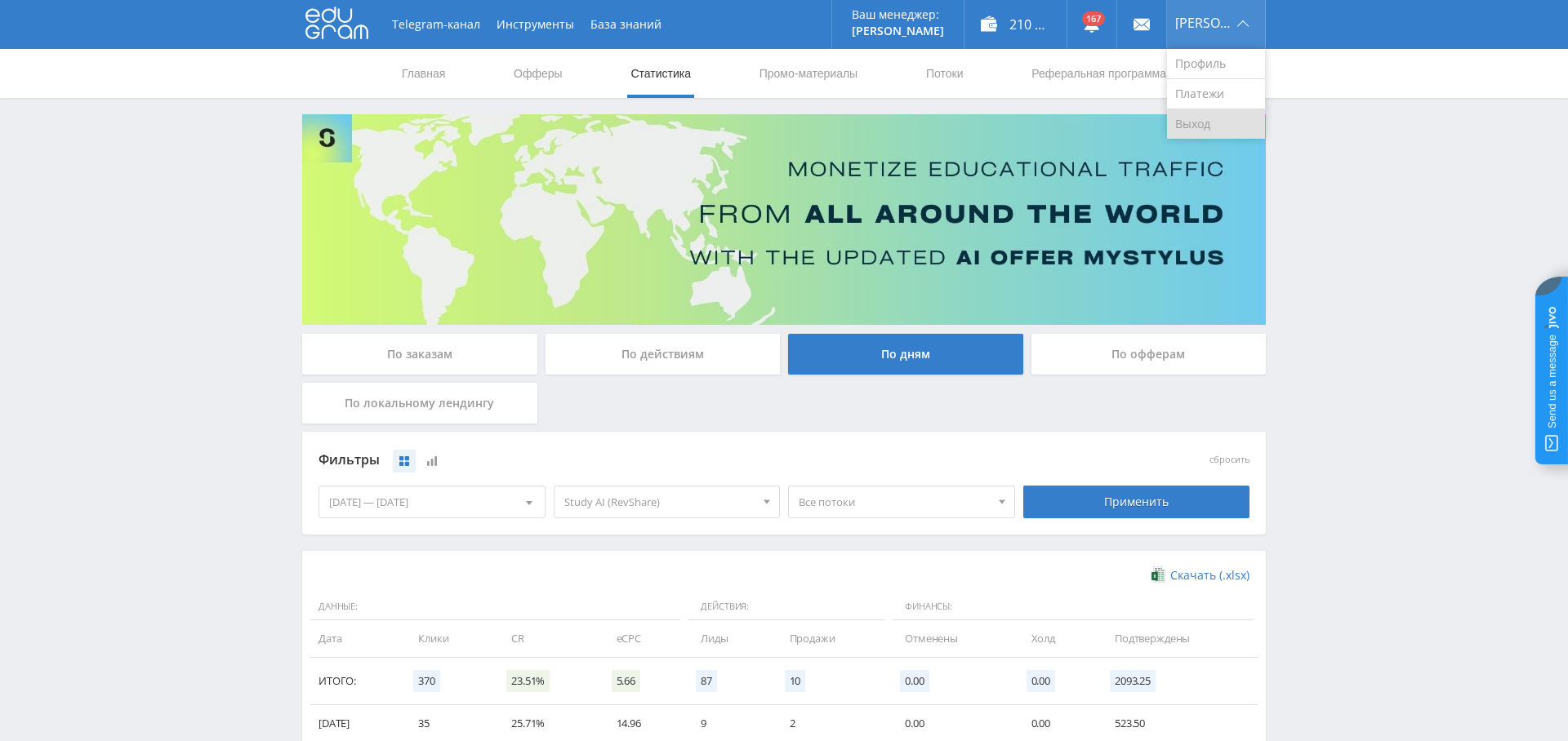
click at [1208, 109] on link "Выход" at bounding box center [1216, 124] width 98 height 29
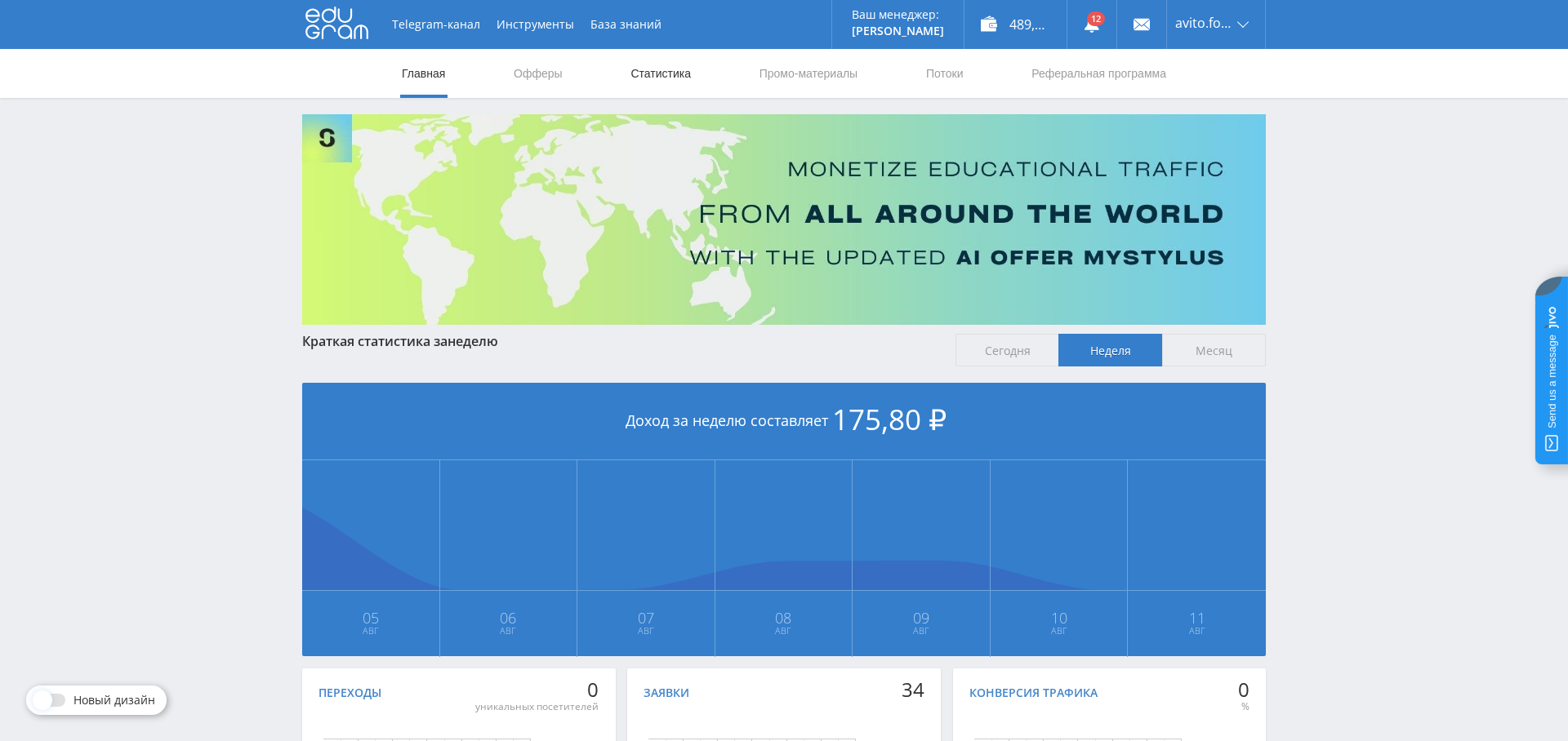
click at [643, 74] on link "Статистика" at bounding box center [660, 73] width 63 height 49
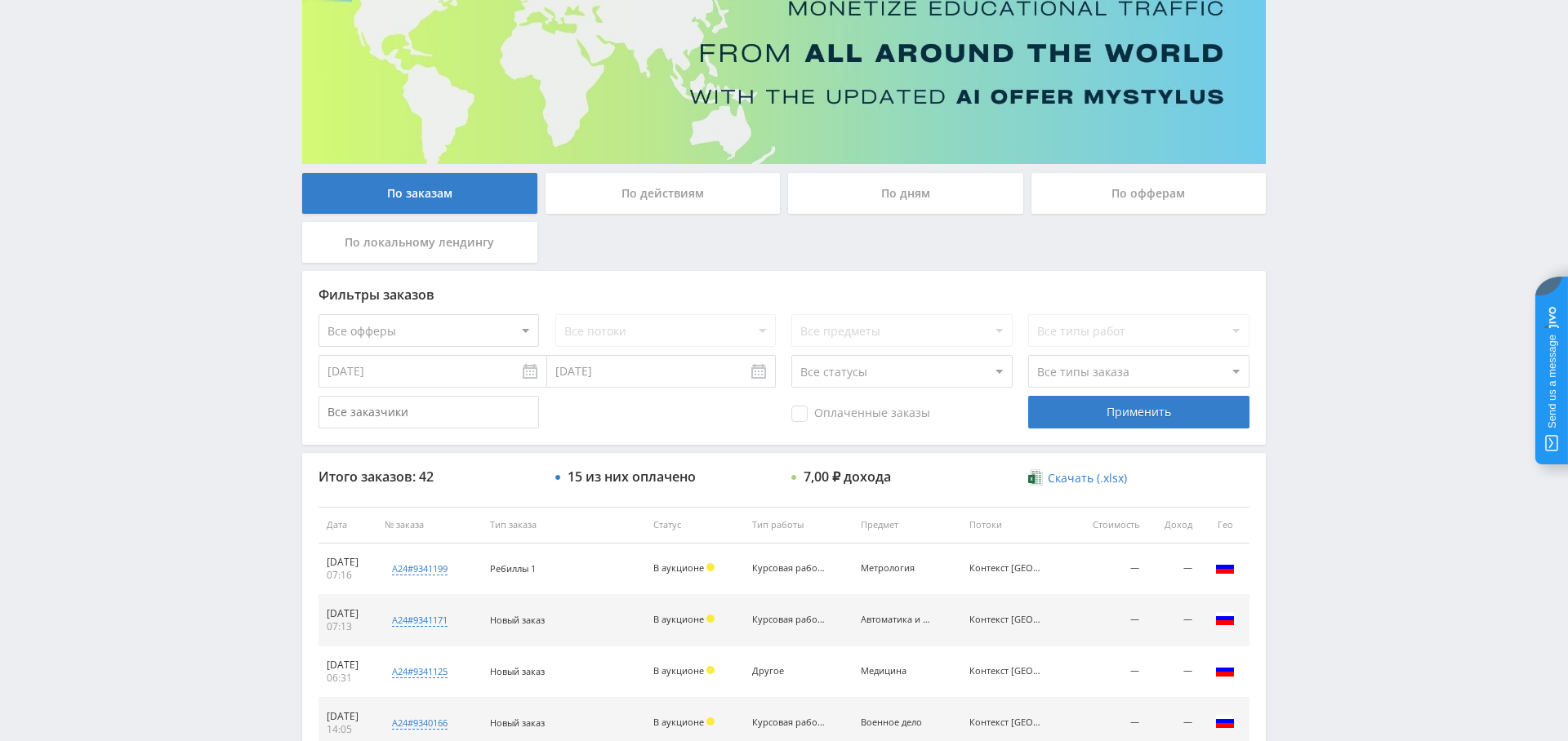
scroll to position [164, 0]
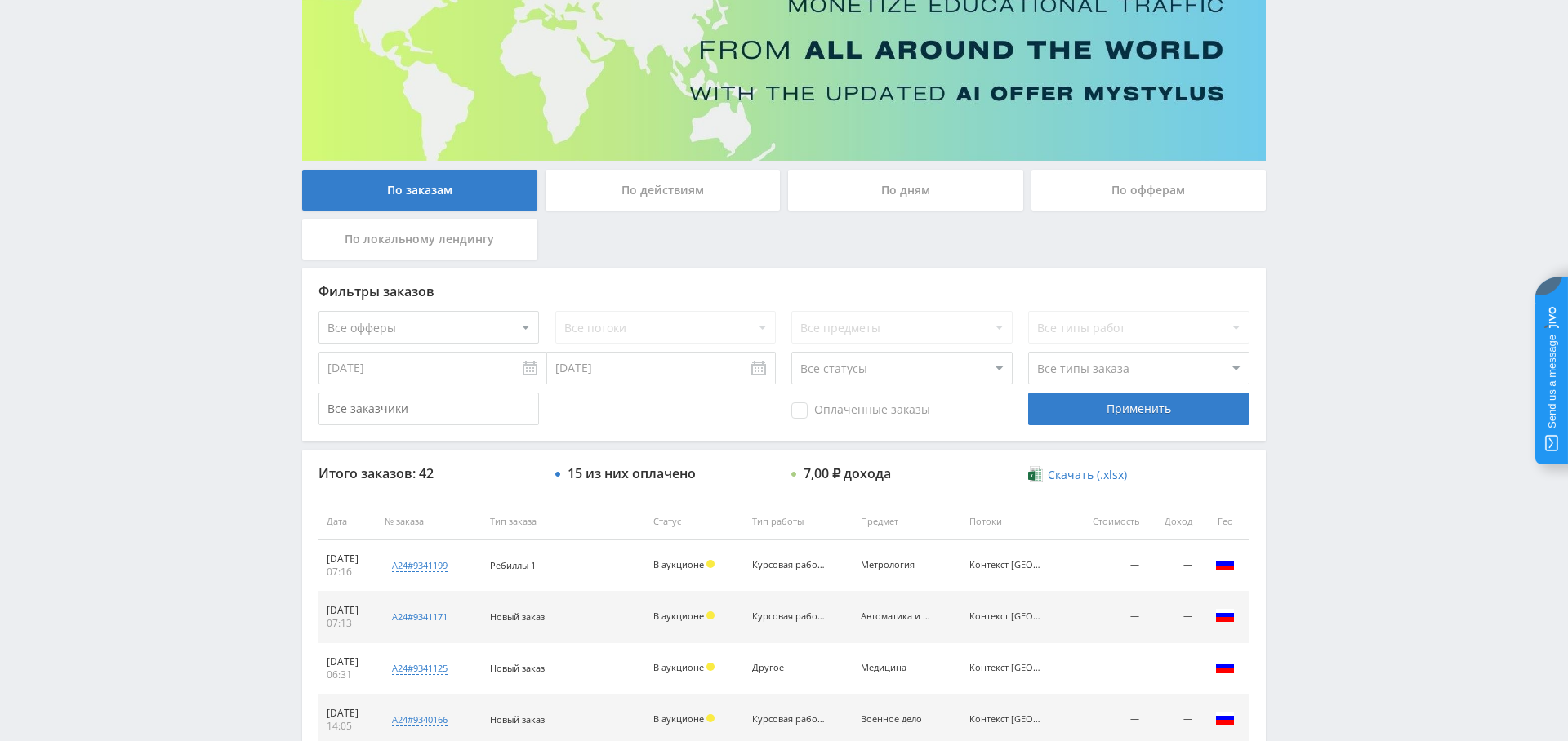
click at [886, 179] on div "По дням" at bounding box center [905, 191] width 235 height 41
click at [0, 0] on input "По дням" at bounding box center [0, 0] width 0 height 0
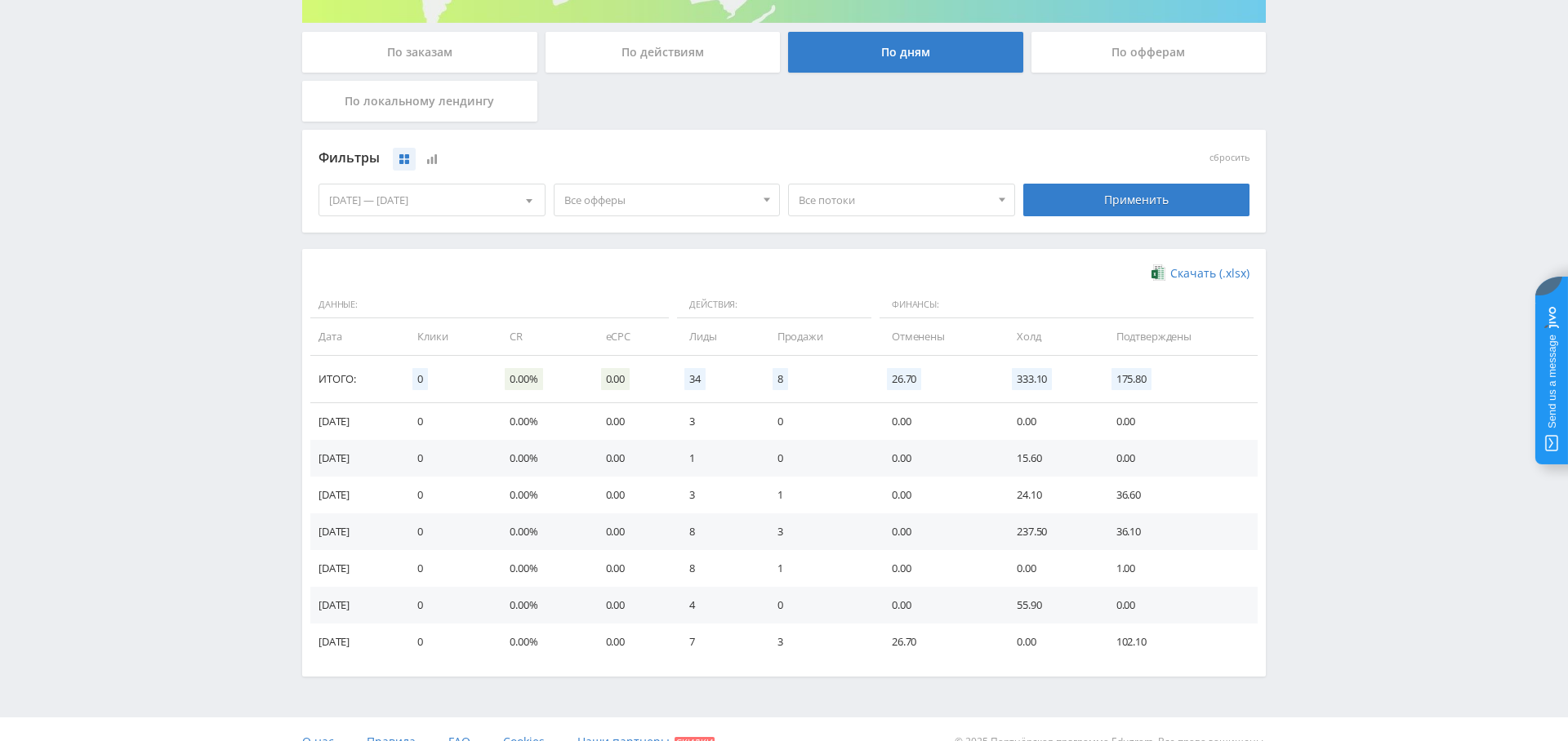
scroll to position [0, 0]
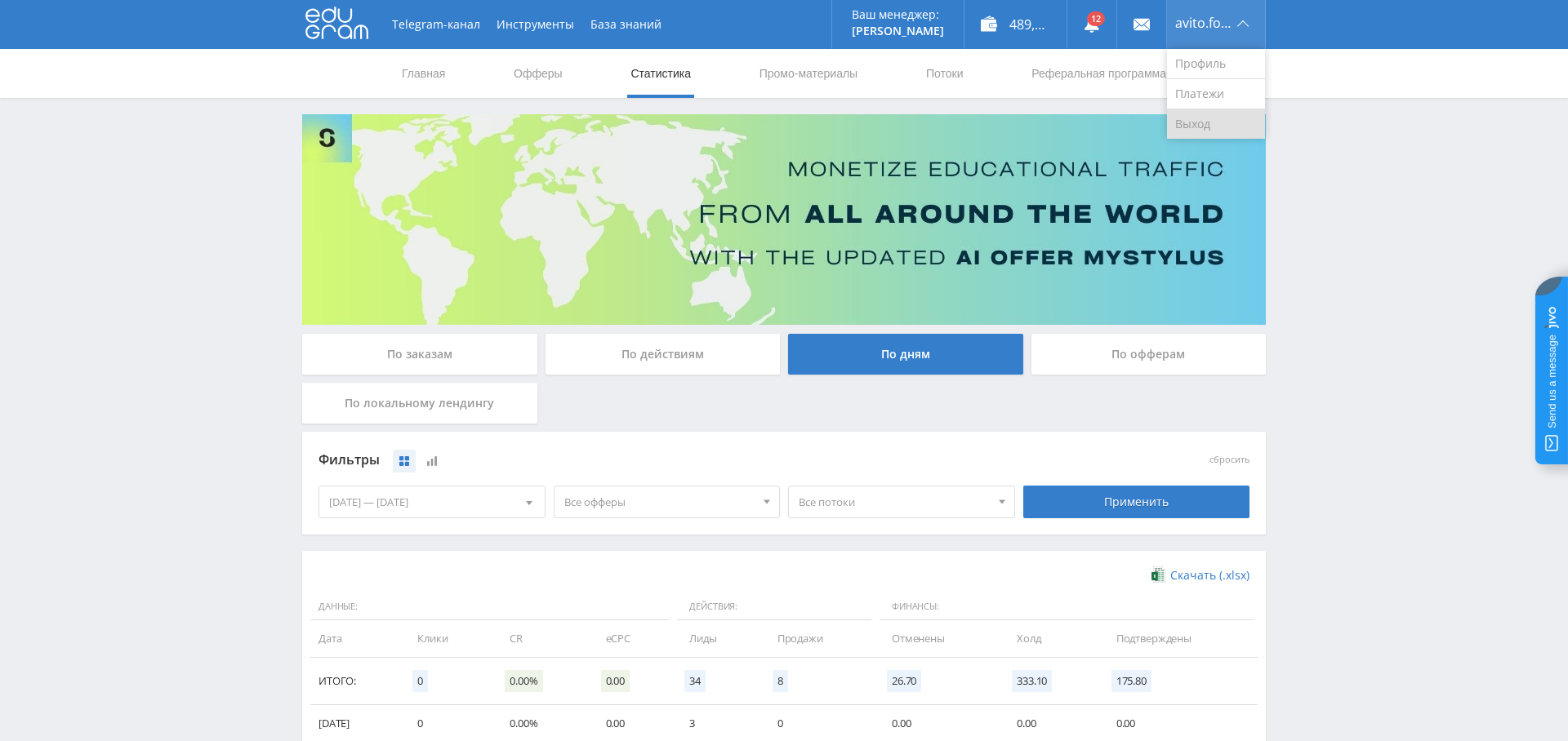
click at [1223, 118] on link "Выход" at bounding box center [1216, 124] width 98 height 29
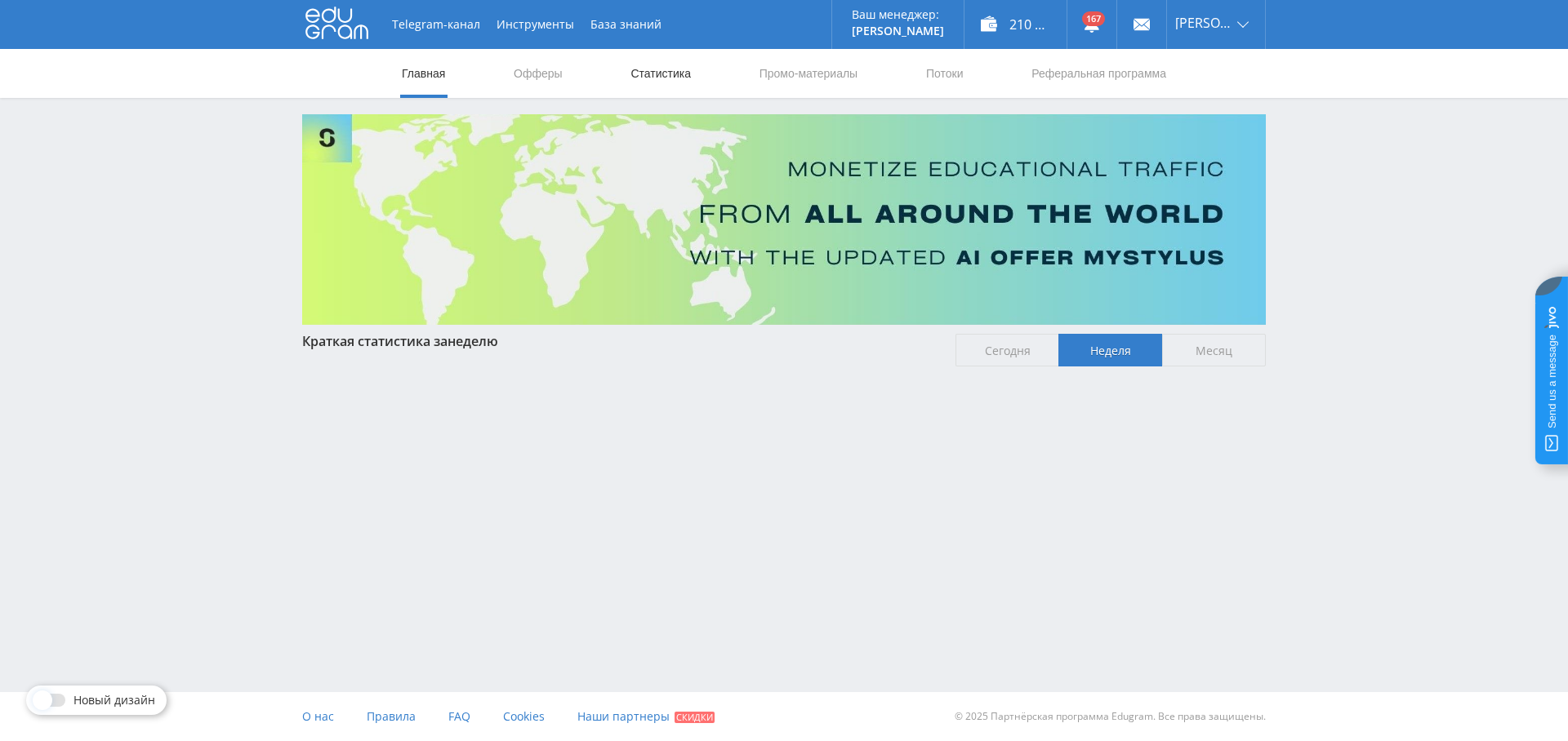
click at [652, 79] on link "Статистика" at bounding box center [660, 73] width 63 height 49
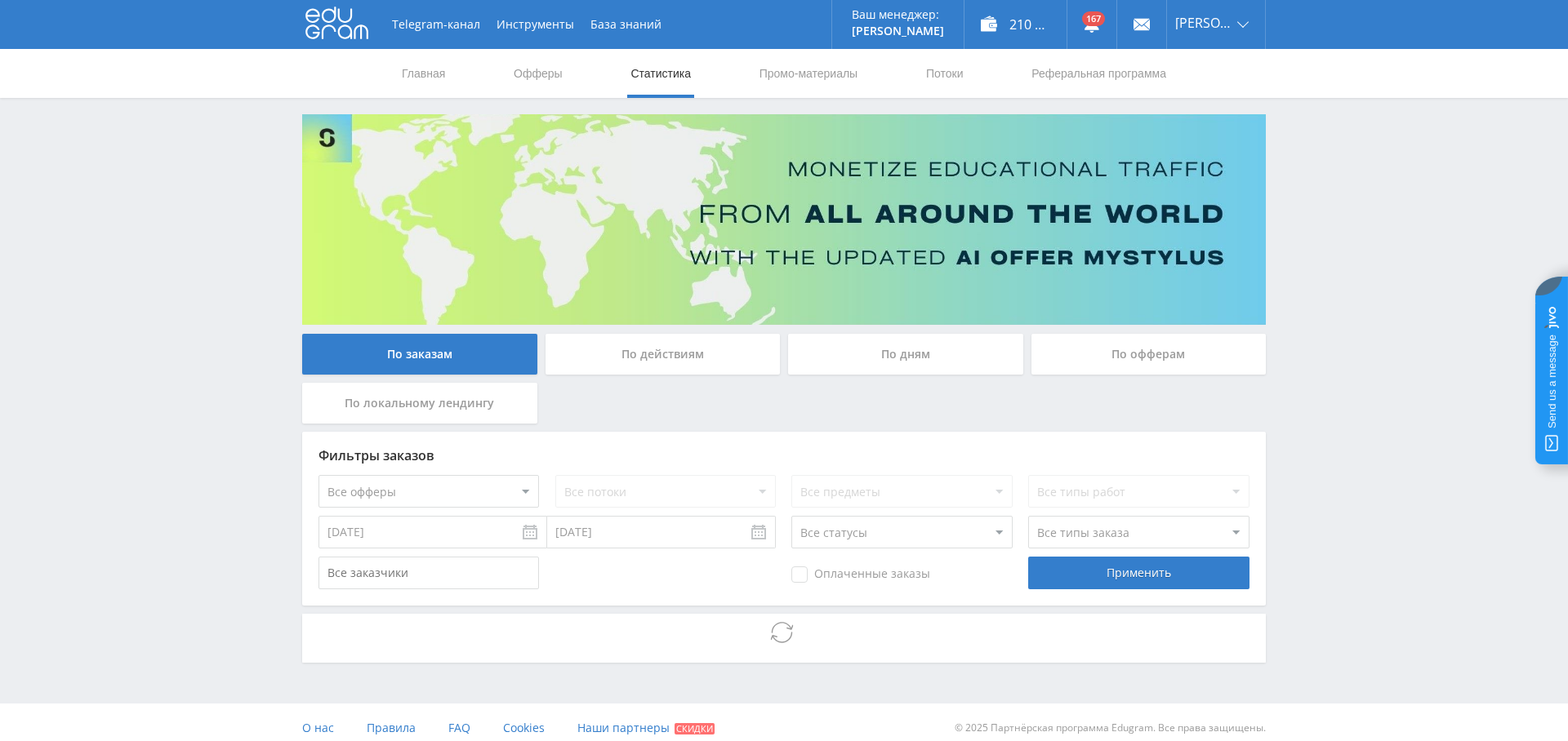
click at [428, 486] on select "Все офферы MyStylus MyStylus - Revshare Кампус AI Studybay Автор24 Studybay Bra…" at bounding box center [428, 491] width 221 height 32
select select "376"
click at [664, 482] on select "Все потоки chat_gpt5 blog/nejroset-dlya-proverki-orfografii-i-punktuaczii blog/…" at bounding box center [665, 491] width 221 height 32
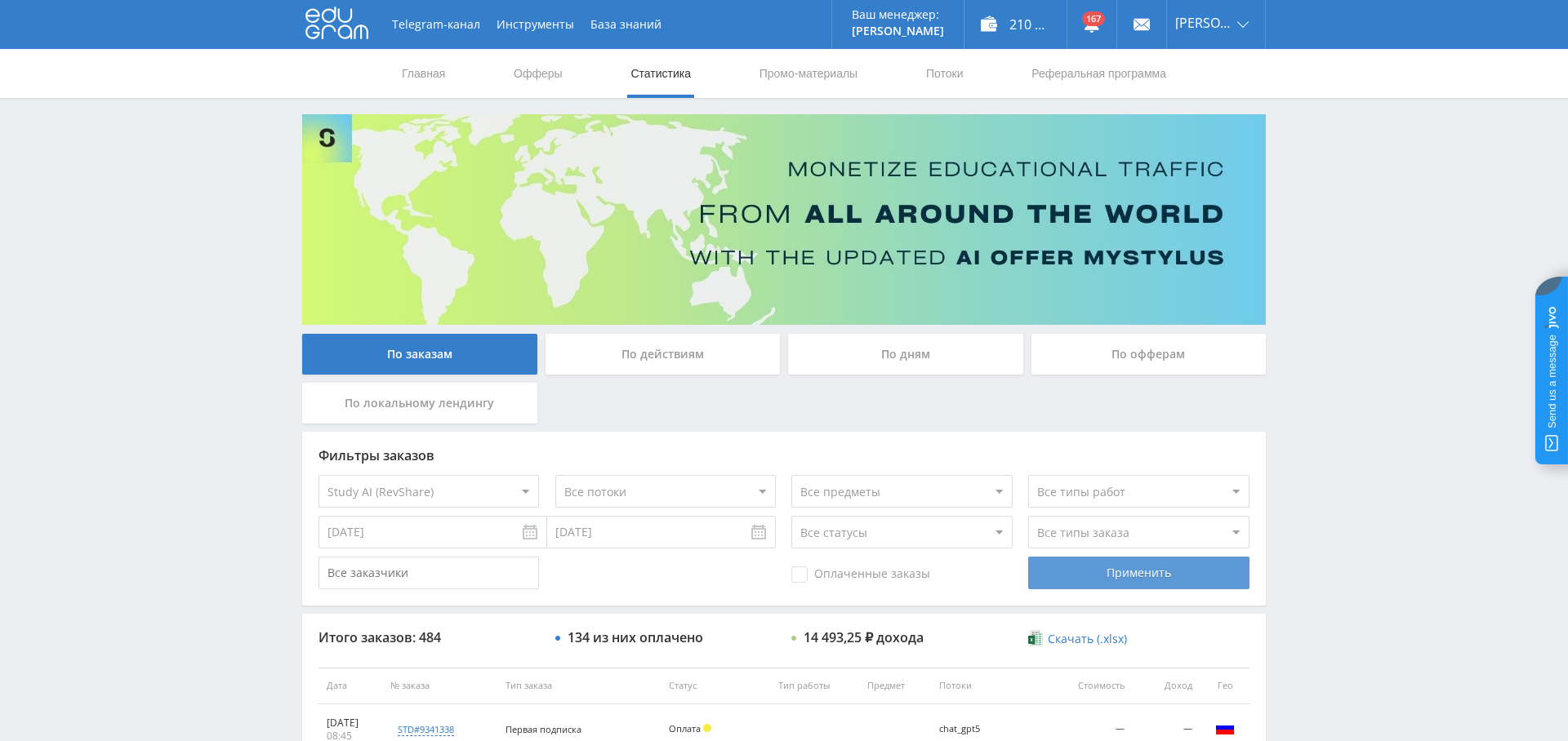
click at [1112, 580] on div "Применить" at bounding box center [1138, 573] width 221 height 32
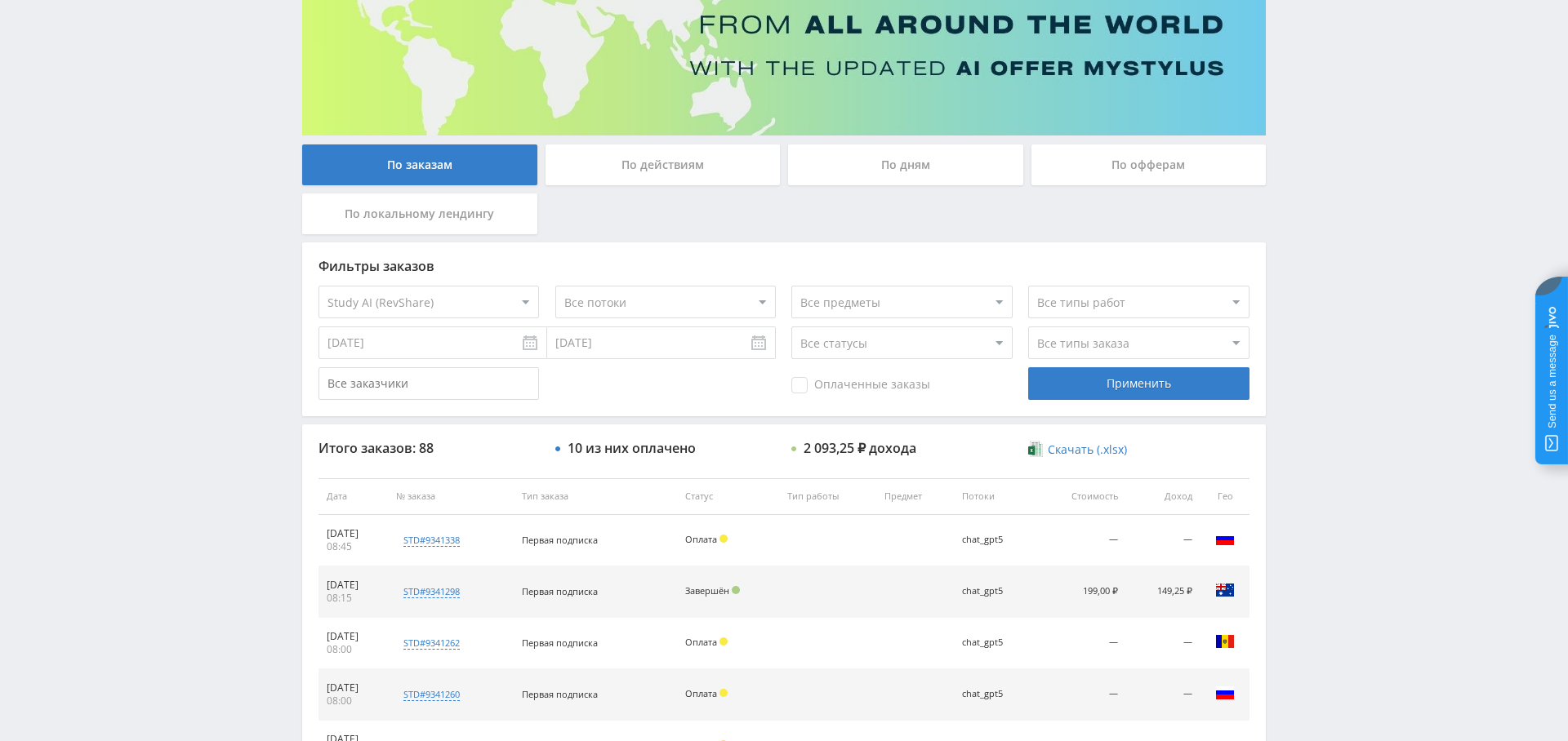
scroll to position [191, 0]
click at [858, 379] on span "Оплаченные заказы" at bounding box center [861, 384] width 139 height 16
click at [0, 0] on input "Оплаченные заказы" at bounding box center [0, 0] width 0 height 0
click at [1100, 392] on div "Применить" at bounding box center [1138, 383] width 221 height 32
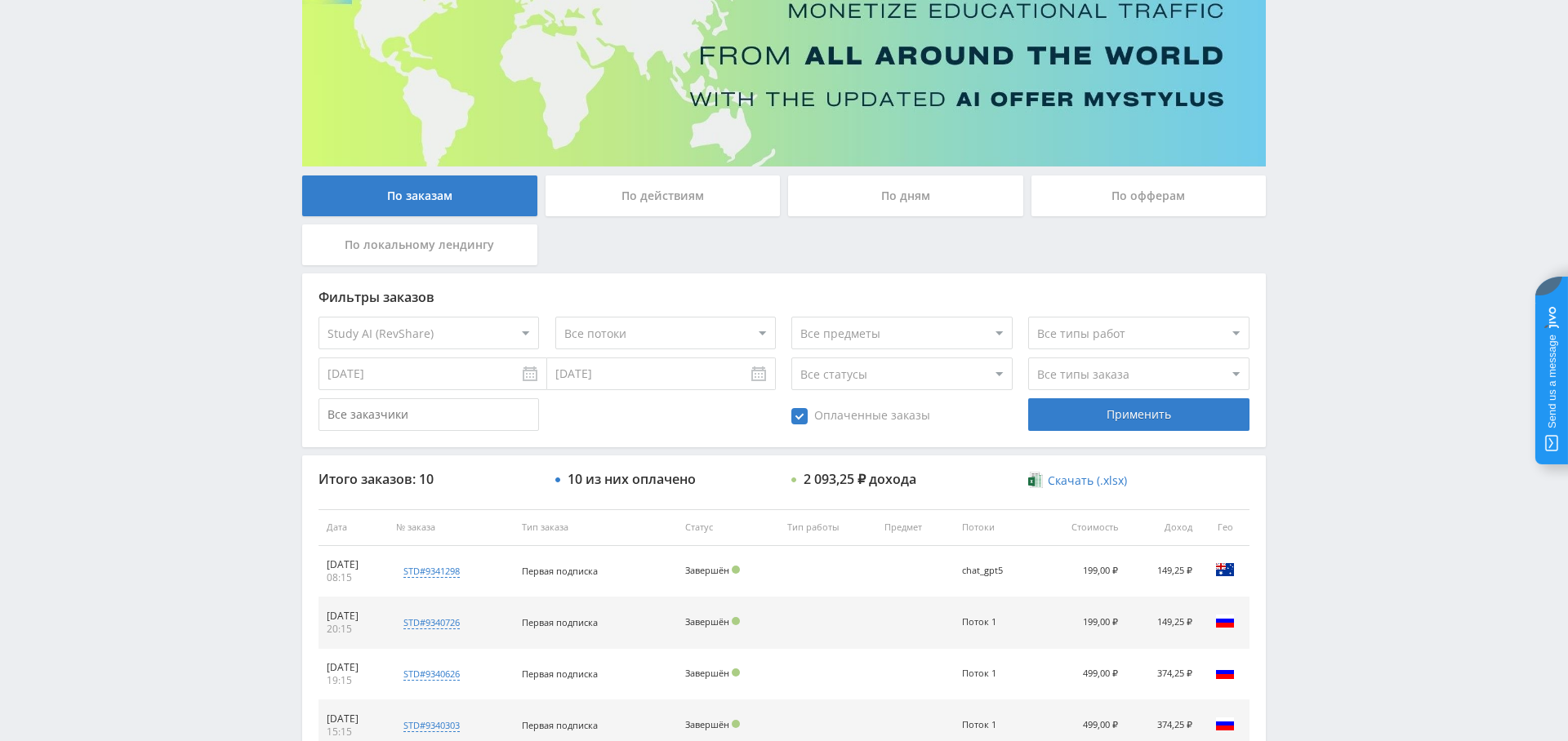
scroll to position [0, 0]
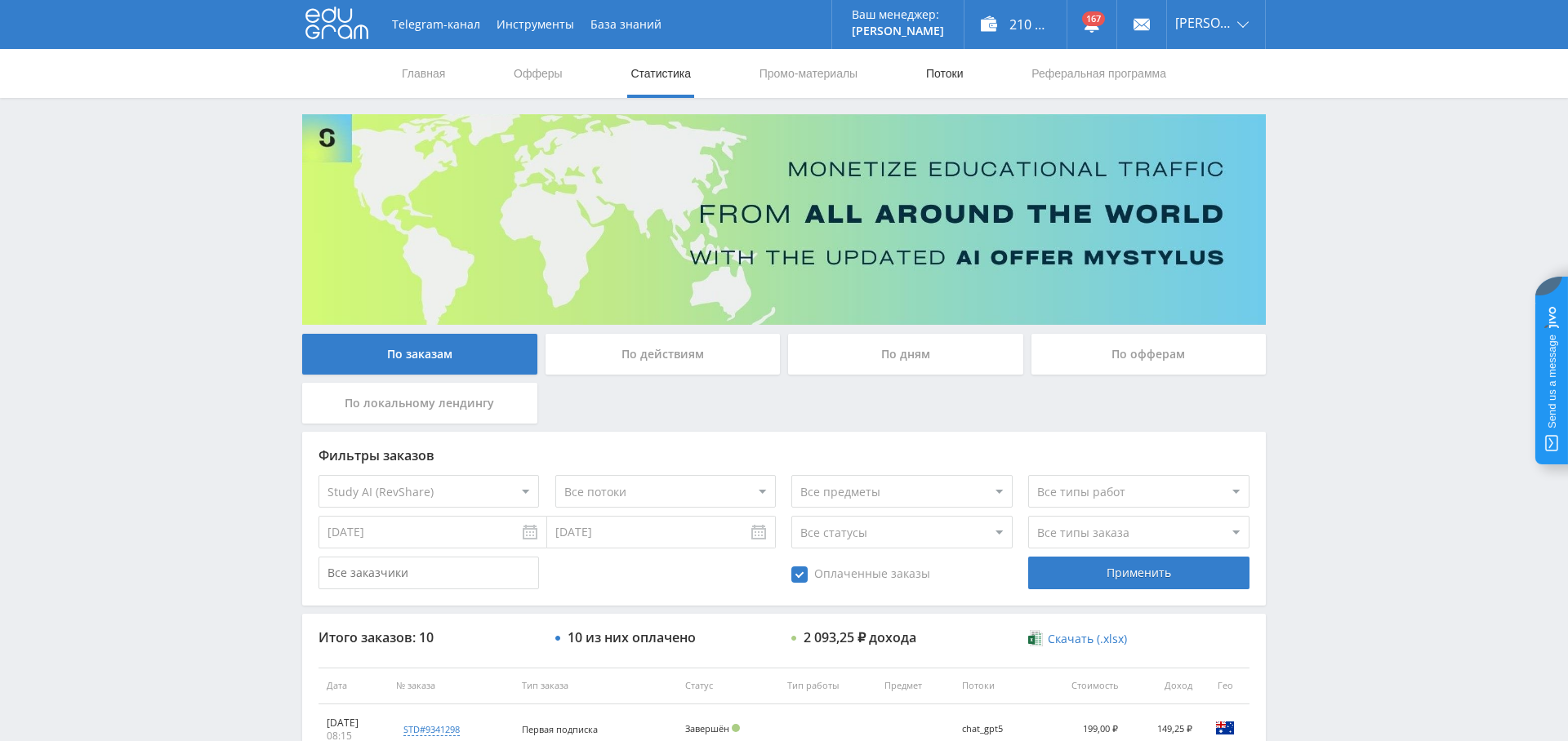
click at [936, 72] on link "Потоки" at bounding box center [945, 73] width 41 height 49
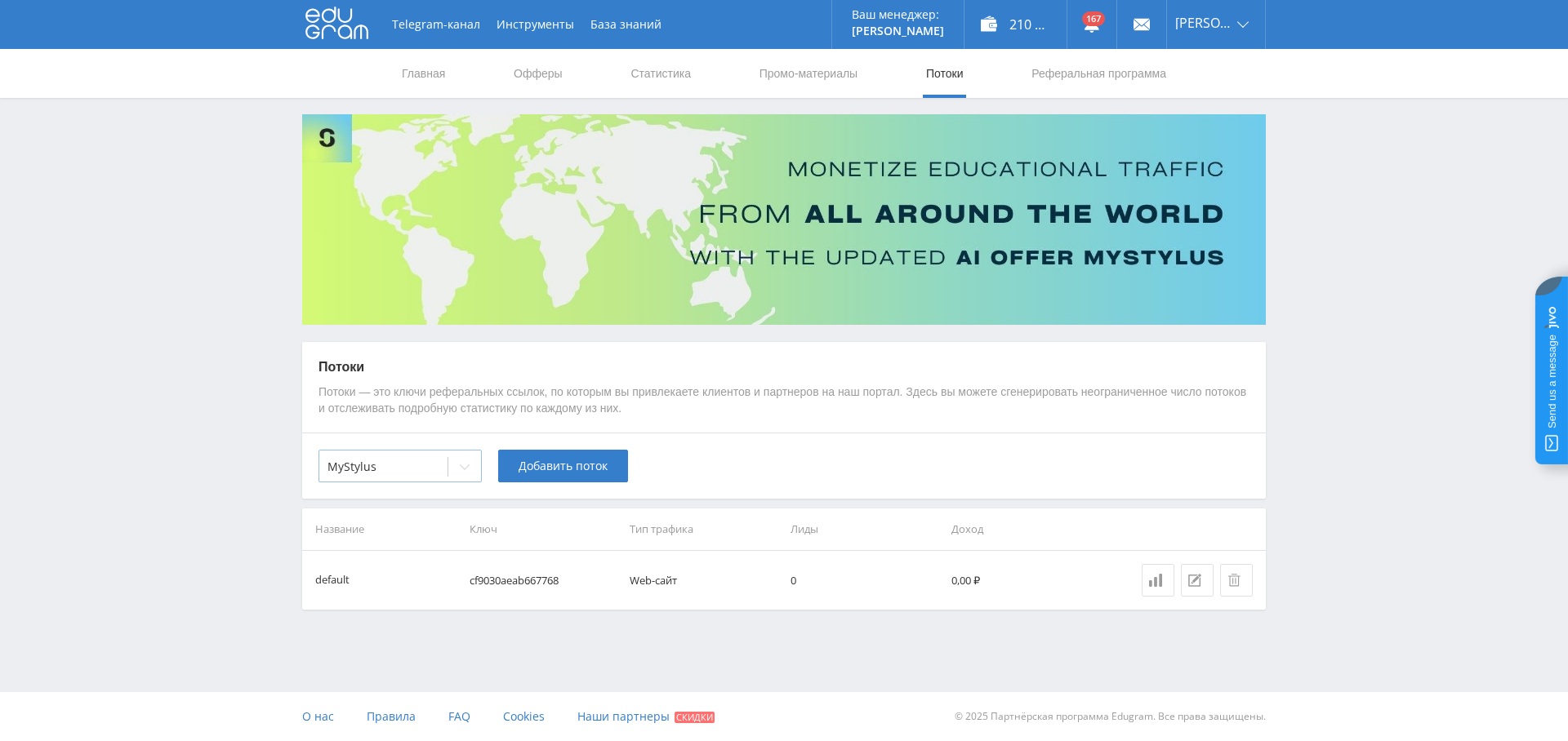
click at [449, 473] on div at bounding box center [464, 467] width 32 height 32
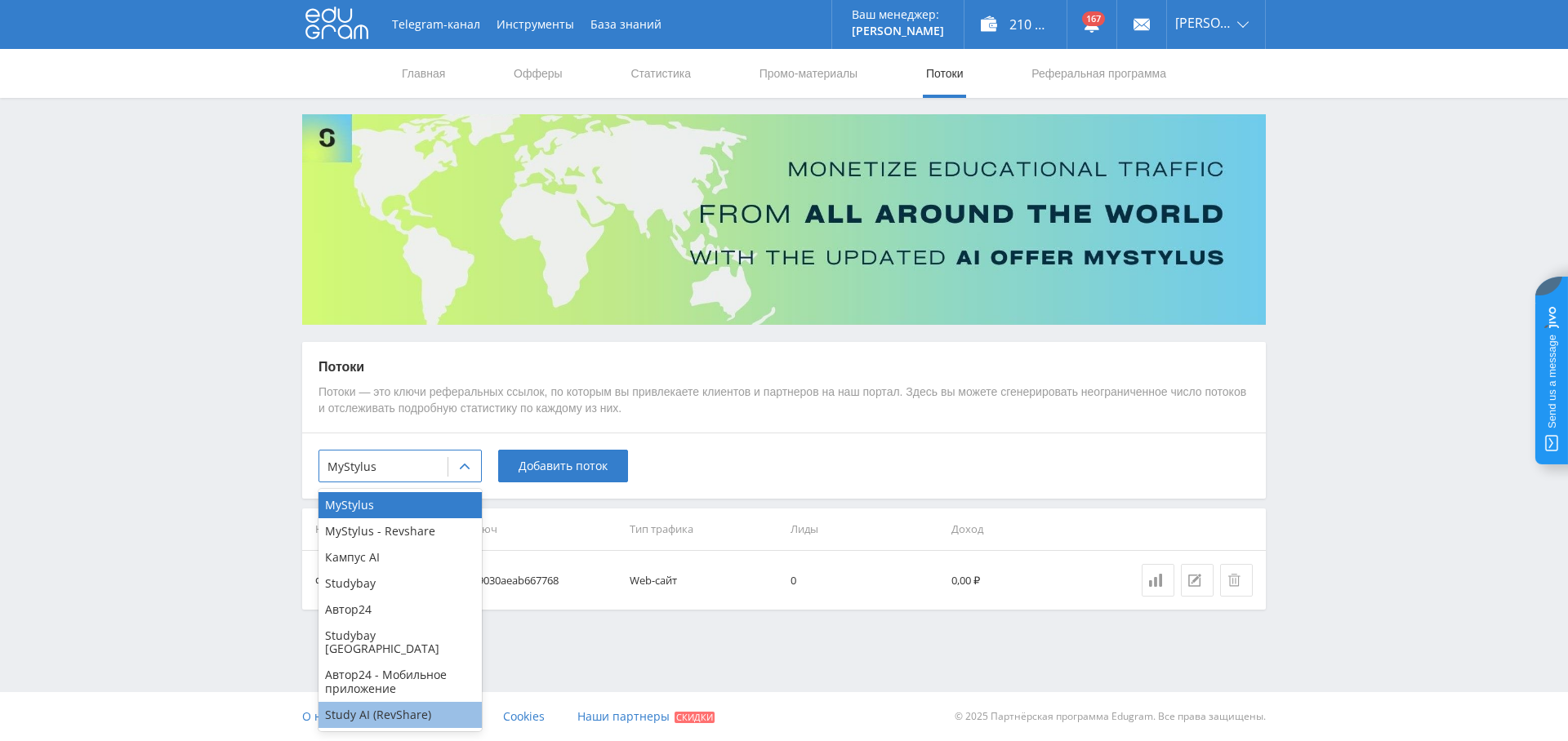
click at [391, 702] on div "Study AI (RevShare)" at bounding box center [399, 715] width 163 height 26
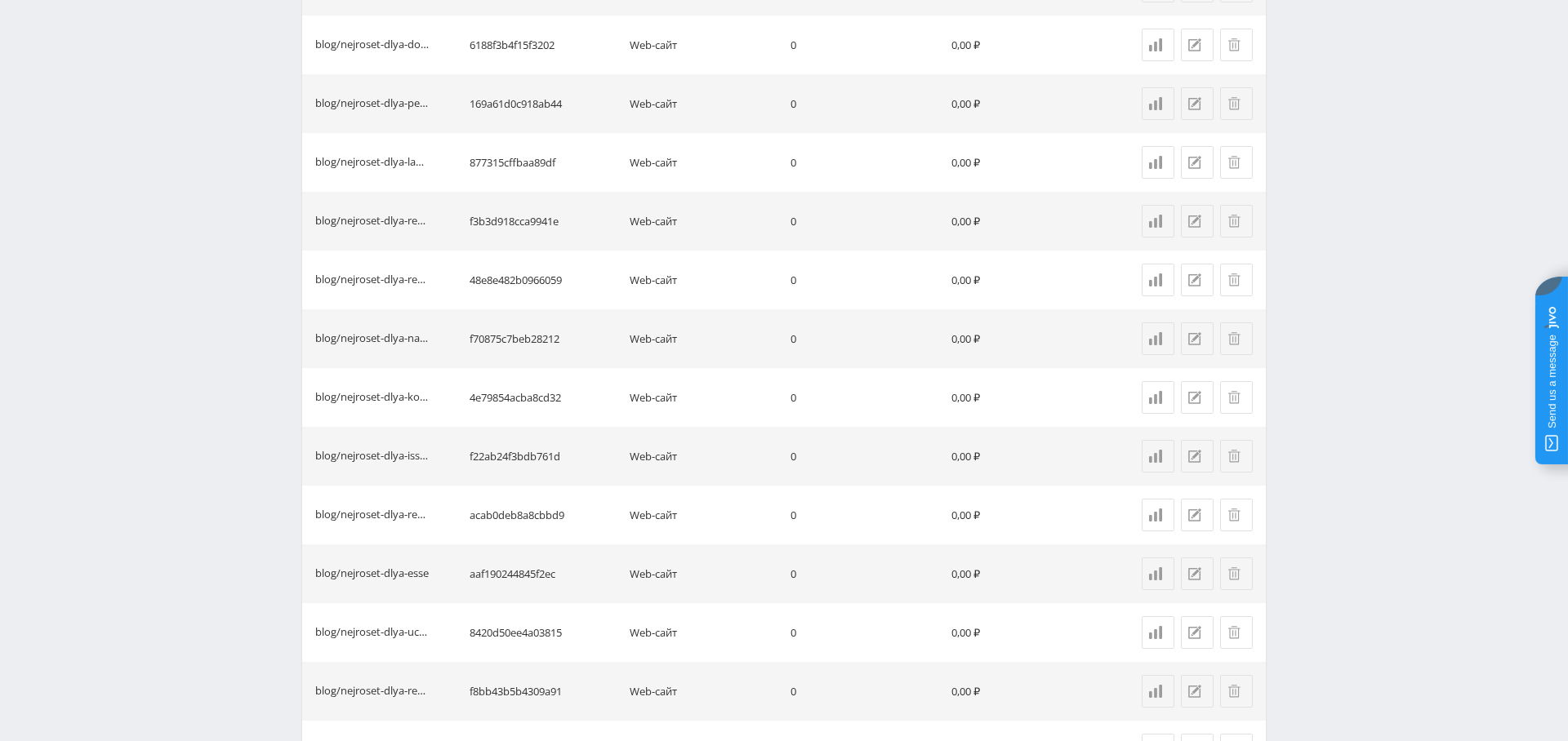
scroll to position [1115, 0]
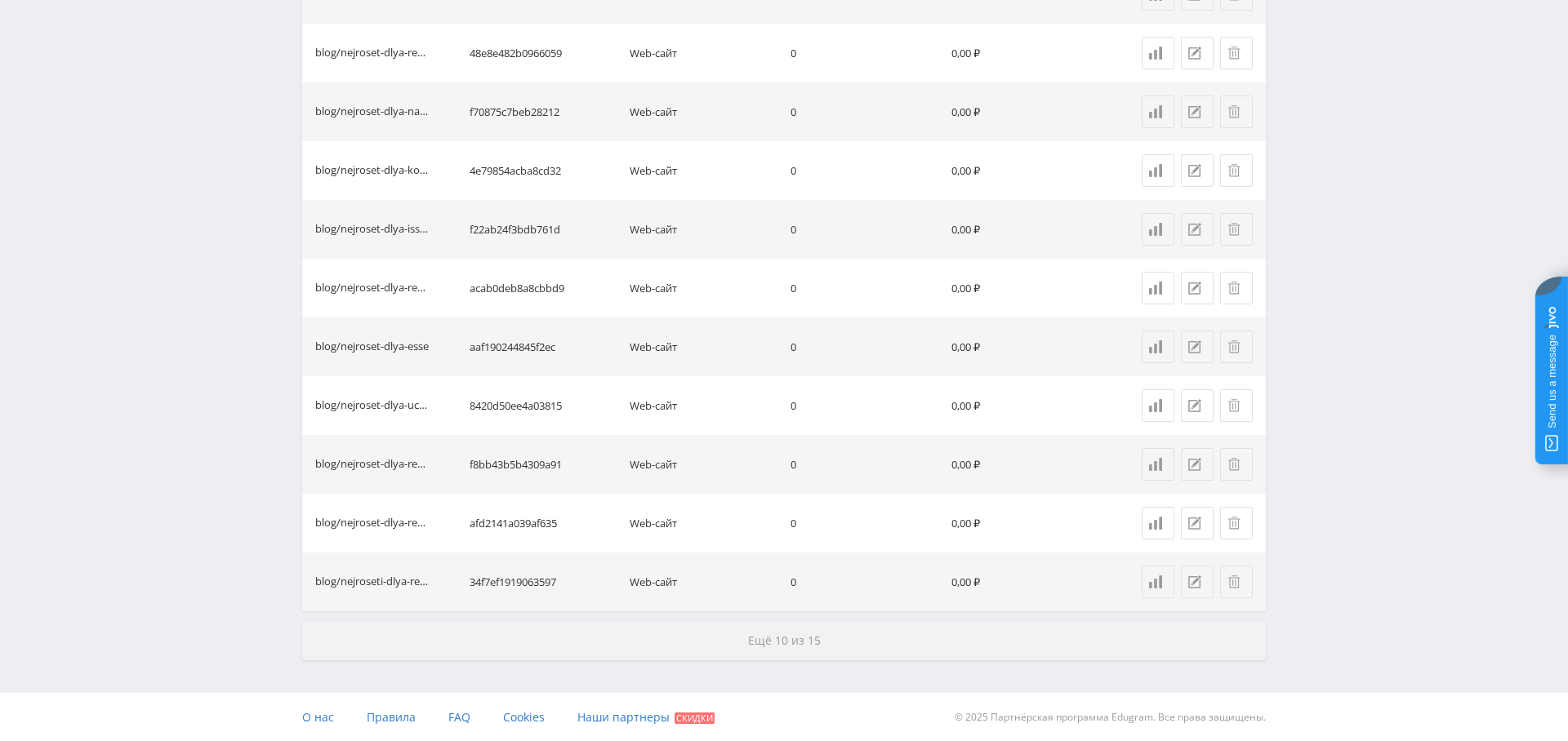
click at [737, 650] on button "Ещё 10 из 15" at bounding box center [783, 641] width 964 height 39
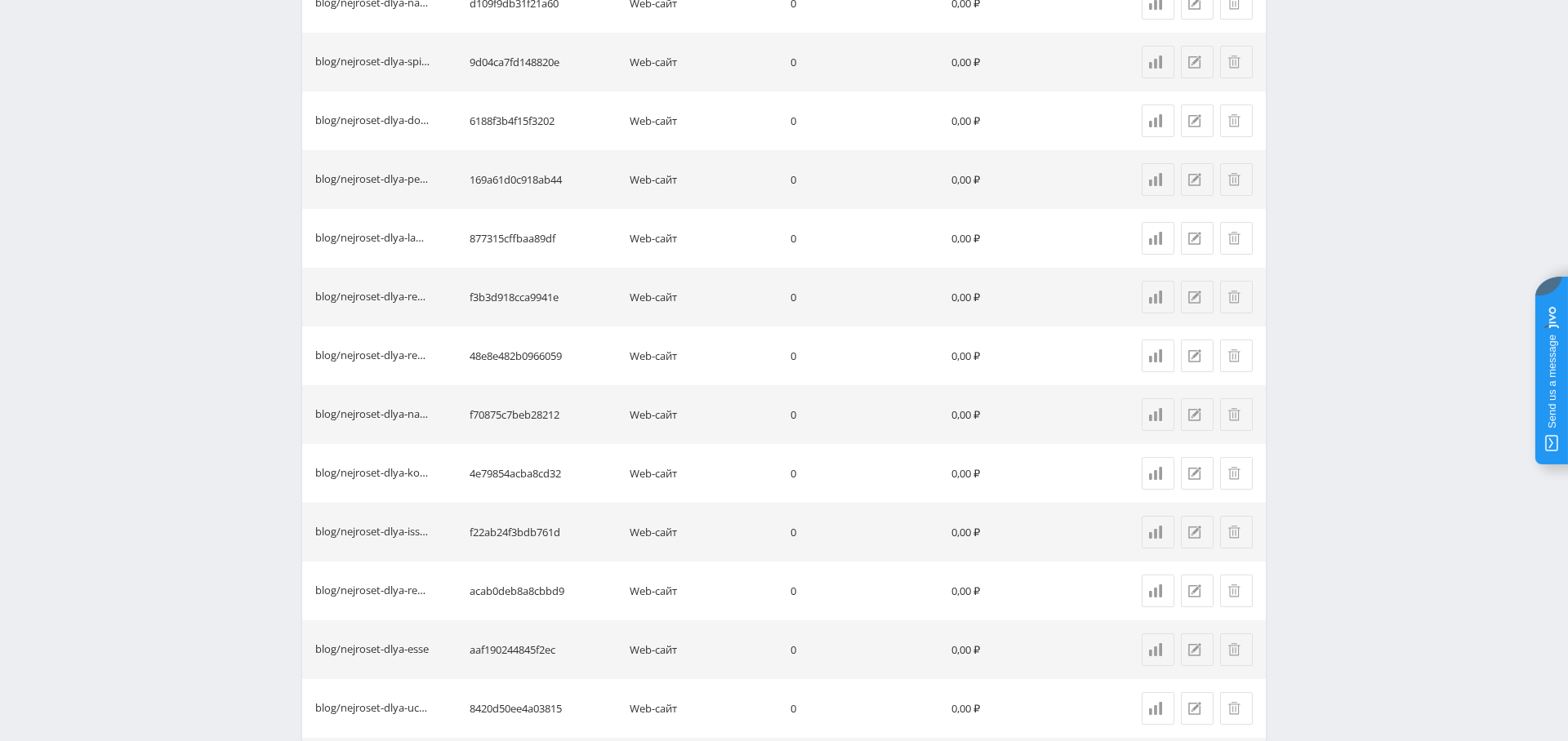
scroll to position [0, 0]
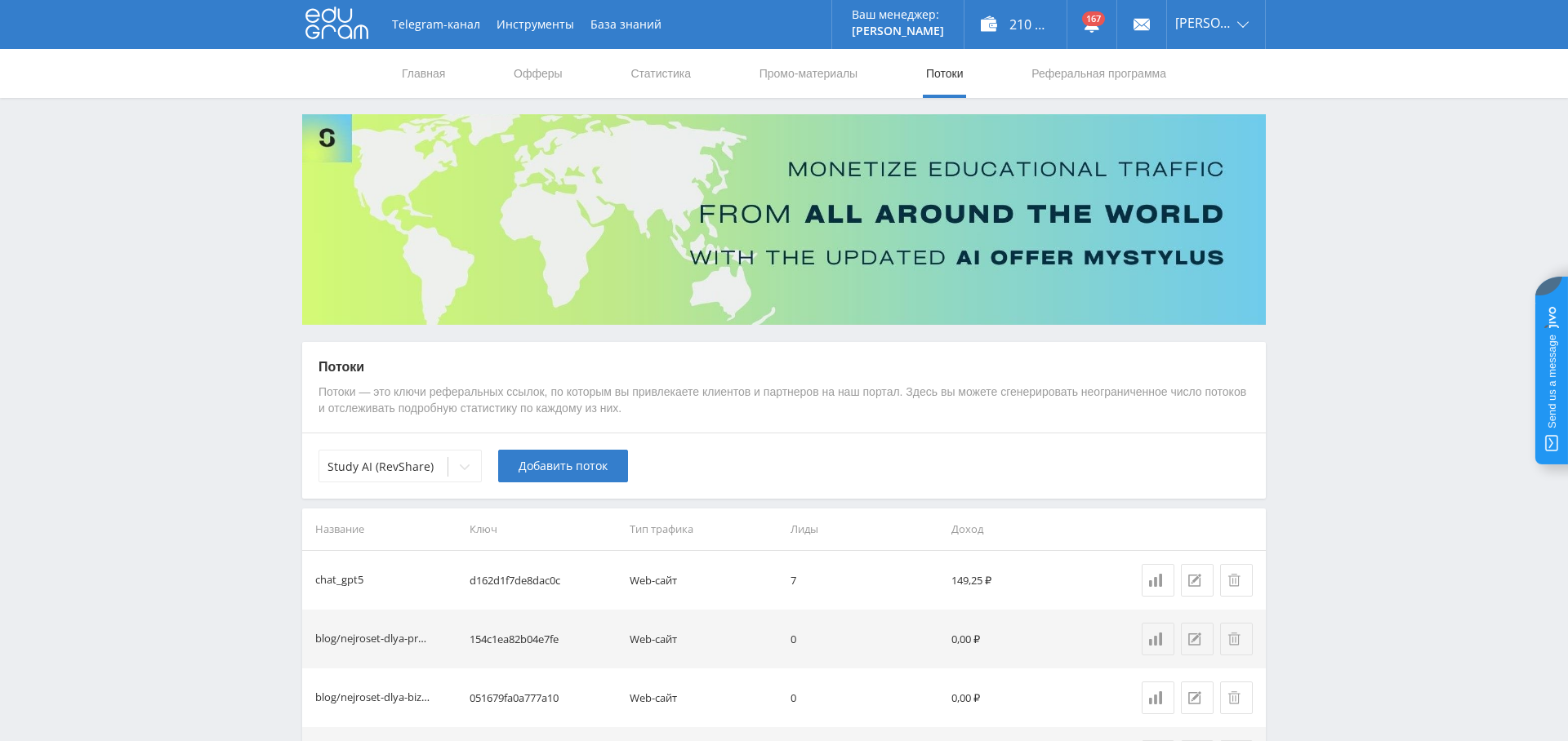
drag, startPoint x: 352, startPoint y: 576, endPoint x: 363, endPoint y: 579, distance: 11.4
click at [363, 579] on div "chat_gpt5" at bounding box center [373, 580] width 115 height 16
copy div "chat_gpt5"
click at [1202, 123] on link "Выход" at bounding box center [1216, 124] width 98 height 29
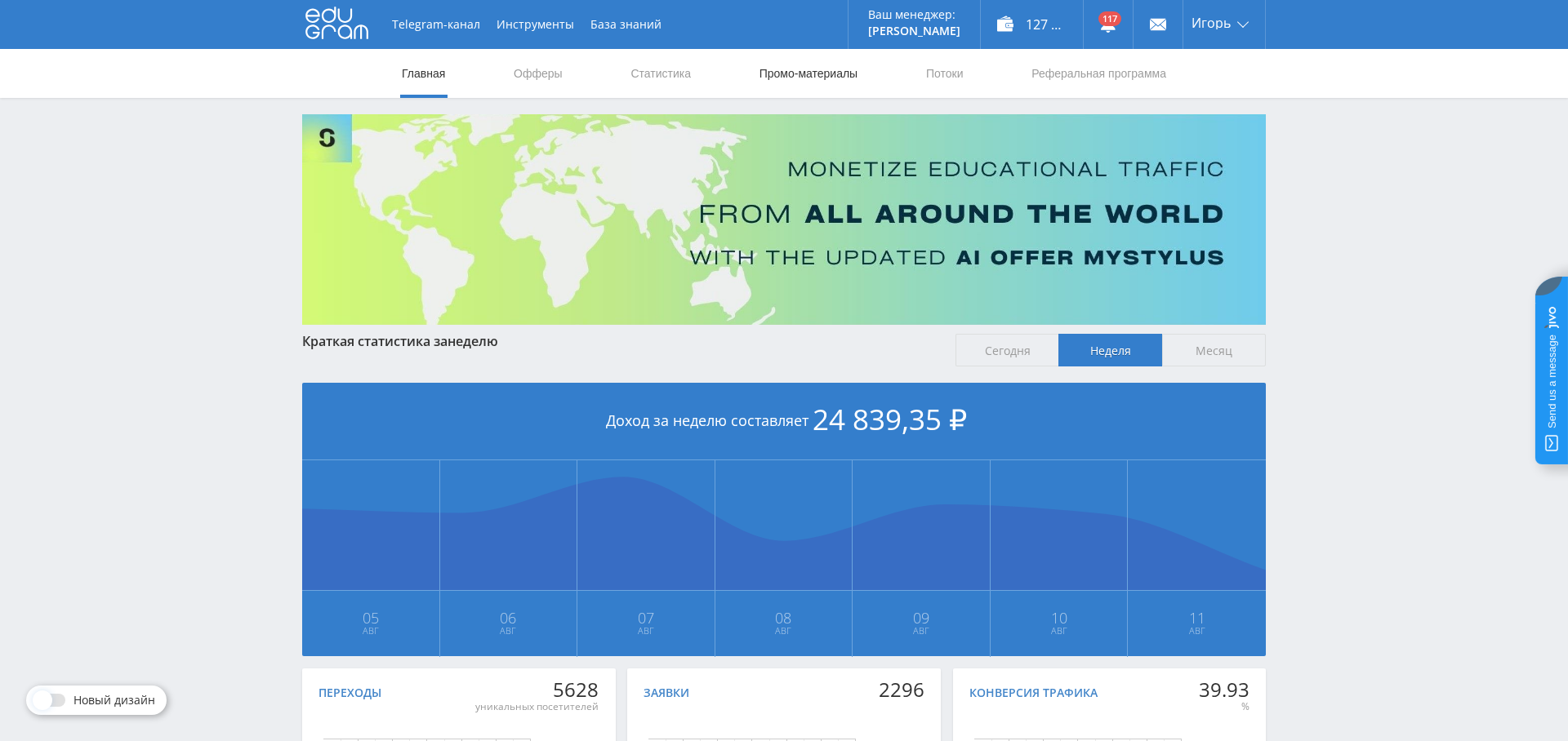
click at [842, 79] on link "Промо-материалы" at bounding box center [808, 73] width 101 height 49
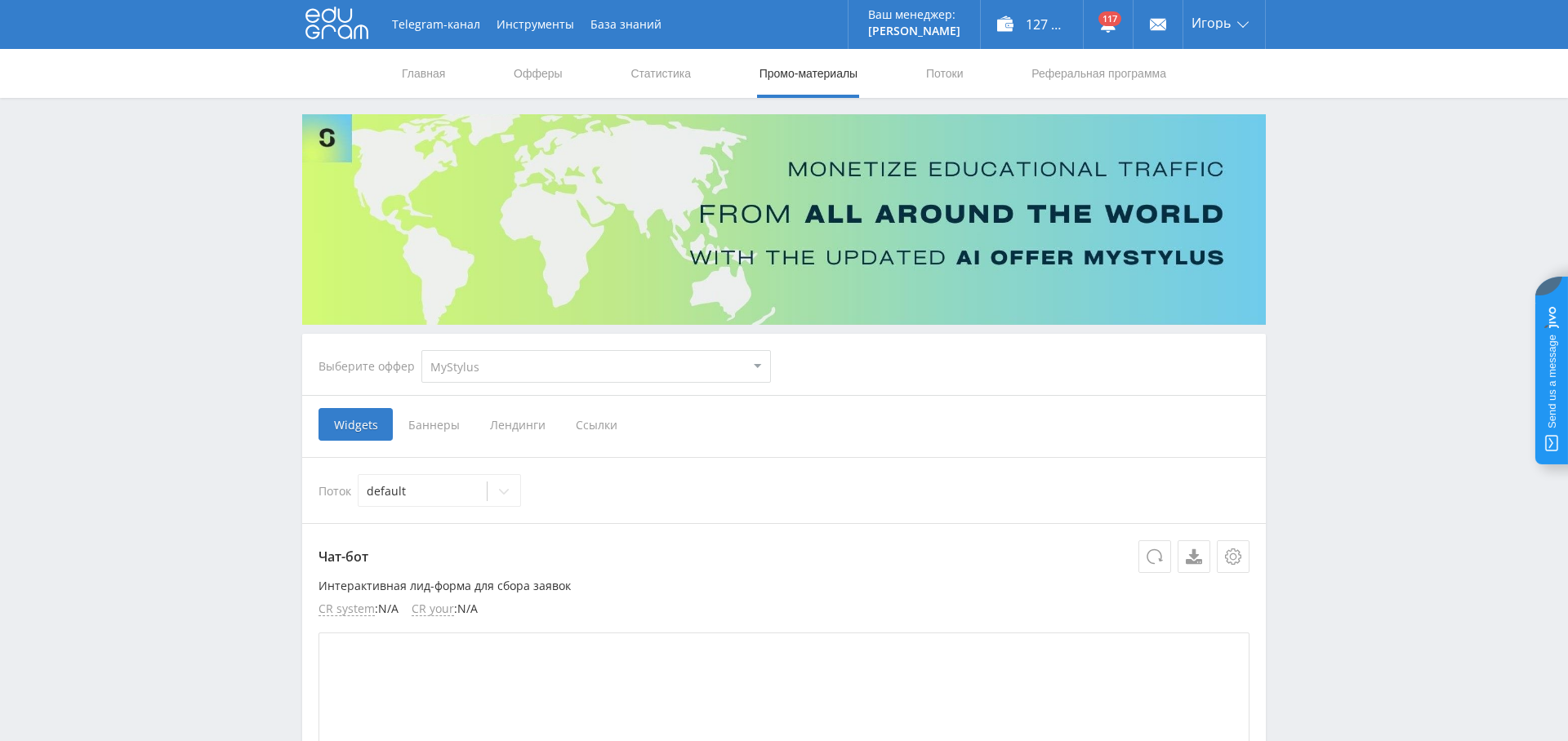
click at [590, 415] on span "Ссылки" at bounding box center [596, 425] width 73 height 32
click at [0, 0] on input "Ссылки" at bounding box center [0, 0] width 0 height 0
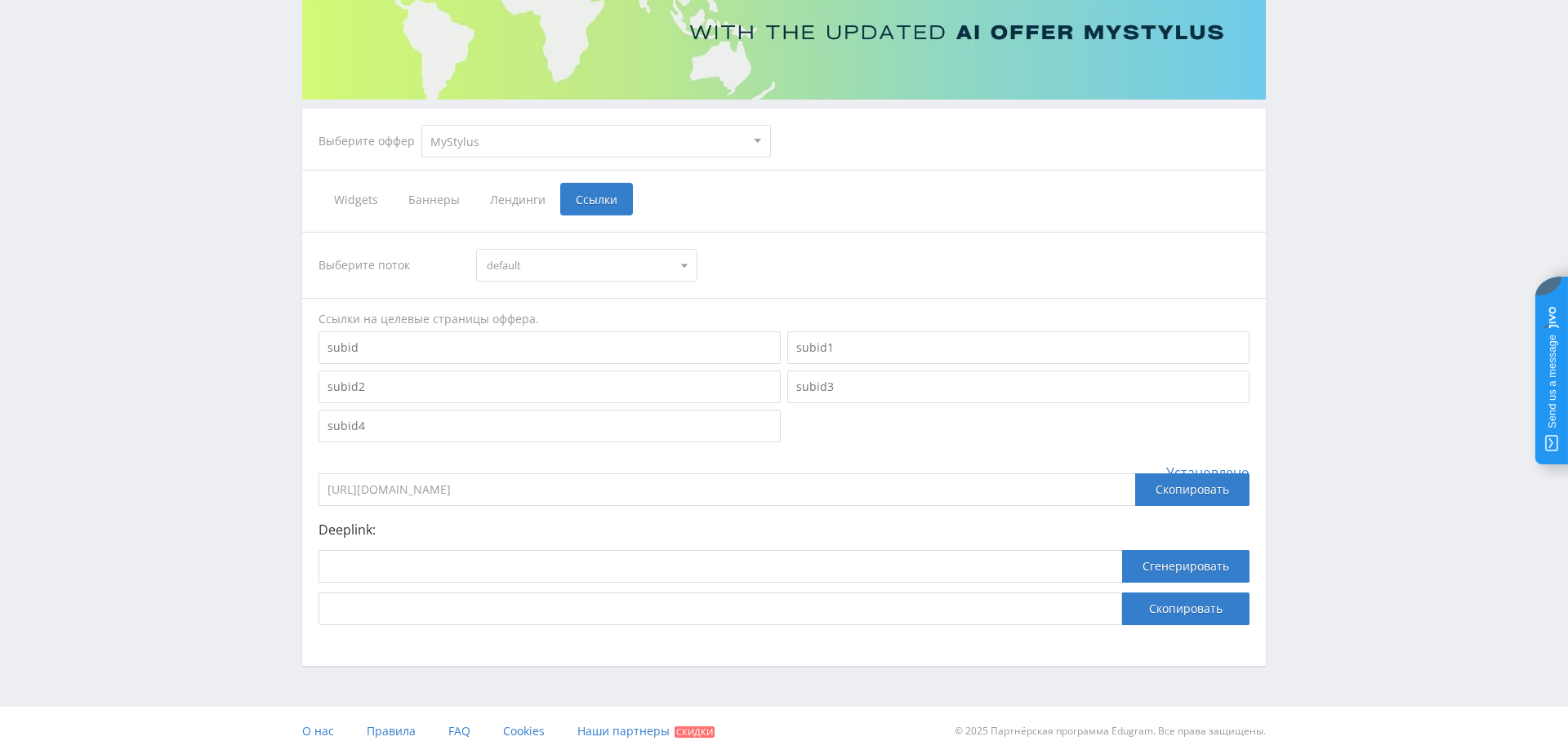
scroll to position [224, 0]
click at [425, 482] on input "[URL][DOMAIN_NAME]" at bounding box center [726, 491] width 816 height 32
click at [445, 490] on input "[URL][DOMAIN_NAME]" at bounding box center [726, 491] width 816 height 32
drag, startPoint x: 438, startPoint y: 485, endPoint x: 389, endPoint y: 569, distance: 97.2
click at [363, 490] on input "[URL][DOMAIN_NAME]" at bounding box center [726, 491] width 816 height 32
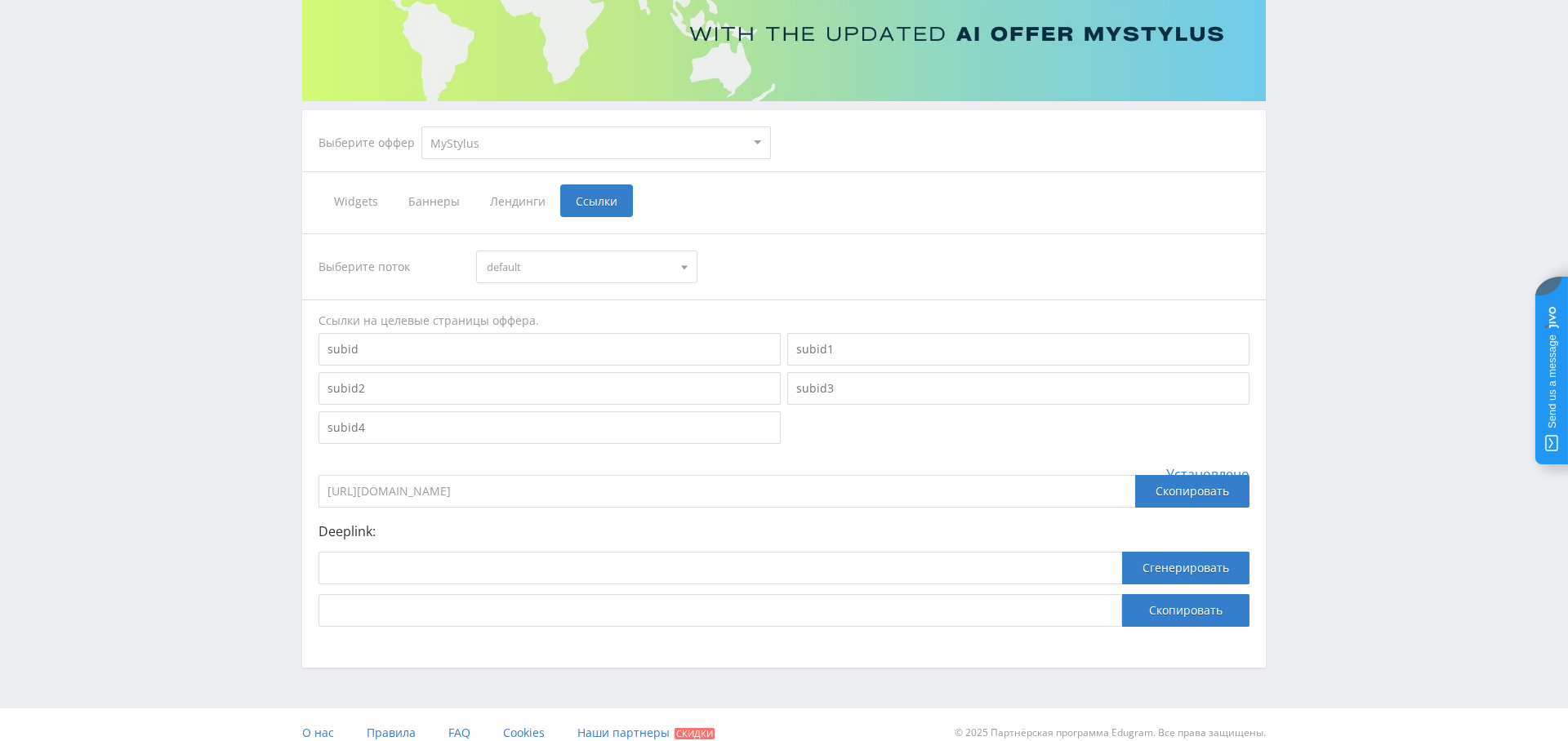
click at [408, 483] on input "[URL][DOMAIN_NAME]" at bounding box center [726, 491] width 816 height 32
drag, startPoint x: 372, startPoint y: 490, endPoint x: 383, endPoint y: 485, distance: 12.1
click at [372, 490] on input "[URL][DOMAIN_NAME]" at bounding box center [726, 491] width 816 height 32
click at [460, 482] on input "[URL][DOMAIN_NAME]" at bounding box center [726, 491] width 816 height 32
click at [431, 493] on input "[URL][DOMAIN_NAME]" at bounding box center [726, 491] width 816 height 32
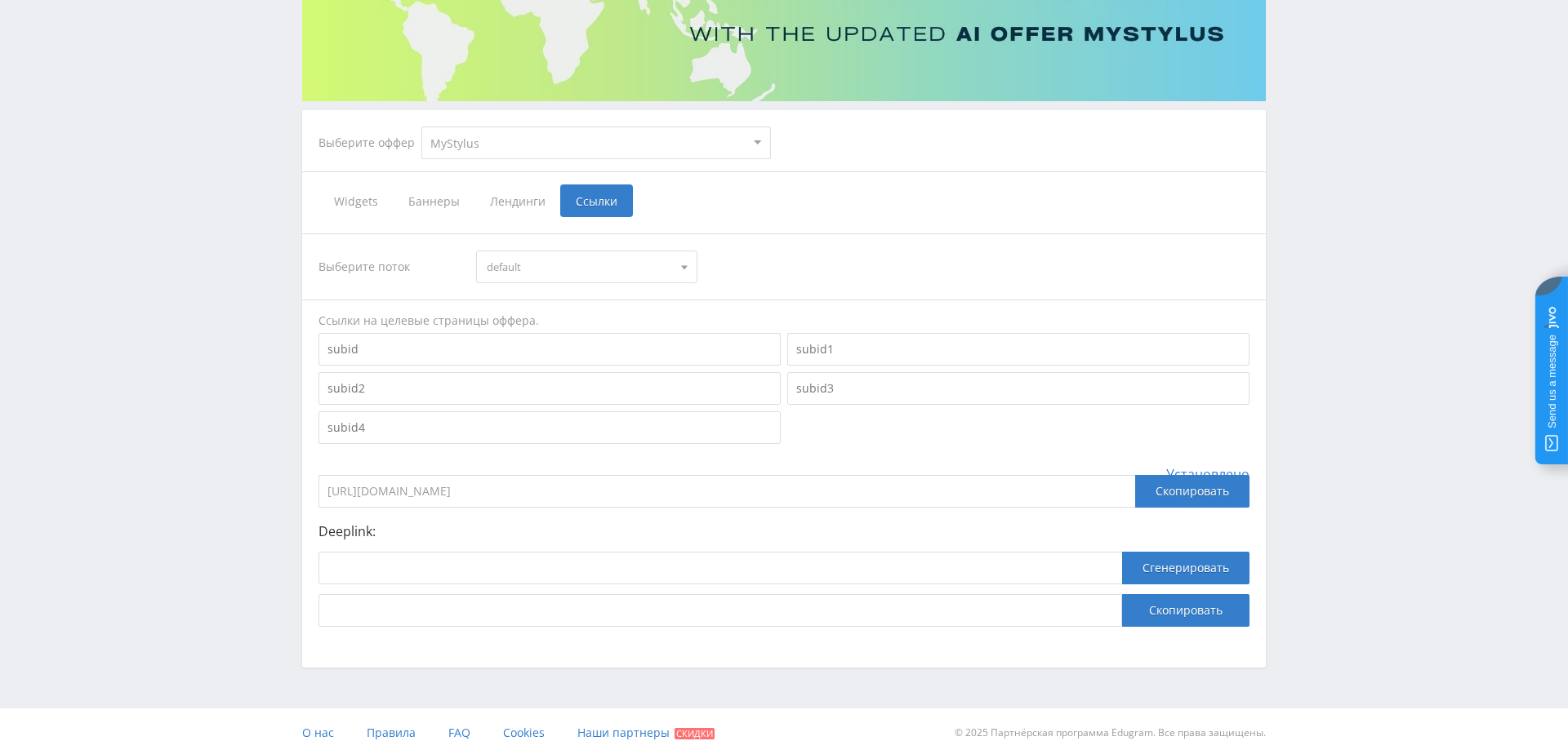
drag, startPoint x: 439, startPoint y: 488, endPoint x: 368, endPoint y: 491, distance: 71.1
click at [367, 492] on input "[URL][DOMAIN_NAME]" at bounding box center [726, 491] width 816 height 32
click at [435, 488] on input "[URL][DOMAIN_NAME]" at bounding box center [726, 491] width 816 height 32
click at [450, 497] on input "[URL][DOMAIN_NAME]" at bounding box center [726, 491] width 816 height 32
click at [1155, 498] on div "Скопировать" at bounding box center [1193, 491] width 115 height 32
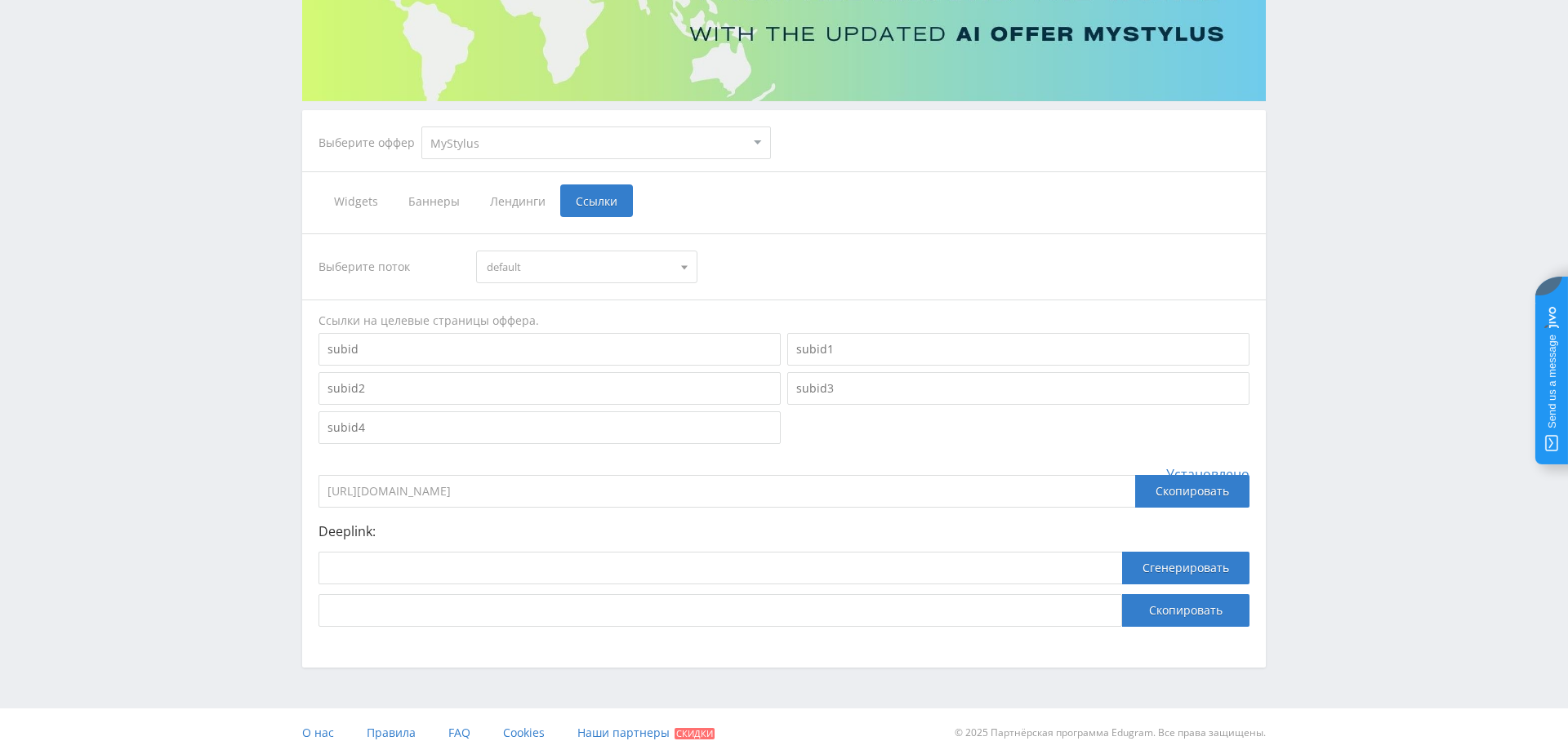
scroll to position [0, 0]
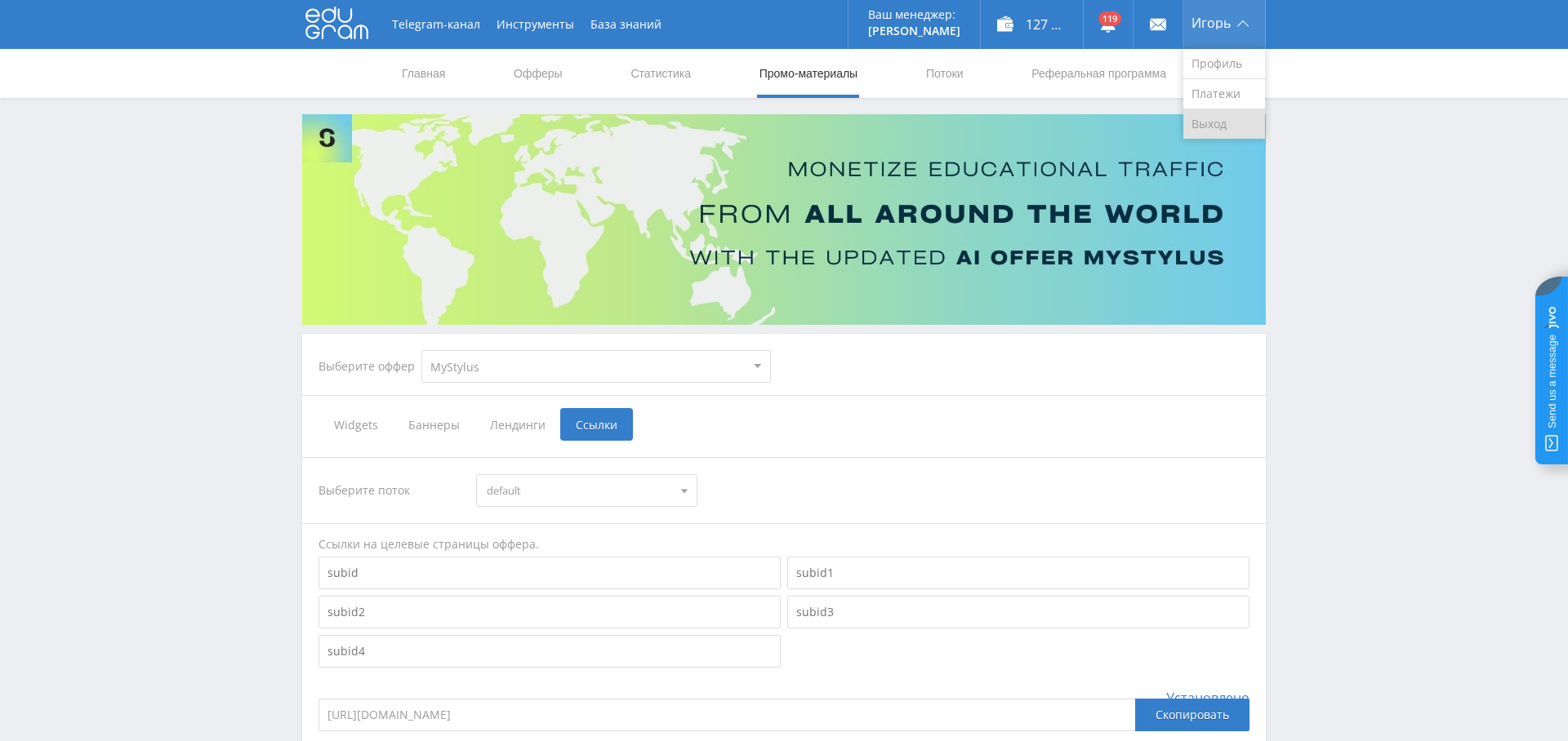
click at [1203, 116] on link "Выход" at bounding box center [1224, 124] width 82 height 29
click at [1231, 127] on link "Выход" at bounding box center [1224, 124] width 82 height 29
